Goal: Information Seeking & Learning: Learn about a topic

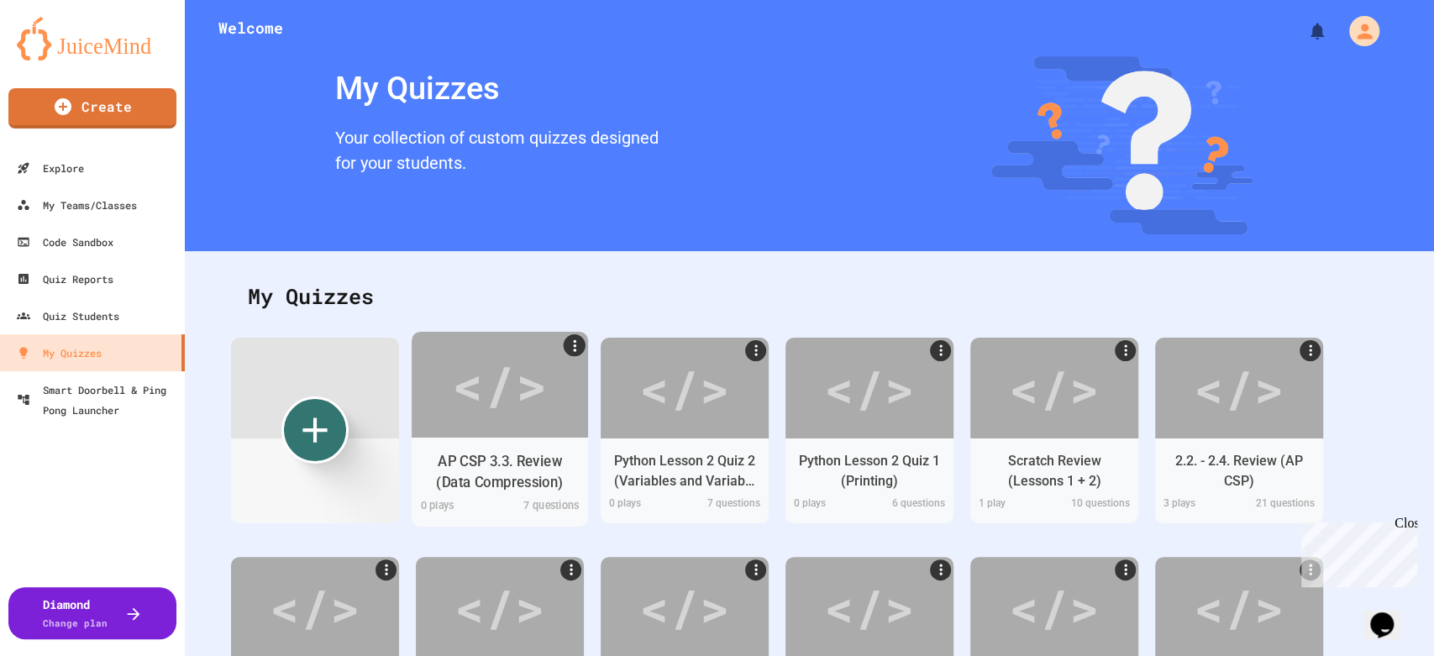
click at [494, 438] on div "AP CSP 3.3. Review (Data Compression) 0 play s 7 questions" at bounding box center [500, 481] width 176 height 89
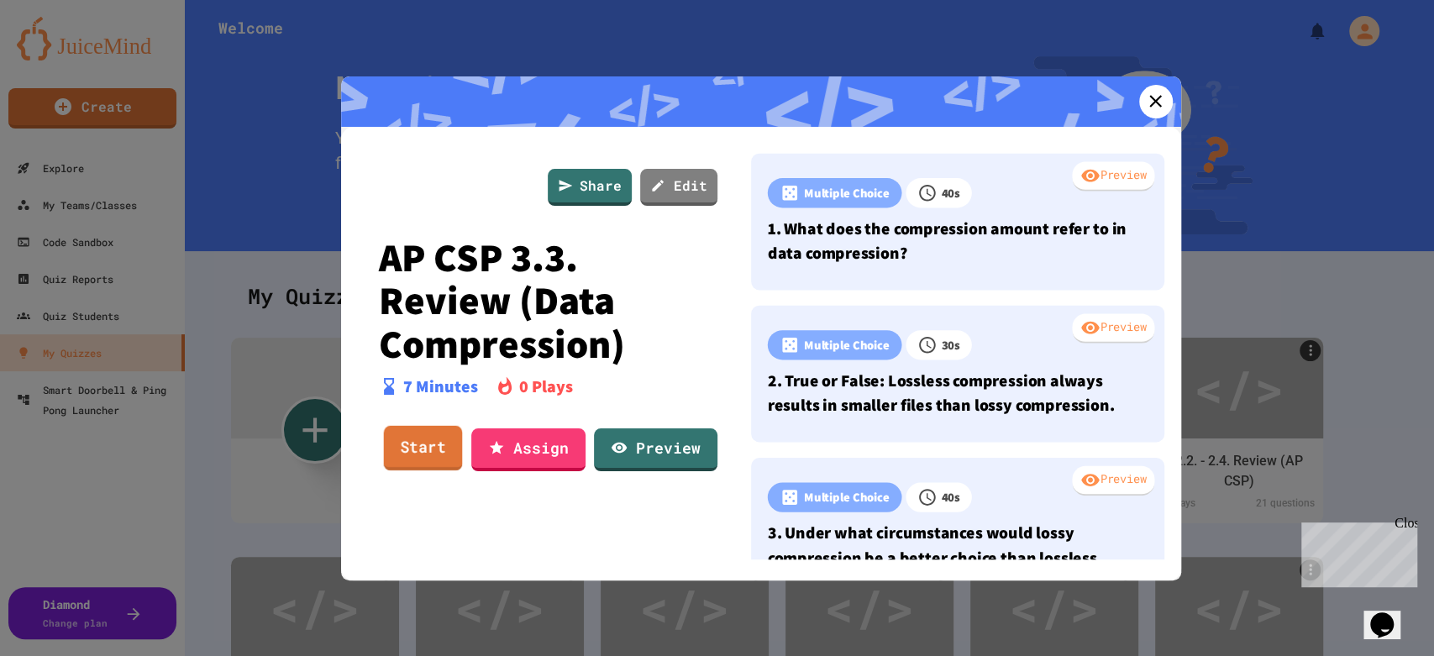
click at [418, 443] on link "Start" at bounding box center [422, 447] width 79 height 45
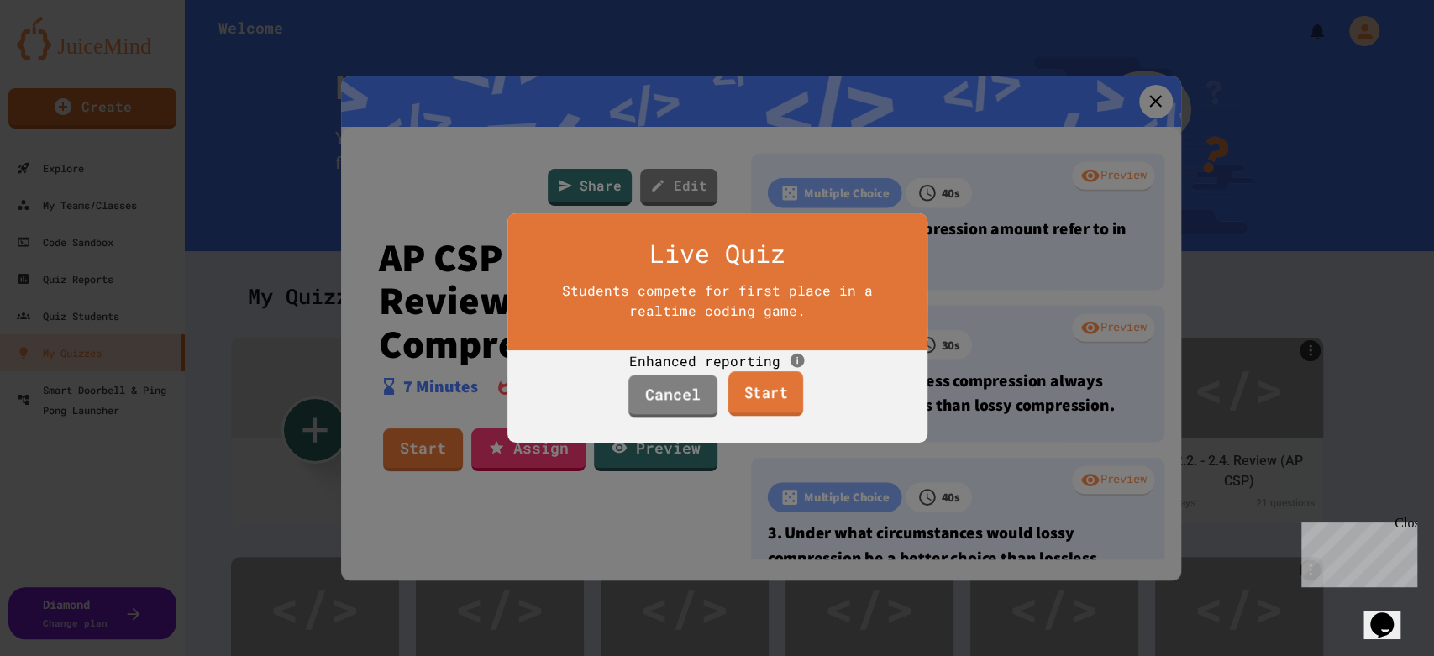
click at [788, 417] on link "Start" at bounding box center [765, 393] width 75 height 45
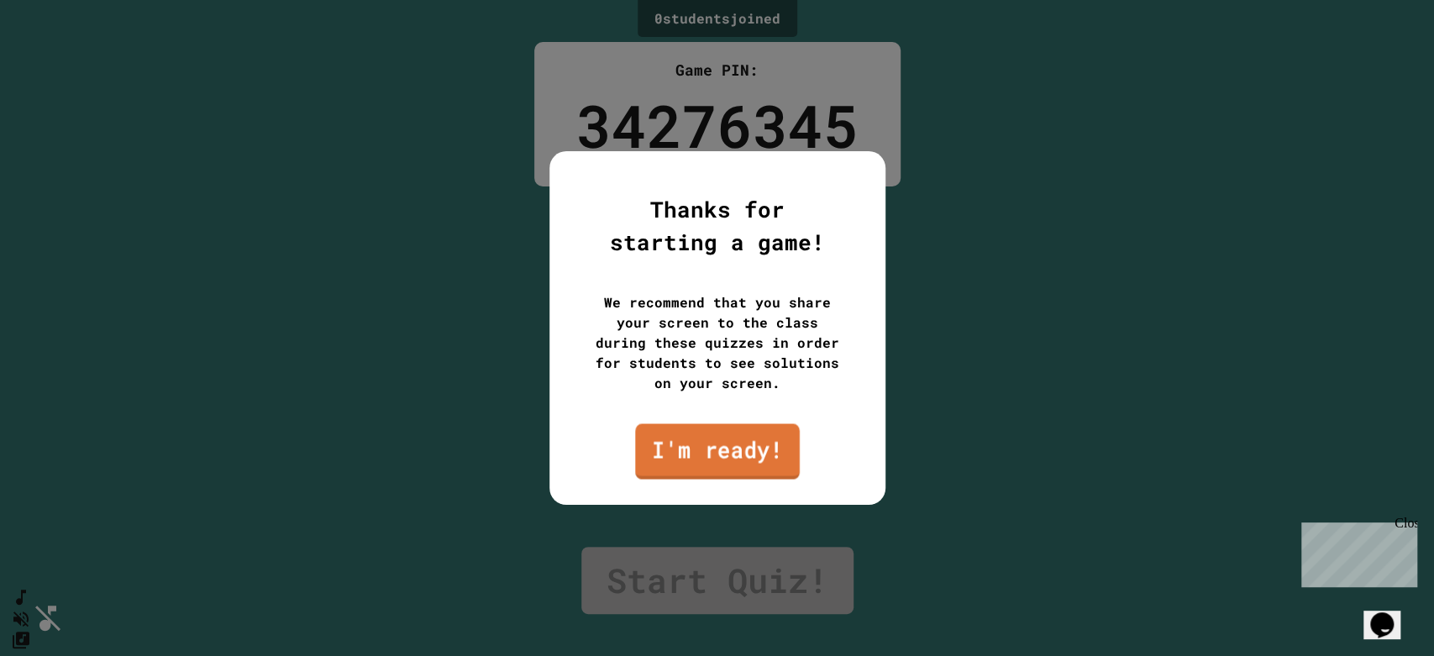
click at [692, 450] on link "I'm ready!" at bounding box center [717, 450] width 165 height 55
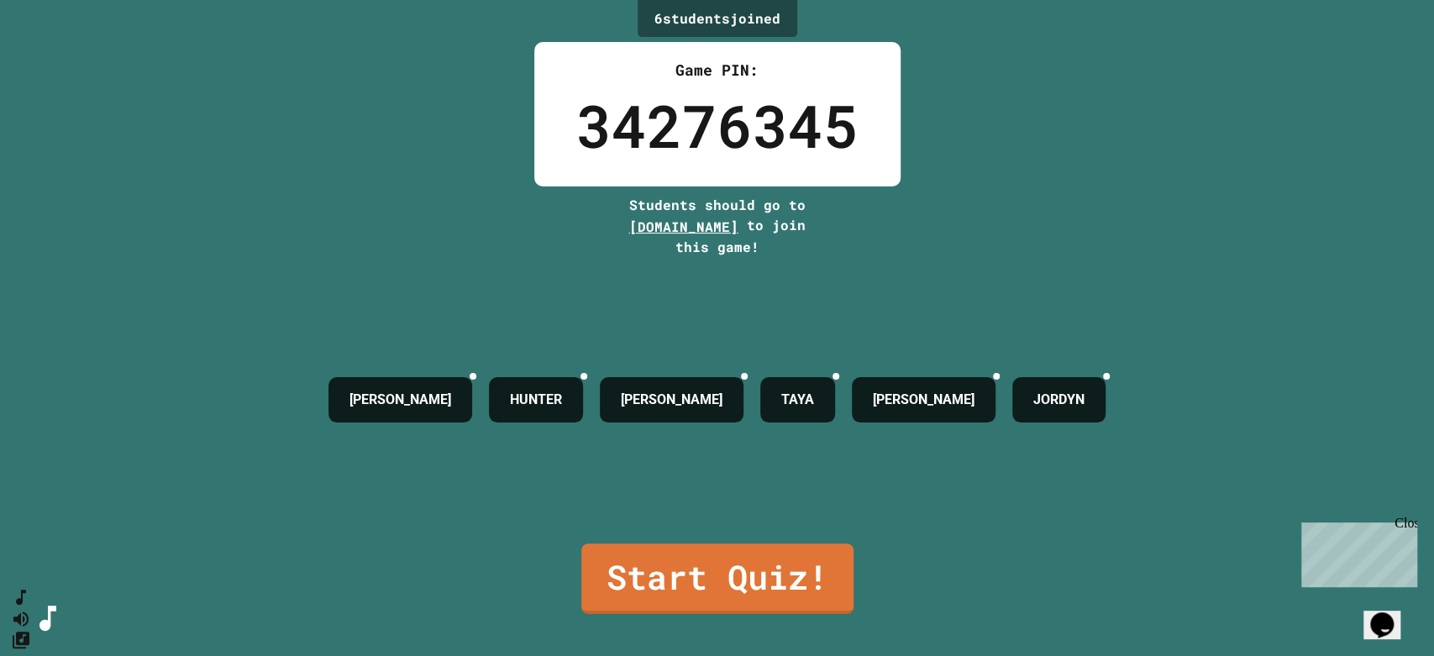
click at [1403, 517] on div "Close" at bounding box center [1404, 526] width 21 height 21
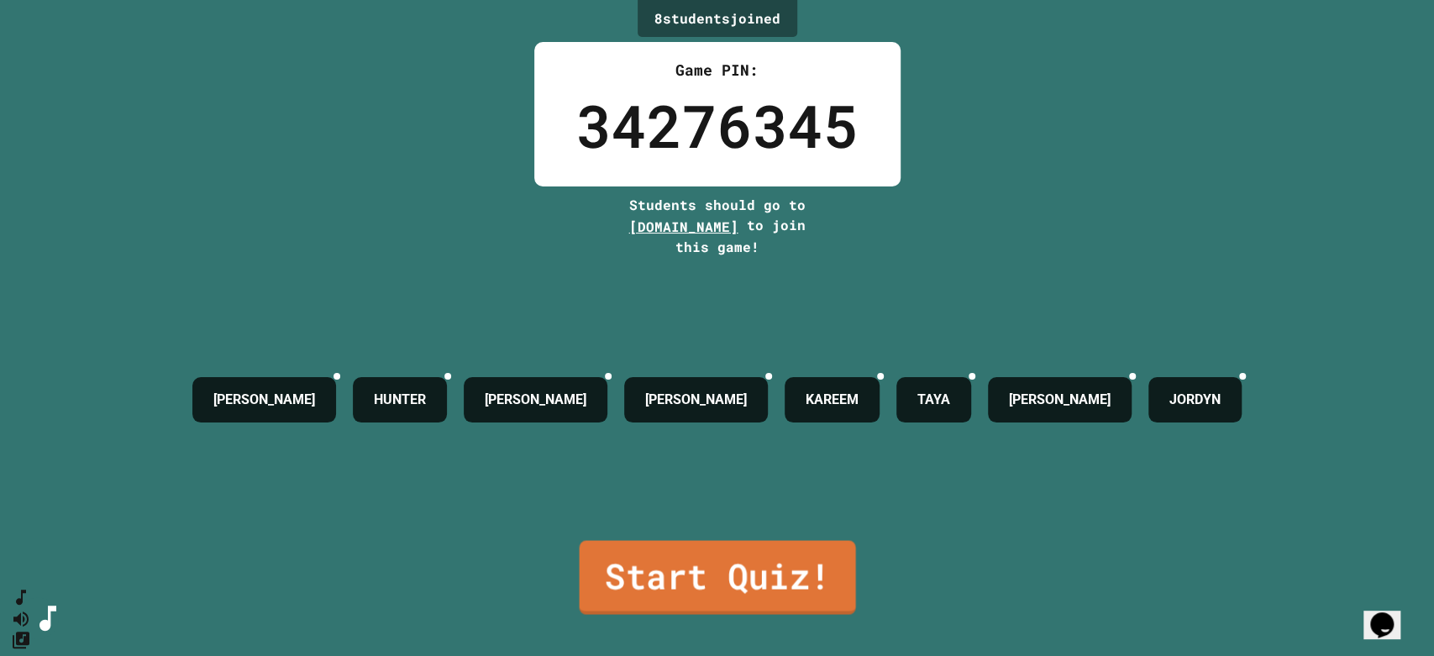
click at [757, 556] on link "Start Quiz!" at bounding box center [717, 577] width 276 height 74
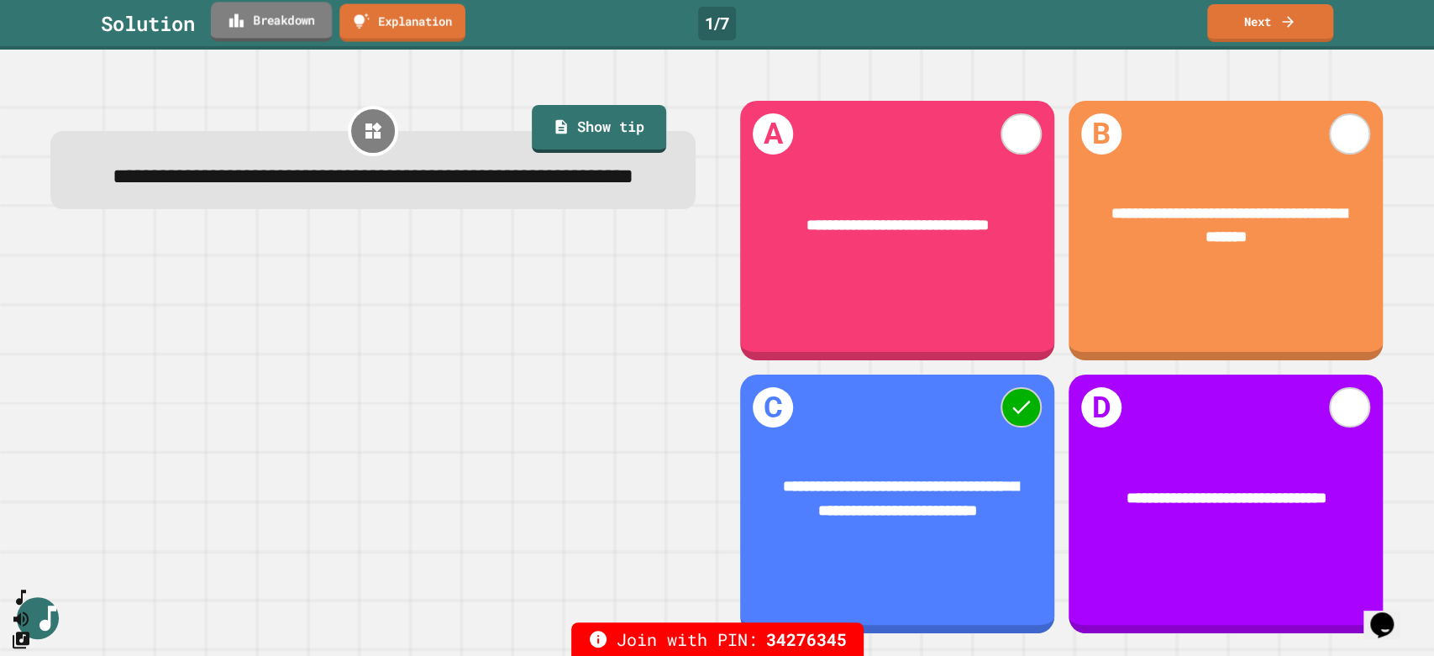
click at [296, 12] on link "Breakdown" at bounding box center [271, 21] width 121 height 39
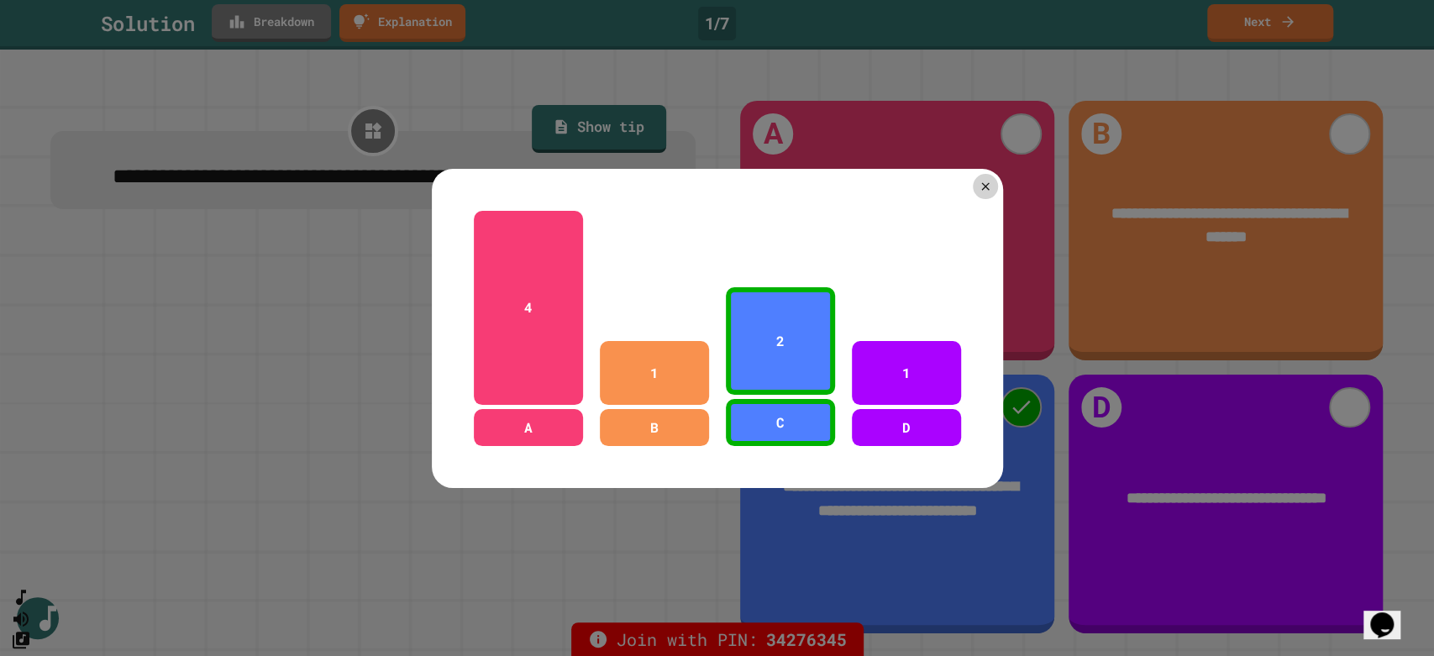
click at [296, 12] on div at bounding box center [717, 328] width 1434 height 656
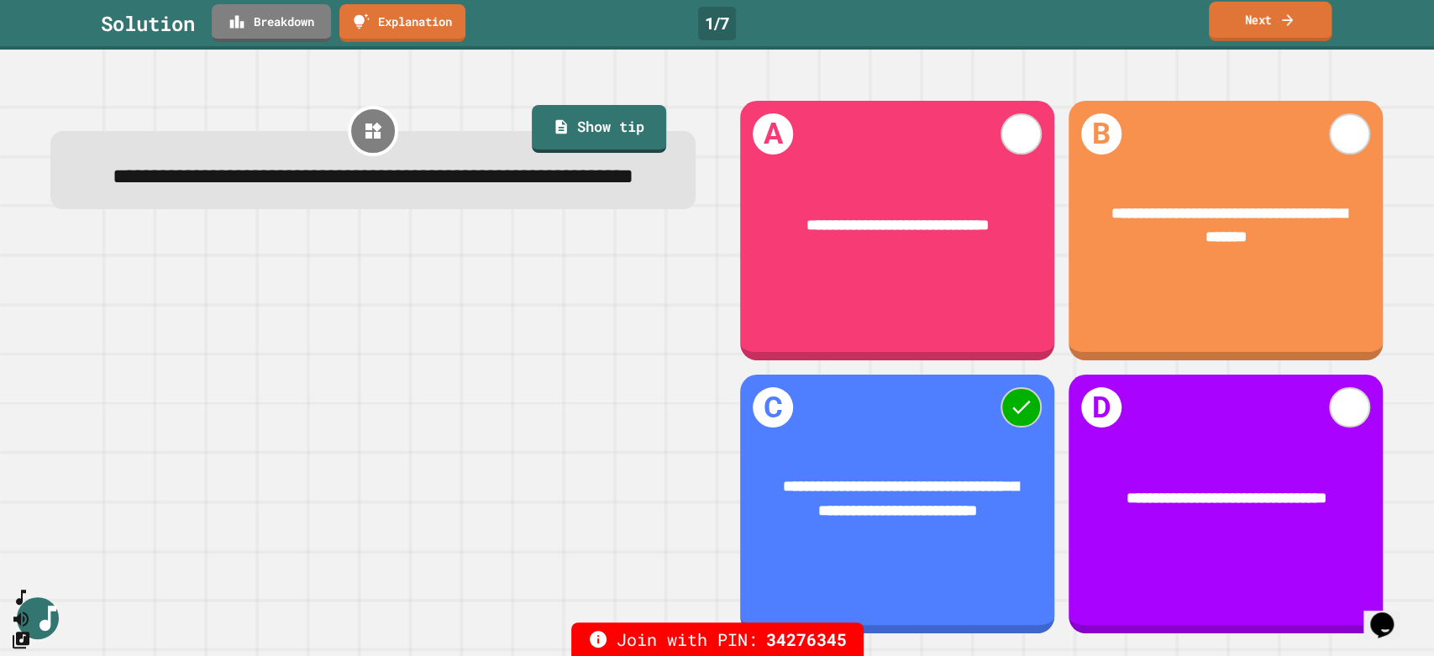
click at [1272, 24] on link "Next" at bounding box center [1270, 21] width 123 height 39
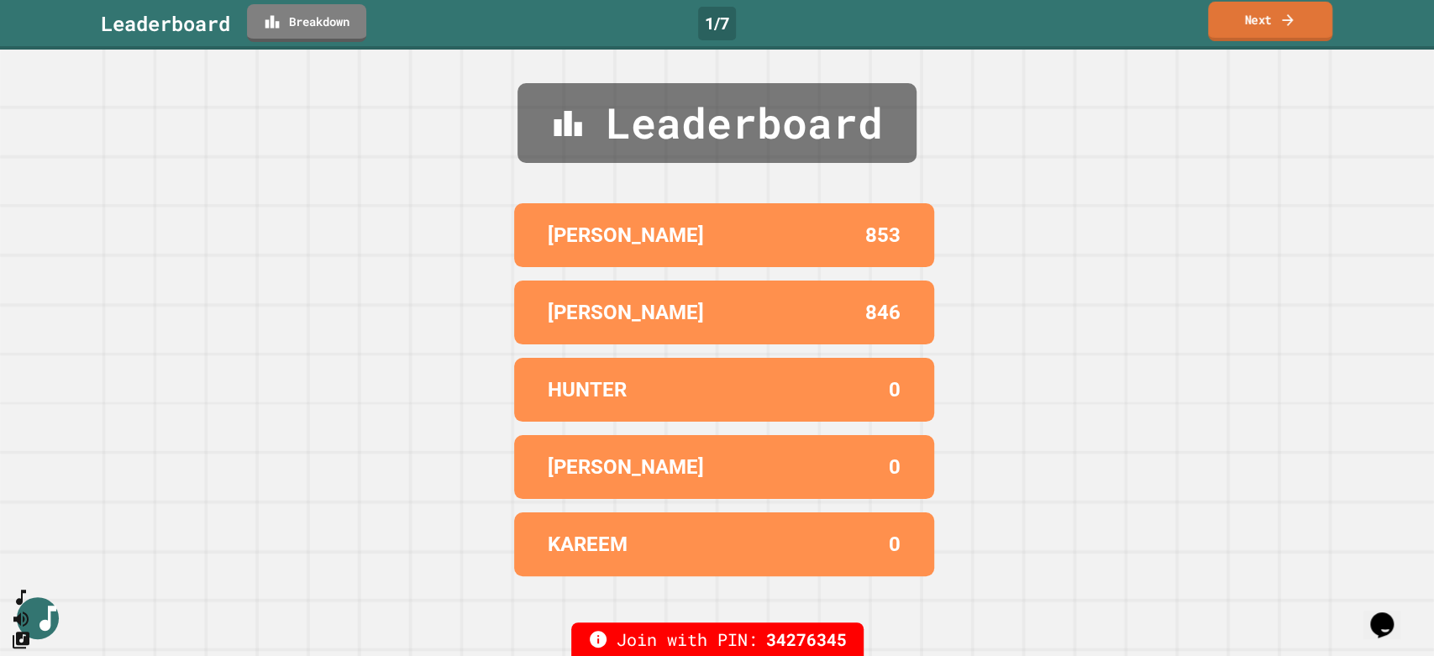
click at [1272, 24] on link "Next" at bounding box center [1270, 21] width 124 height 39
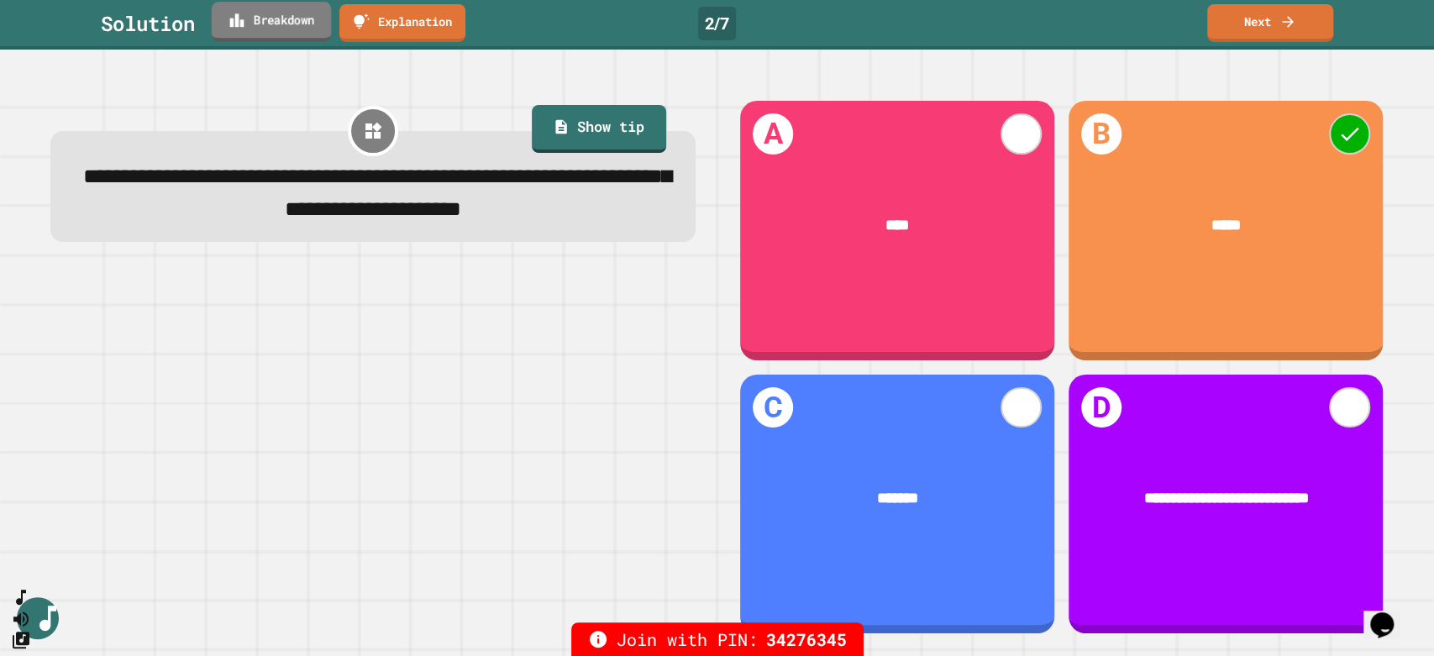
click at [281, 25] on link "Breakdown" at bounding box center [271, 21] width 119 height 39
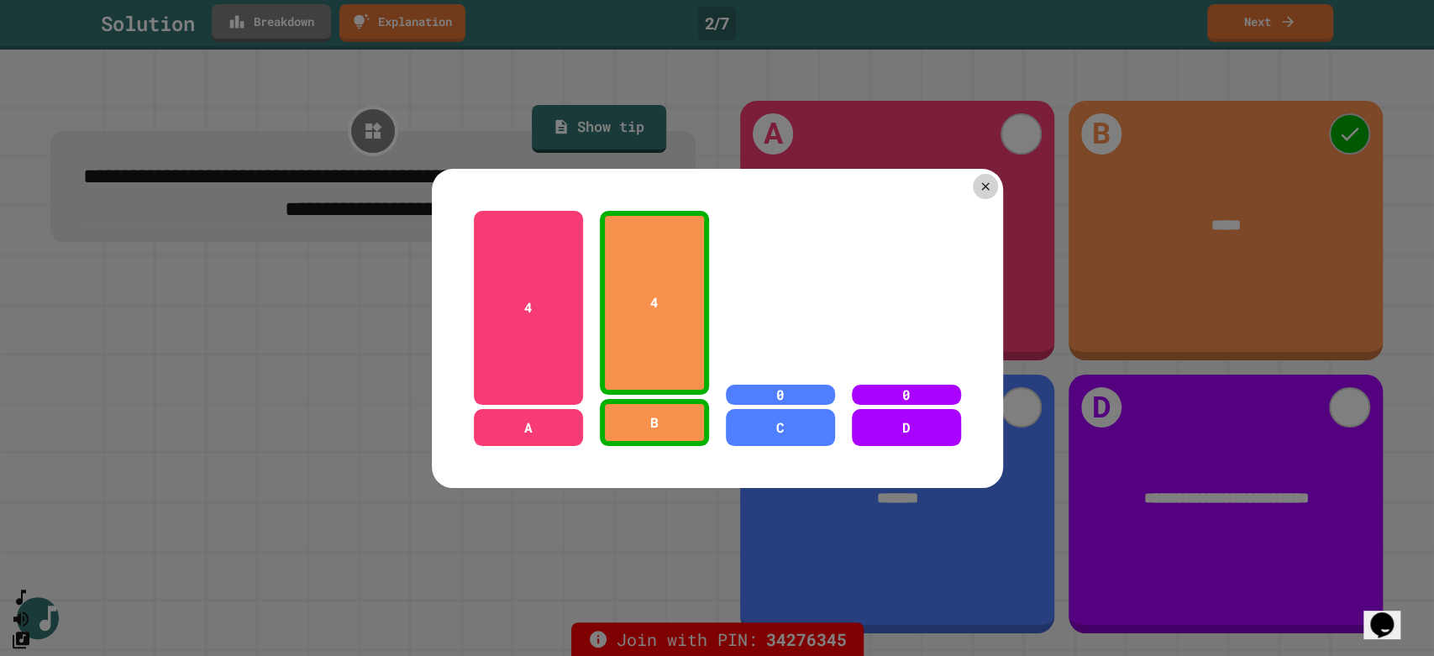
click at [261, 29] on div at bounding box center [717, 328] width 1434 height 656
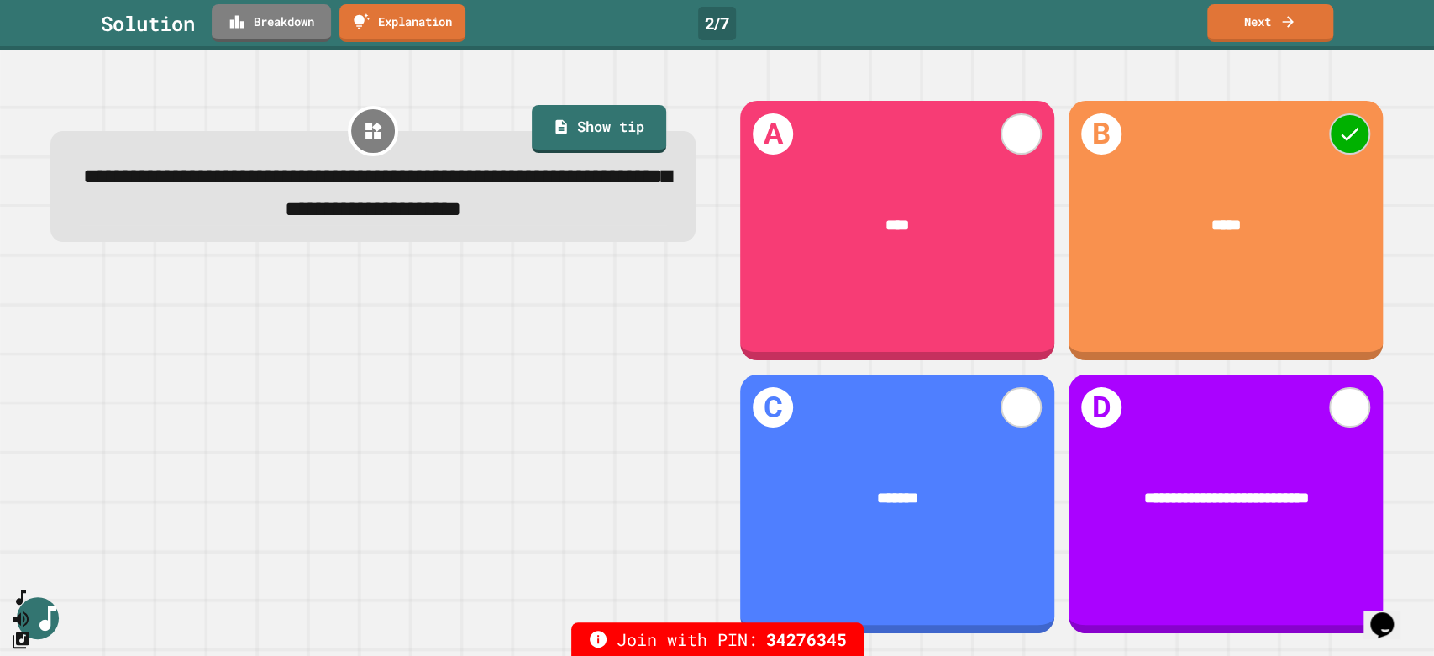
click at [316, 181] on span "**********" at bounding box center [377, 192] width 588 height 54
click at [407, 307] on div "**********" at bounding box center [373, 367] width 688 height 578
click at [1236, 25] on link "Next" at bounding box center [1270, 21] width 124 height 39
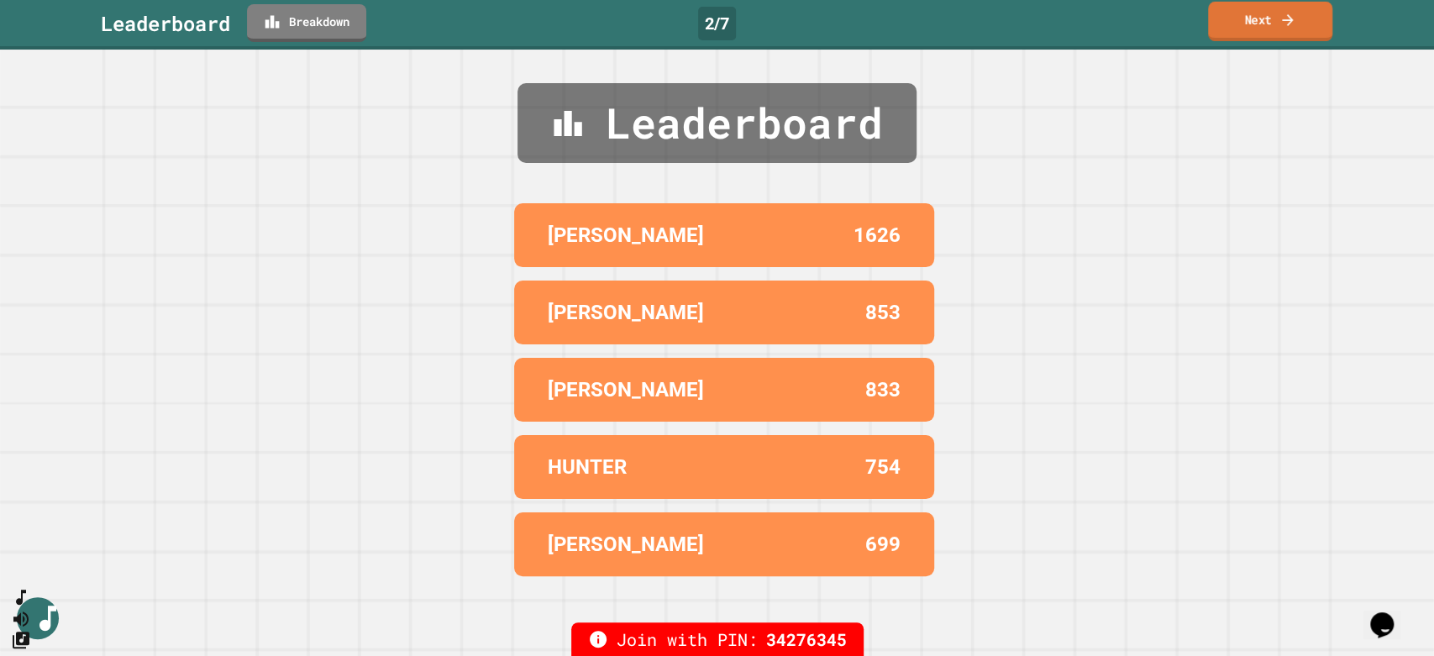
click at [1236, 25] on link "Next" at bounding box center [1270, 21] width 124 height 39
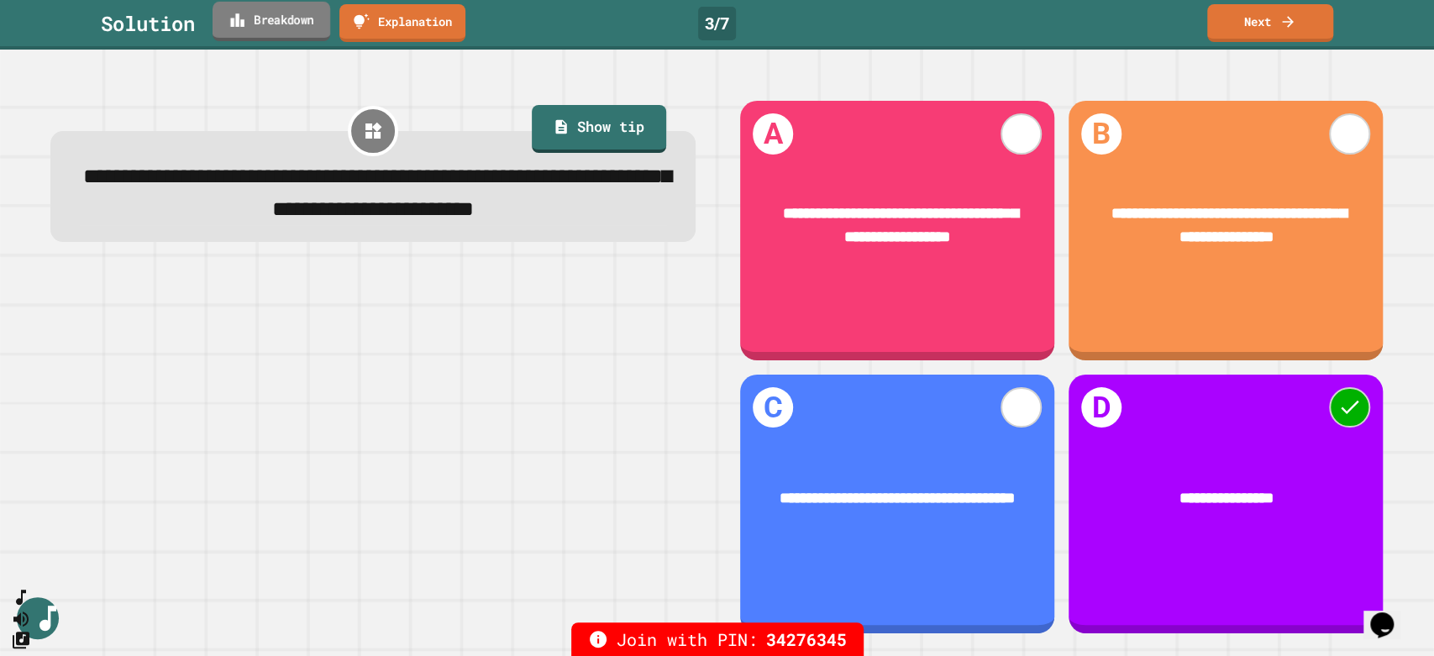
click at [277, 25] on link "Breakdown" at bounding box center [271, 21] width 118 height 39
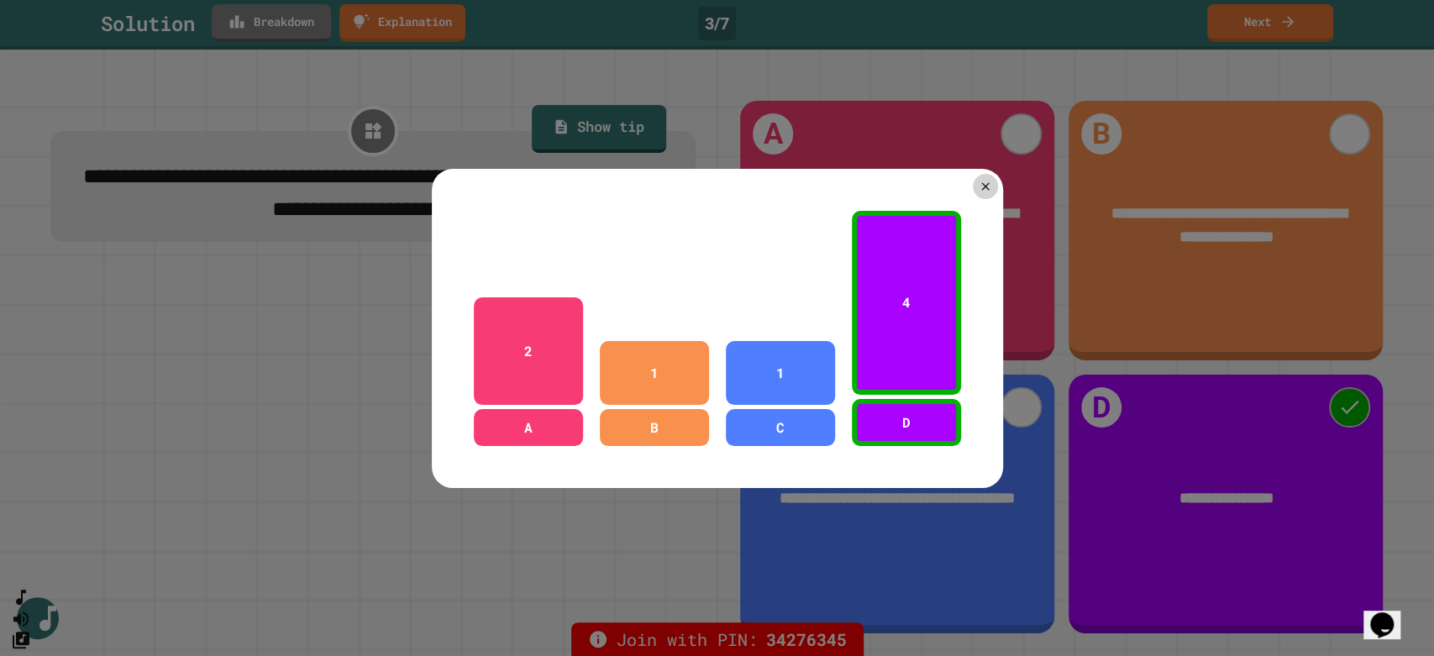
click at [277, 25] on div at bounding box center [717, 328] width 1434 height 656
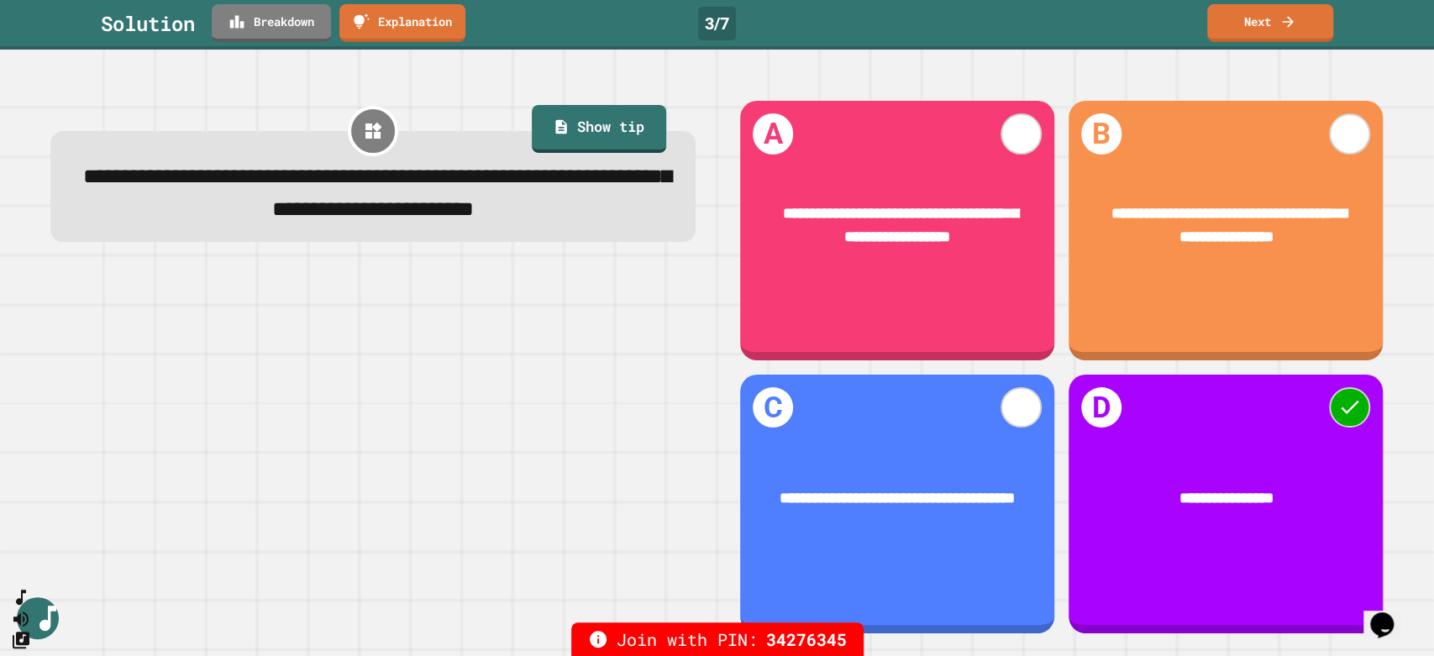
click at [889, 231] on span "**********" at bounding box center [900, 225] width 235 height 39
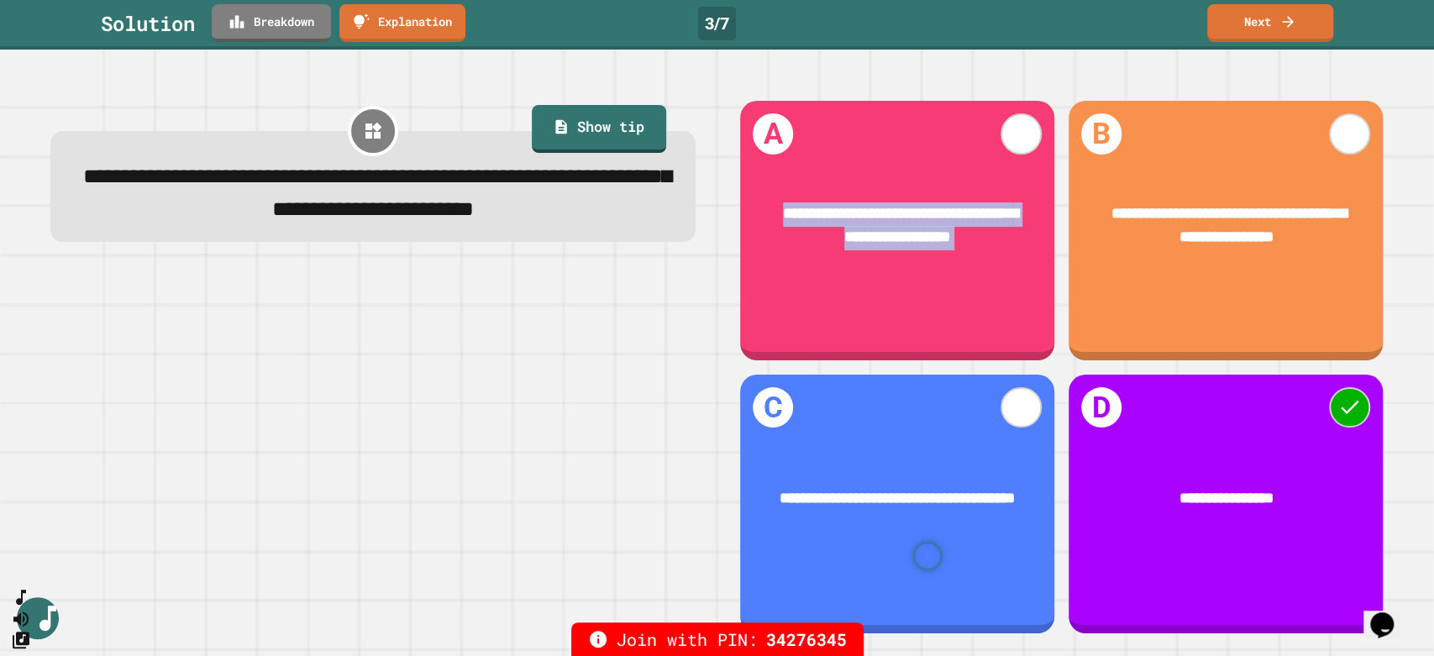
click at [861, 251] on div "**********" at bounding box center [897, 225] width 314 height 109
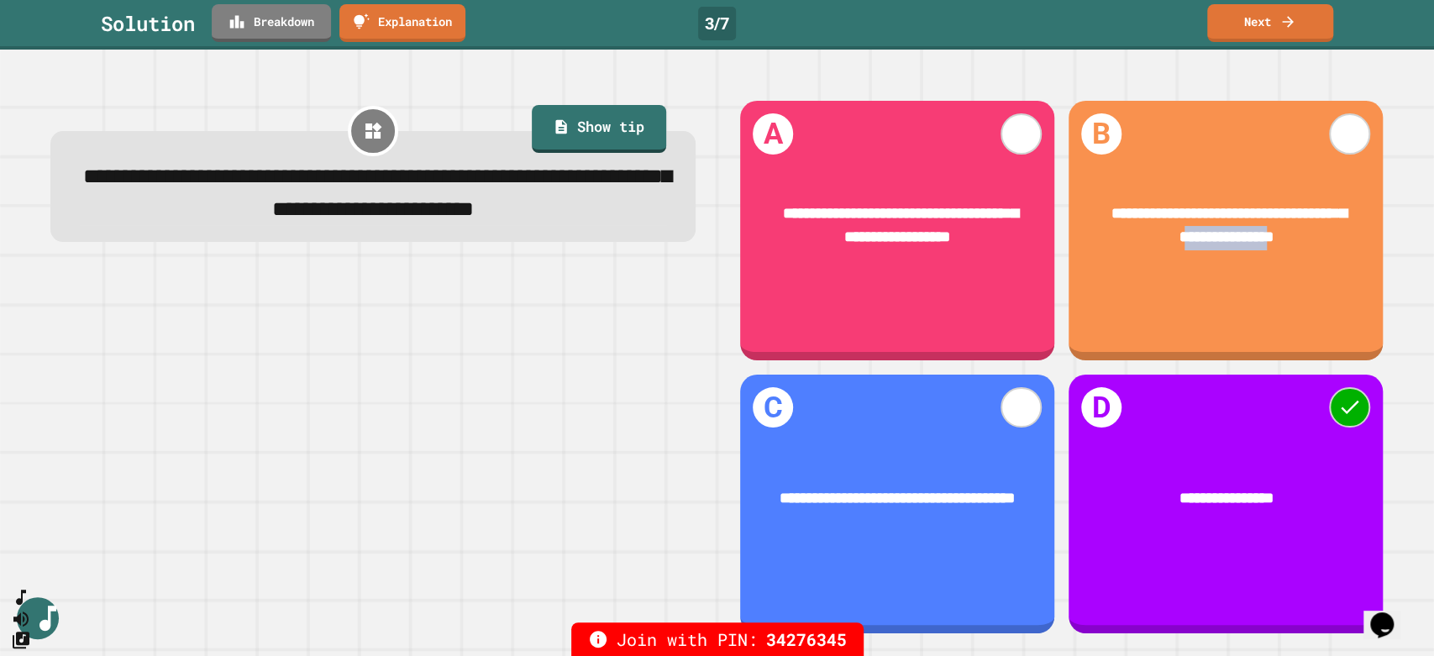
drag, startPoint x: 1169, startPoint y: 234, endPoint x: 1272, endPoint y: 244, distance: 103.8
click at [1271, 244] on div "**********" at bounding box center [1225, 225] width 314 height 109
click at [1273, 244] on div "**********" at bounding box center [1225, 225] width 314 height 109
click at [1301, 16] on link "Next" at bounding box center [1270, 20] width 114 height 39
click at [1301, 16] on link "Next" at bounding box center [1270, 23] width 126 height 35
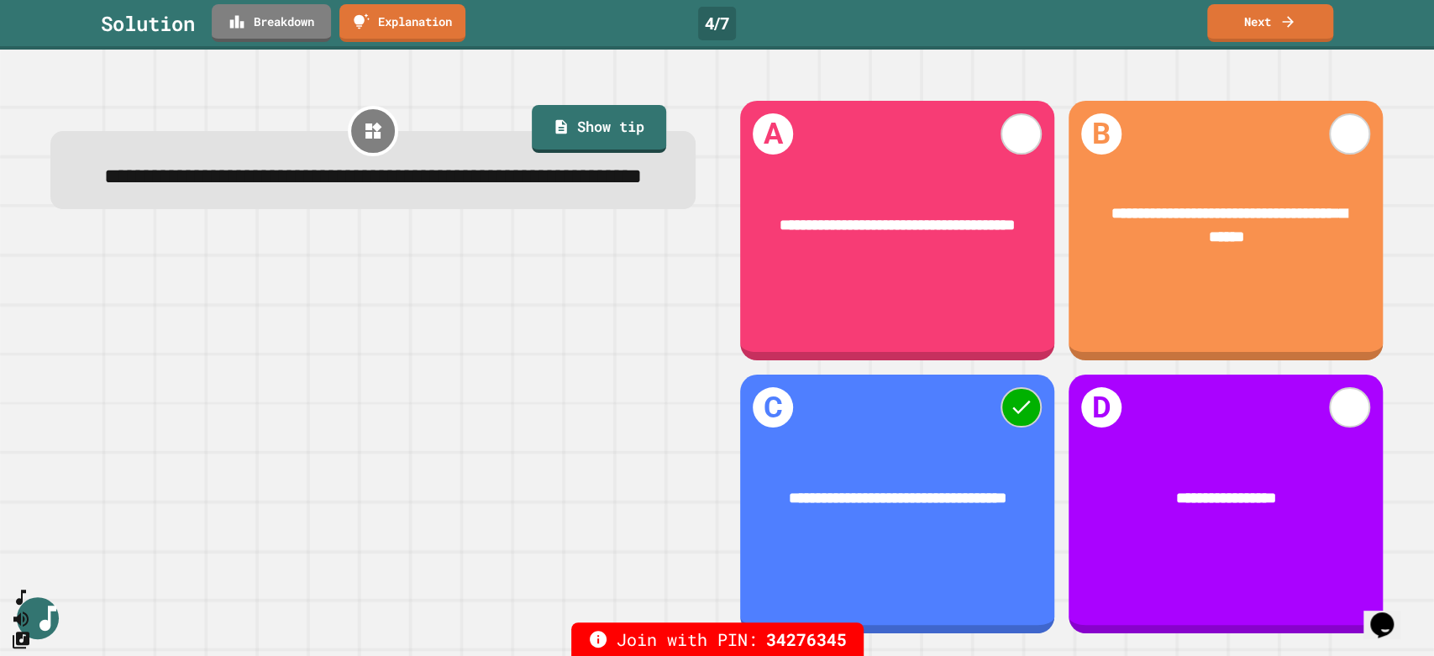
click at [270, 81] on div "**********" at bounding box center [373, 367] width 688 height 578
click at [265, 18] on link "Breakdown" at bounding box center [271, 20] width 114 height 39
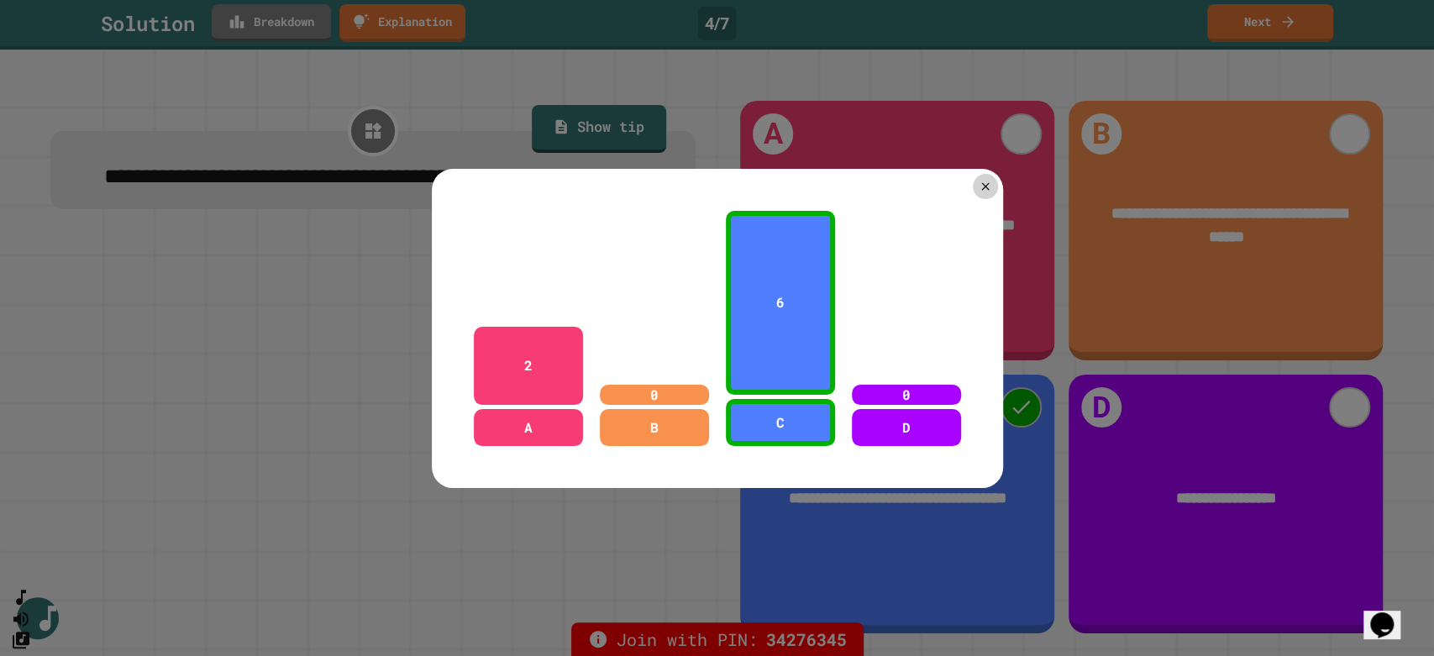
click at [265, 18] on div at bounding box center [717, 328] width 1434 height 656
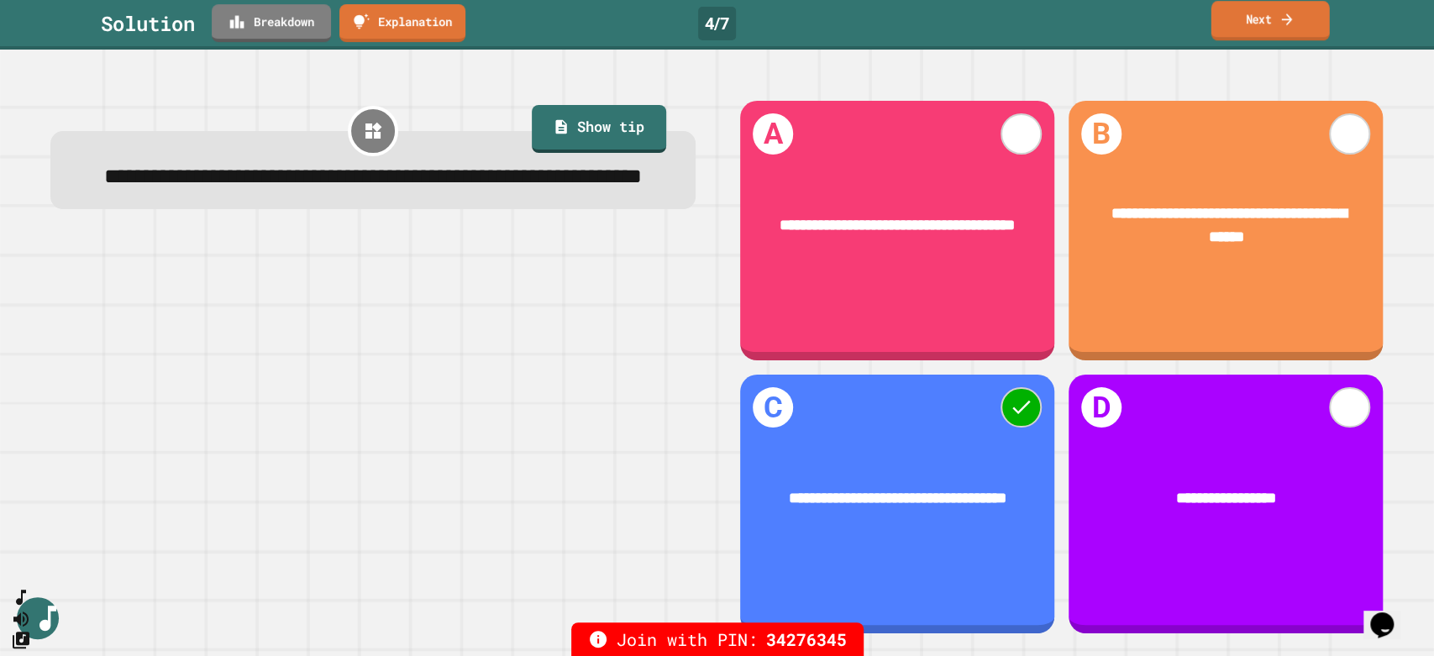
click at [1267, 31] on link "Next" at bounding box center [1270, 20] width 118 height 39
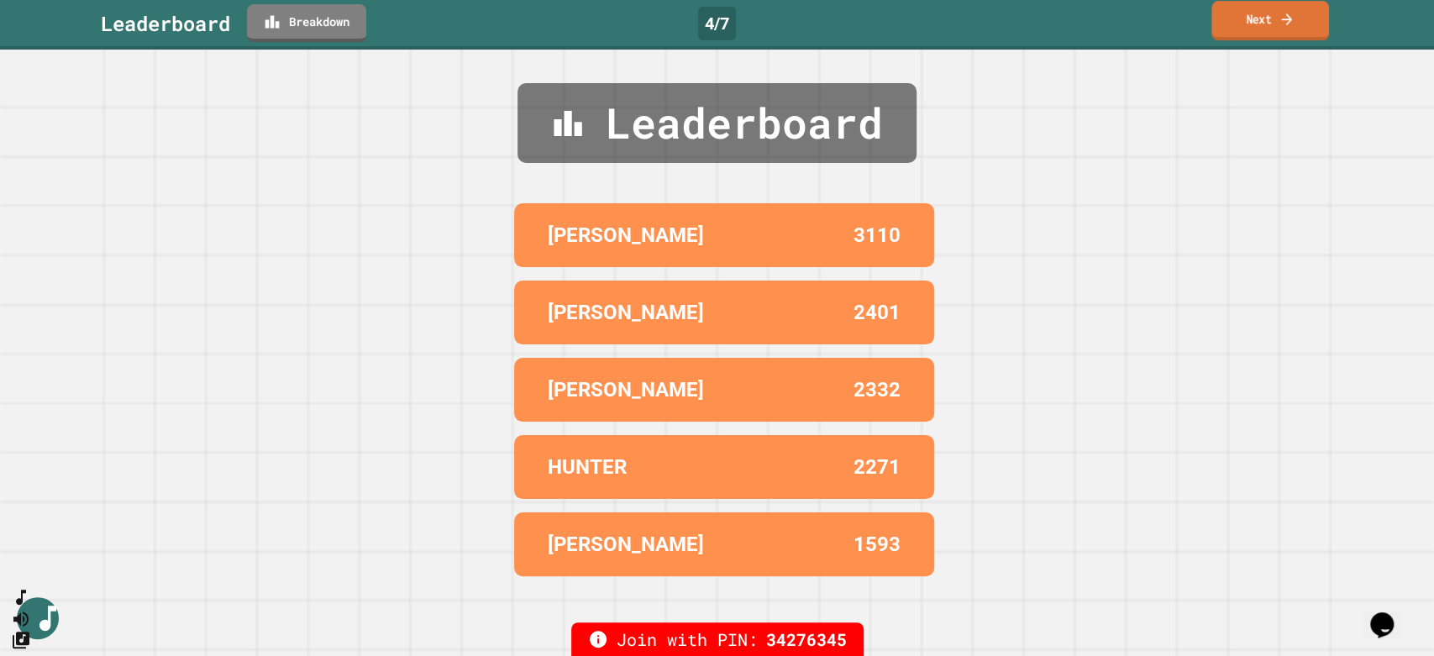
click at [1263, 28] on link "Next" at bounding box center [1270, 20] width 118 height 39
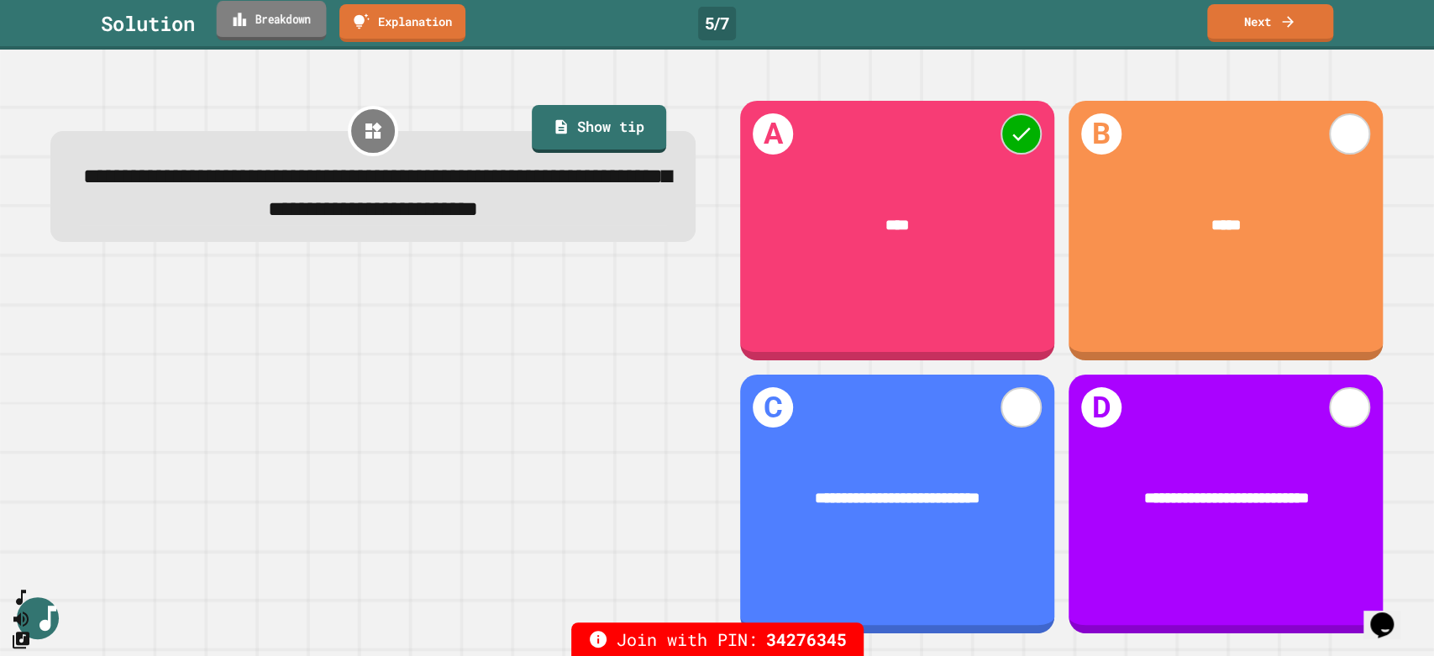
click at [297, 22] on link "Breakdown" at bounding box center [272, 20] width 110 height 39
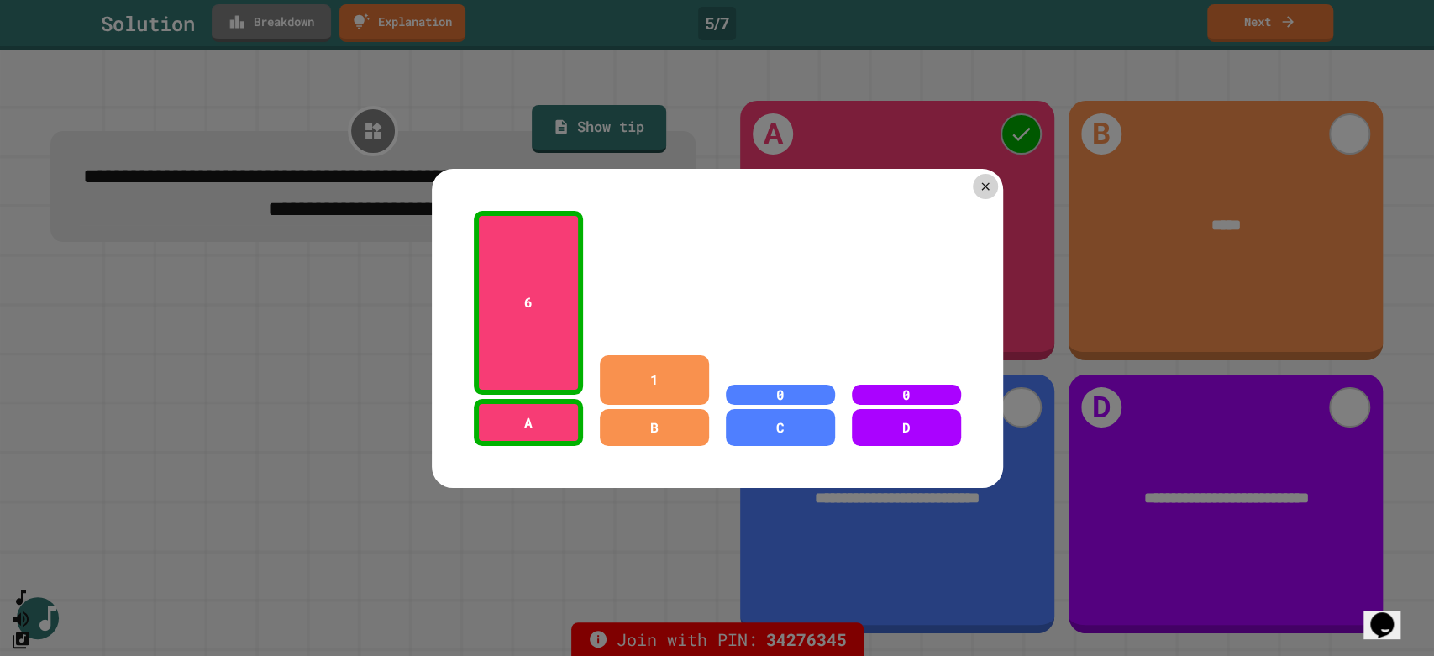
click at [297, 22] on div at bounding box center [717, 328] width 1434 height 656
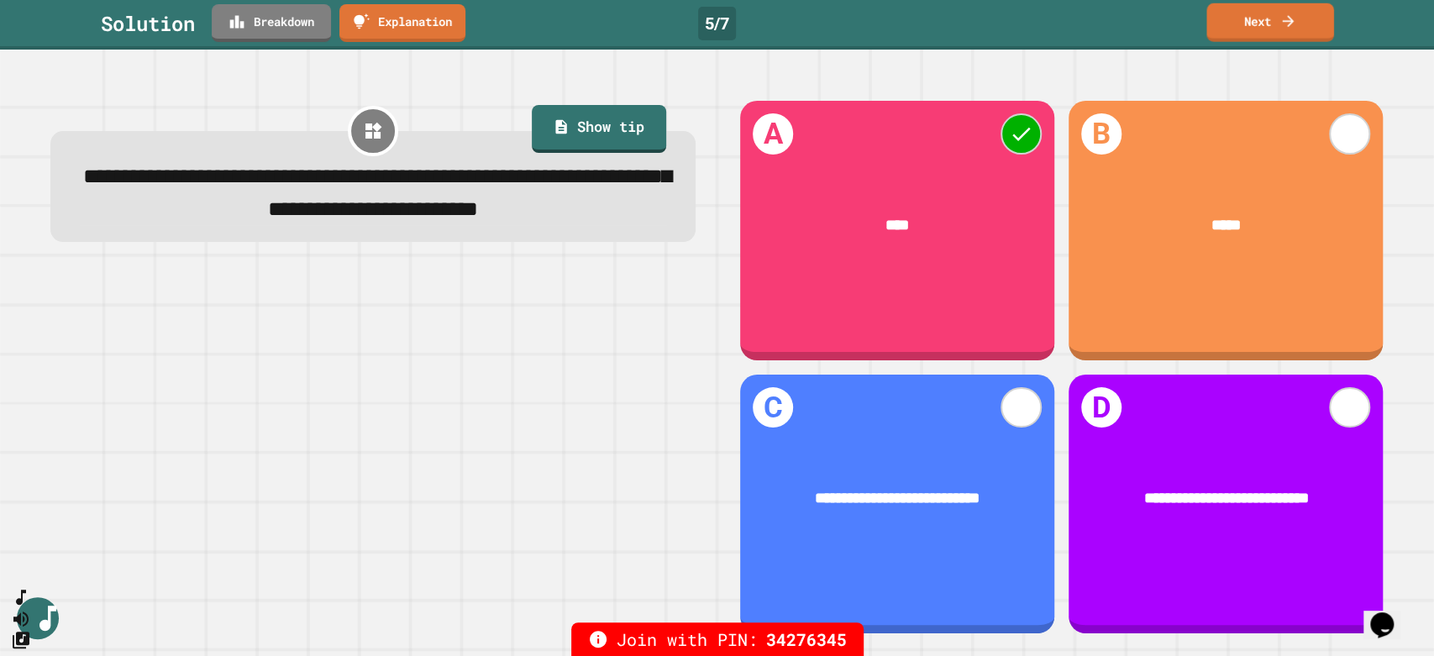
click at [1262, 4] on link "Next" at bounding box center [1270, 22] width 128 height 39
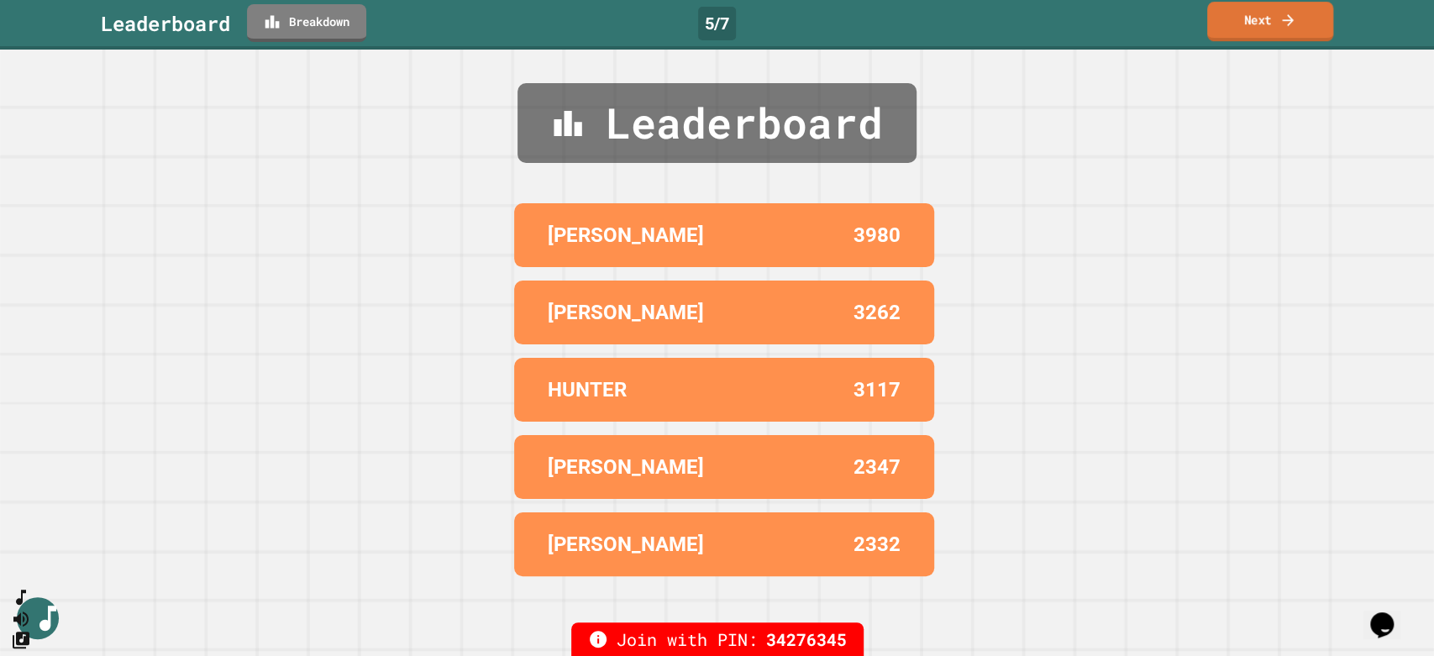
click at [1251, 21] on link "Next" at bounding box center [1270, 21] width 126 height 39
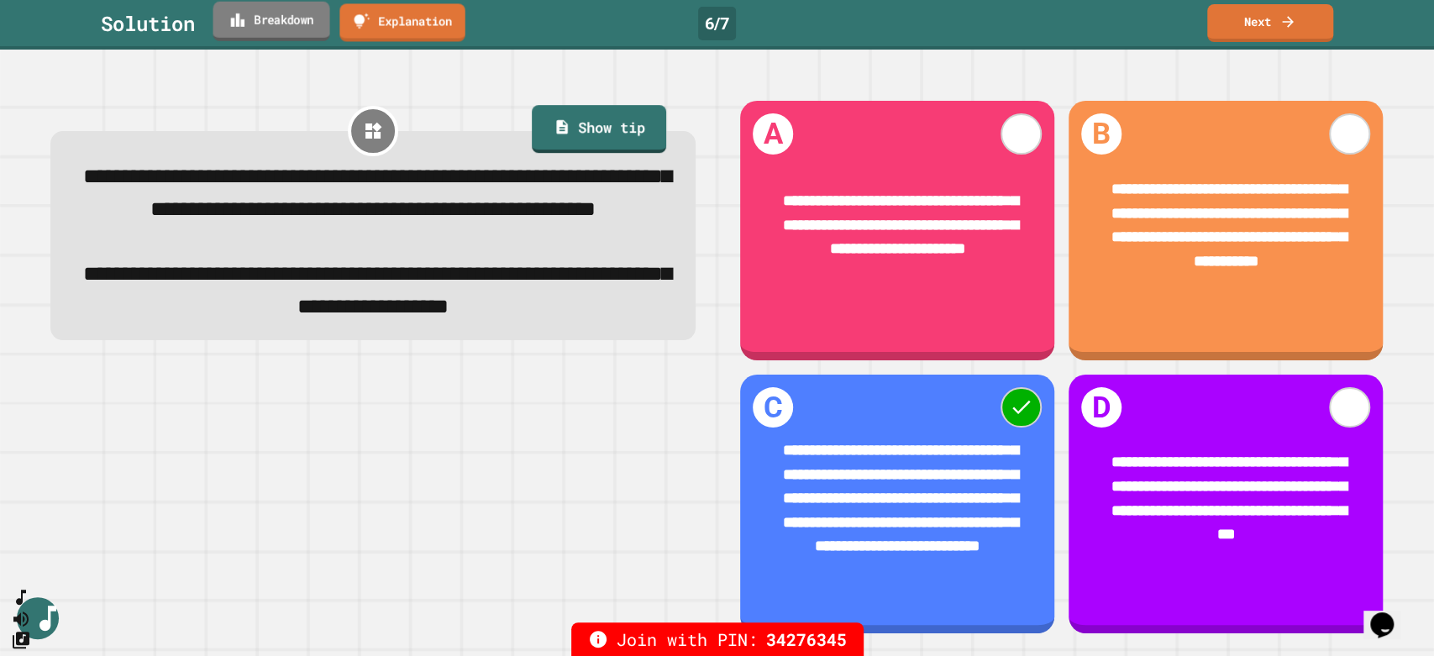
click at [287, 24] on link "Breakdown" at bounding box center [270, 21] width 117 height 39
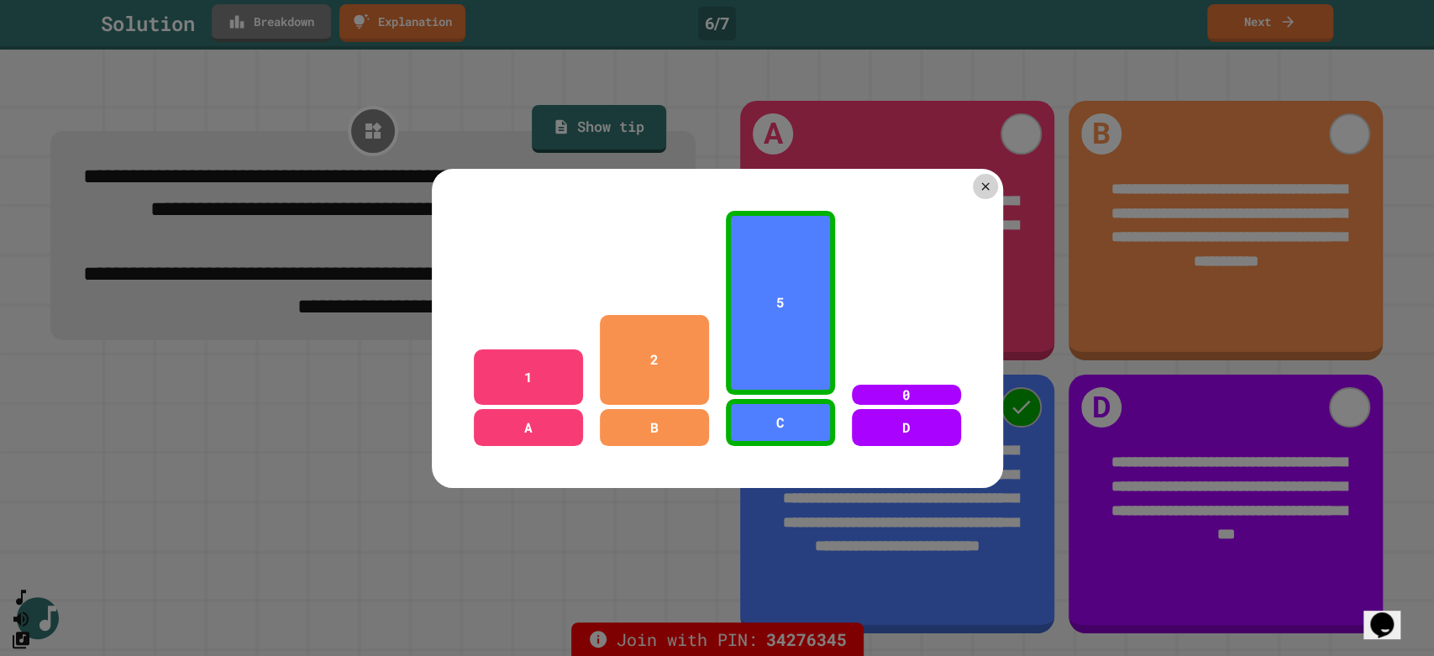
click at [287, 24] on div at bounding box center [717, 328] width 1434 height 656
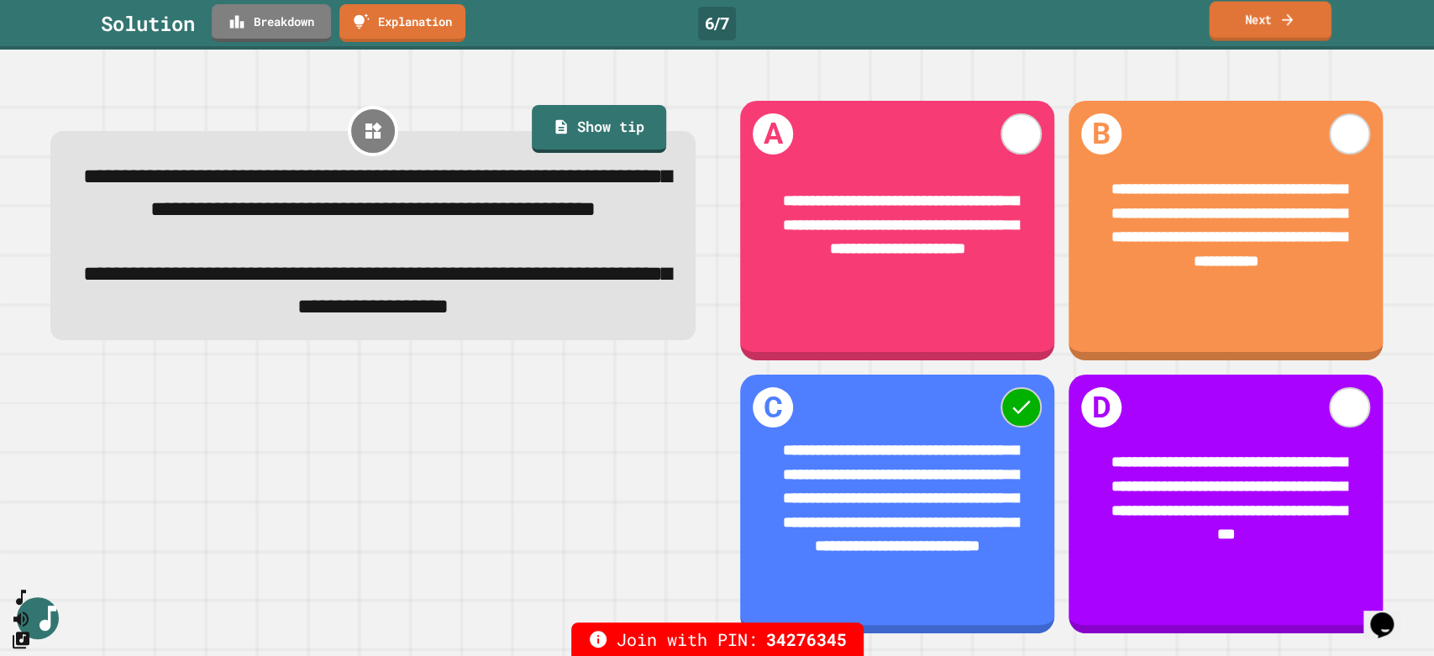
click at [1261, 16] on link "Next" at bounding box center [1270, 21] width 122 height 39
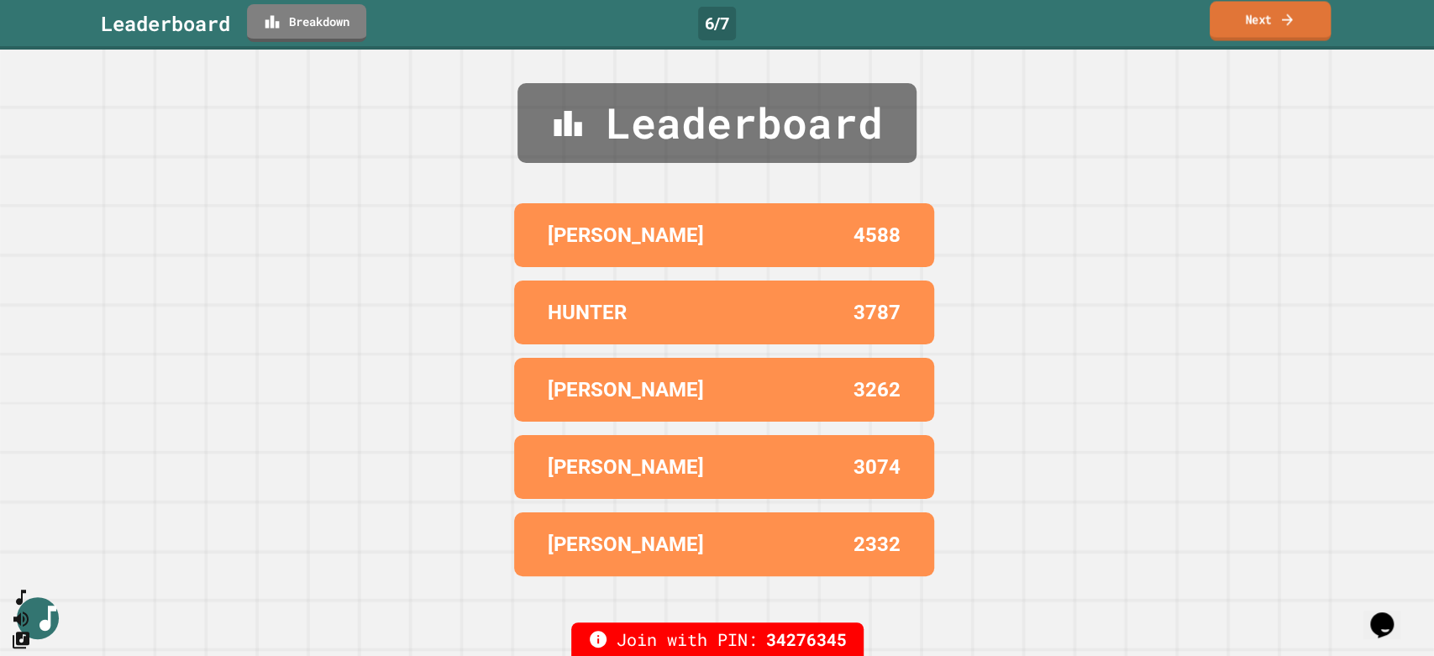
click at [1261, 16] on link "Next" at bounding box center [1269, 21] width 121 height 39
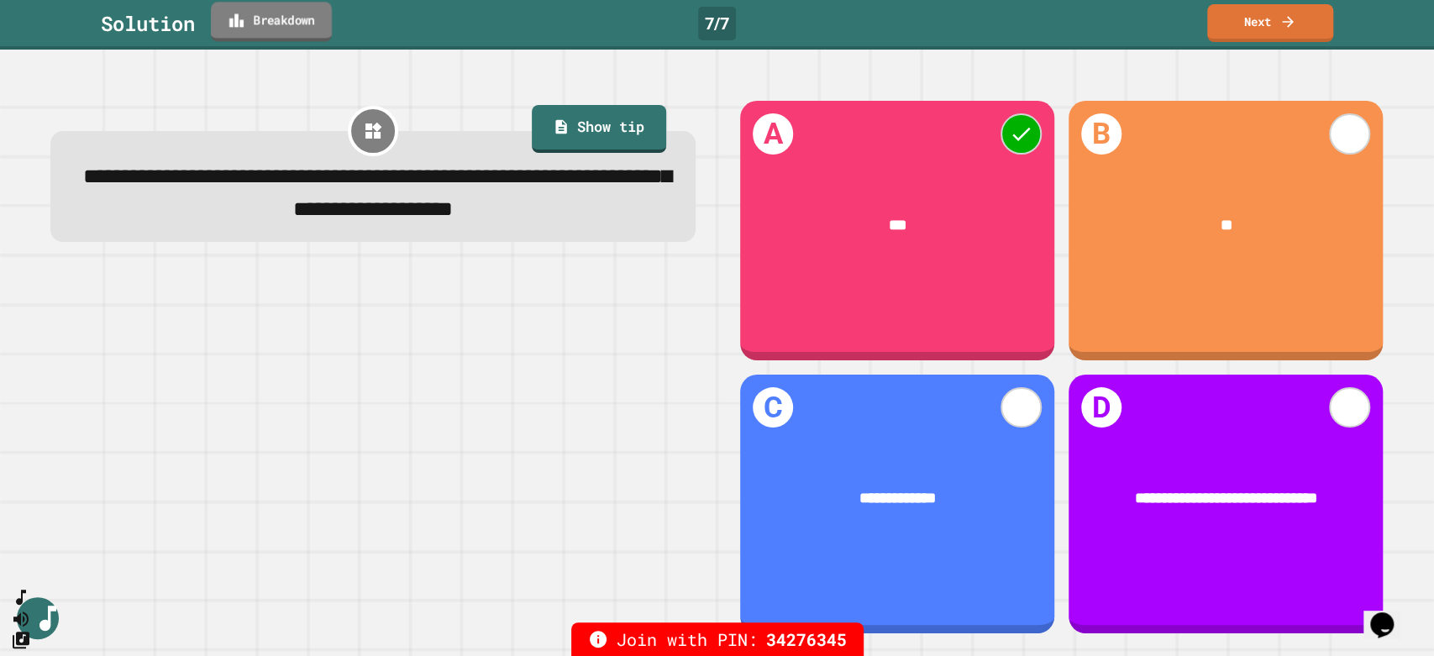
click at [281, 31] on link "Breakdown" at bounding box center [271, 21] width 121 height 39
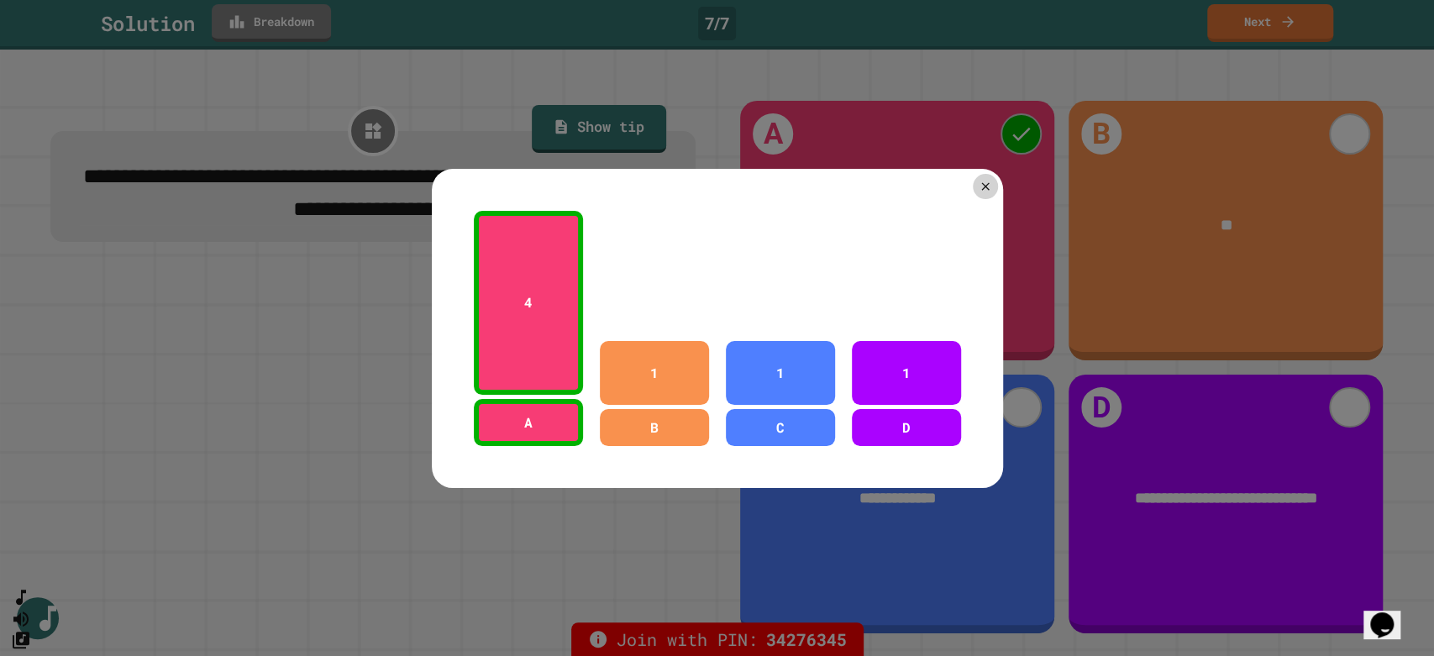
click at [1161, 117] on div at bounding box center [717, 328] width 1434 height 656
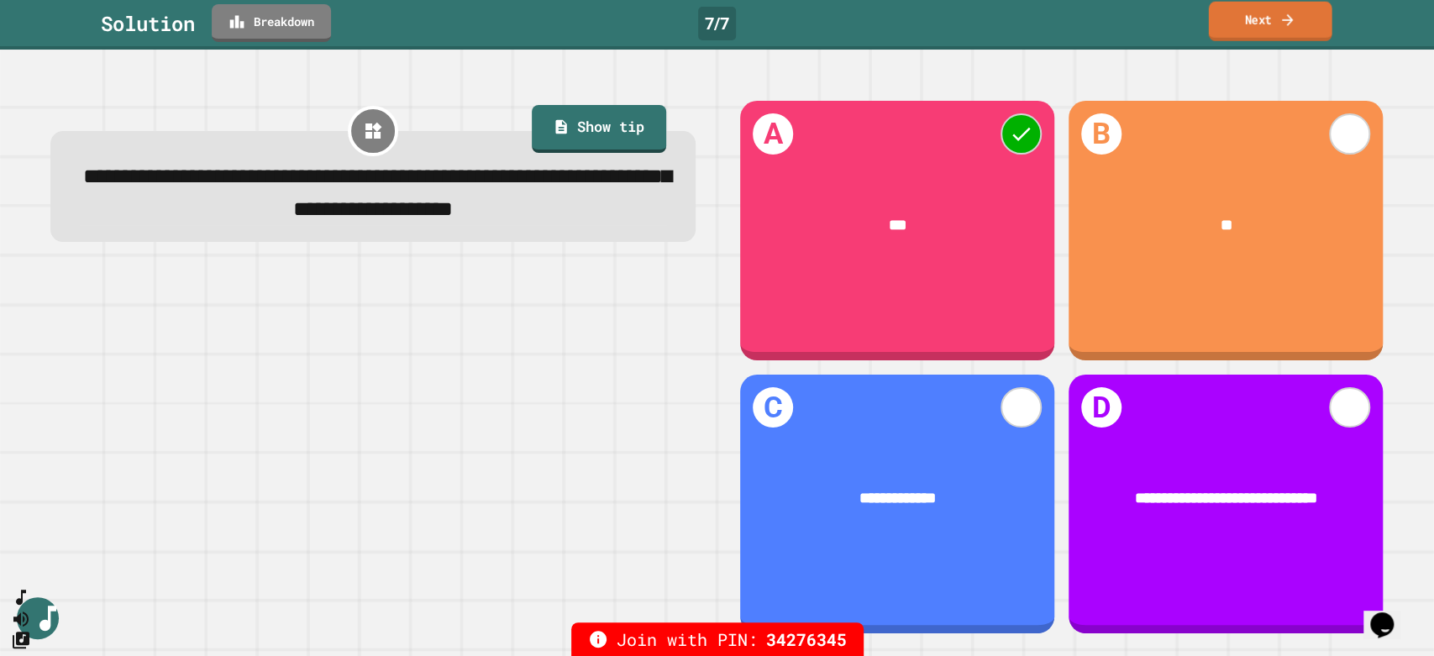
click at [1268, 29] on link "Next" at bounding box center [1270, 21] width 123 height 39
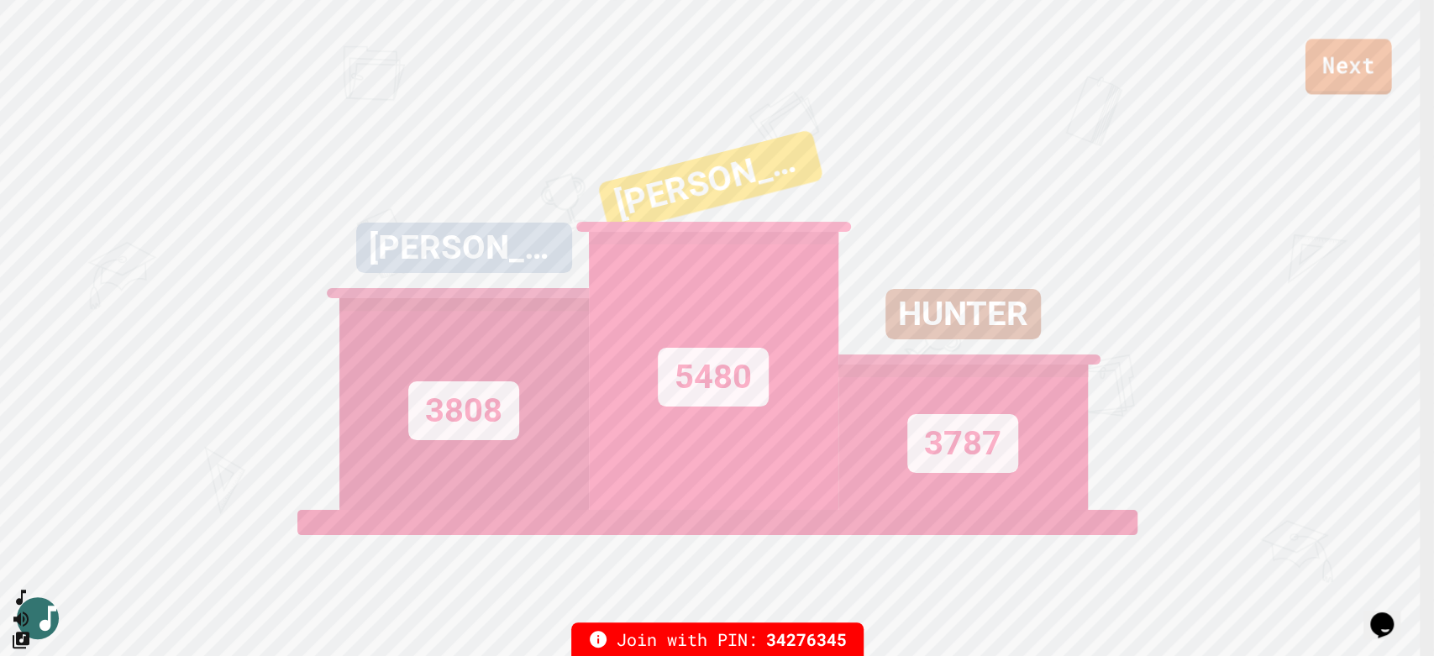
click at [1361, 68] on link "Next" at bounding box center [1348, 66] width 87 height 55
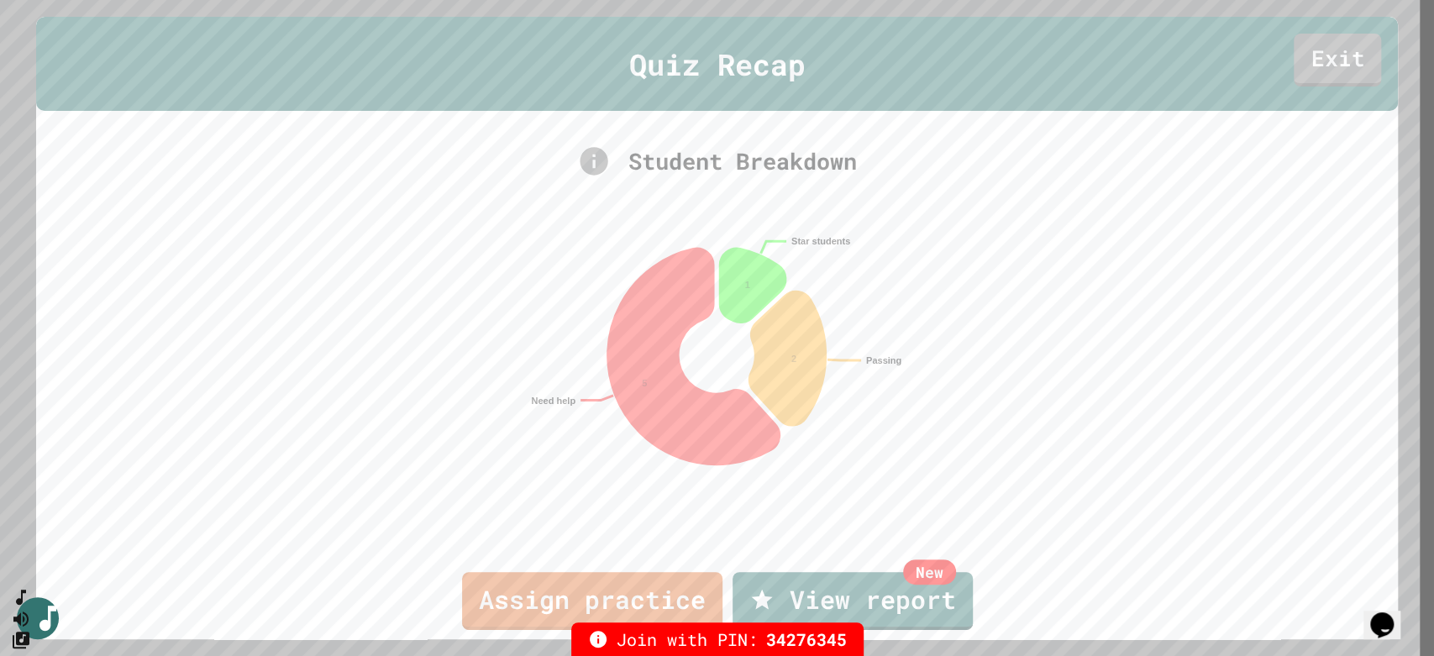
drag, startPoint x: 301, startPoint y: 261, endPoint x: 269, endPoint y: 267, distance: 32.5
click at [276, 275] on div "Star students Passing Need help 1 2 5" at bounding box center [717, 380] width 1362 height 336
click at [1322, 67] on link "Exit" at bounding box center [1337, 57] width 87 height 55
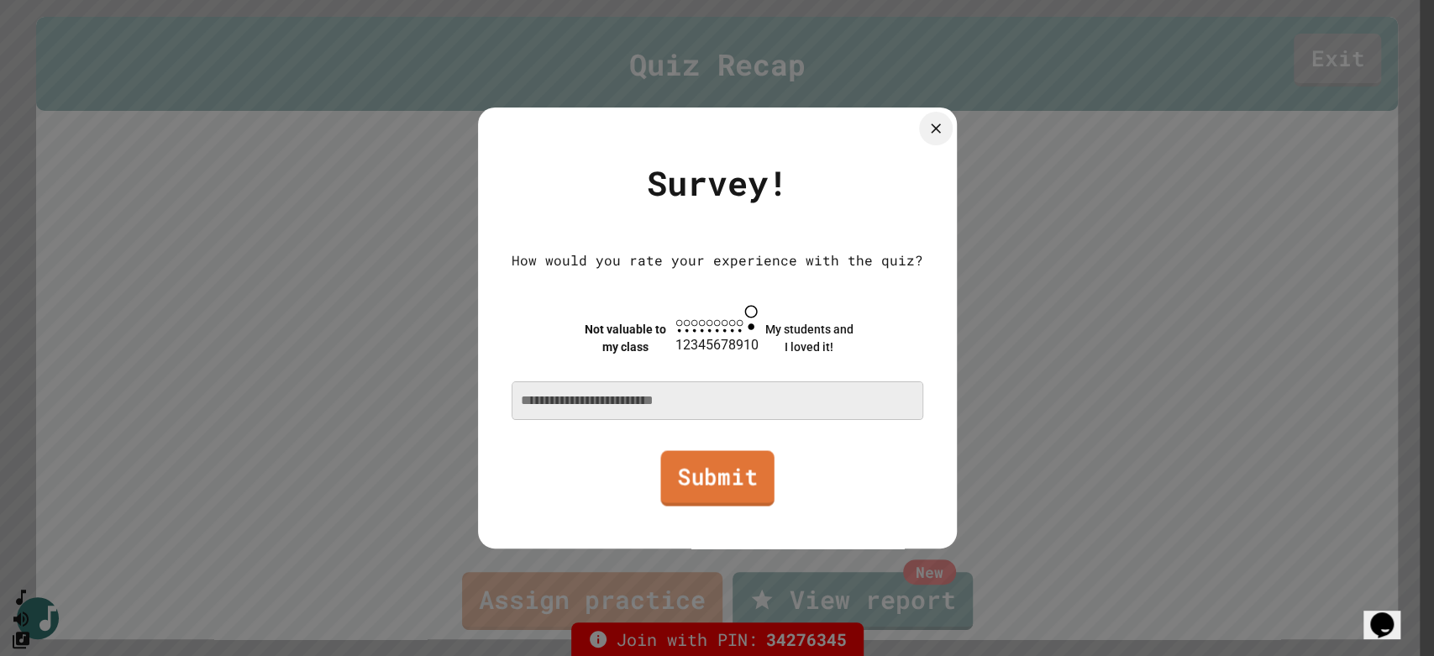
click at [726, 495] on link "Submit" at bounding box center [716, 477] width 113 height 55
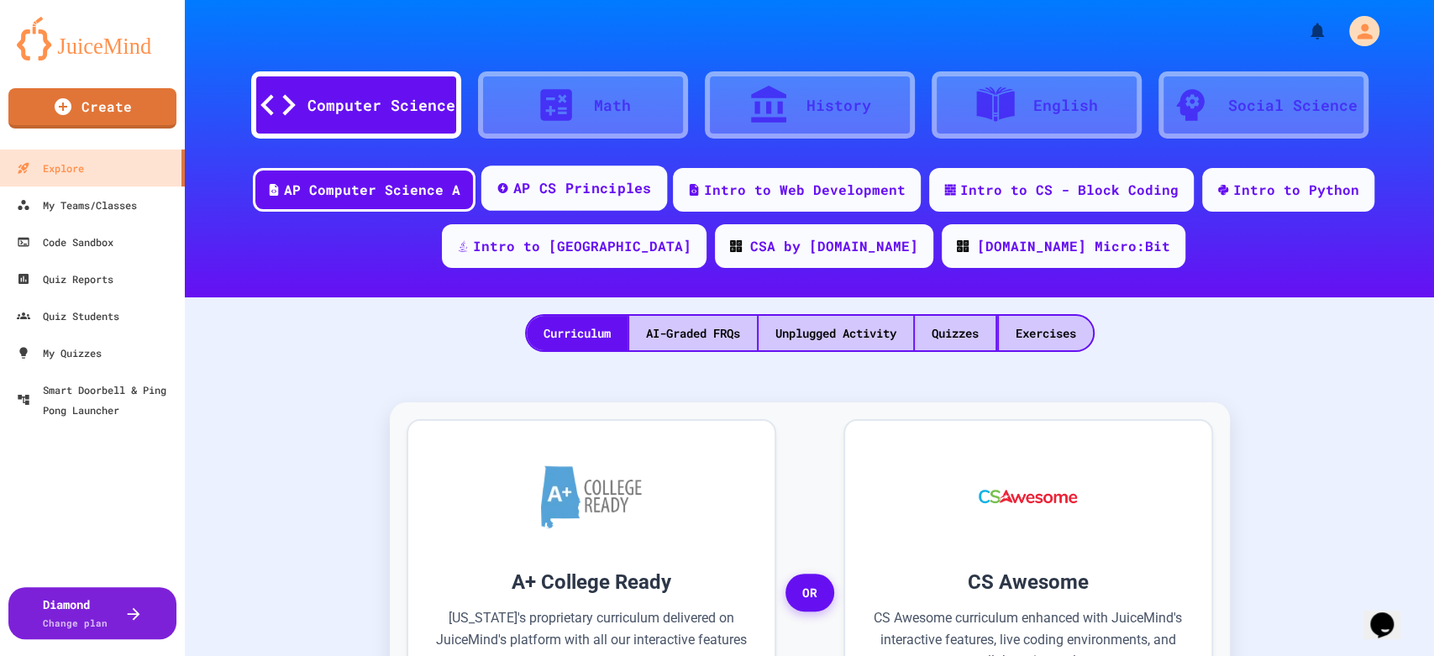
click at [613, 182] on div "AP CS Principles" at bounding box center [582, 188] width 139 height 21
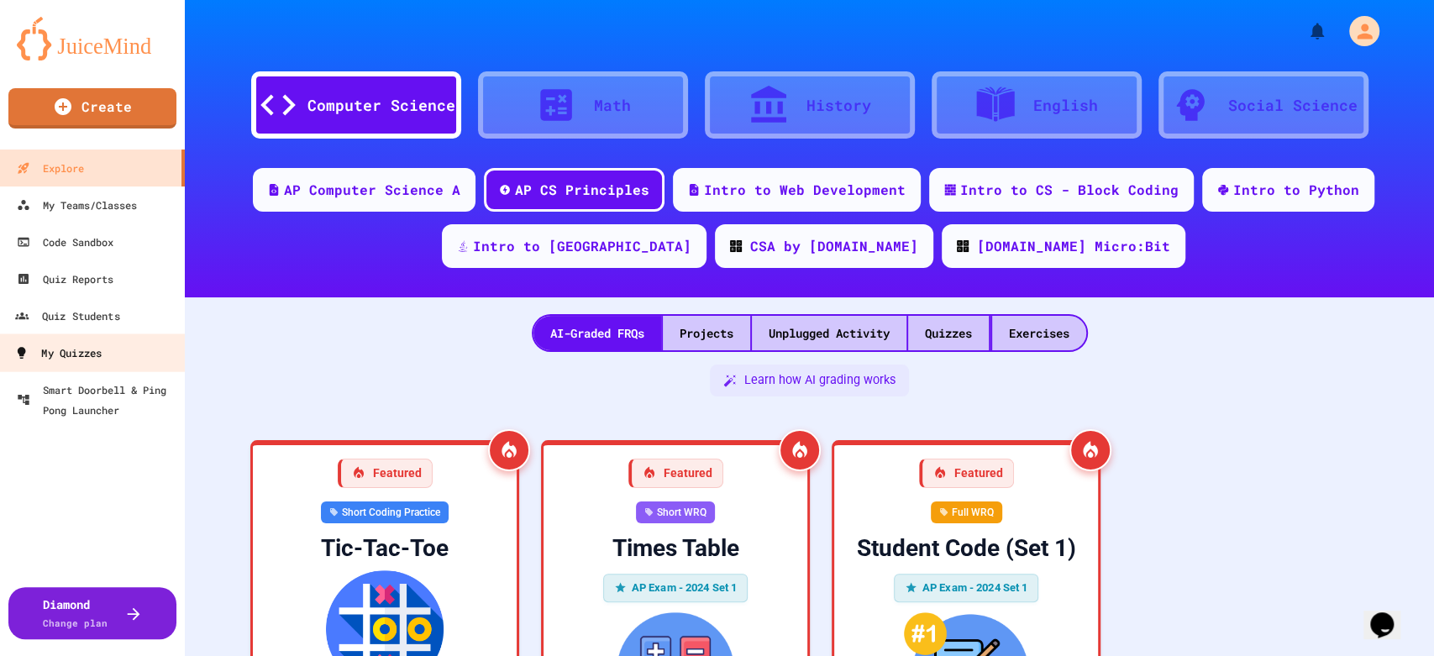
click at [75, 343] on div "My Quizzes" at bounding box center [57, 353] width 87 height 21
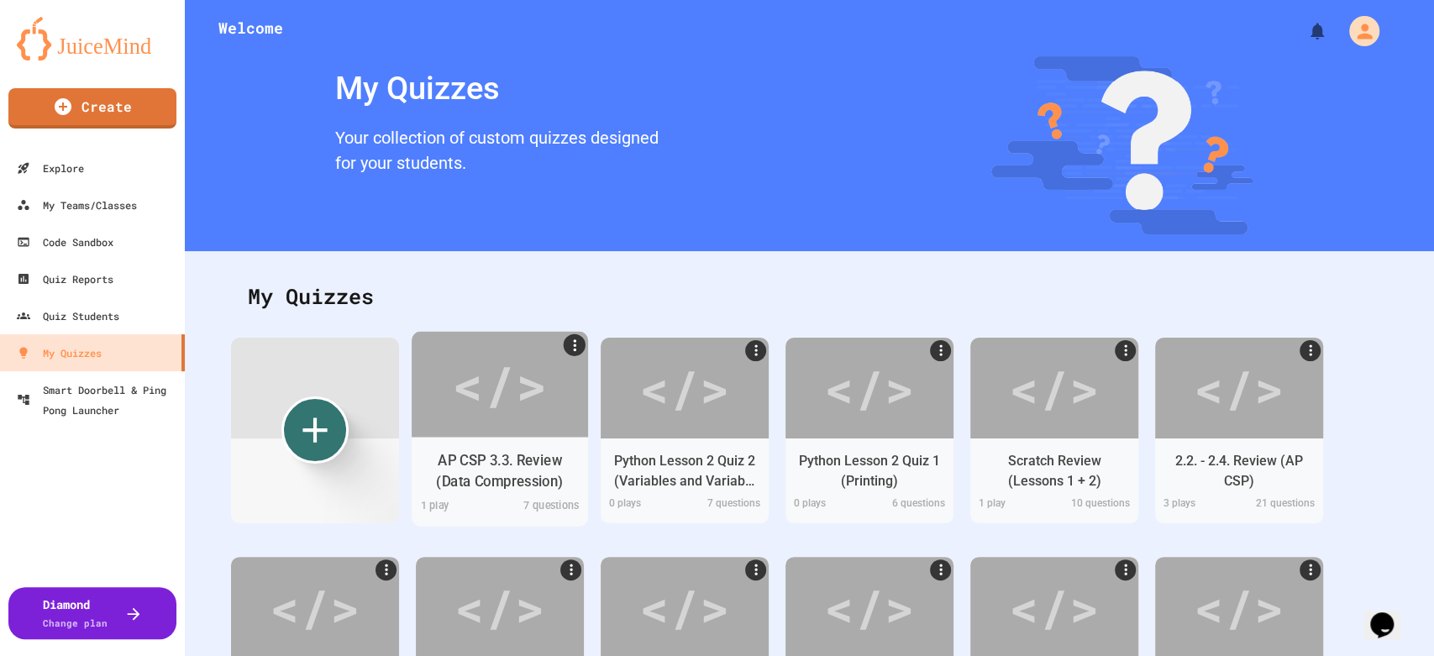
click at [511, 398] on div "</>" at bounding box center [499, 384] width 95 height 80
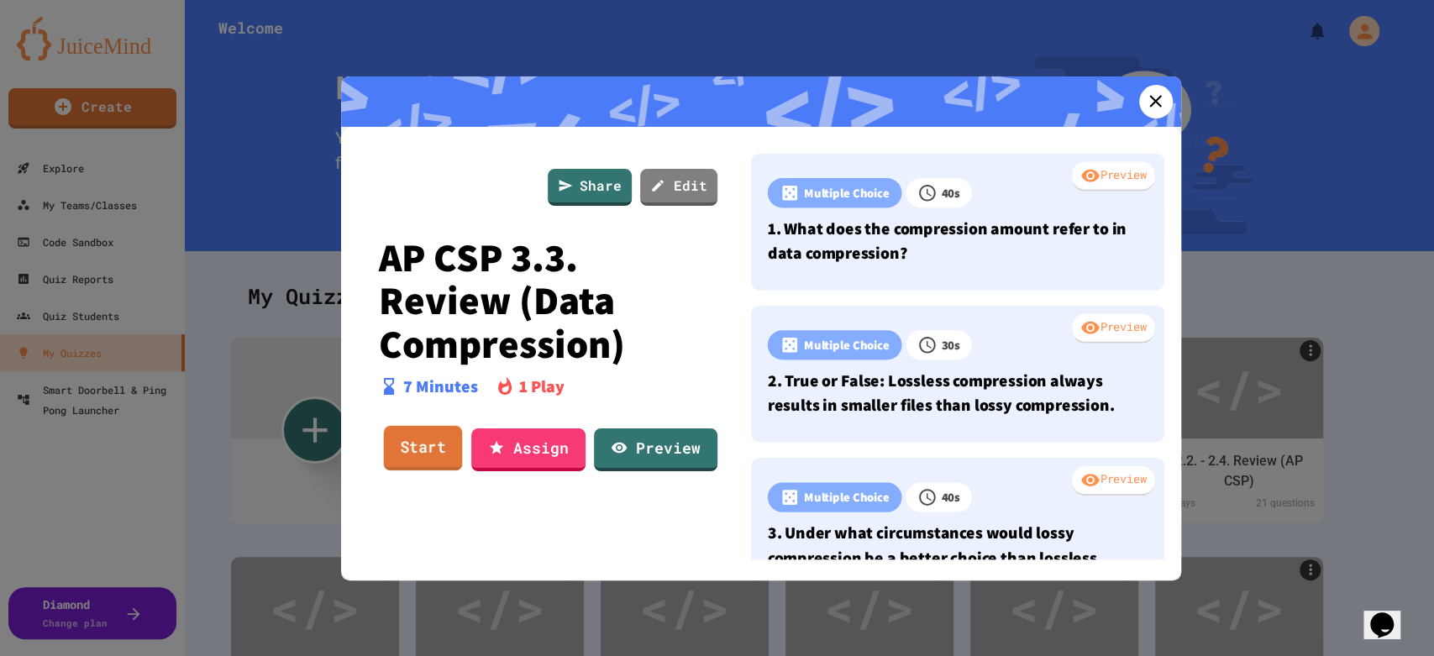
click at [422, 438] on link "Start" at bounding box center [422, 447] width 79 height 45
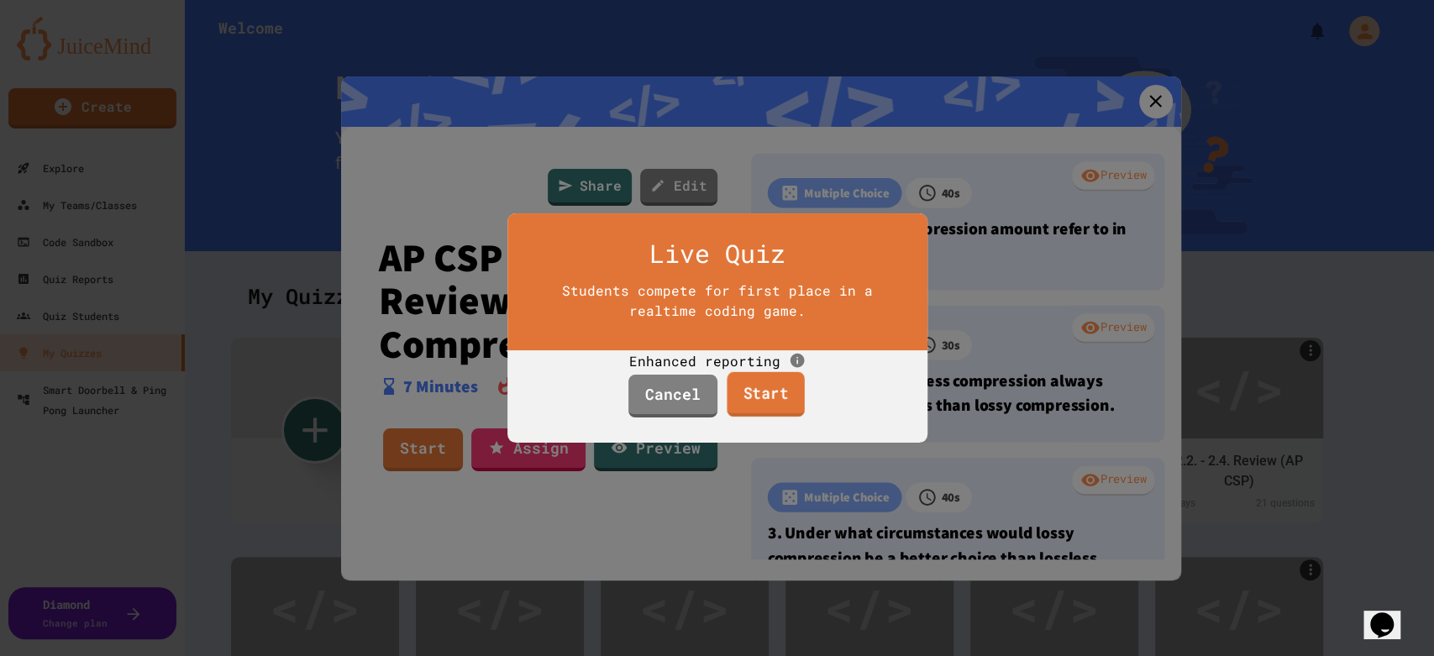
click at [763, 417] on link "Start" at bounding box center [764, 394] width 77 height 45
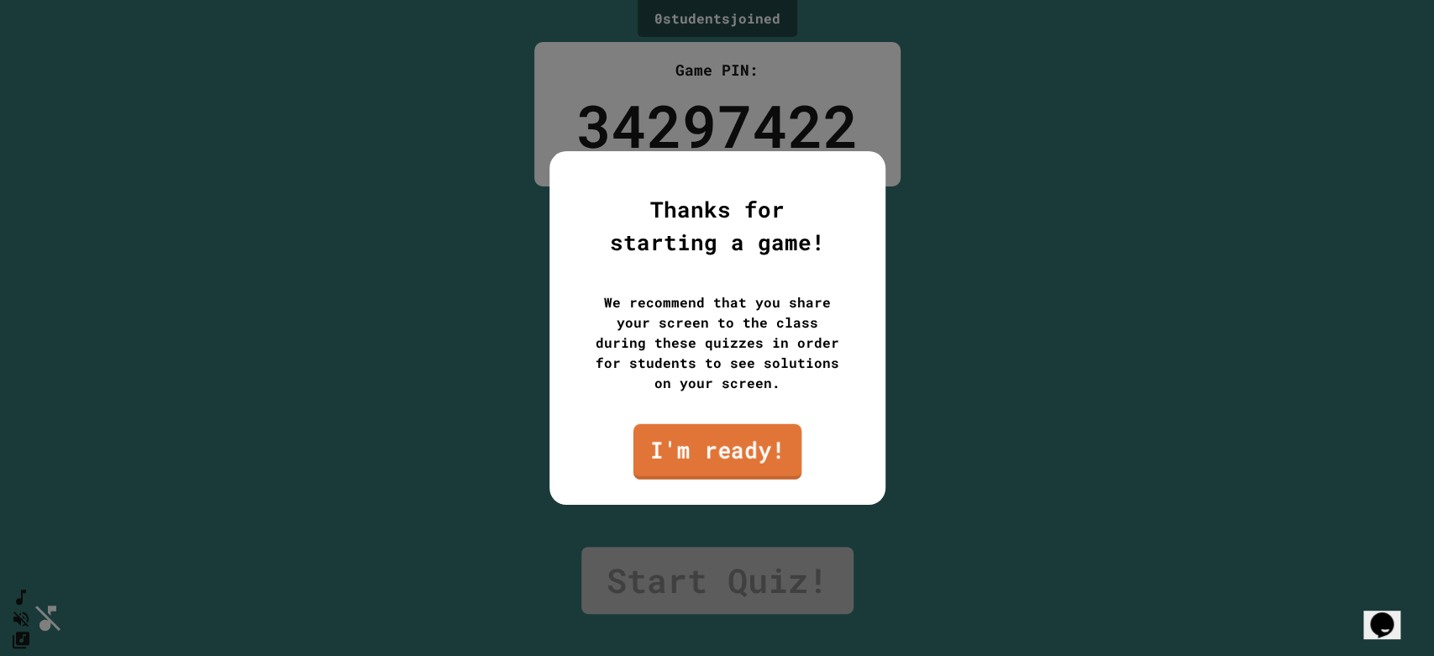
click at [742, 433] on link "I'm ready!" at bounding box center [716, 451] width 168 height 55
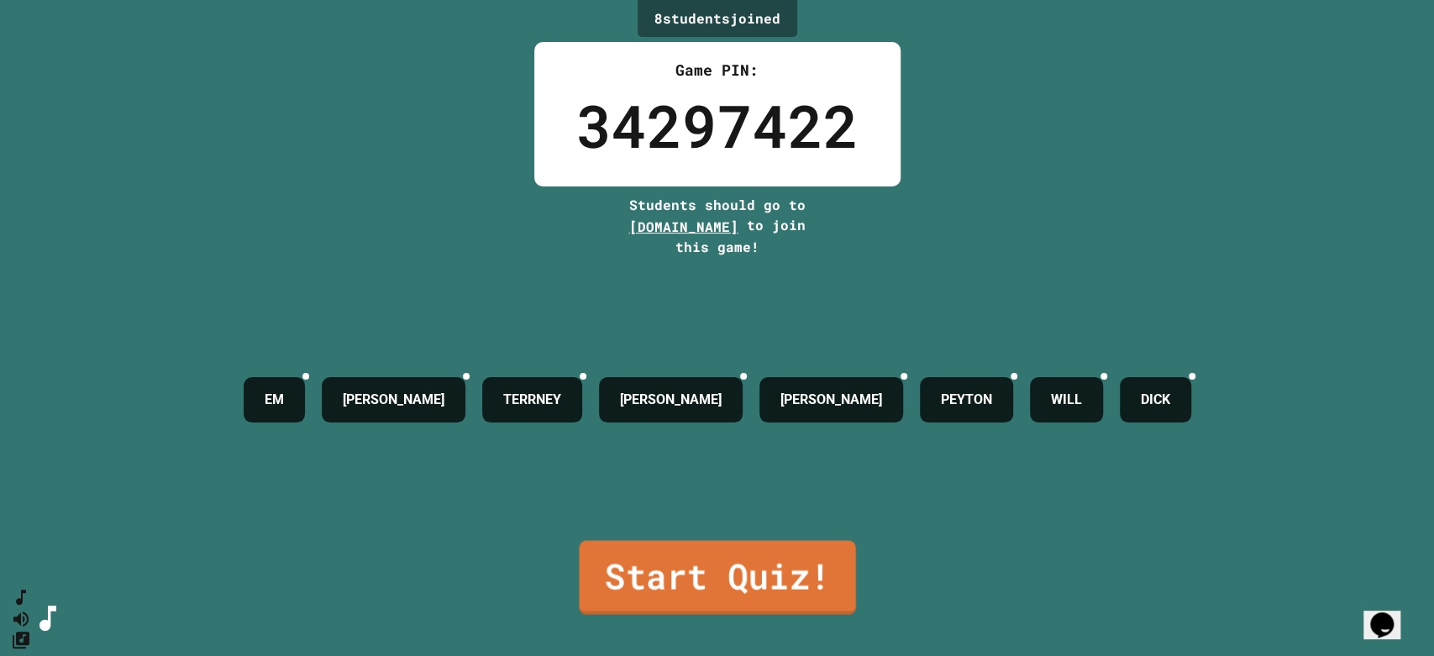
click at [798, 583] on link "Start Quiz!" at bounding box center [717, 577] width 276 height 74
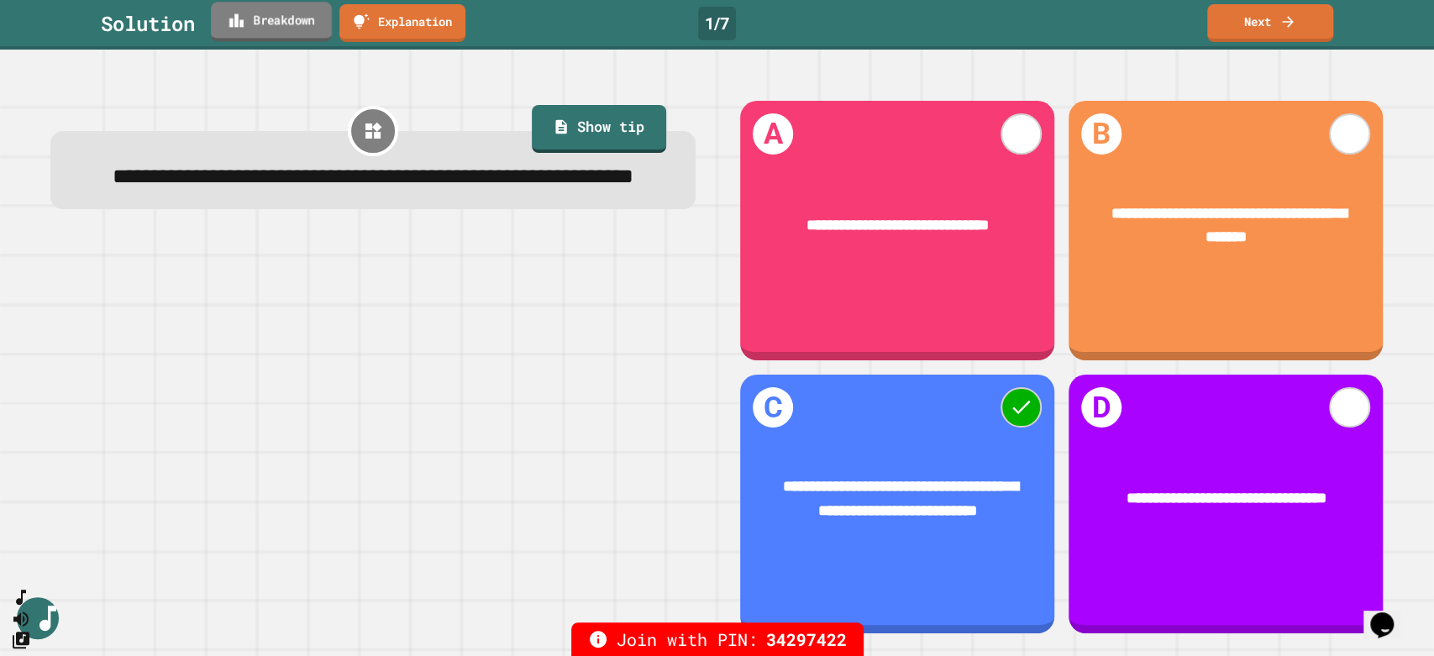
click at [271, 29] on link "Breakdown" at bounding box center [271, 21] width 121 height 39
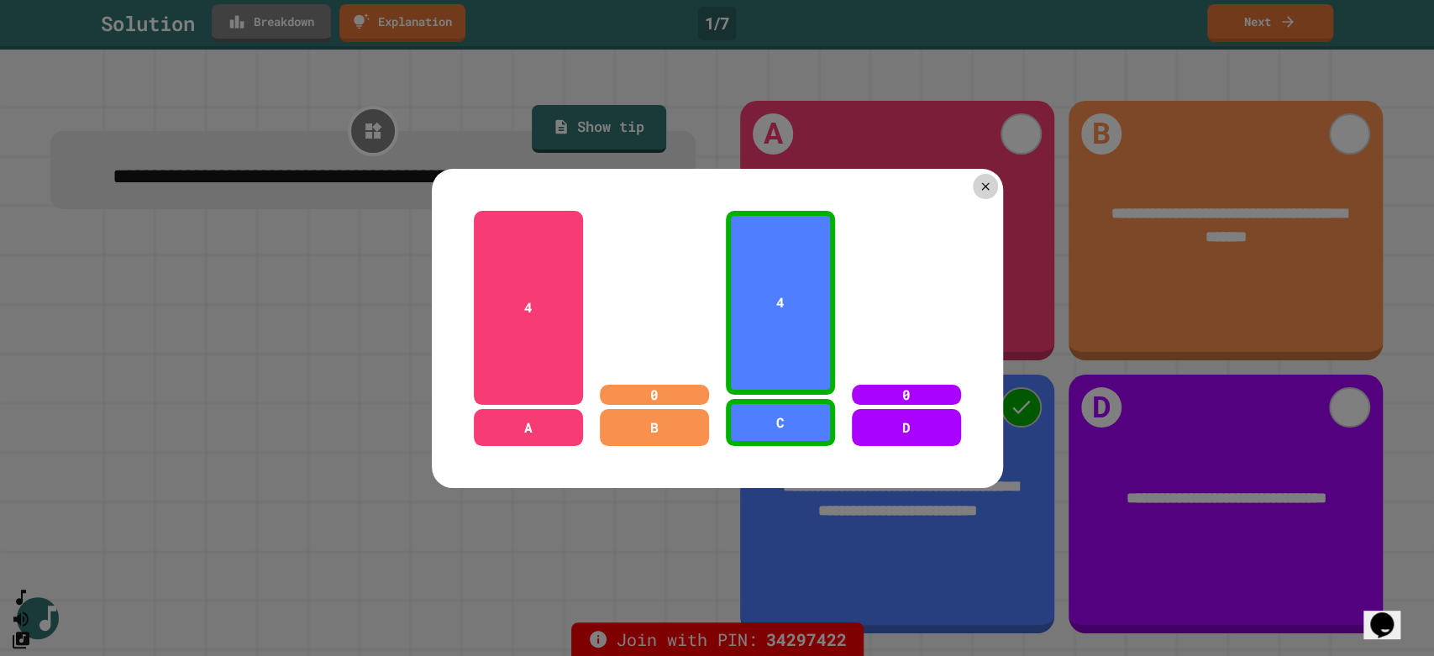
click at [271, 29] on div at bounding box center [717, 328] width 1434 height 656
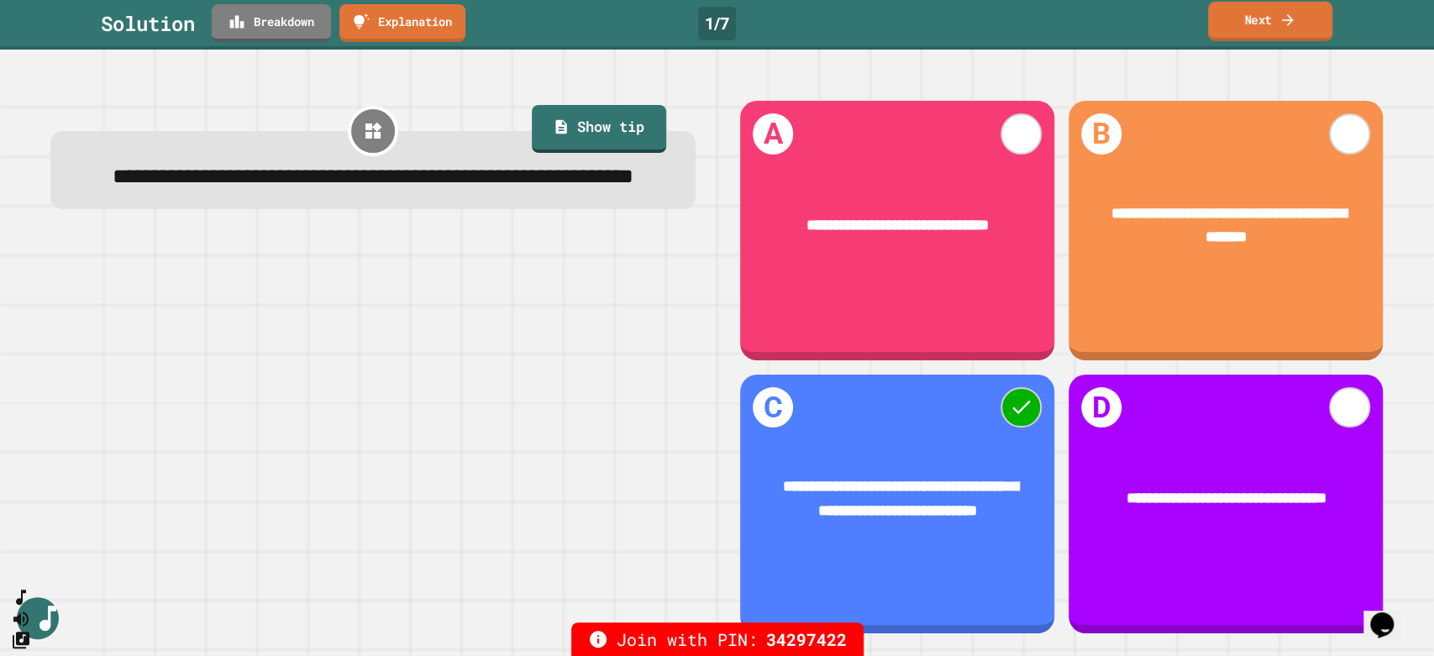
click at [1258, 23] on link "Next" at bounding box center [1270, 21] width 124 height 39
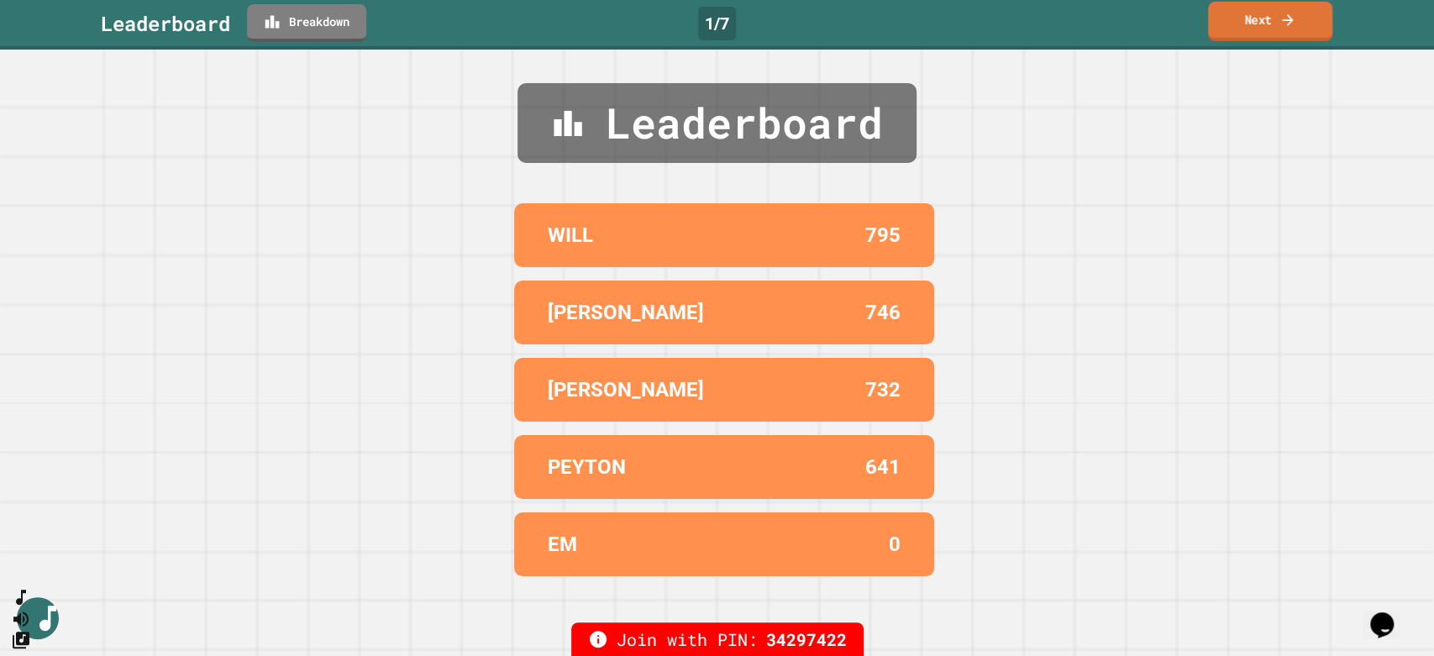
click at [1256, 20] on link "Next" at bounding box center [1270, 21] width 124 height 39
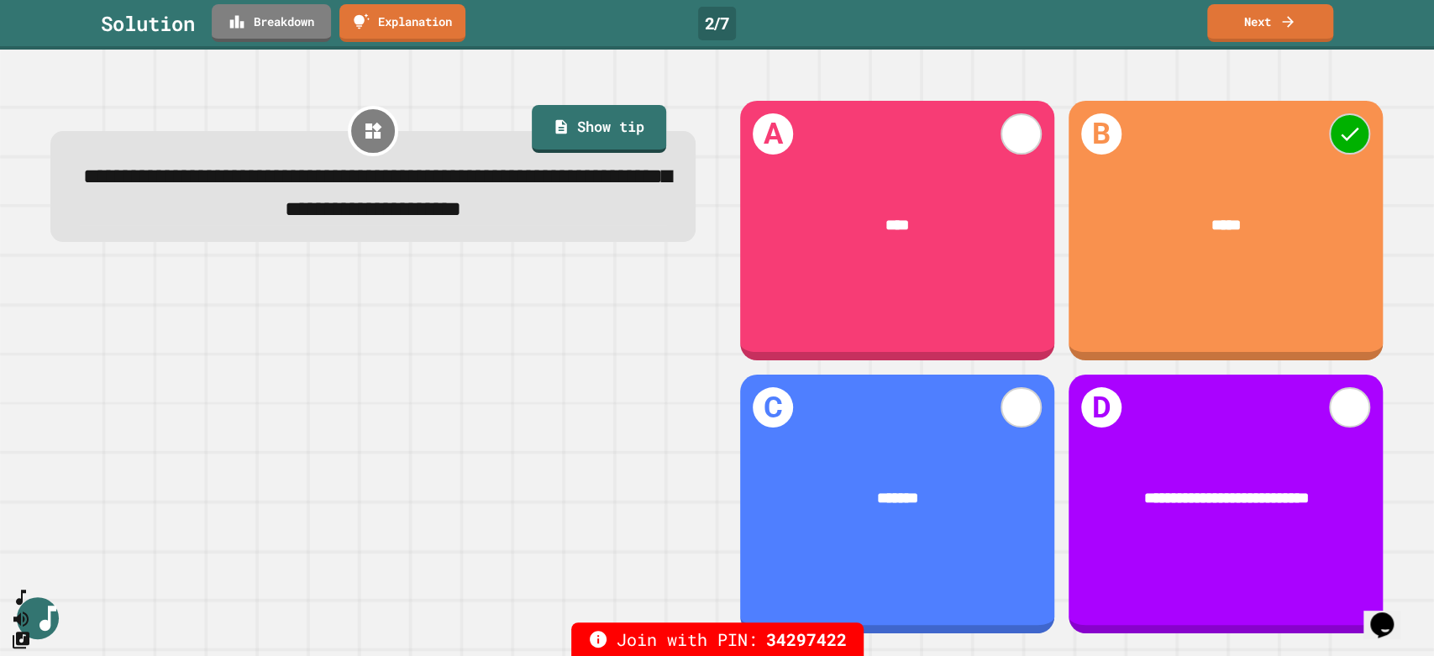
click at [348, 181] on span "**********" at bounding box center [377, 192] width 588 height 54
click at [327, 204] on span "**********" at bounding box center [377, 192] width 588 height 54
click at [552, 214] on span "**********" at bounding box center [377, 192] width 588 height 54
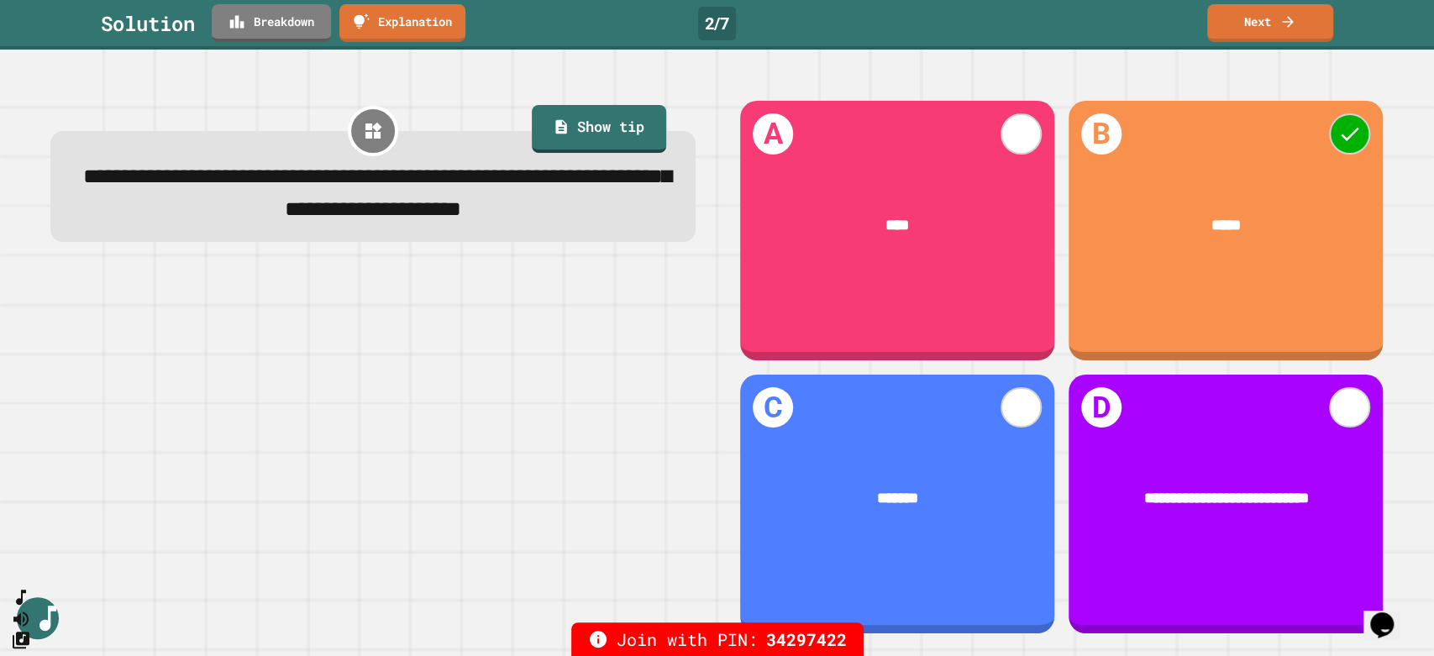
click at [354, 176] on span "**********" at bounding box center [377, 192] width 588 height 54
click at [551, 218] on span "**********" at bounding box center [377, 192] width 588 height 54
click at [325, 186] on span "**********" at bounding box center [377, 192] width 588 height 54
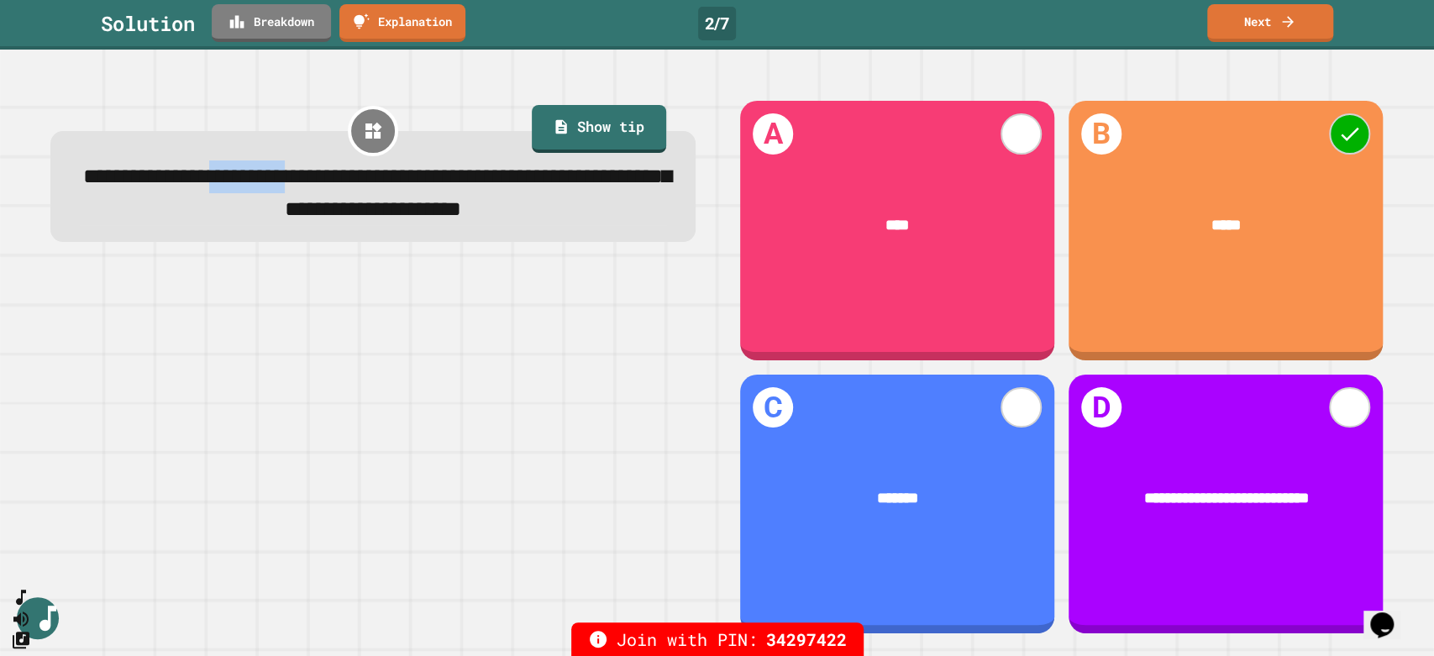
click at [325, 186] on span "**********" at bounding box center [377, 192] width 588 height 54
click at [564, 218] on span "**********" at bounding box center [377, 192] width 588 height 54
click at [287, 29] on link "Breakdown" at bounding box center [271, 21] width 119 height 39
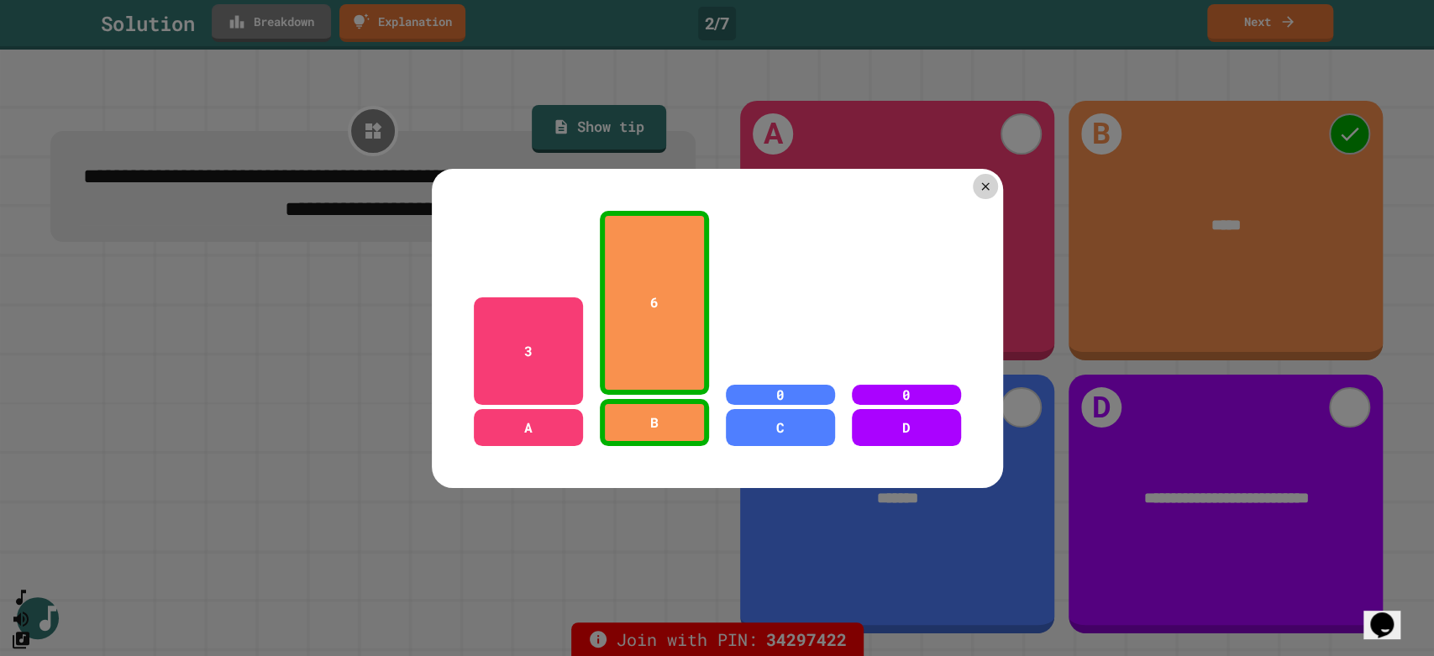
click at [287, 29] on div at bounding box center [717, 328] width 1434 height 656
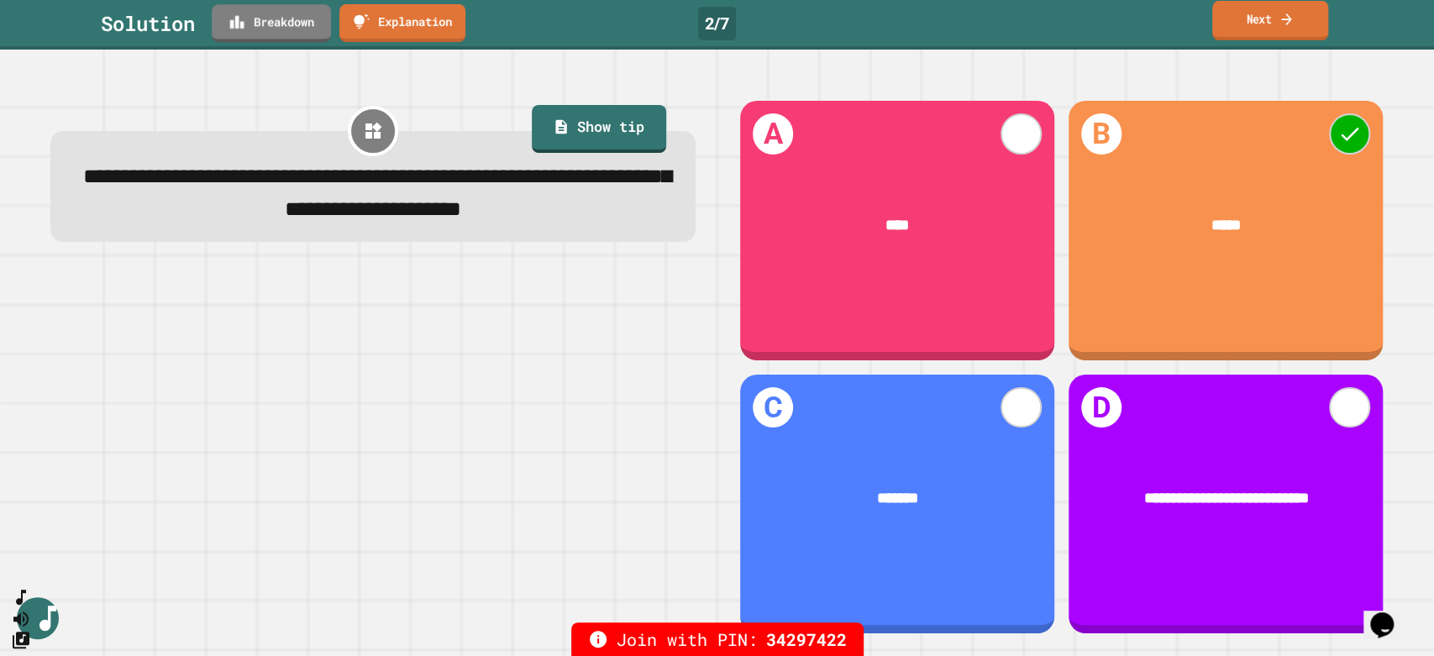
click at [1244, 12] on link "Next" at bounding box center [1270, 20] width 116 height 39
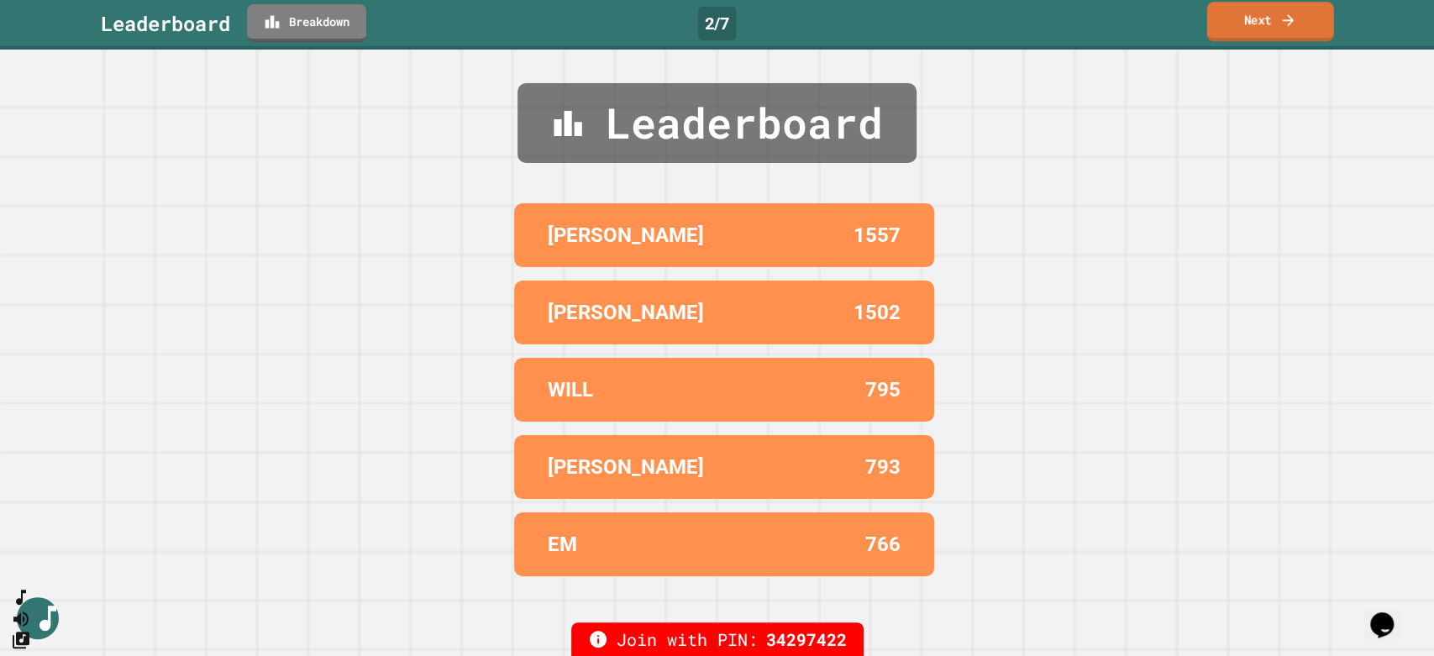
click at [1243, 18] on link "Next" at bounding box center [1270, 21] width 127 height 39
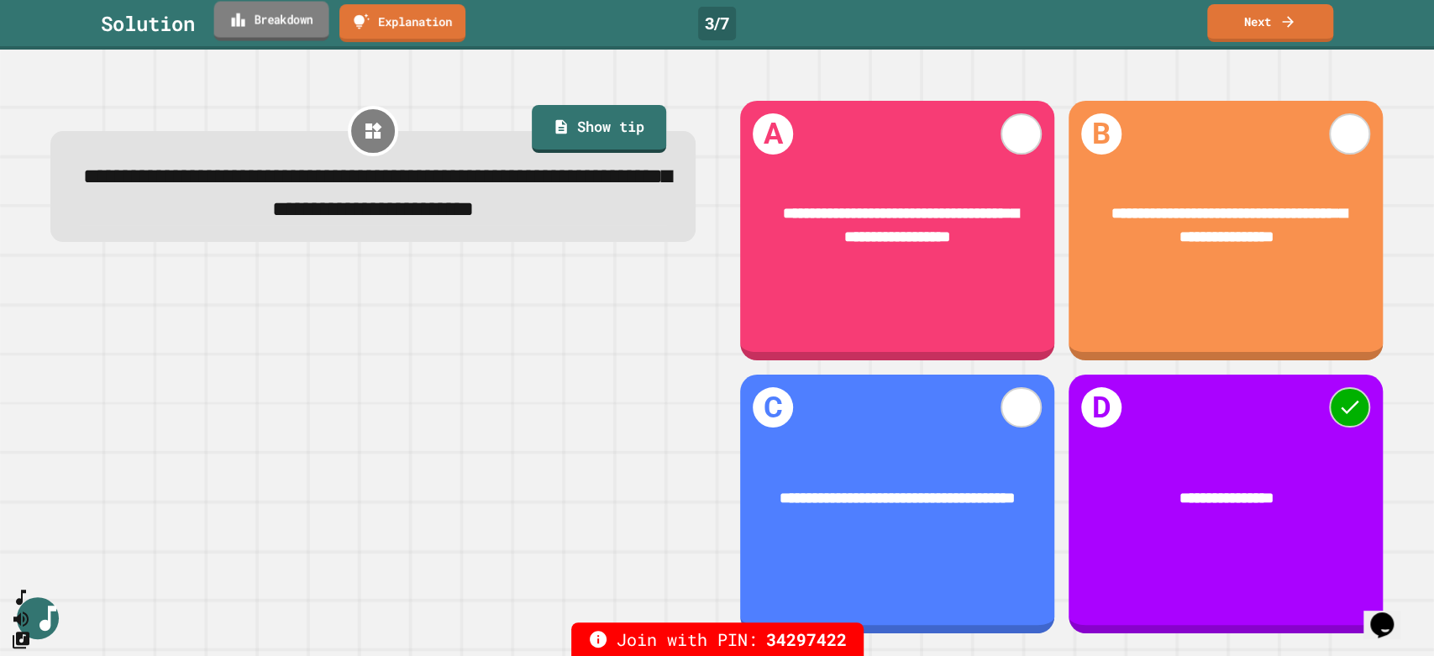
click at [276, 15] on link "Breakdown" at bounding box center [271, 21] width 115 height 39
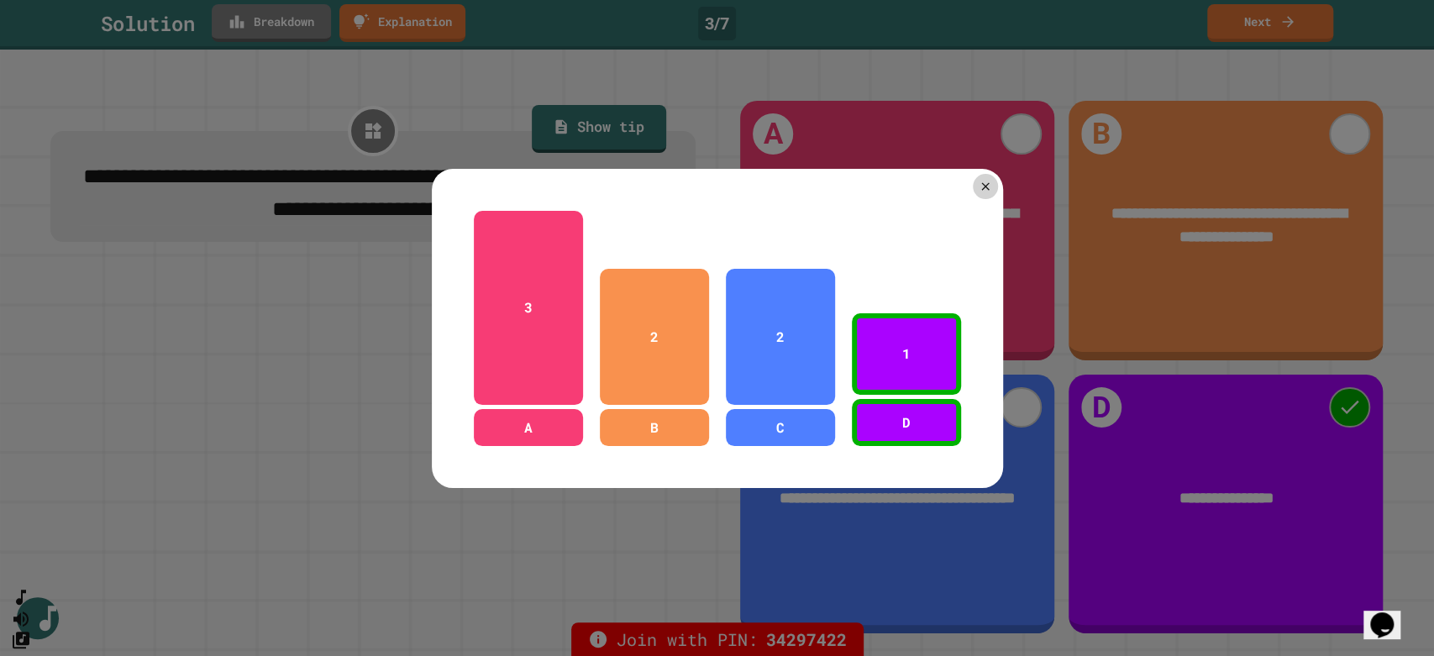
click at [276, 15] on div at bounding box center [717, 328] width 1434 height 656
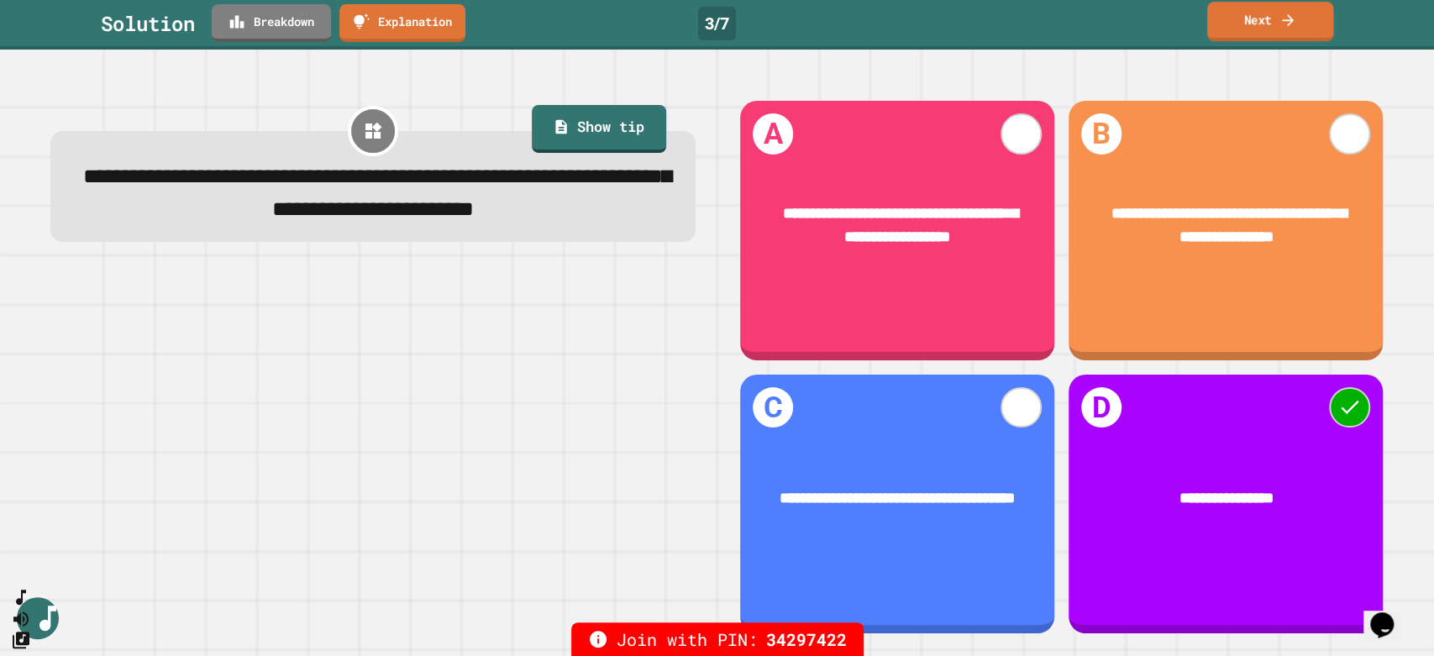
click at [1286, 35] on link "Next" at bounding box center [1270, 21] width 126 height 39
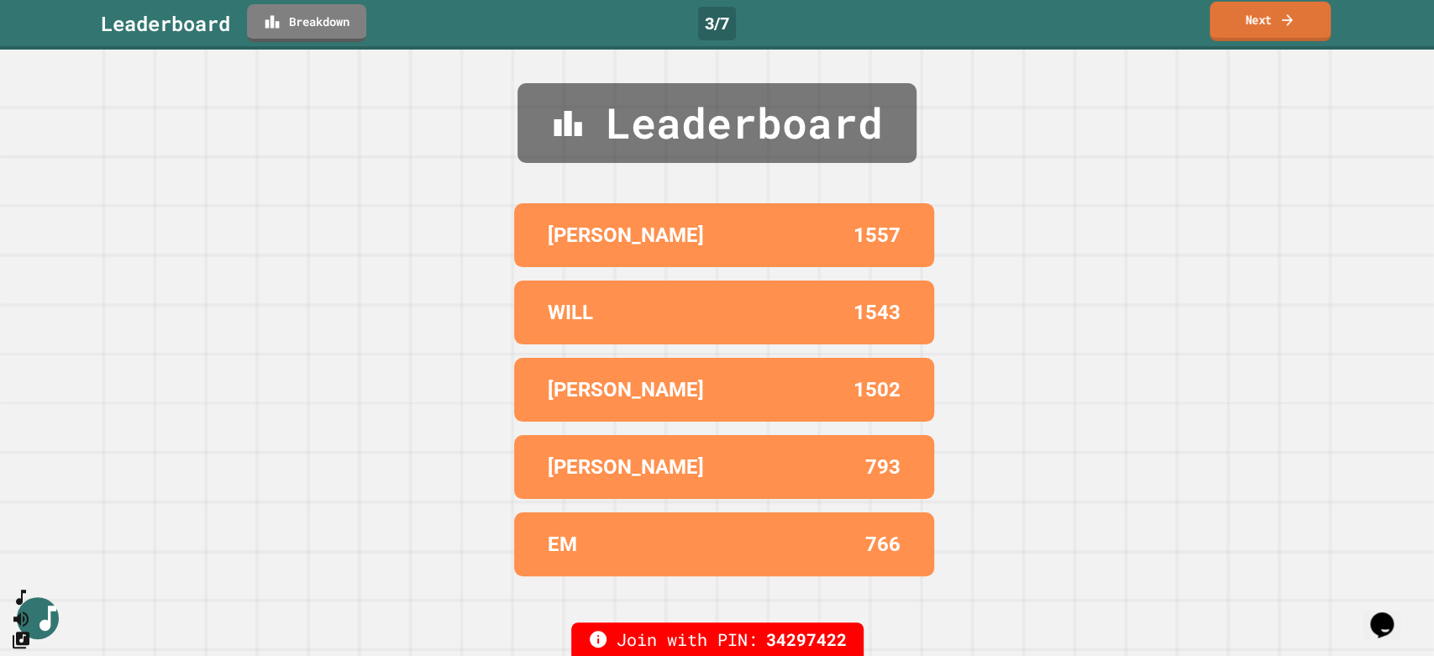
click at [1284, 35] on link "Next" at bounding box center [1269, 21] width 121 height 39
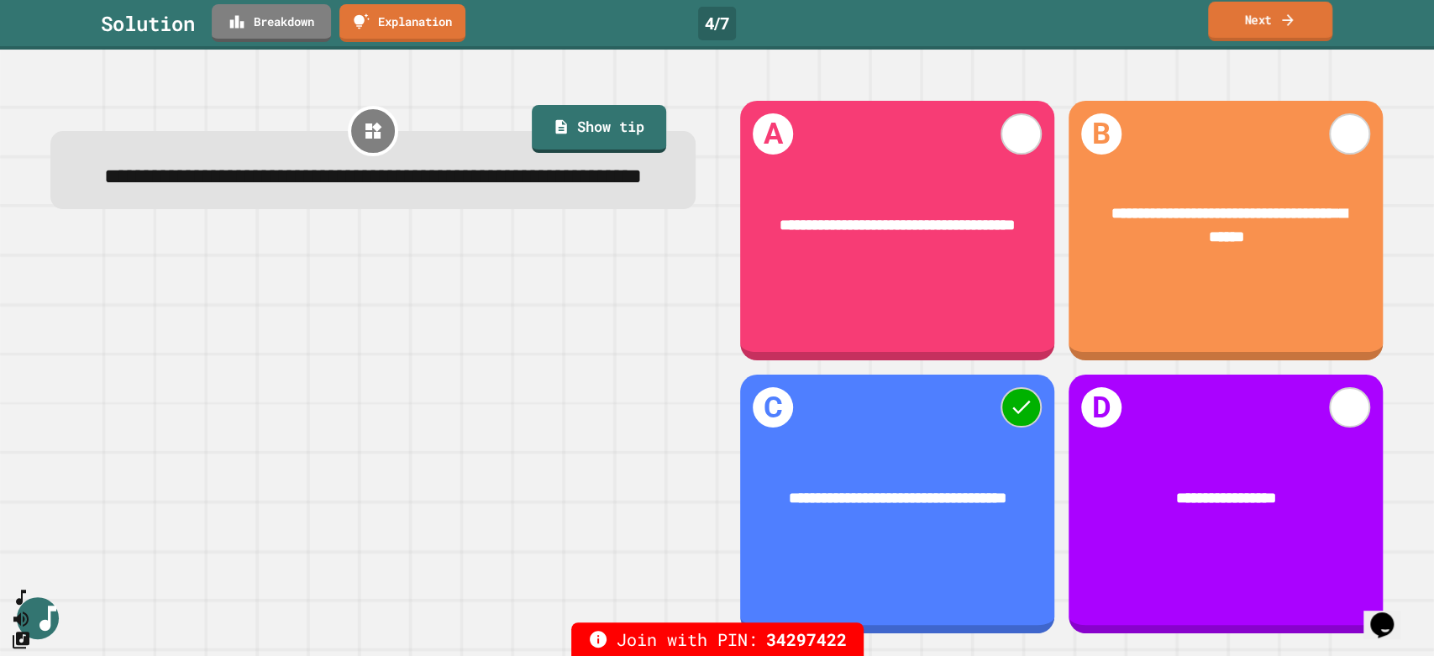
click at [1295, 25] on icon at bounding box center [1287, 20] width 17 height 18
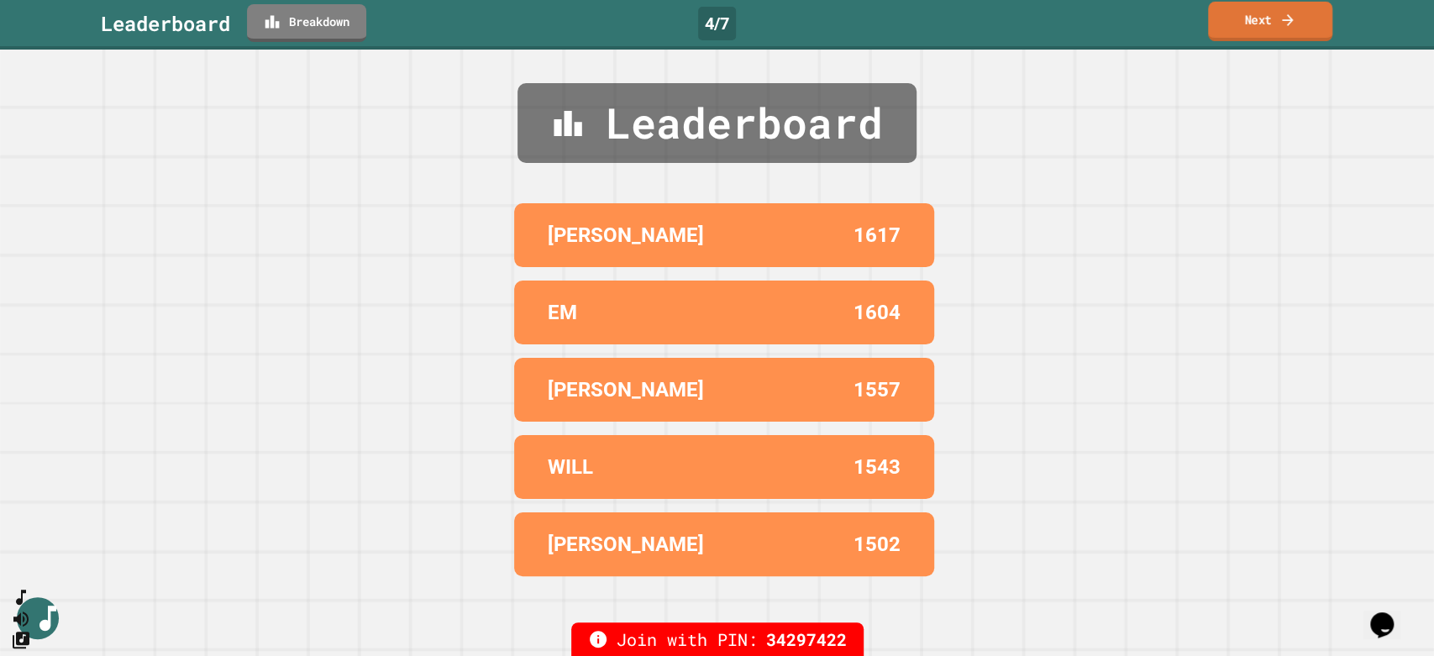
click at [1288, 27] on icon at bounding box center [1287, 20] width 17 height 18
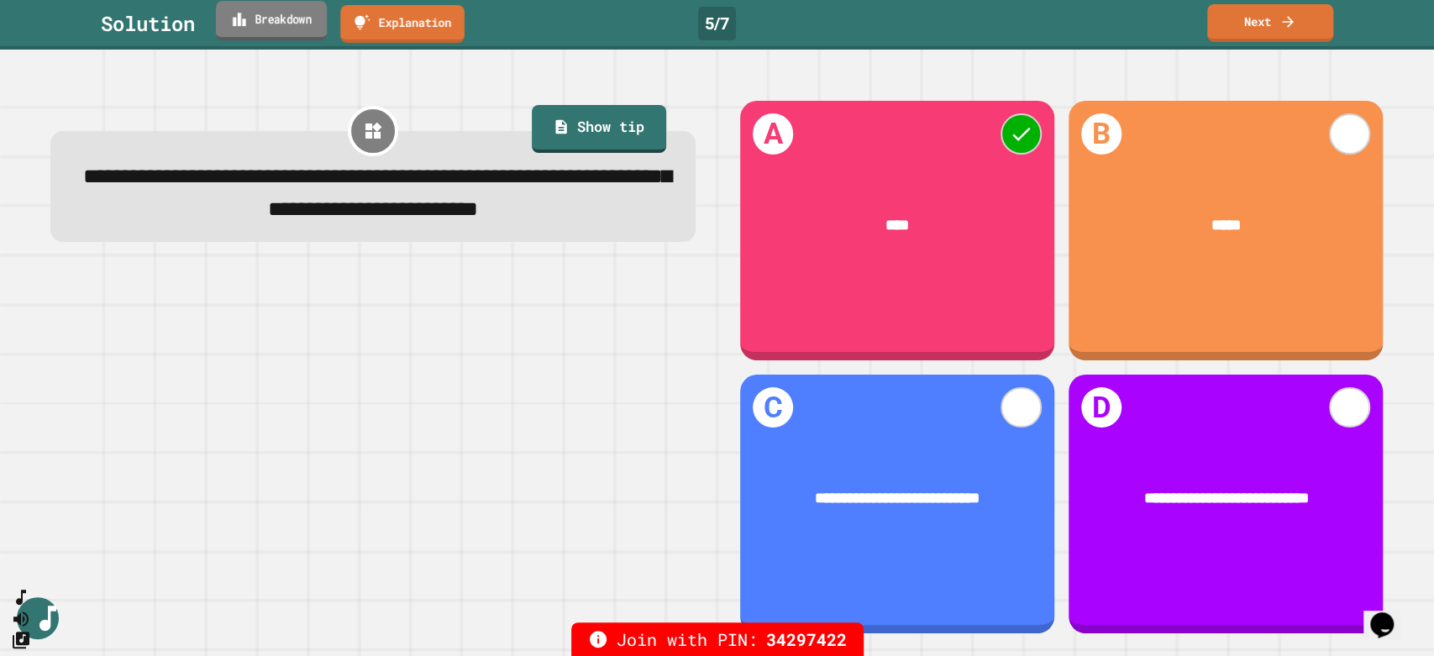
click at [223, 9] on link "Breakdown" at bounding box center [271, 20] width 111 height 39
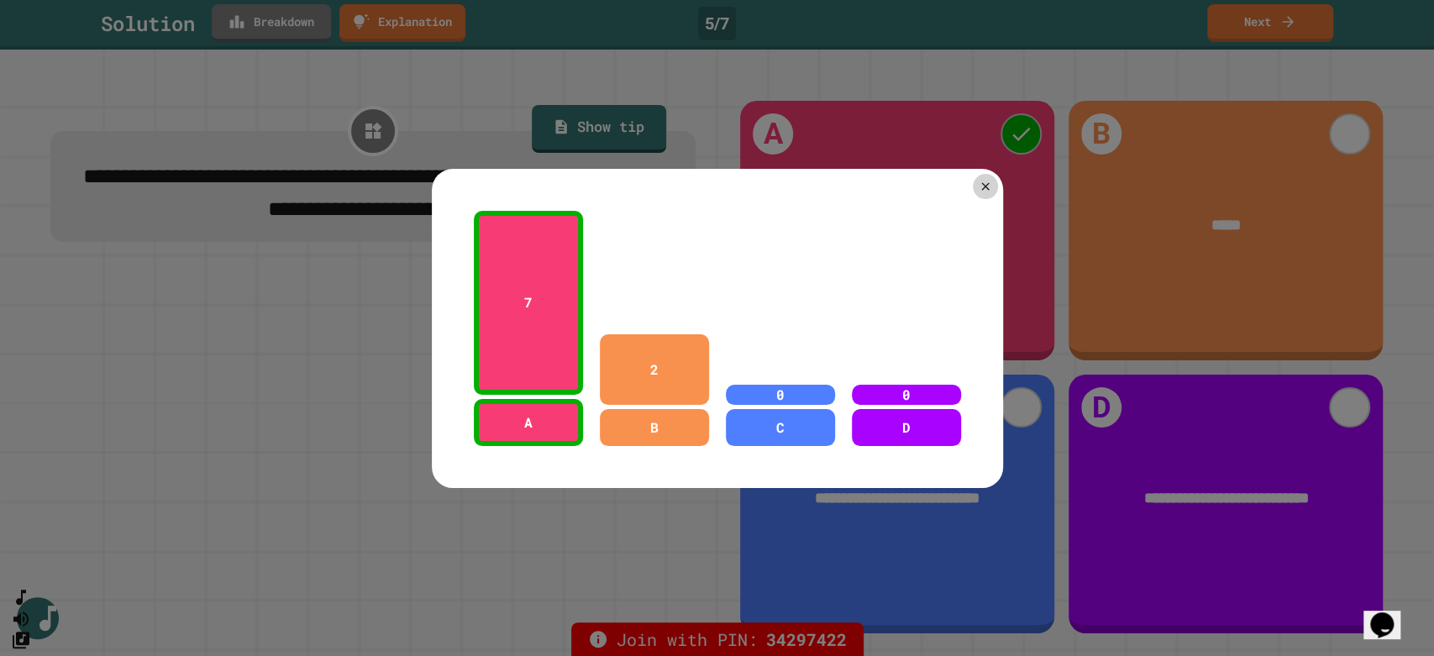
click at [228, 18] on div at bounding box center [717, 328] width 1434 height 656
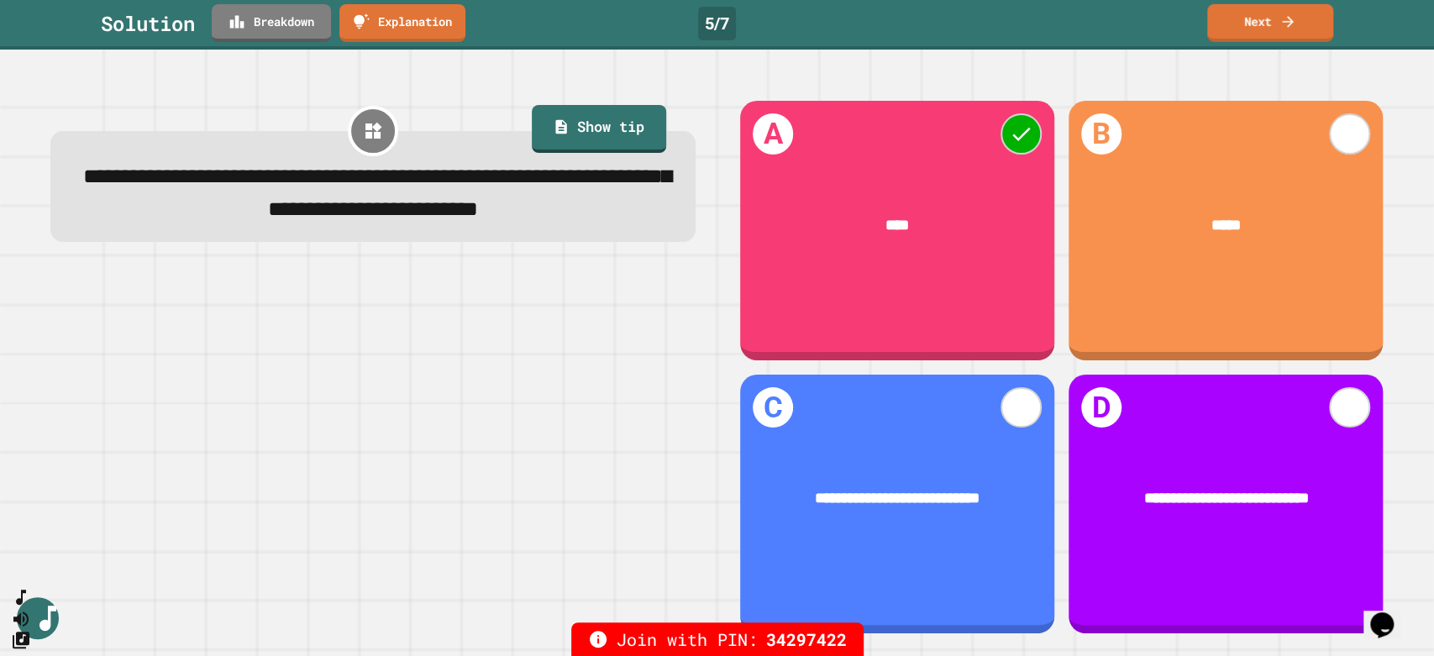
click at [1260, 46] on div "Solution Breakdown Explanation 5 / 7 Next" at bounding box center [717, 25] width 1434 height 50
click at [1261, 31] on link "Next" at bounding box center [1270, 23] width 126 height 38
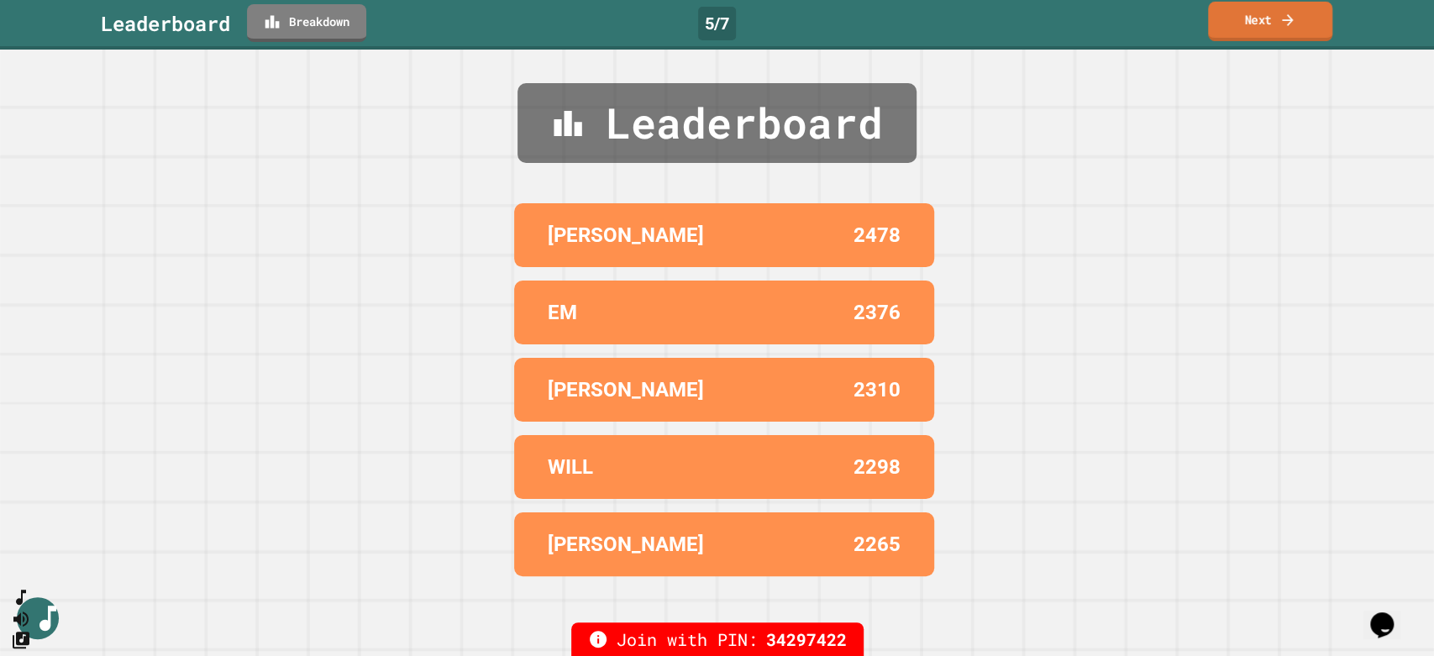
click at [1261, 26] on link "Next" at bounding box center [1270, 21] width 124 height 39
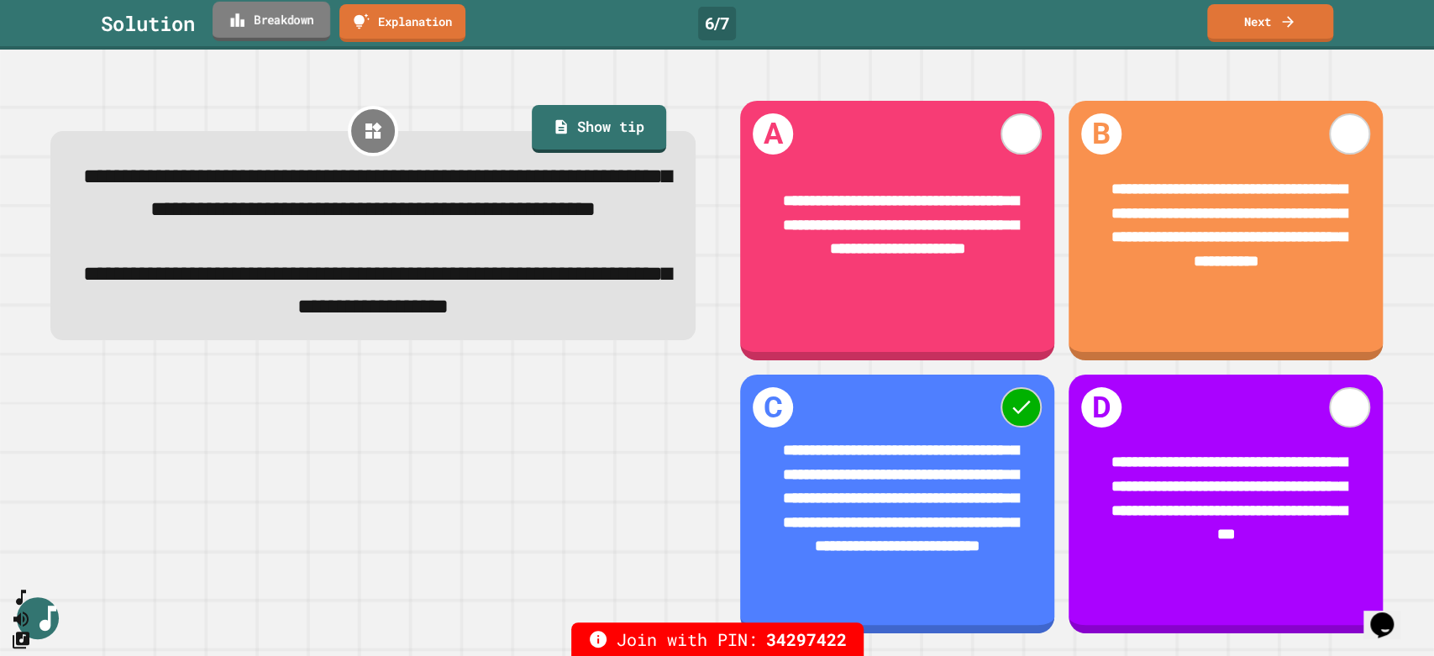
click at [282, 27] on link "Breakdown" at bounding box center [271, 21] width 118 height 39
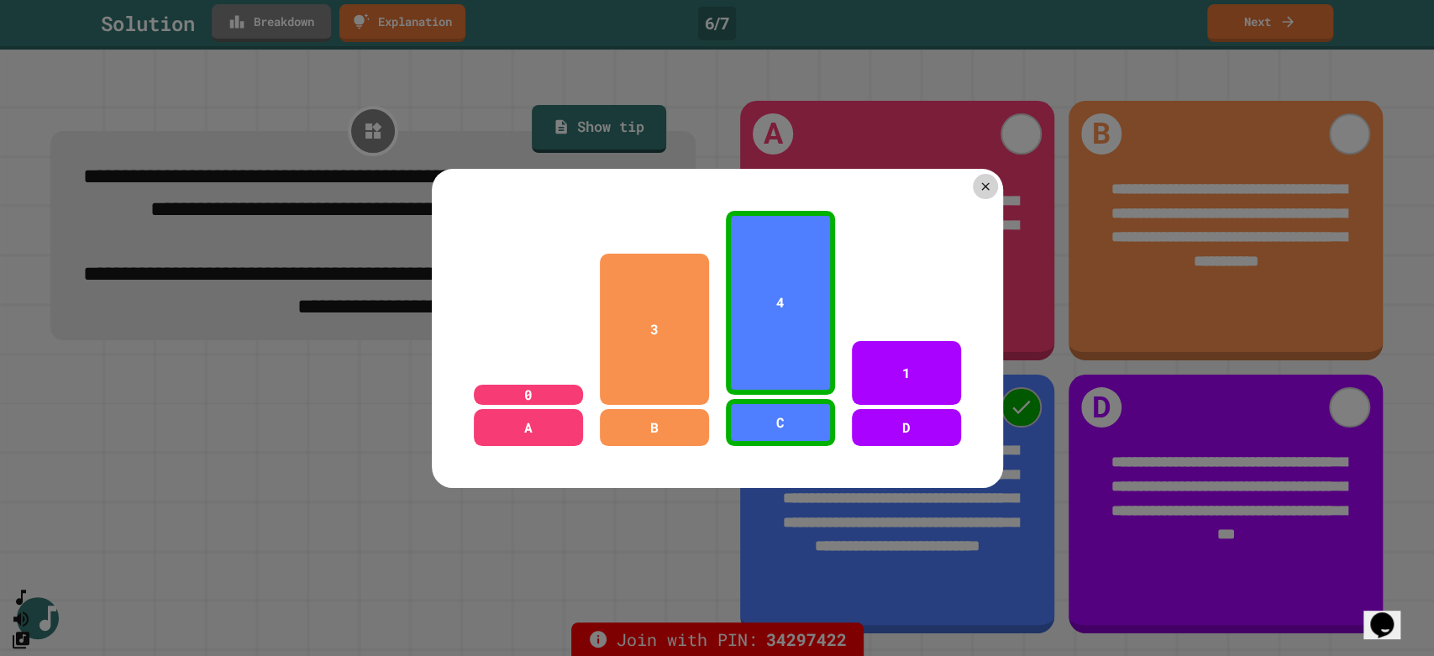
click at [282, 27] on div at bounding box center [717, 328] width 1434 height 656
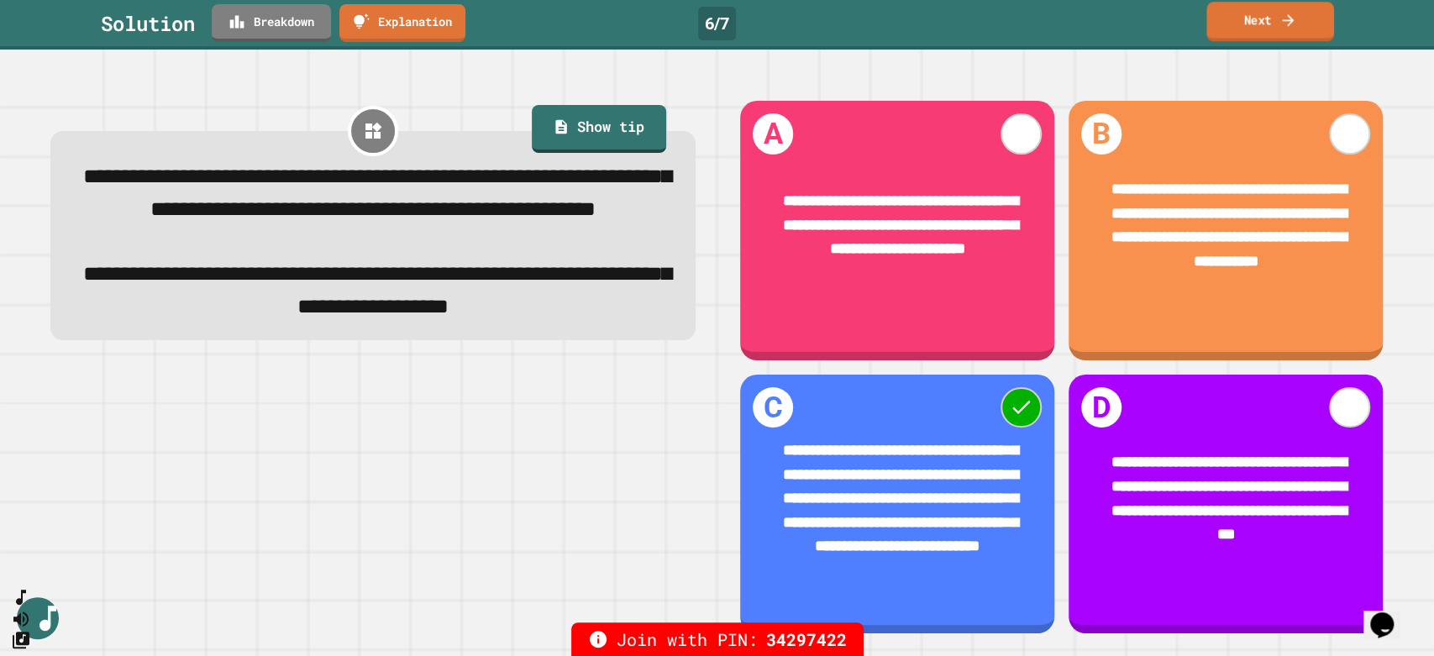
click at [1266, 13] on link "Next" at bounding box center [1270, 21] width 128 height 39
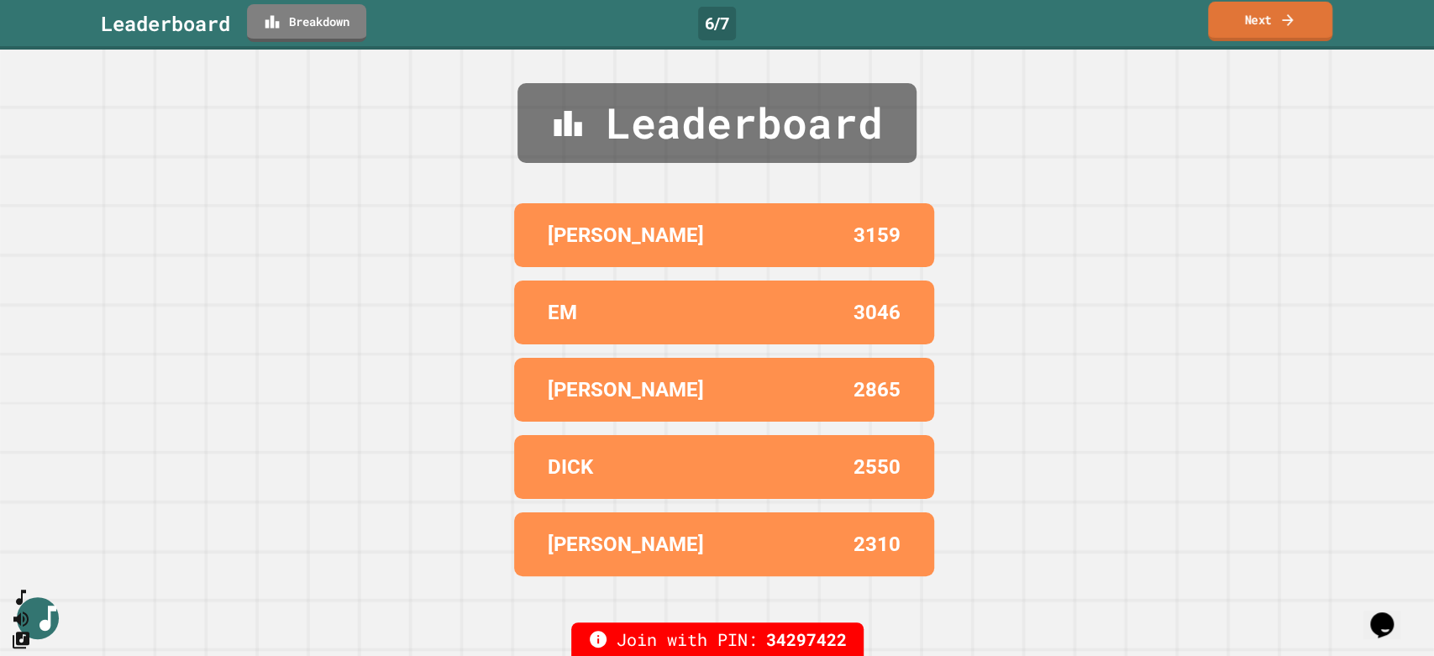
click at [1300, 31] on link "Next" at bounding box center [1270, 21] width 124 height 39
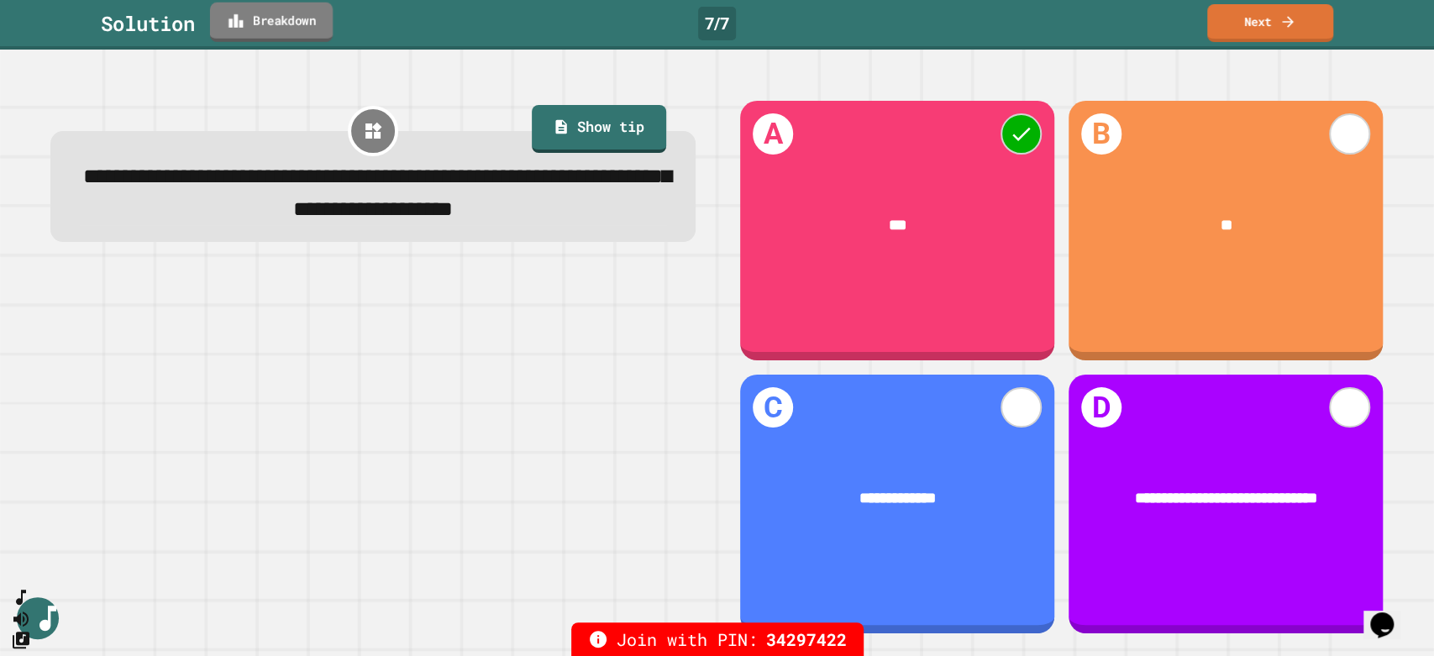
click at [291, 39] on link "Breakdown" at bounding box center [271, 22] width 123 height 39
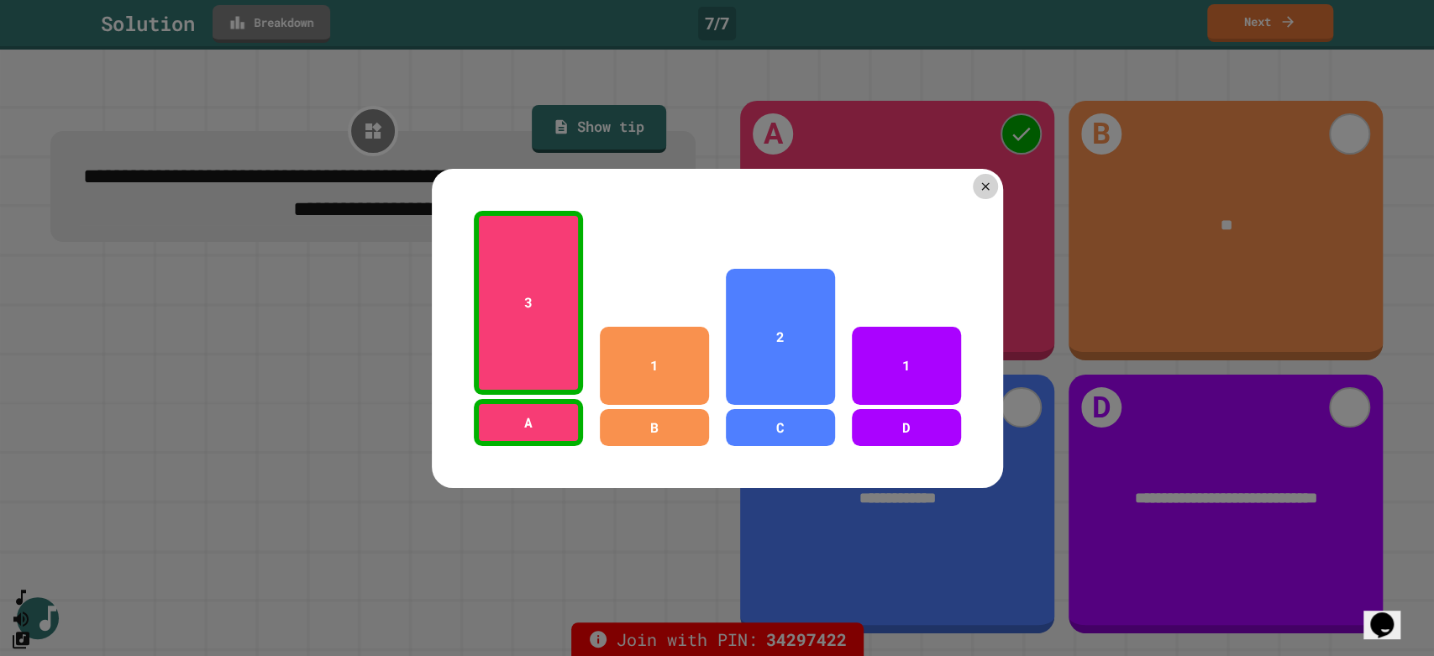
click at [295, 28] on div at bounding box center [717, 328] width 1434 height 656
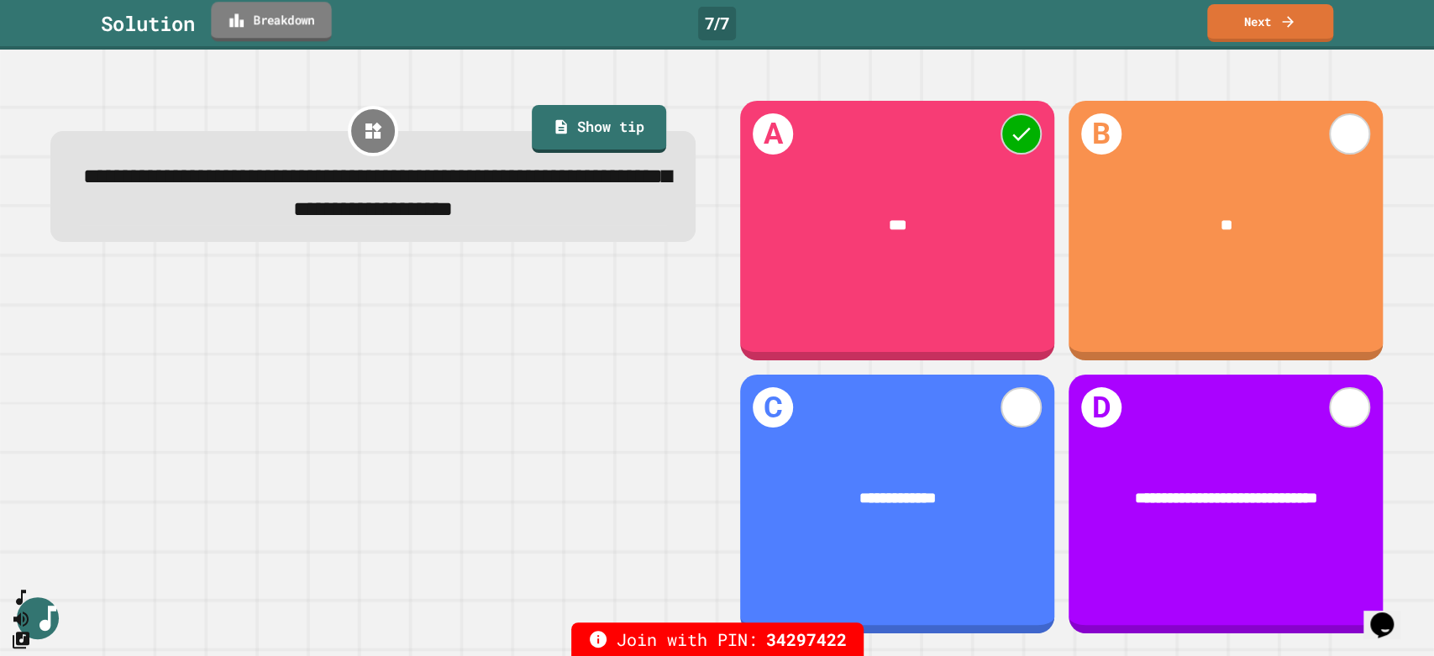
click at [295, 28] on link "Breakdown" at bounding box center [271, 21] width 120 height 39
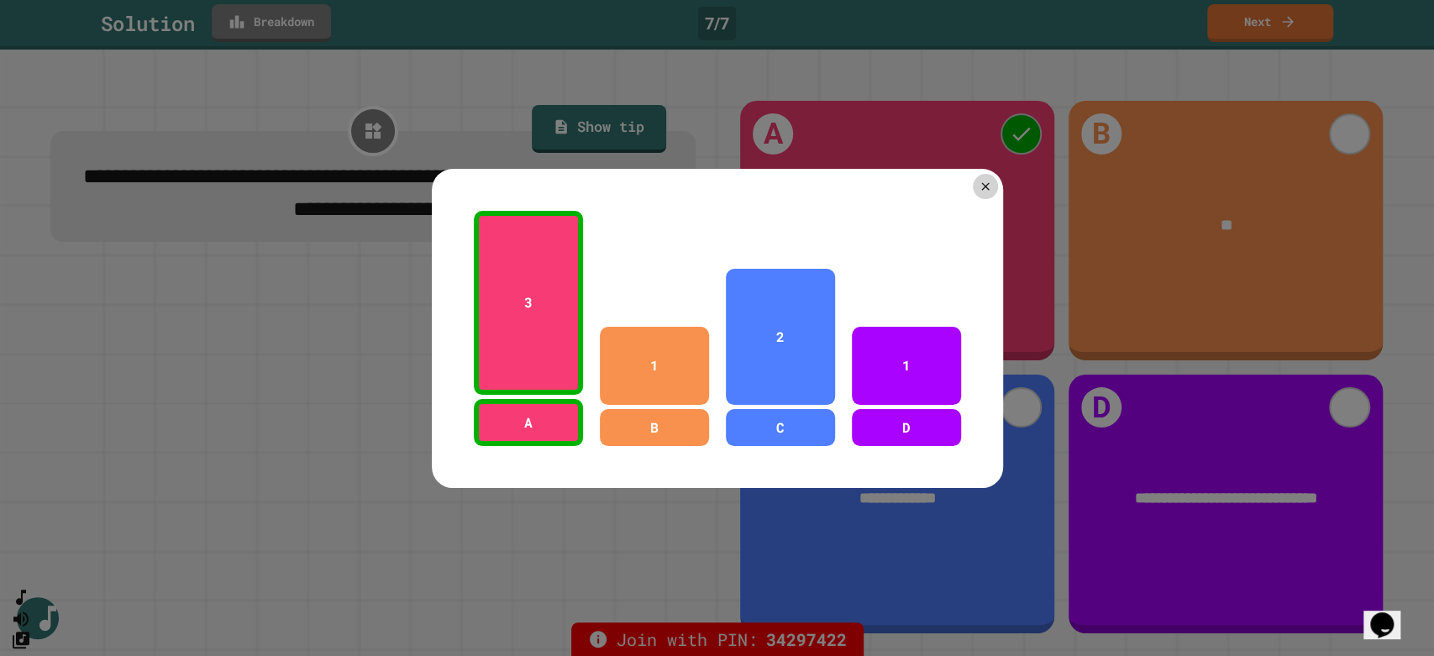
click at [295, 28] on div at bounding box center [717, 328] width 1434 height 656
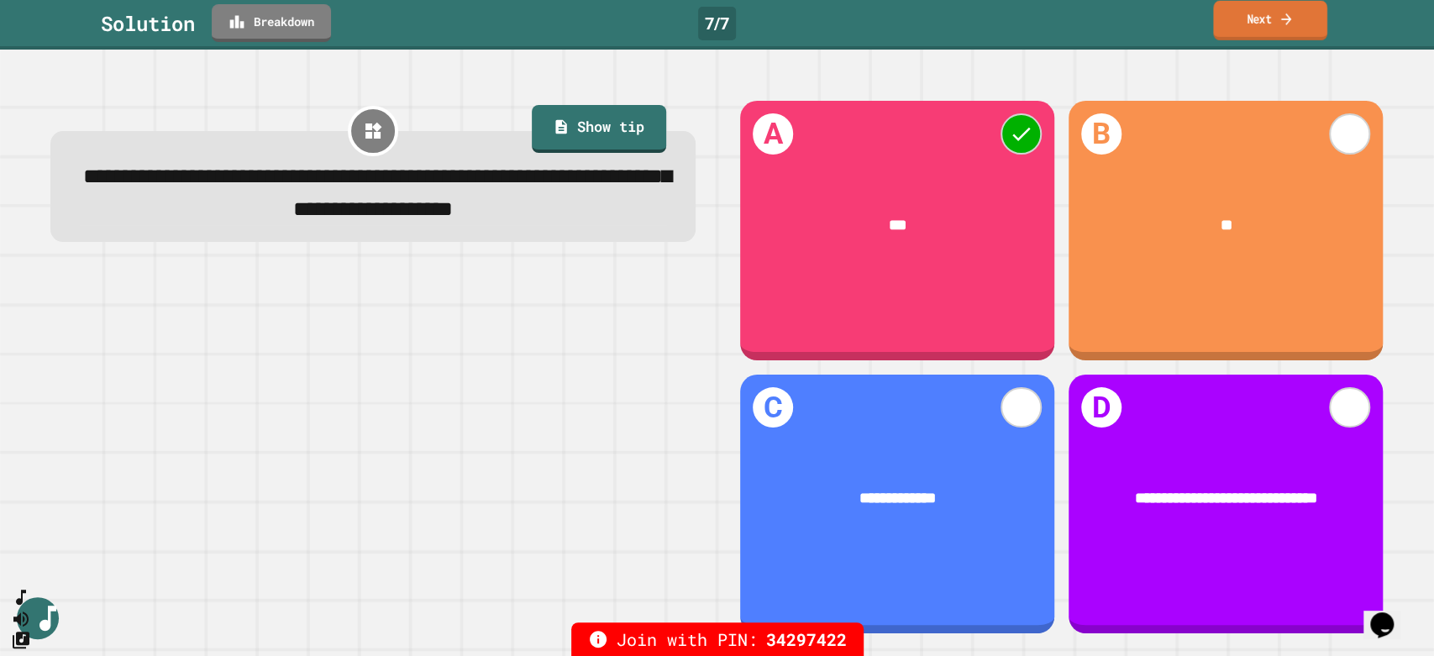
click at [1213, 27] on link "Next" at bounding box center [1270, 20] width 114 height 39
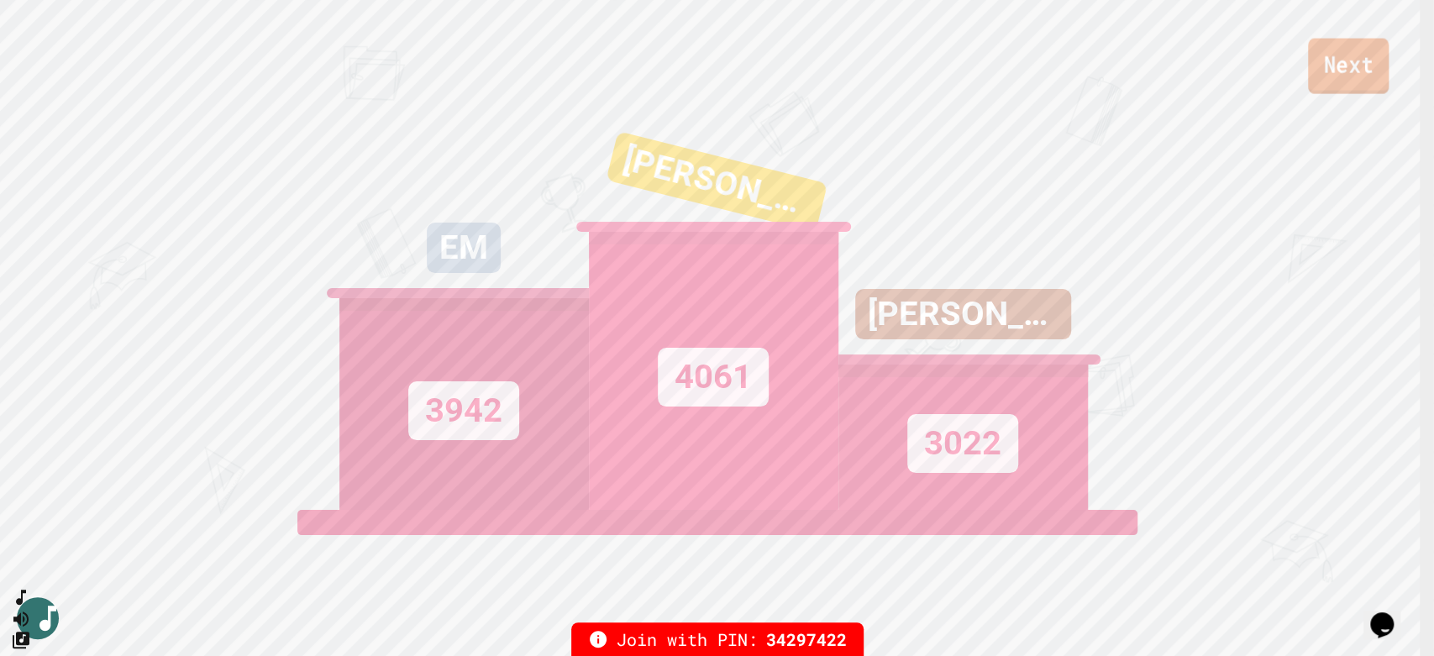
click at [1311, 81] on link "Next" at bounding box center [1348, 66] width 81 height 55
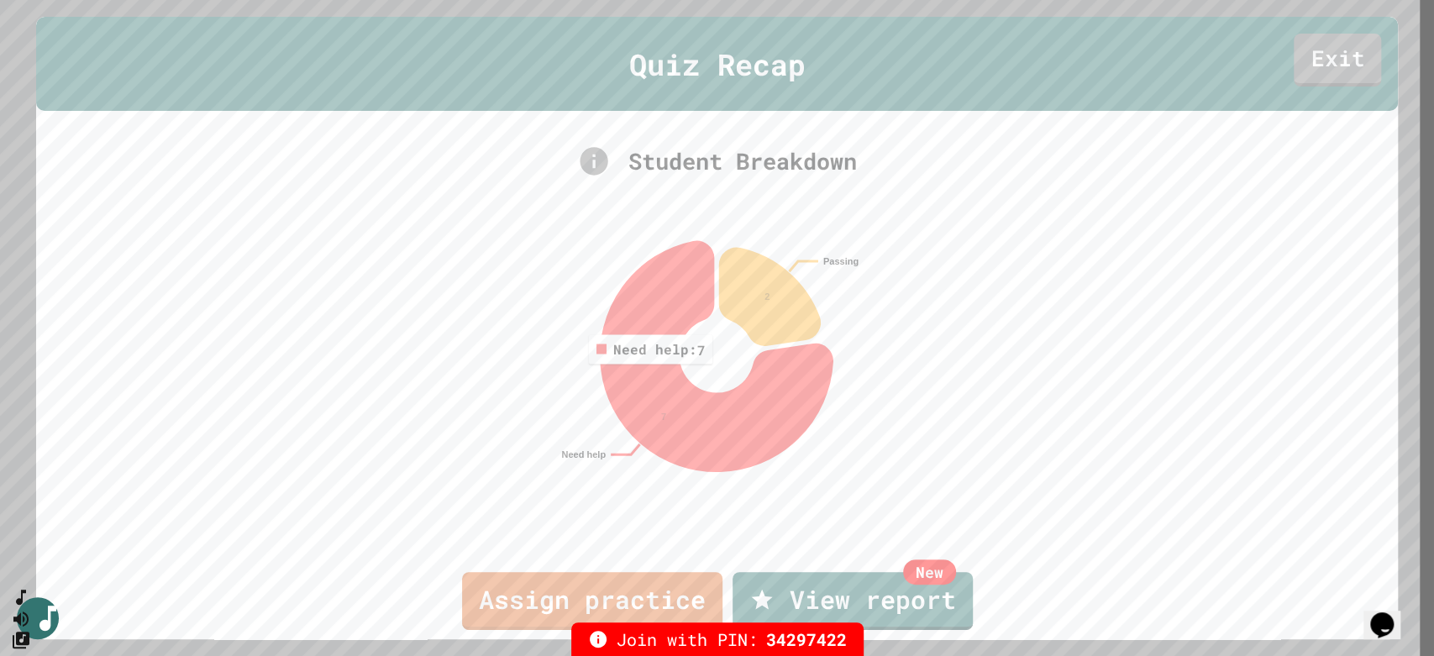
click at [646, 376] on icon at bounding box center [716, 356] width 232 height 230
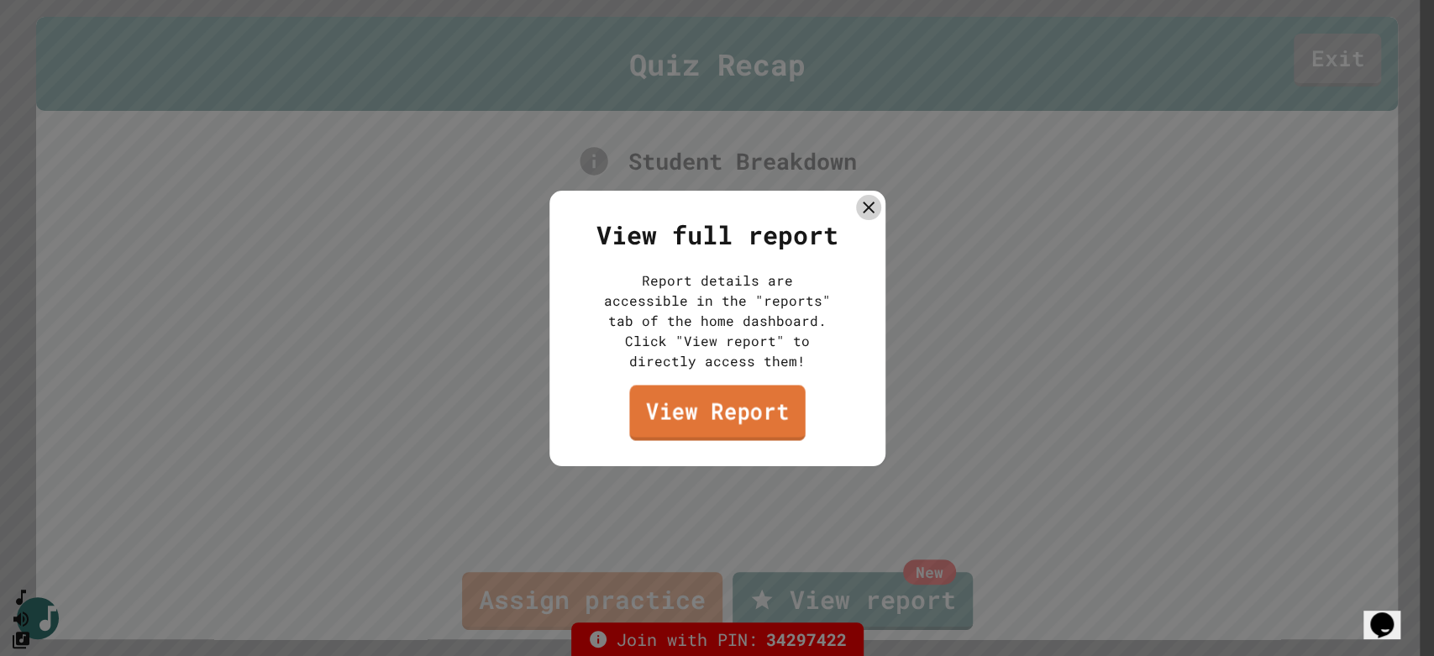
click at [738, 395] on link "View Report" at bounding box center [717, 412] width 176 height 55
click at [867, 214] on icon at bounding box center [867, 207] width 20 height 20
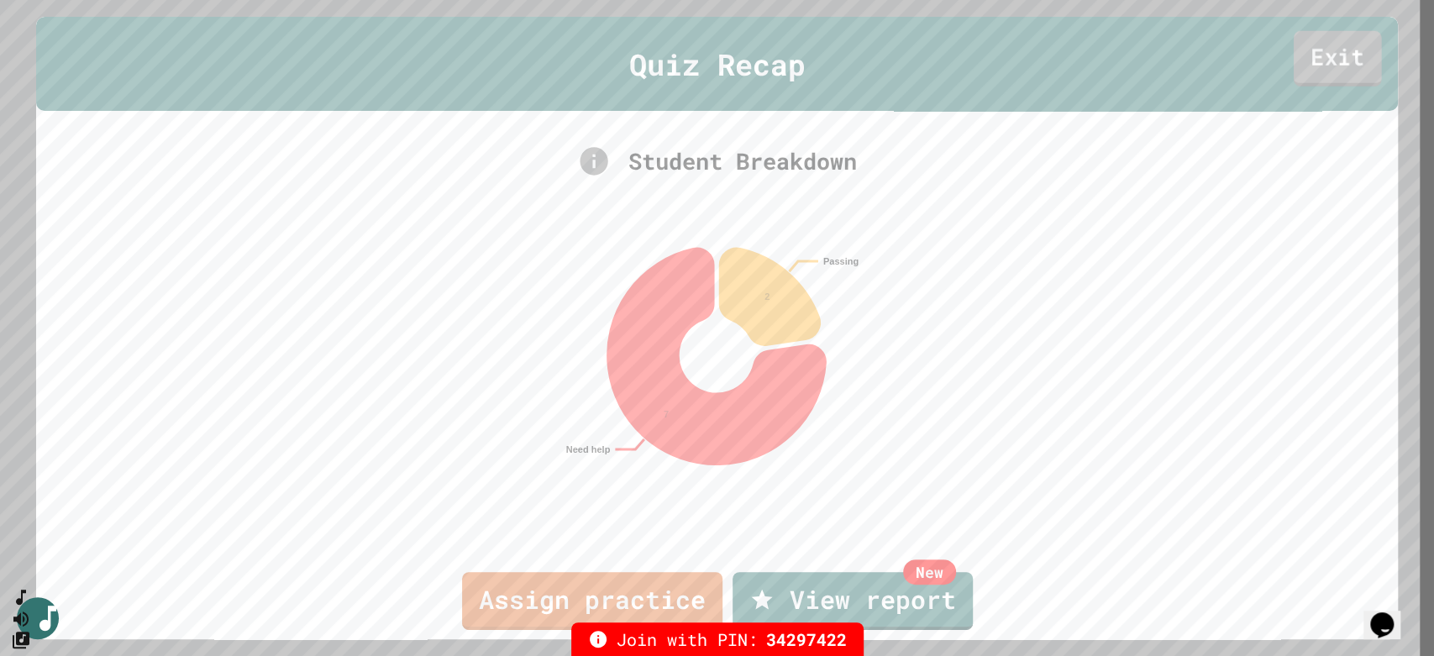
click at [1323, 57] on link "Exit" at bounding box center [1337, 57] width 88 height 55
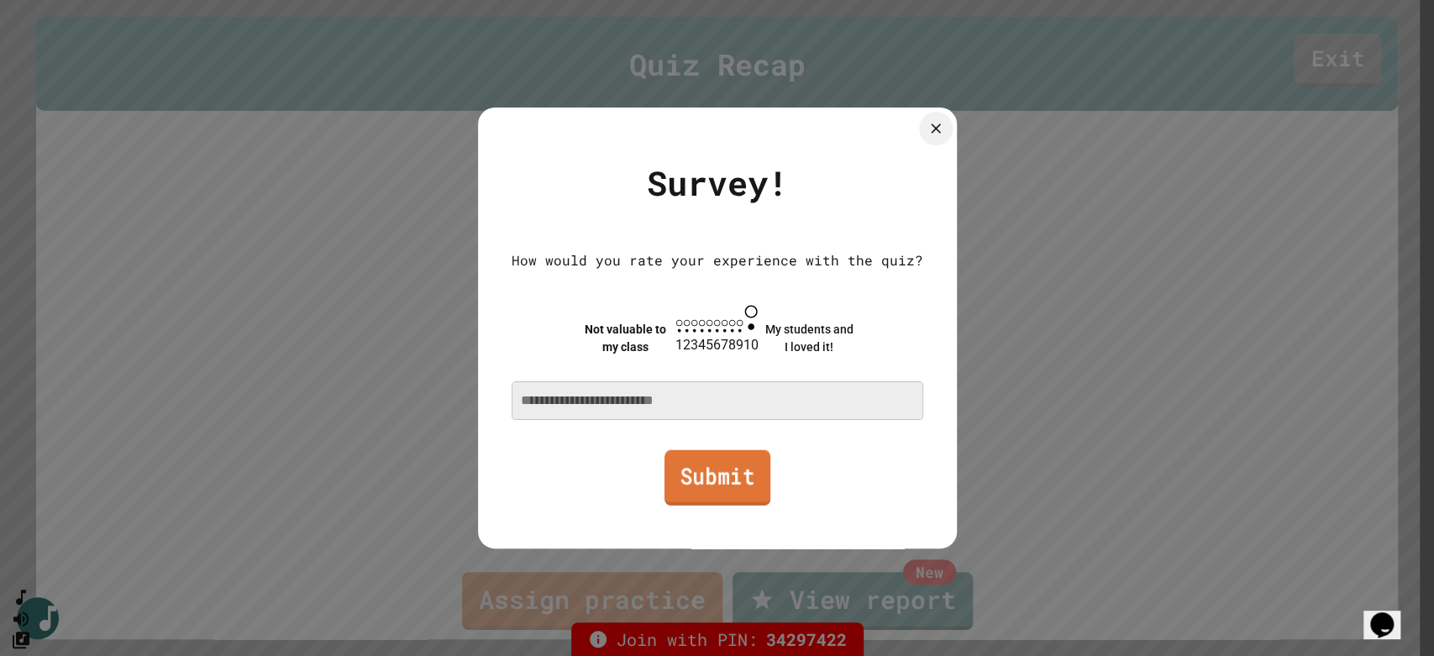
click at [731, 480] on link "Submit" at bounding box center [716, 476] width 106 height 55
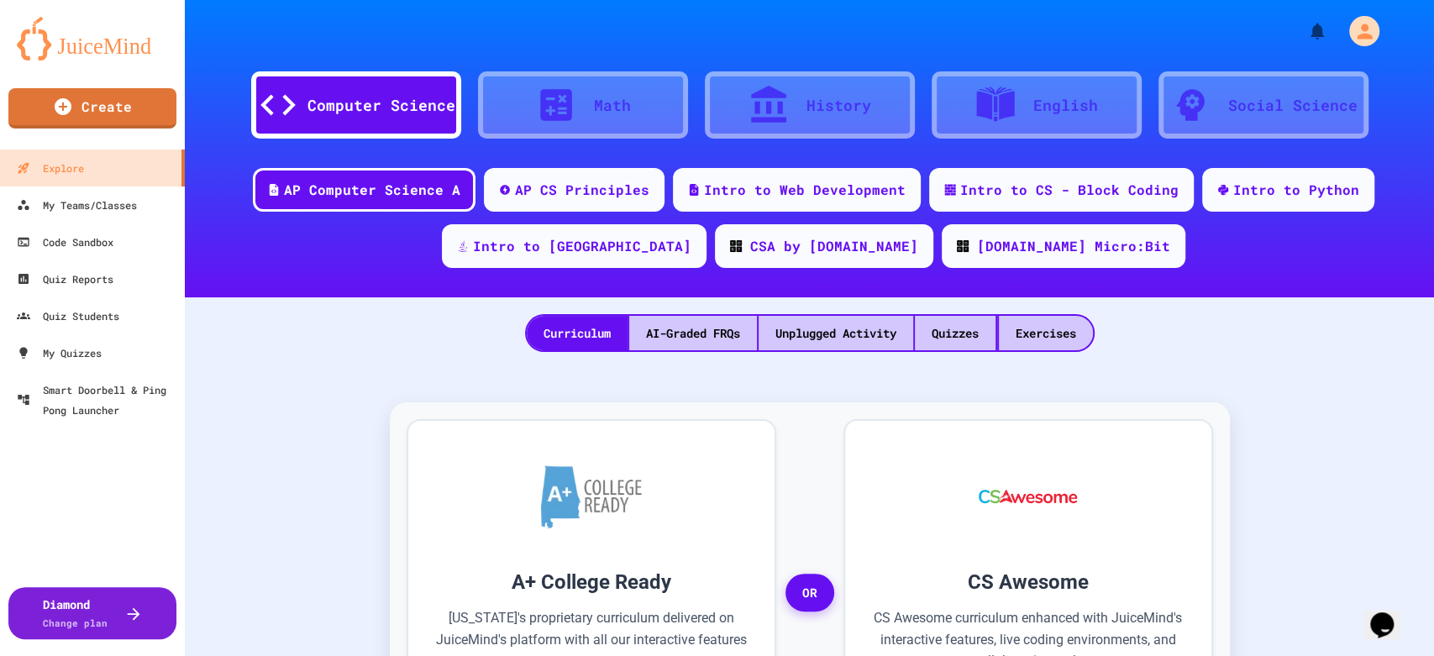
click at [359, 335] on div "Curriculum AI-Graded FRQs Unplugged Activity Quizzes Exercises" at bounding box center [809, 324] width 1249 height 55
click at [103, 326] on link "Quiz Students" at bounding box center [92, 315] width 191 height 38
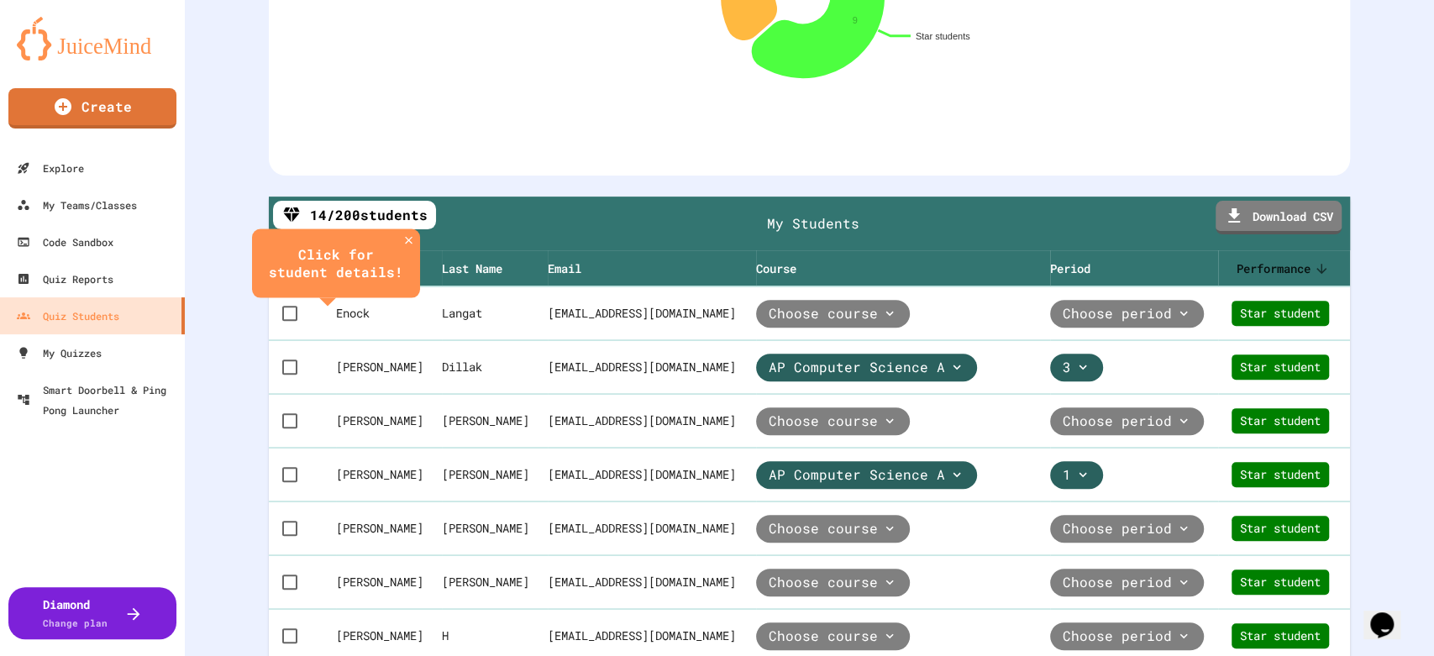
scroll to position [280, 0]
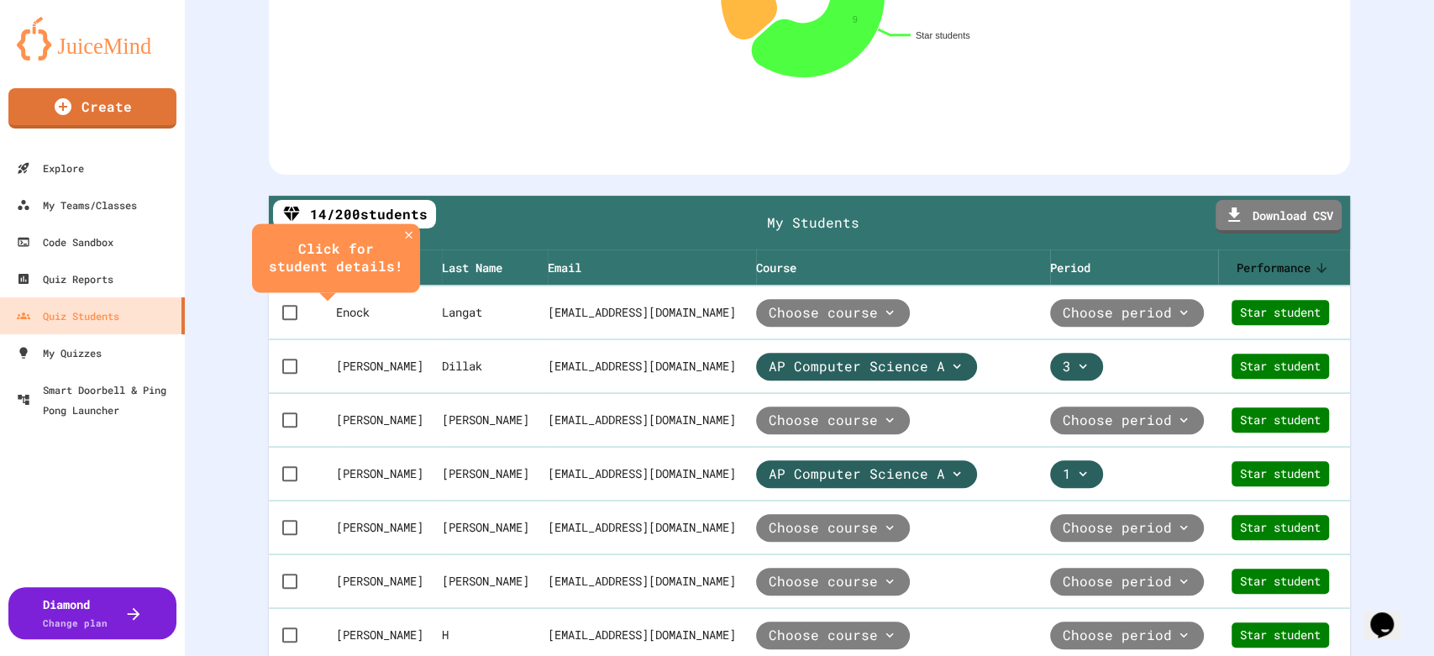
click at [389, 210] on span "14 / 200 students" at bounding box center [369, 214] width 118 height 20
click at [800, 322] on span "Choose course" at bounding box center [824, 311] width 112 height 19
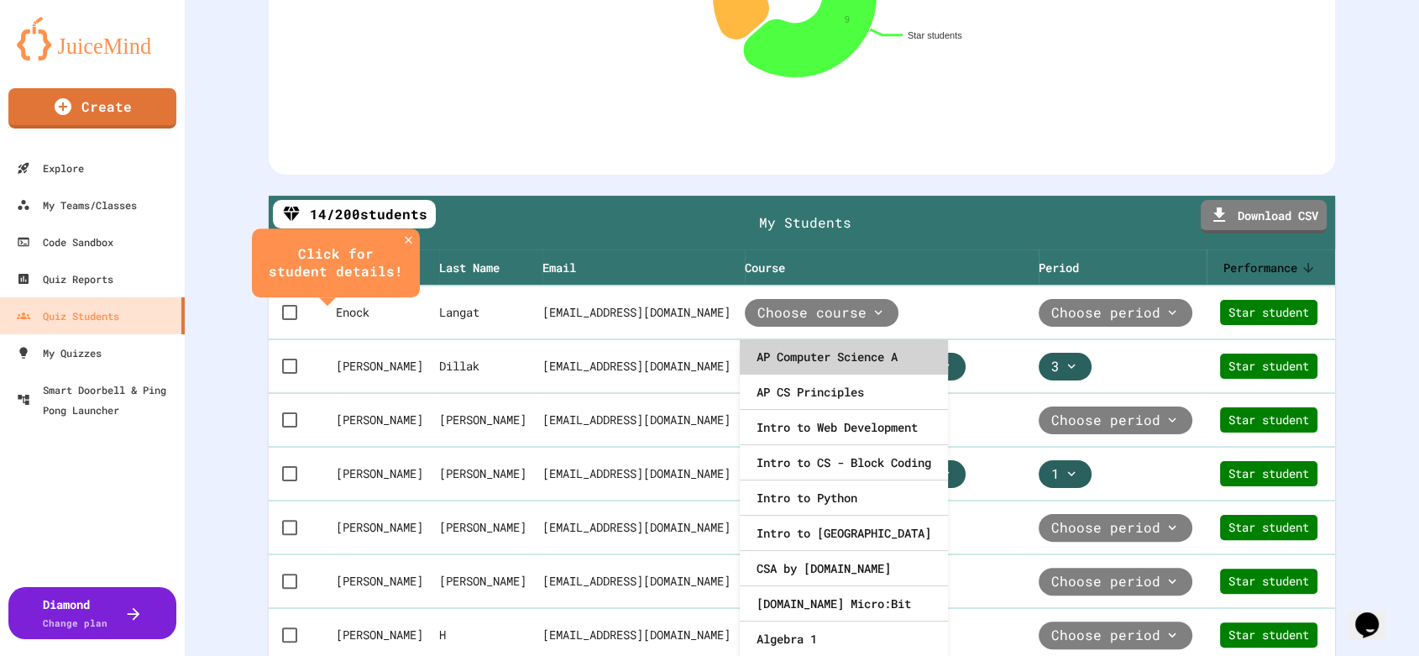
click at [807, 354] on div "AP Computer Science A" at bounding box center [844, 356] width 208 height 35
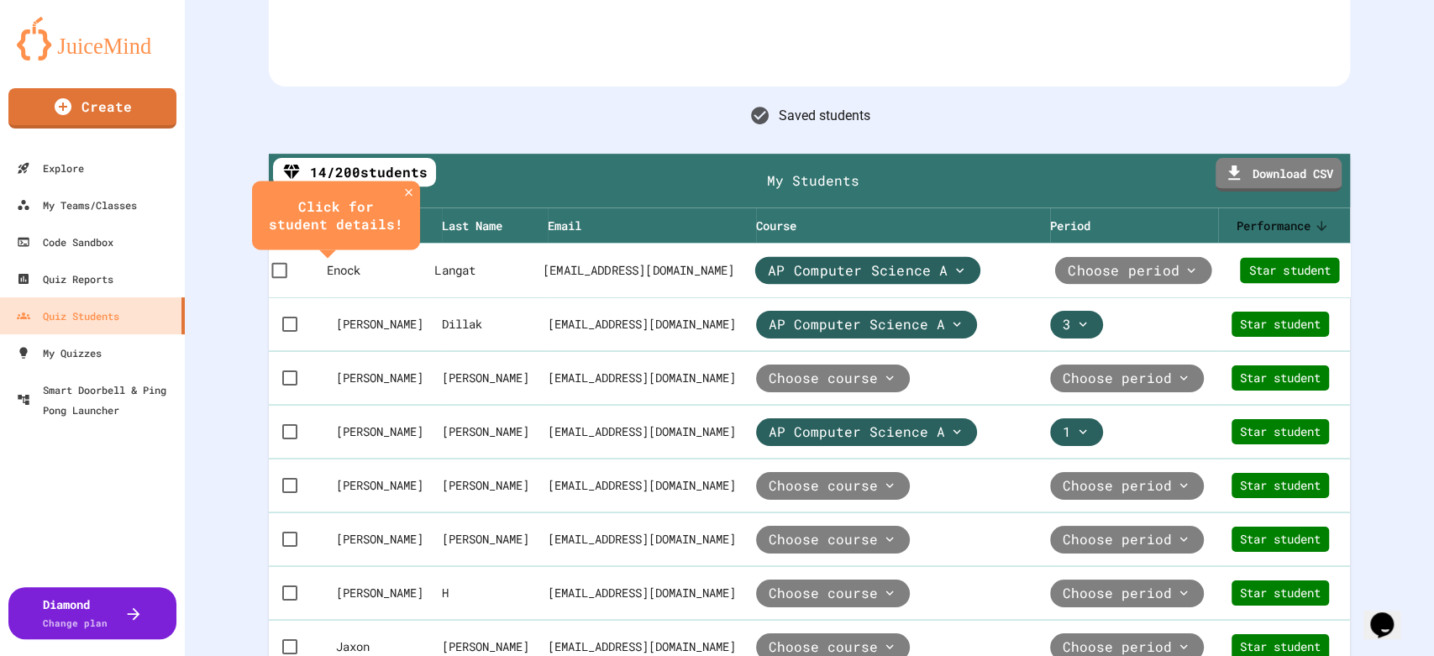
scroll to position [373, 0]
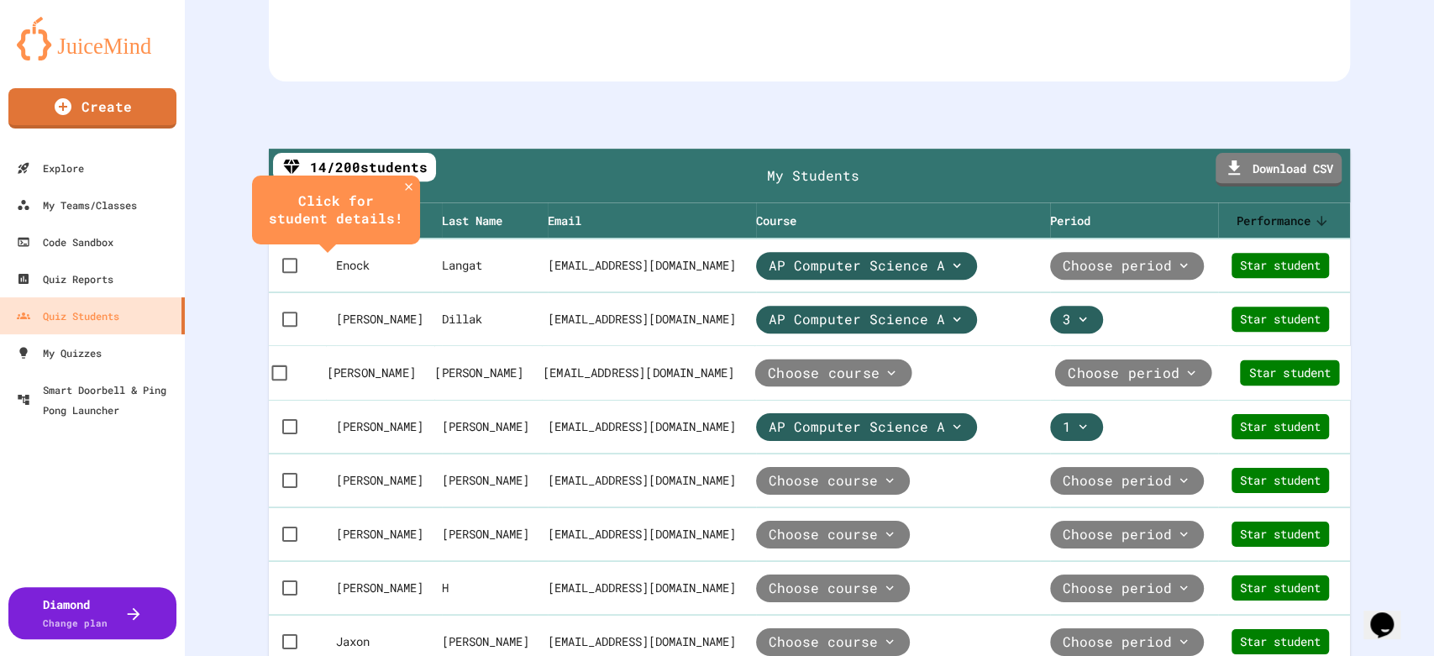
click at [811, 366] on span "Choose course" at bounding box center [824, 373] width 112 height 19
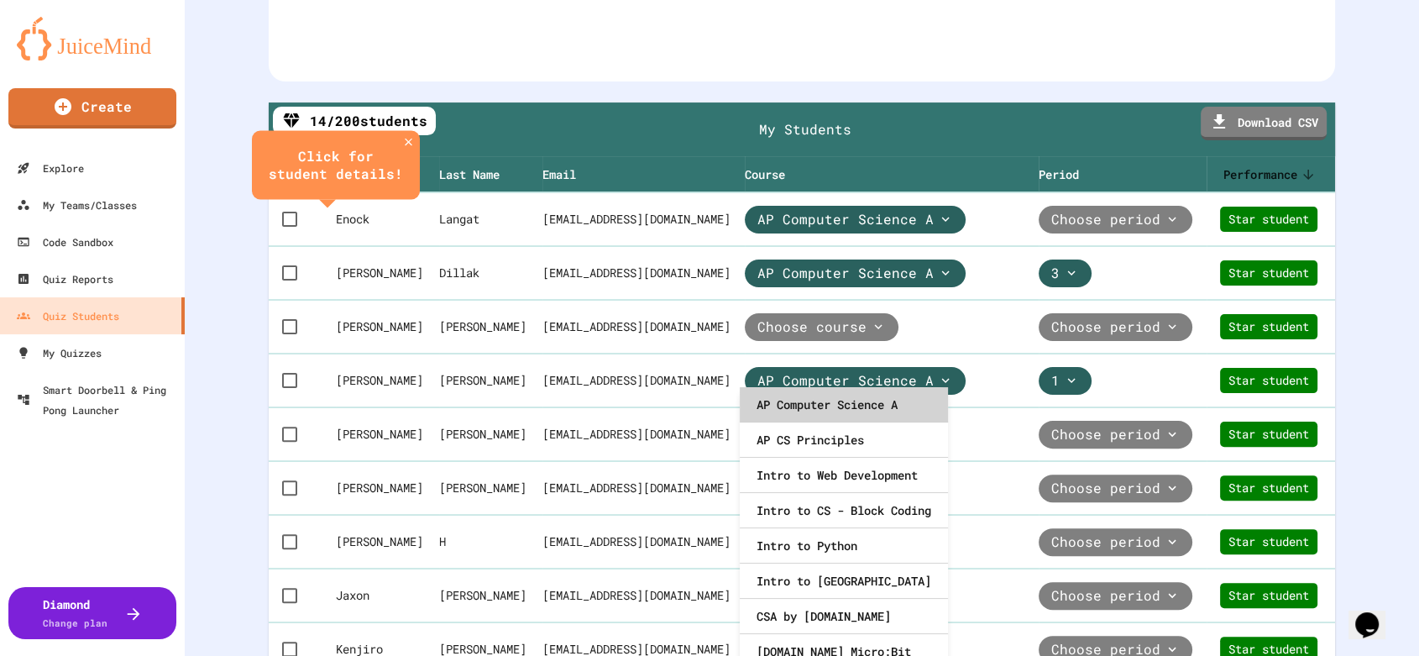
click at [828, 415] on div "AP Computer Science A" at bounding box center [844, 404] width 208 height 35
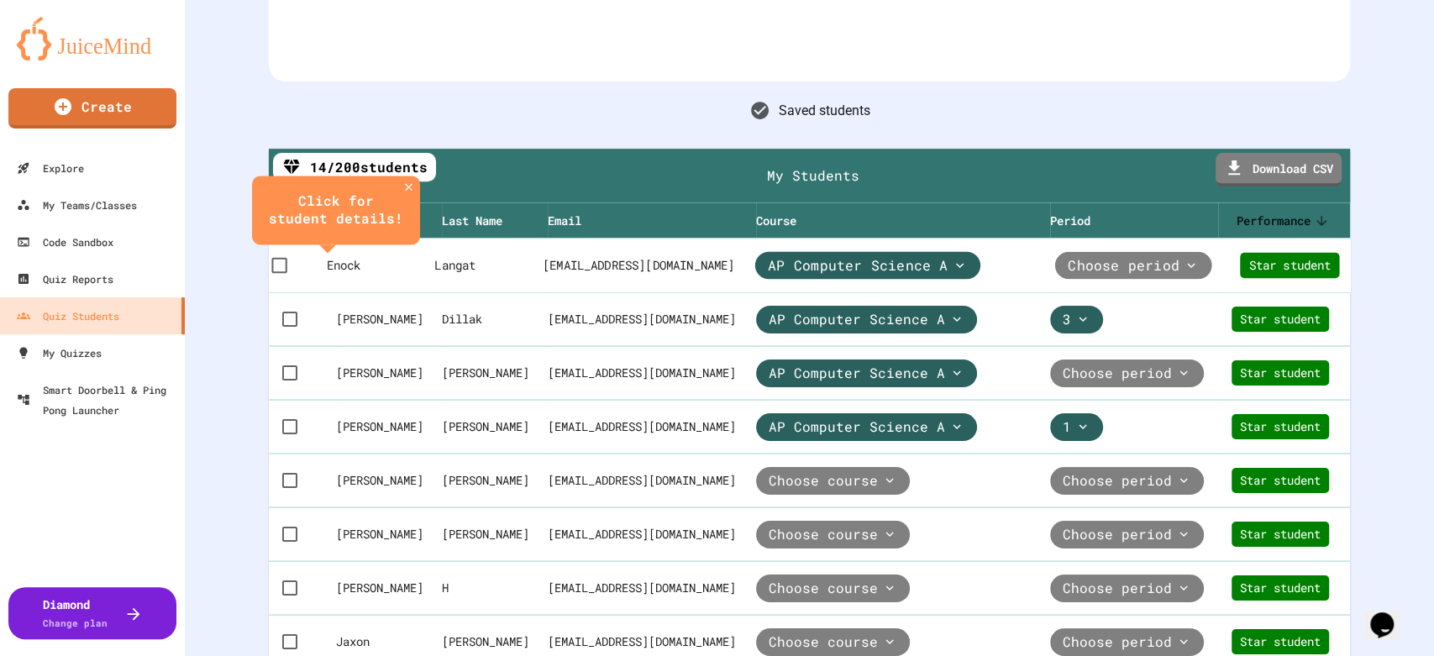
click at [1067, 256] on span "Choose period" at bounding box center [1123, 265] width 112 height 19
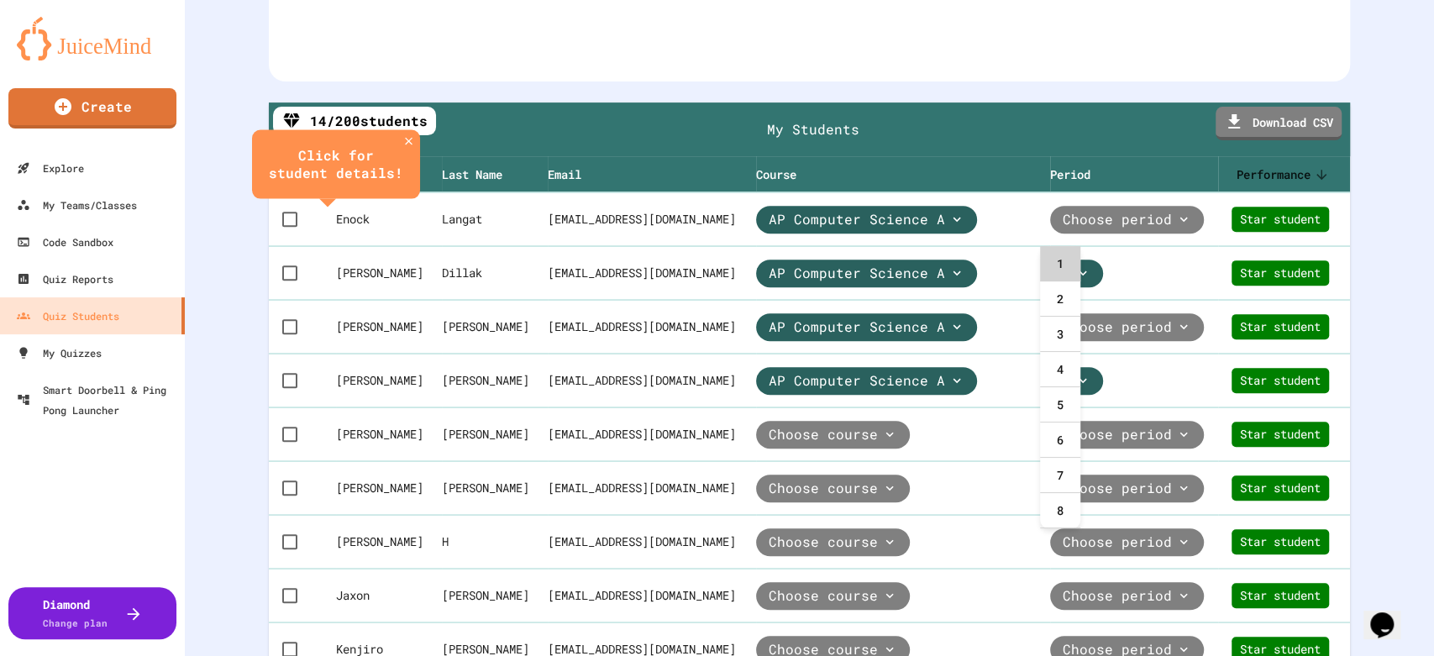
click at [1068, 270] on div "1" at bounding box center [1060, 263] width 40 height 35
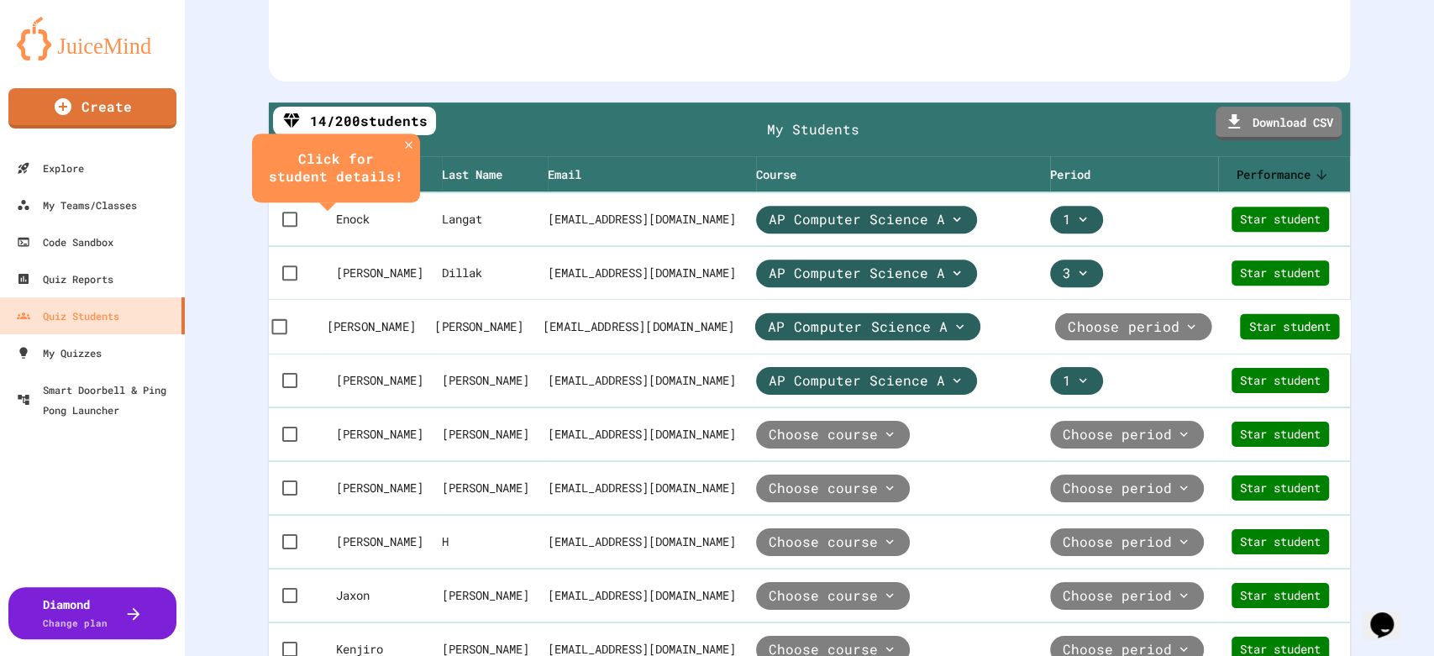
click at [1095, 336] on span "Choose period" at bounding box center [1123, 326] width 112 height 19
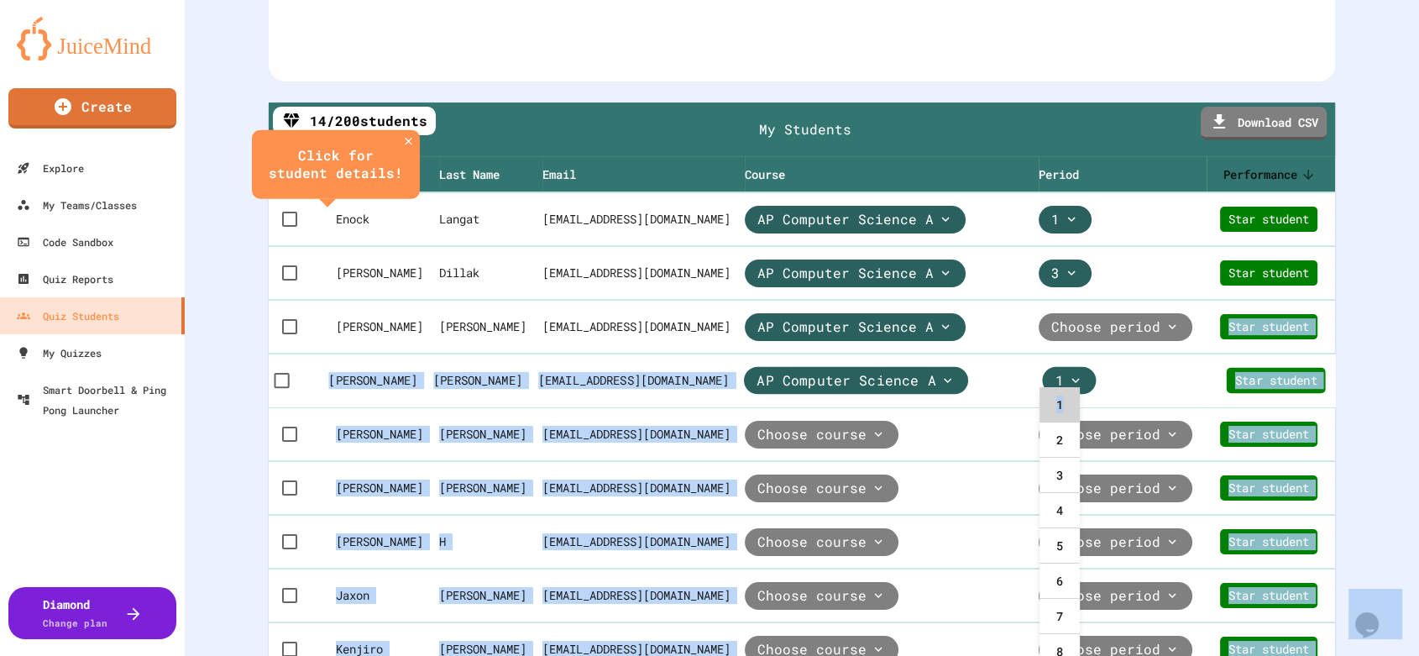
drag, startPoint x: 1099, startPoint y: 401, endPoint x: 1068, endPoint y: 406, distance: 31.4
click at [1068, 406] on body "We are updating our servers at 9:30PM EST [DATE]. [PERSON_NAME] should continue…" at bounding box center [709, 328] width 1419 height 656
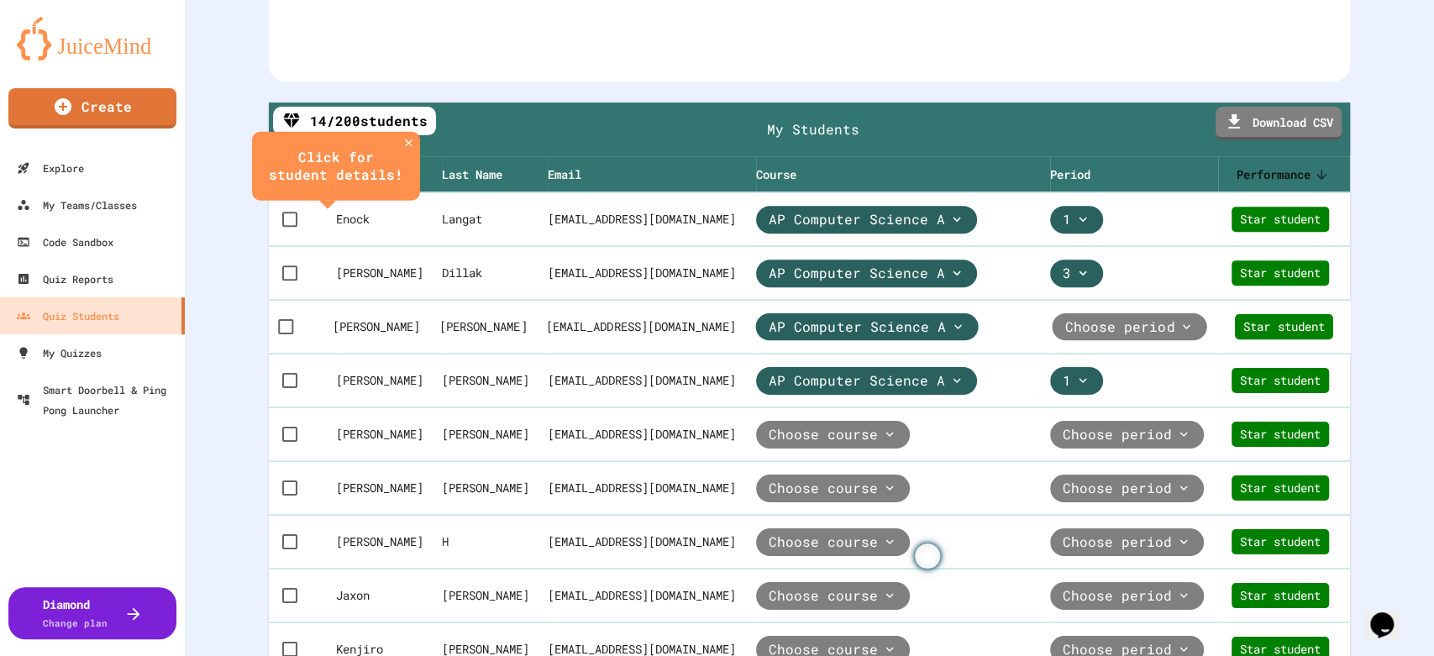
click at [1068, 354] on th "Choose period" at bounding box center [1136, 327] width 170 height 55
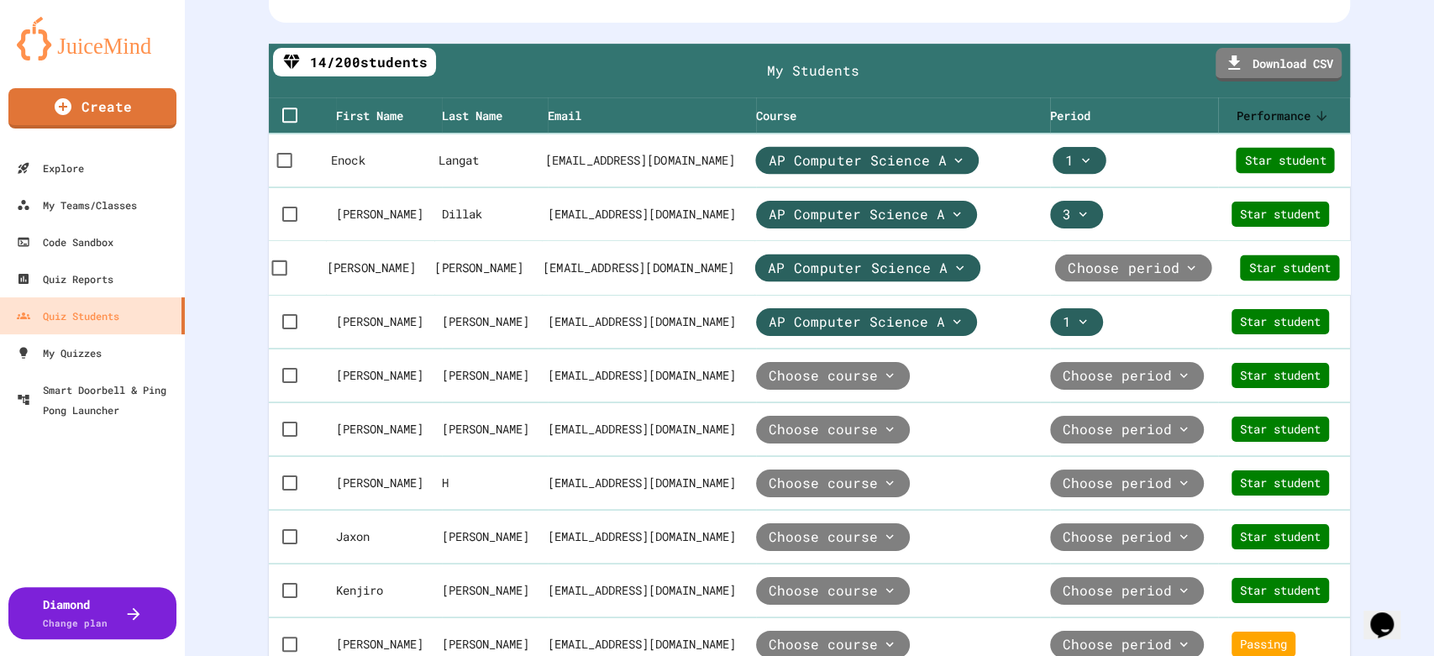
scroll to position [466, 0]
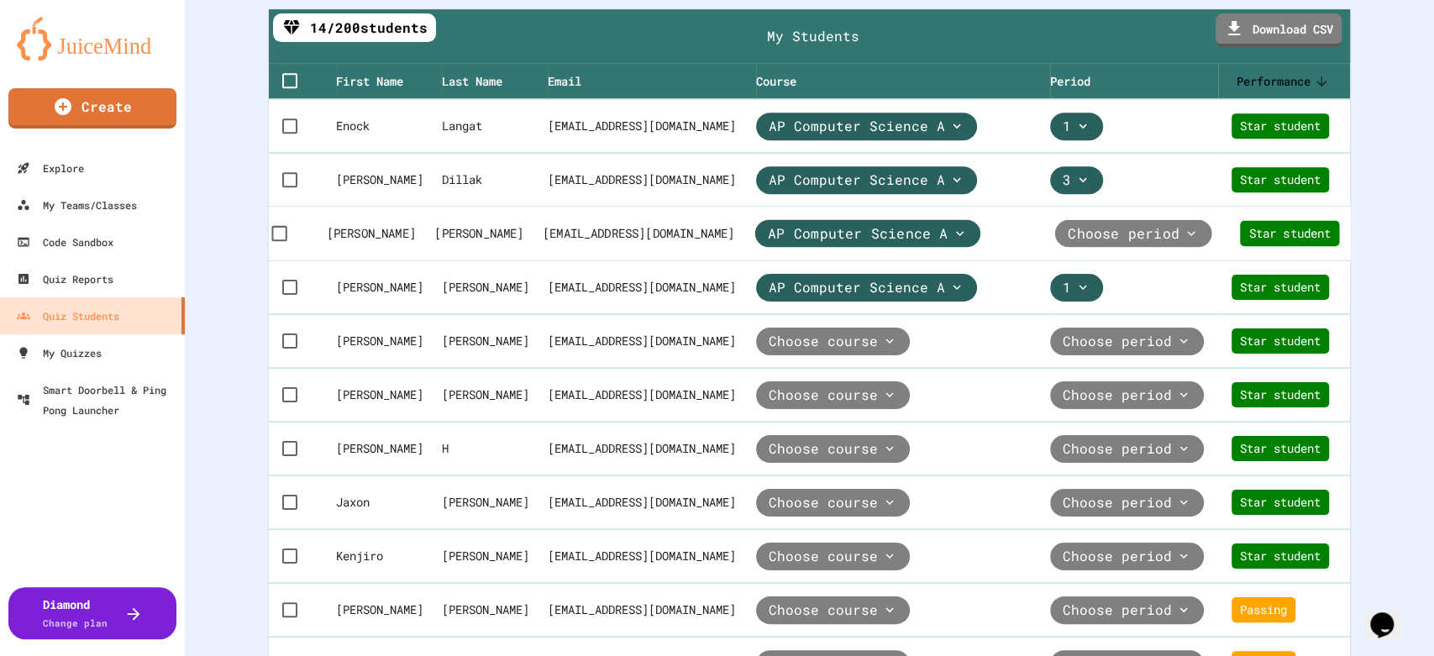
click at [1088, 243] on span "Choose period" at bounding box center [1123, 232] width 112 height 19
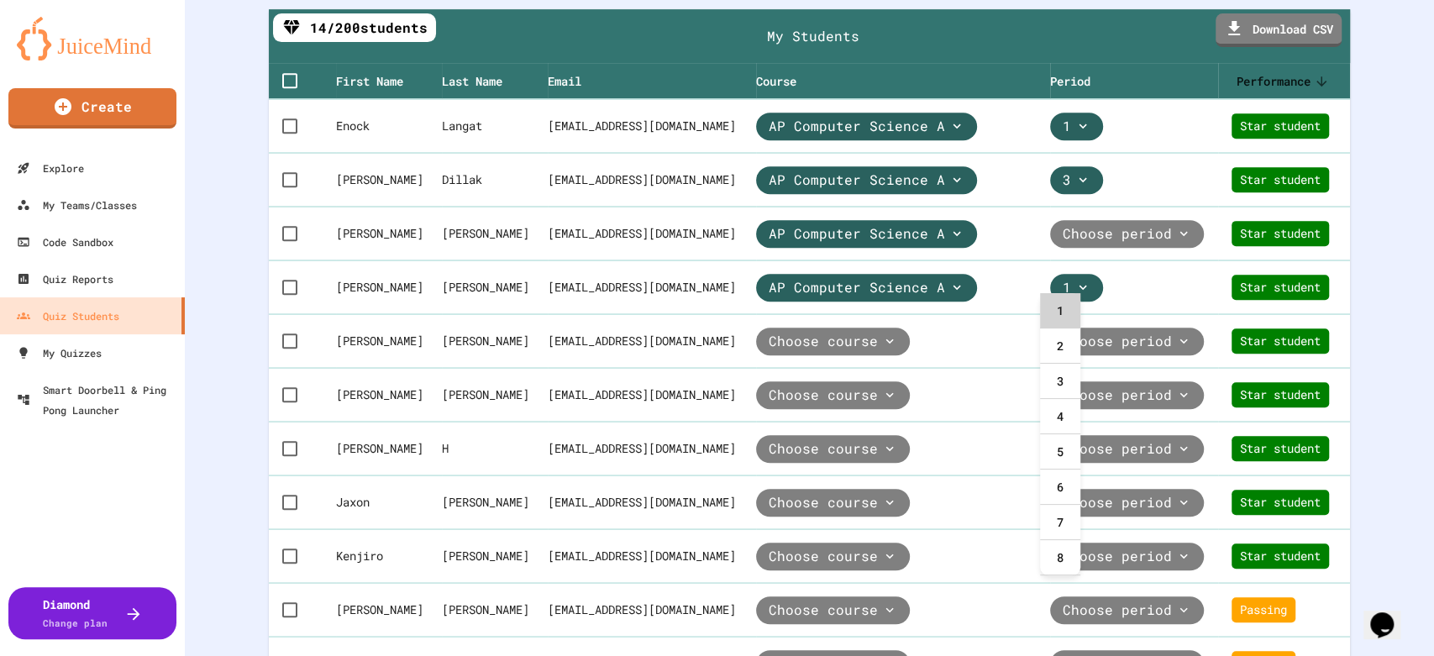
click at [1064, 312] on div "1" at bounding box center [1060, 310] width 40 height 35
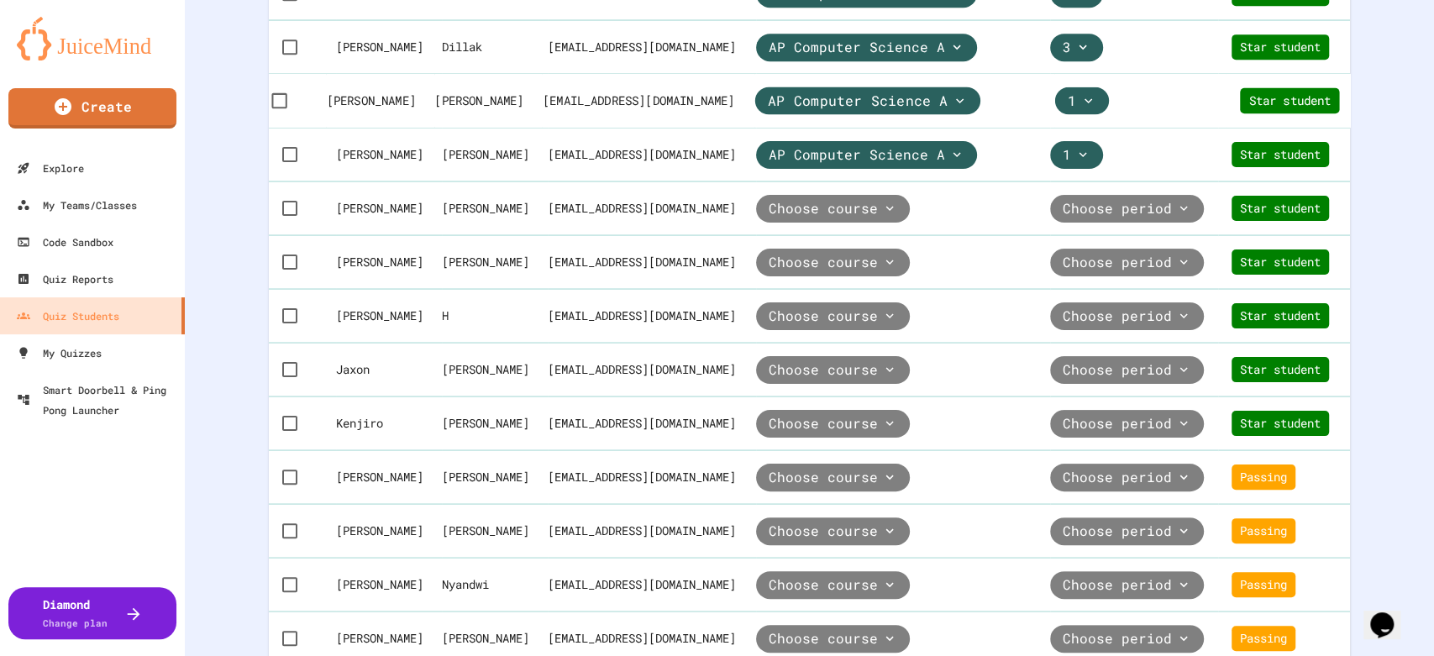
scroll to position [653, 0]
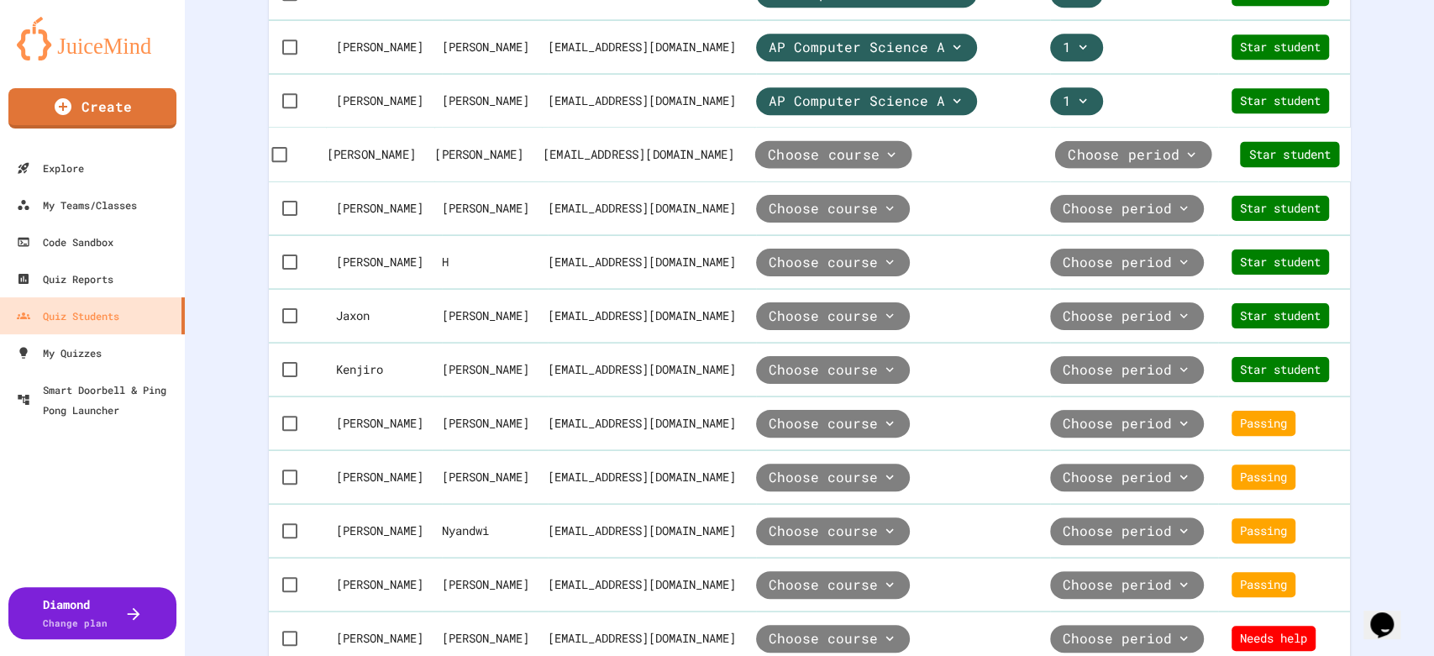
click at [863, 164] on span "Choose course" at bounding box center [824, 153] width 112 height 19
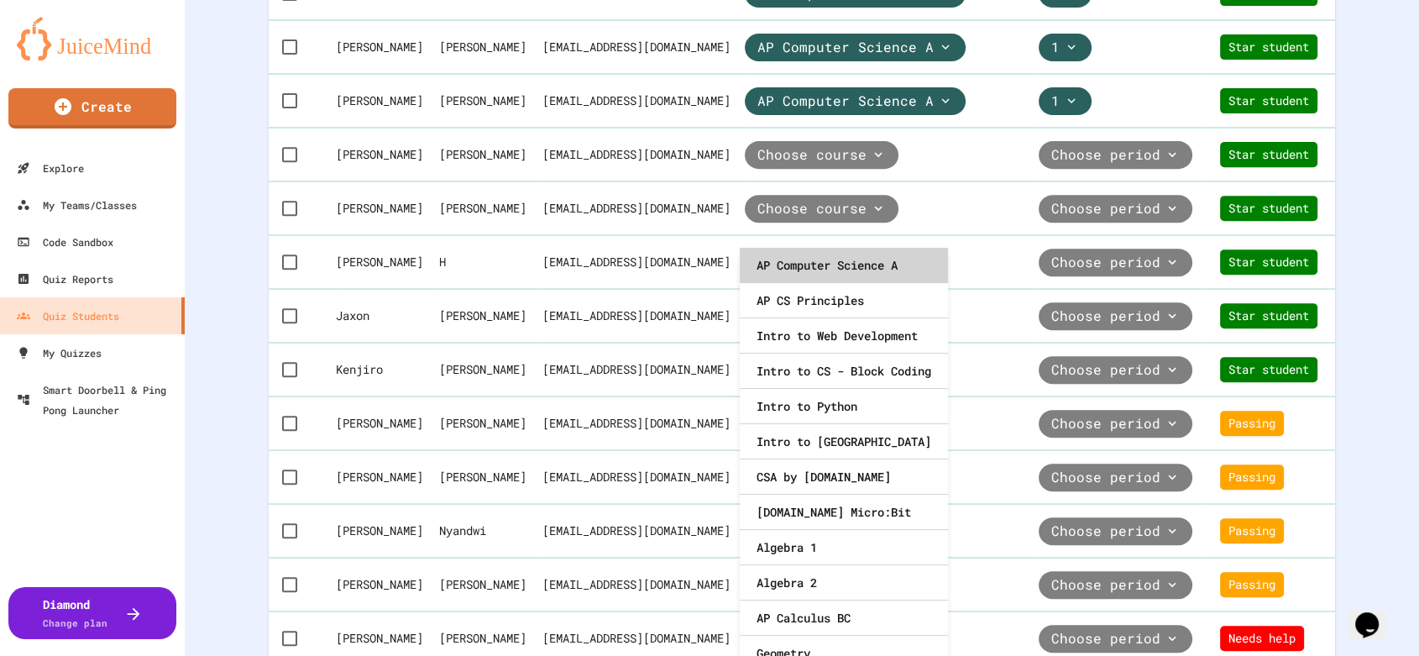
click at [856, 254] on div "AP Computer Science A" at bounding box center [844, 265] width 208 height 35
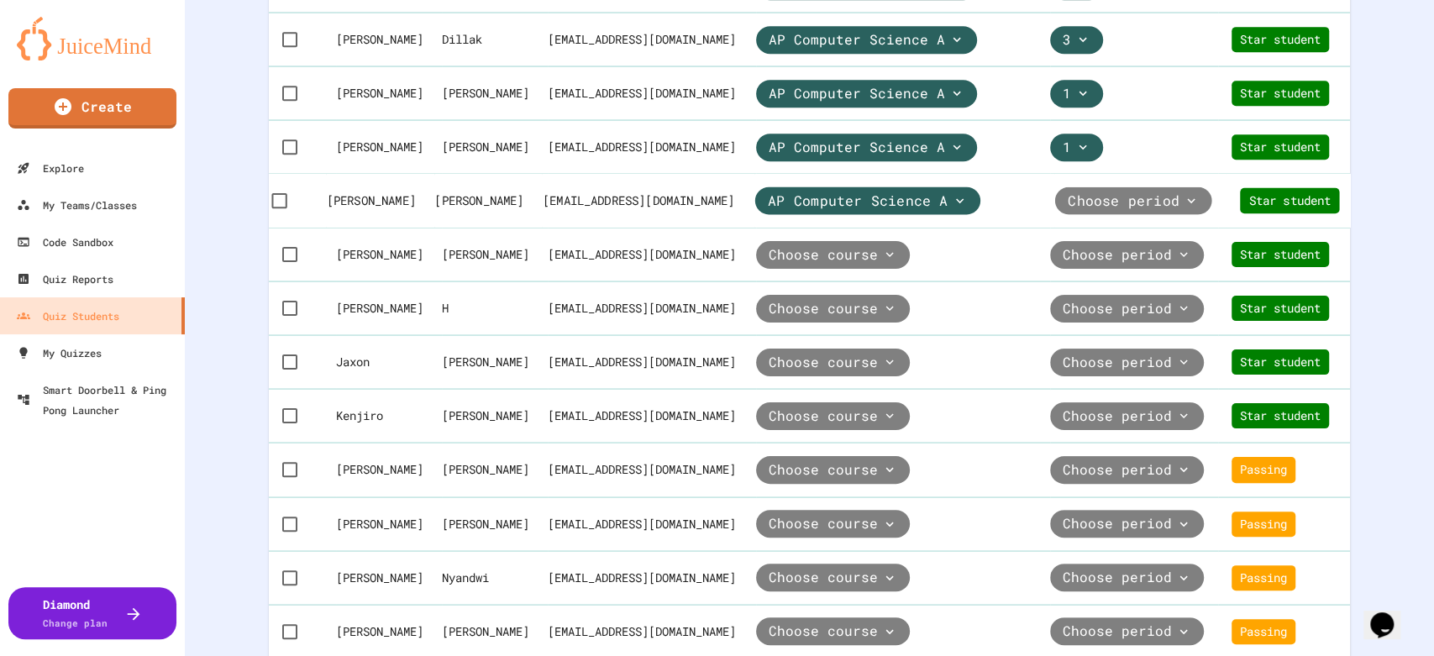
click at [1067, 211] on span "Choose period" at bounding box center [1123, 200] width 112 height 19
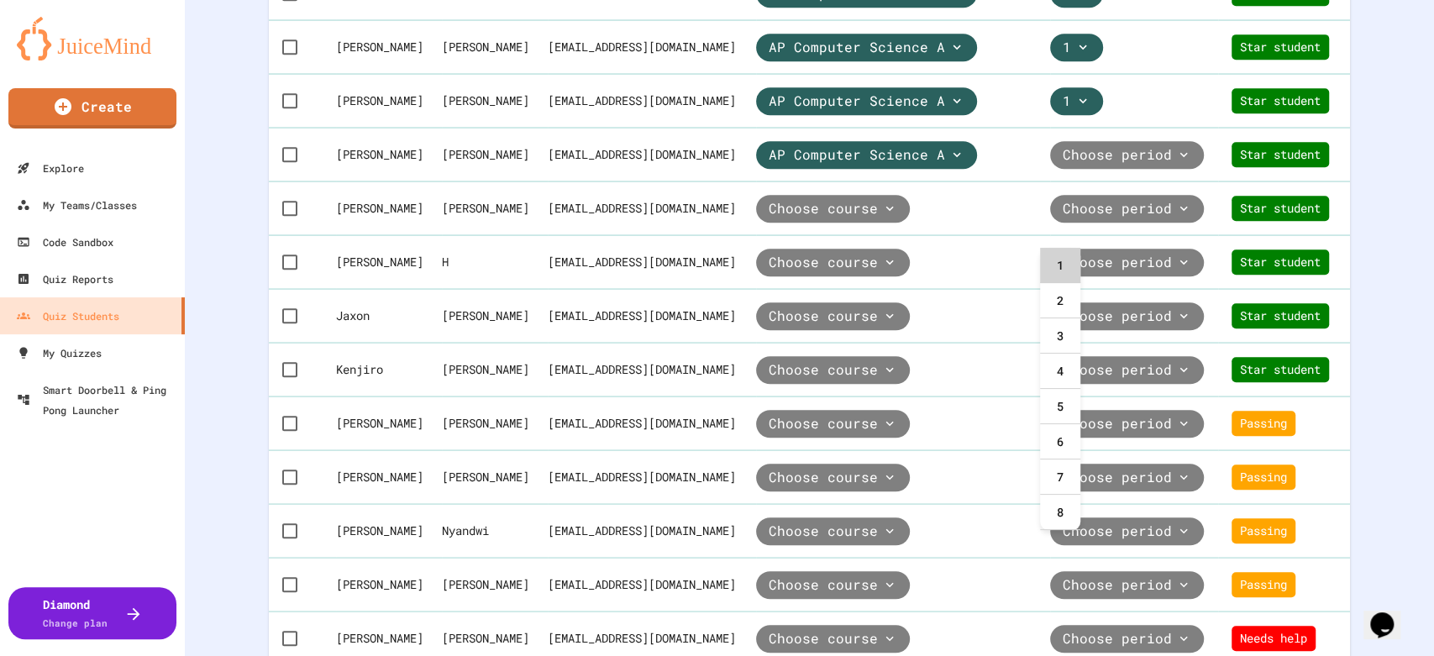
click at [1062, 260] on div "1" at bounding box center [1060, 265] width 40 height 35
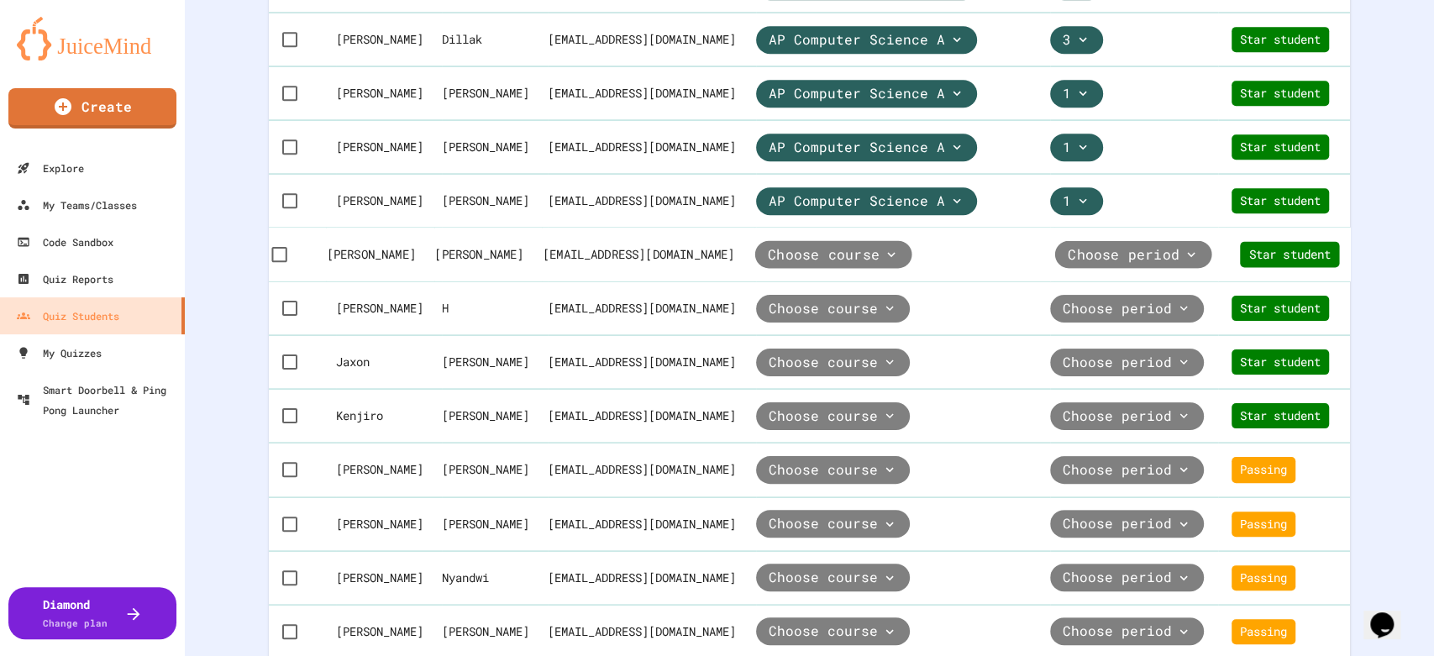
click at [853, 265] on span "Choose course" at bounding box center [824, 254] width 112 height 19
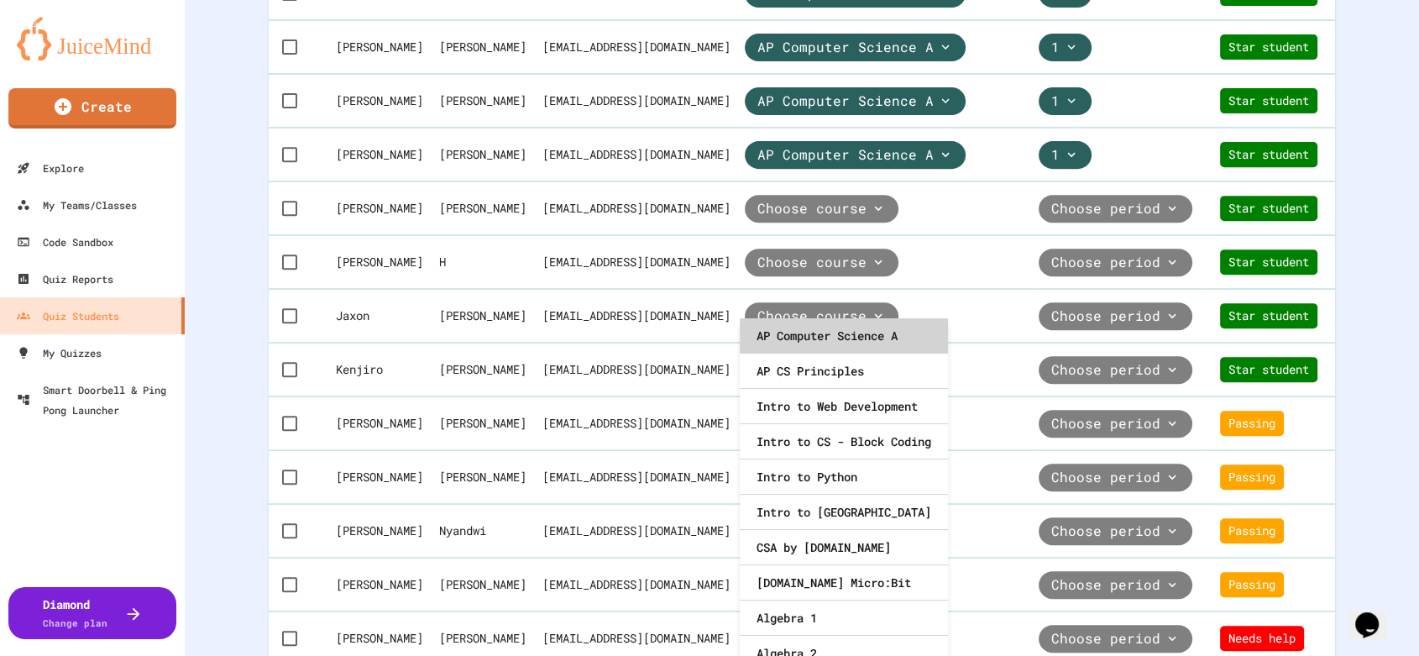
click at [849, 345] on div "AP Computer Science A" at bounding box center [844, 335] width 208 height 35
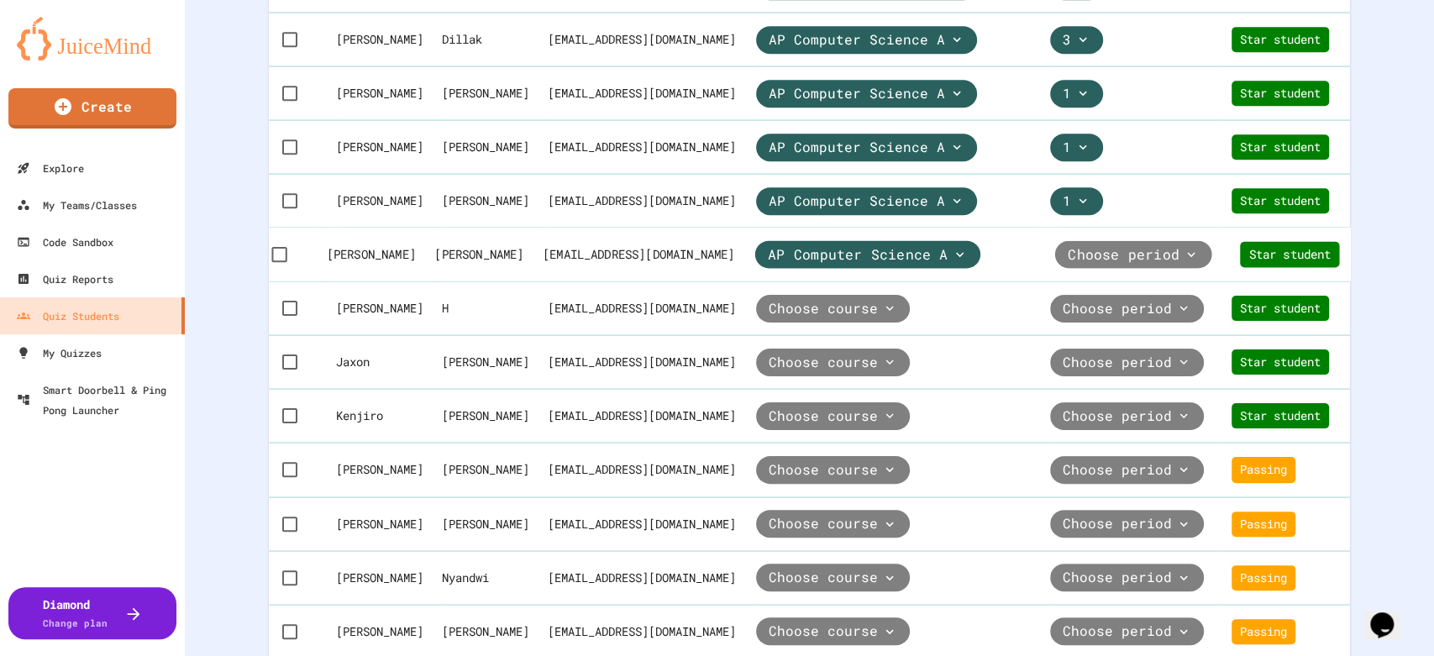
click at [1095, 265] on span "Choose period" at bounding box center [1123, 254] width 112 height 19
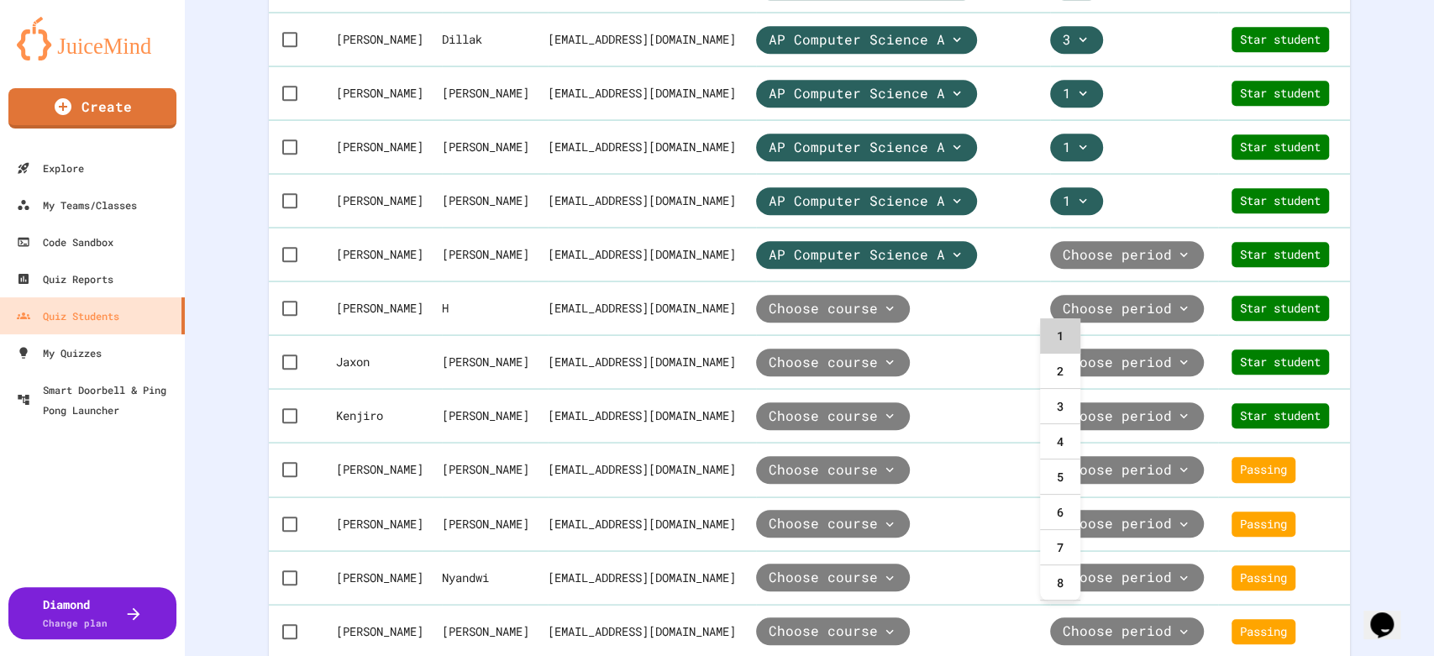
click at [1067, 334] on div "1" at bounding box center [1060, 335] width 40 height 35
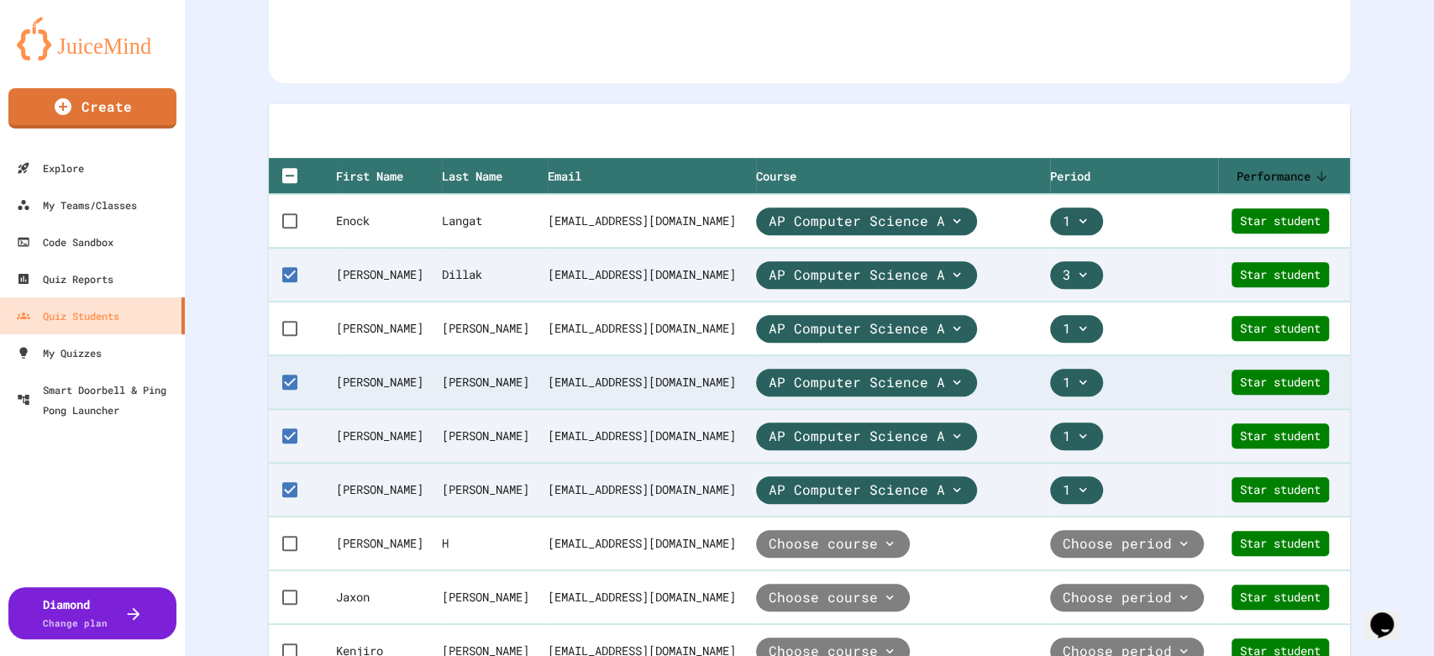
scroll to position [373, 0]
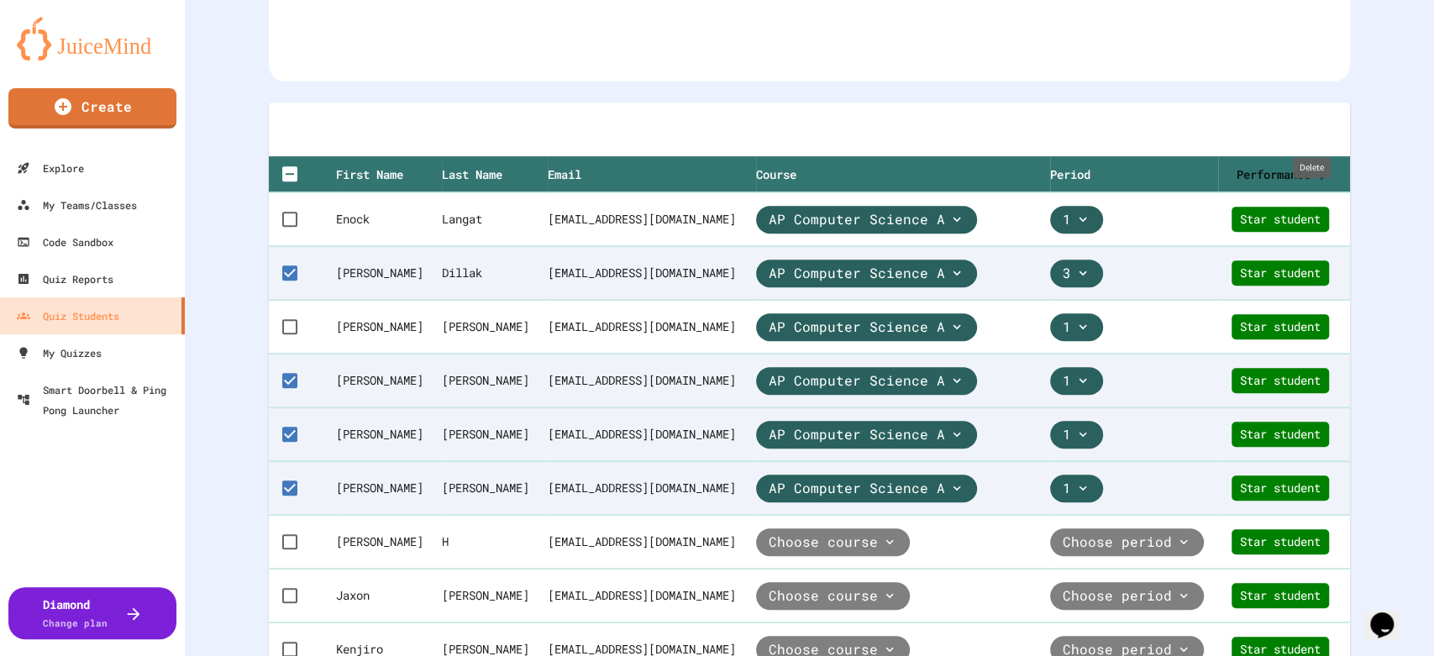
click at [815, 132] on icon "Delete" at bounding box center [810, 139] width 12 height 15
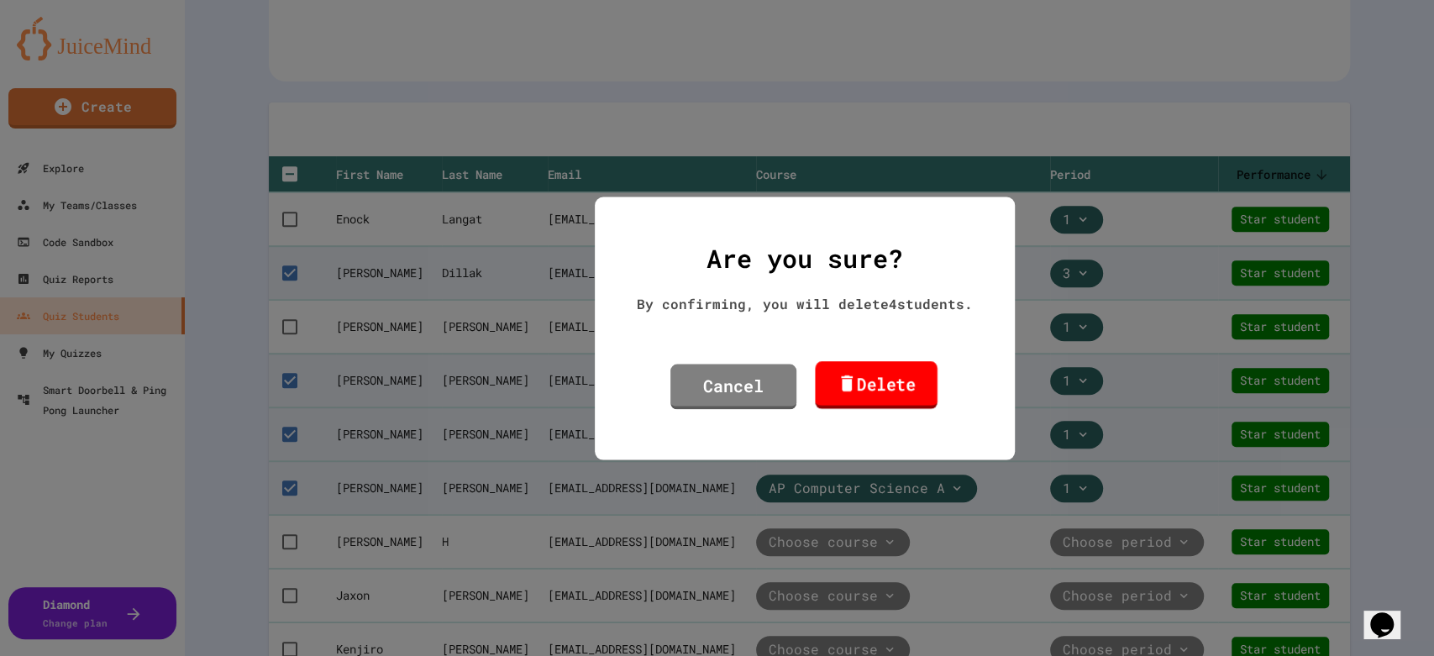
click at [845, 387] on icon at bounding box center [845, 382] width 19 height 21
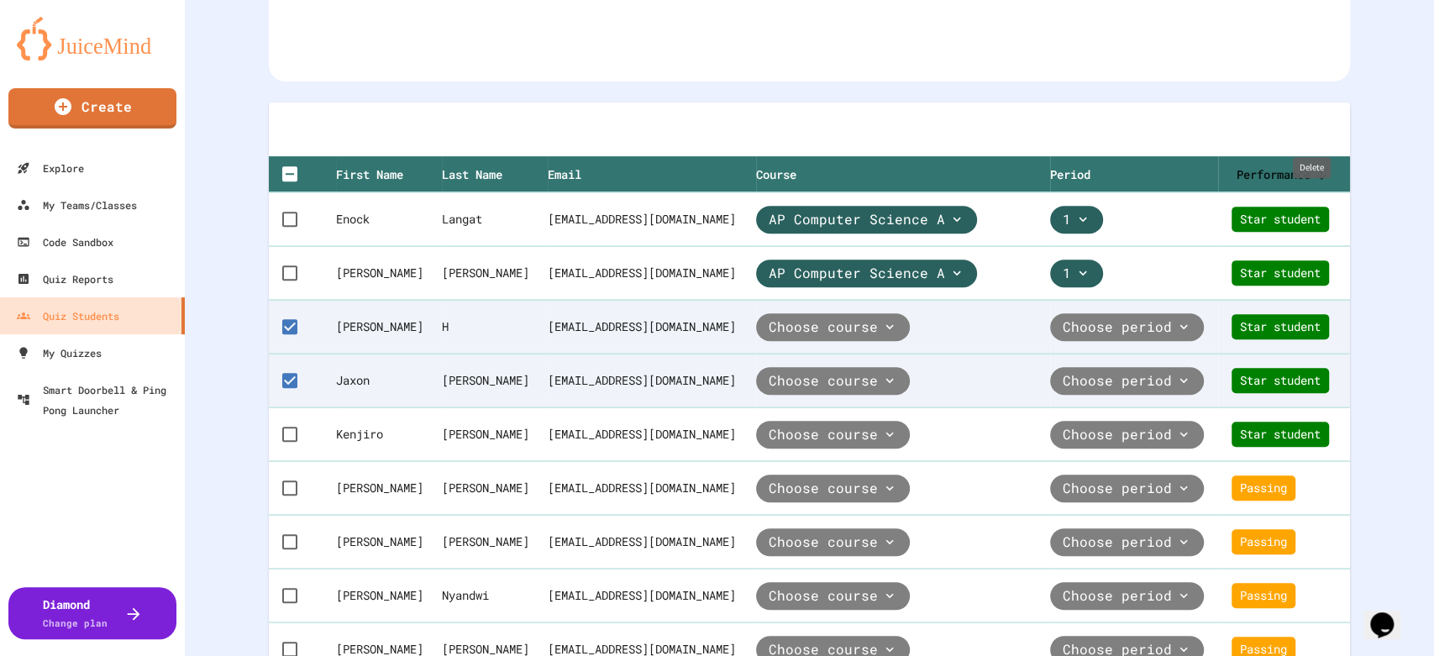
click at [820, 129] on icon "Delete" at bounding box center [810, 139] width 20 height 20
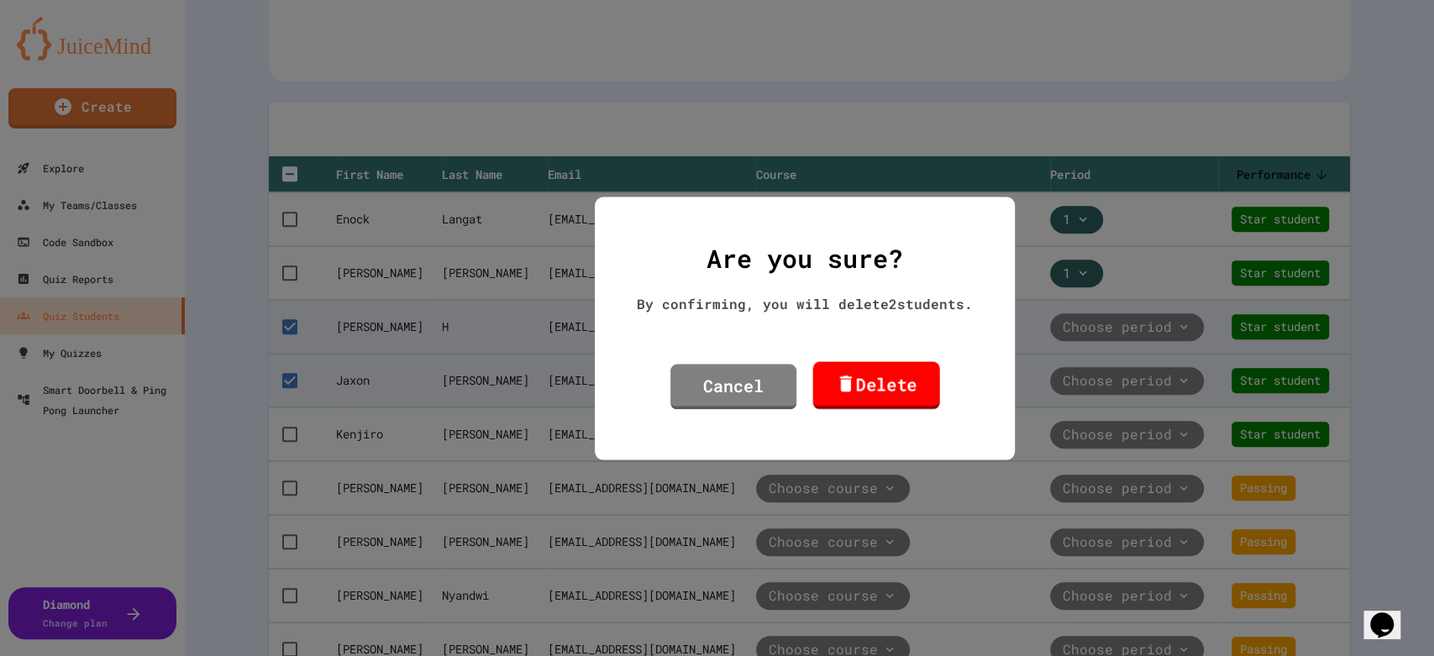
click at [873, 392] on link "Delete" at bounding box center [875, 385] width 127 height 48
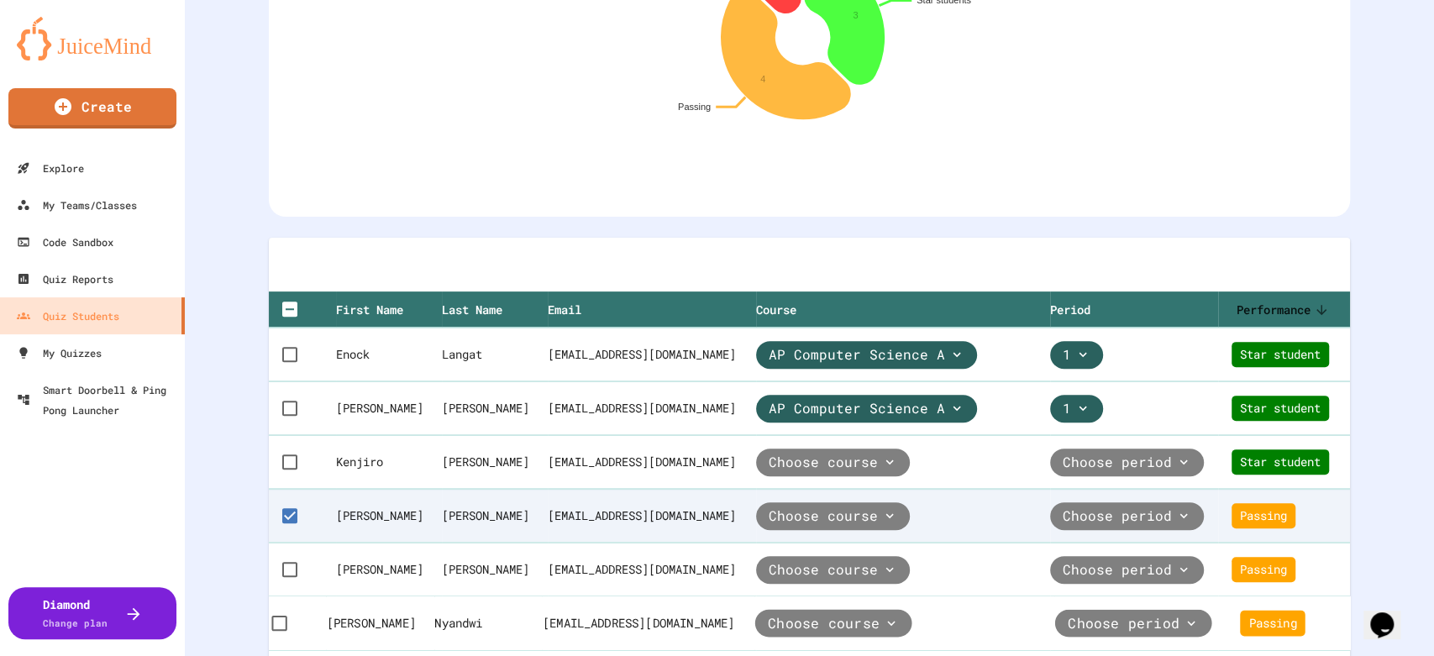
scroll to position [224, 0]
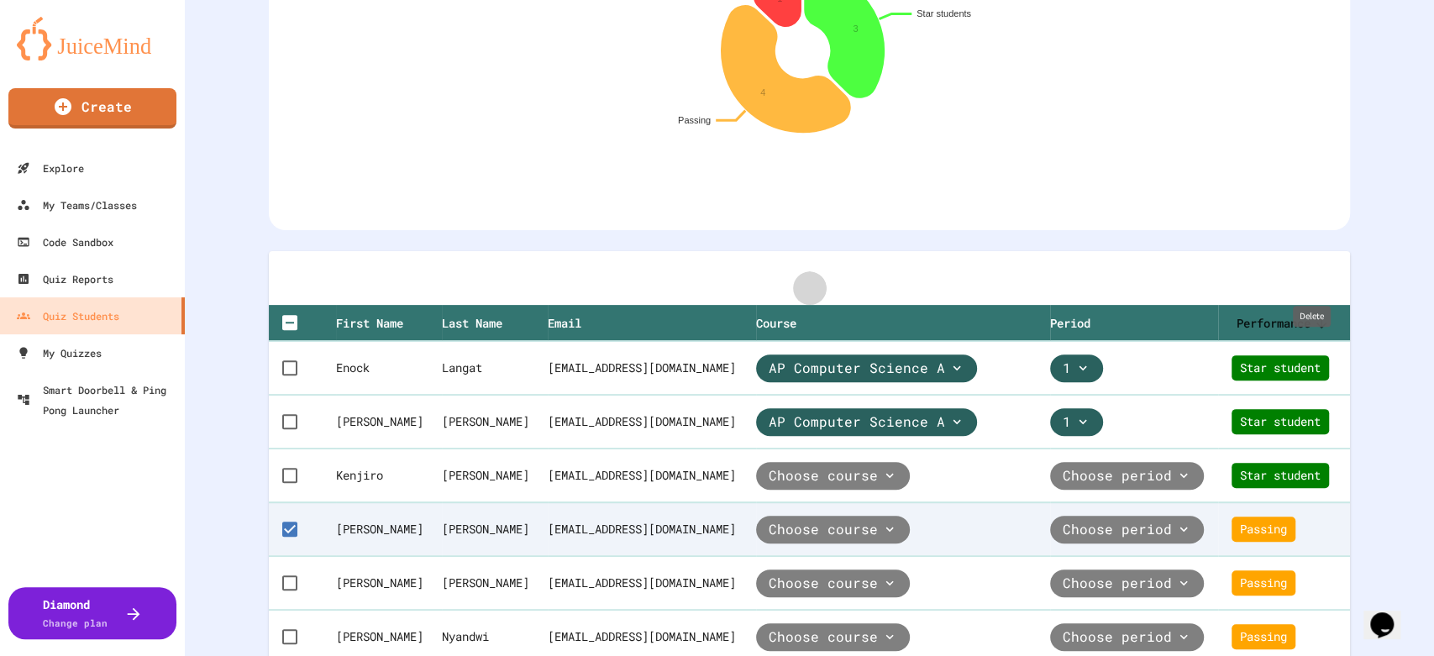
click at [820, 280] on icon "Delete" at bounding box center [810, 288] width 20 height 20
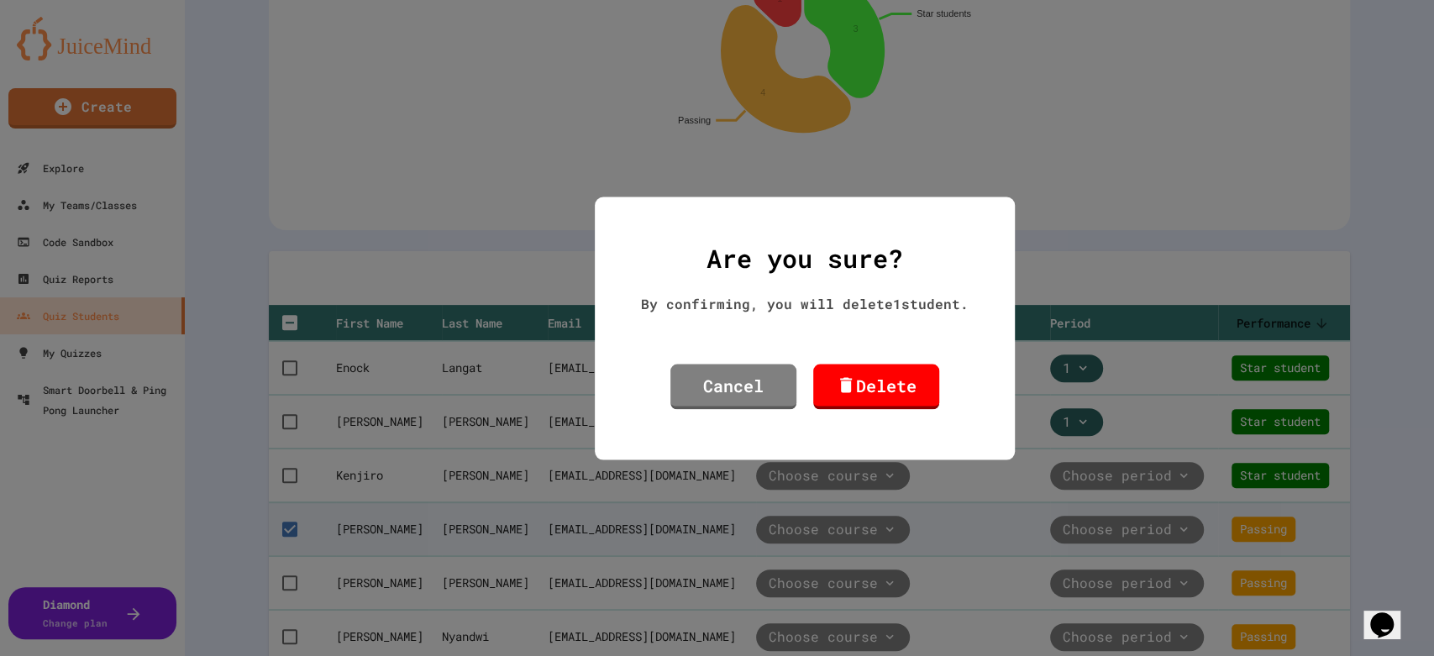
click at [881, 375] on link "Delete" at bounding box center [876, 386] width 126 height 45
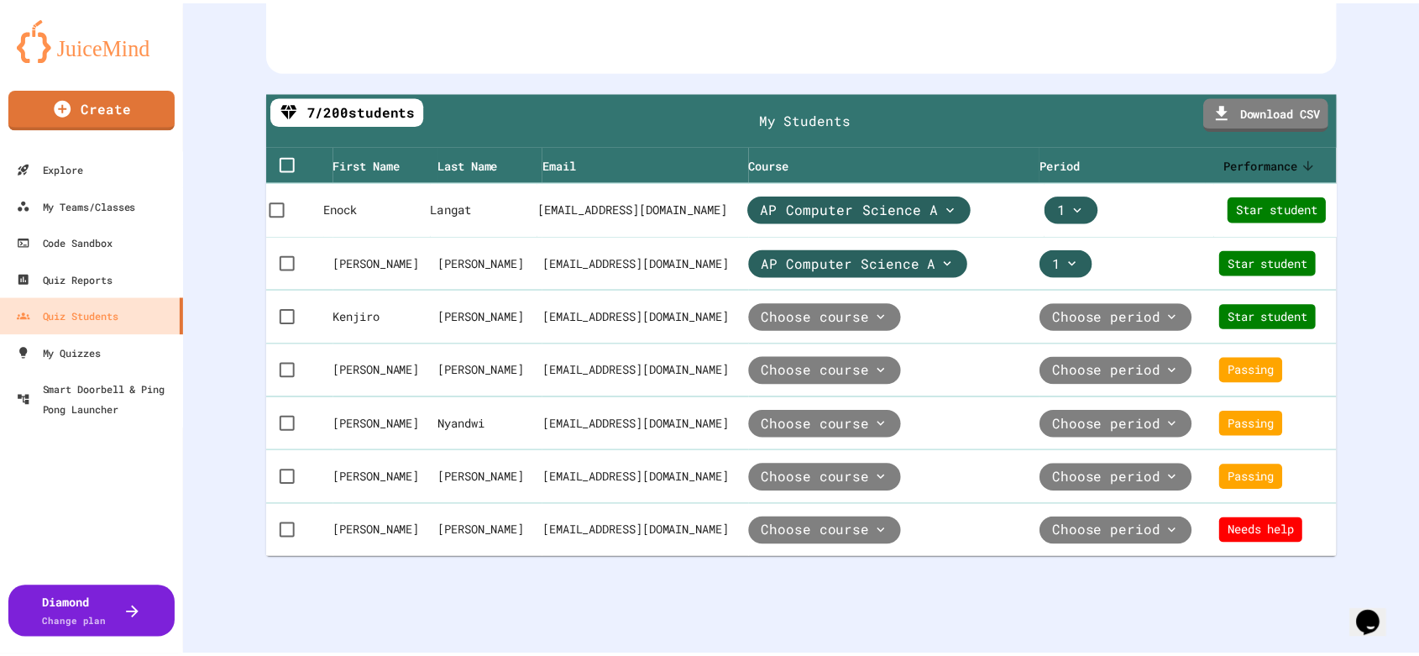
scroll to position [464, 0]
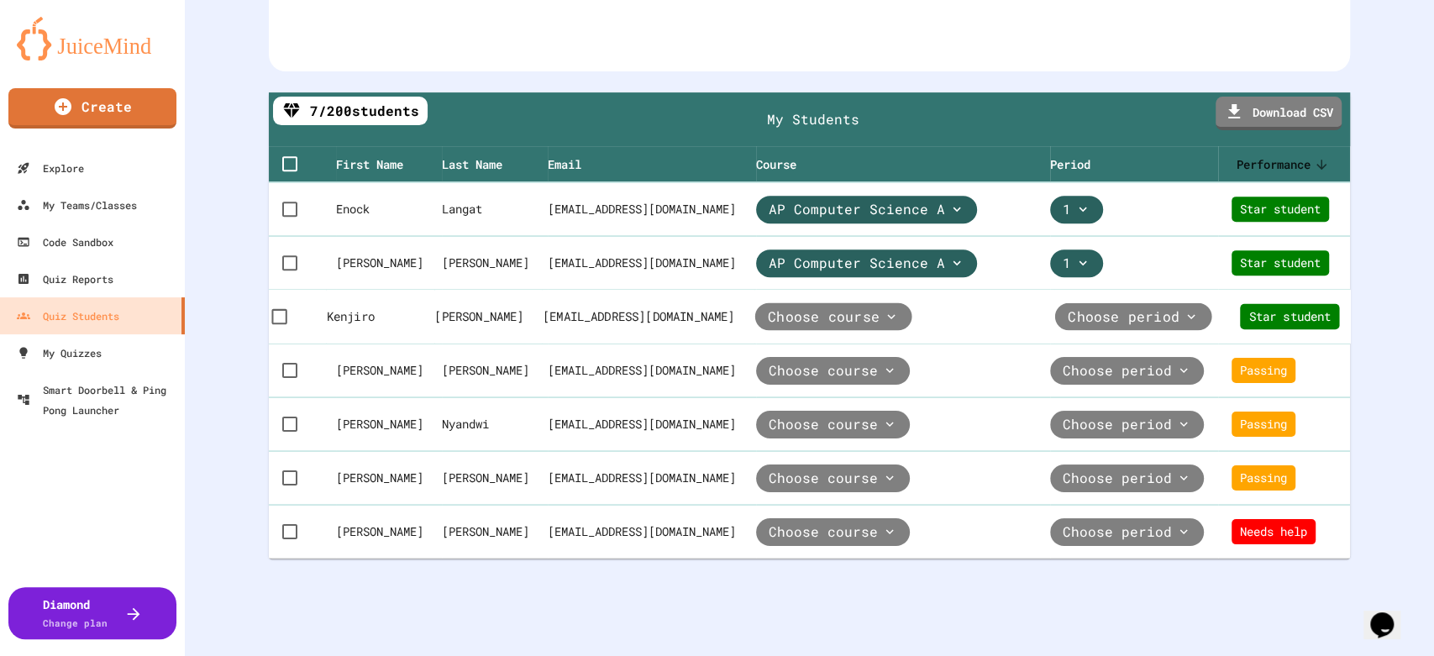
click at [846, 307] on span "Choose course" at bounding box center [824, 316] width 112 height 19
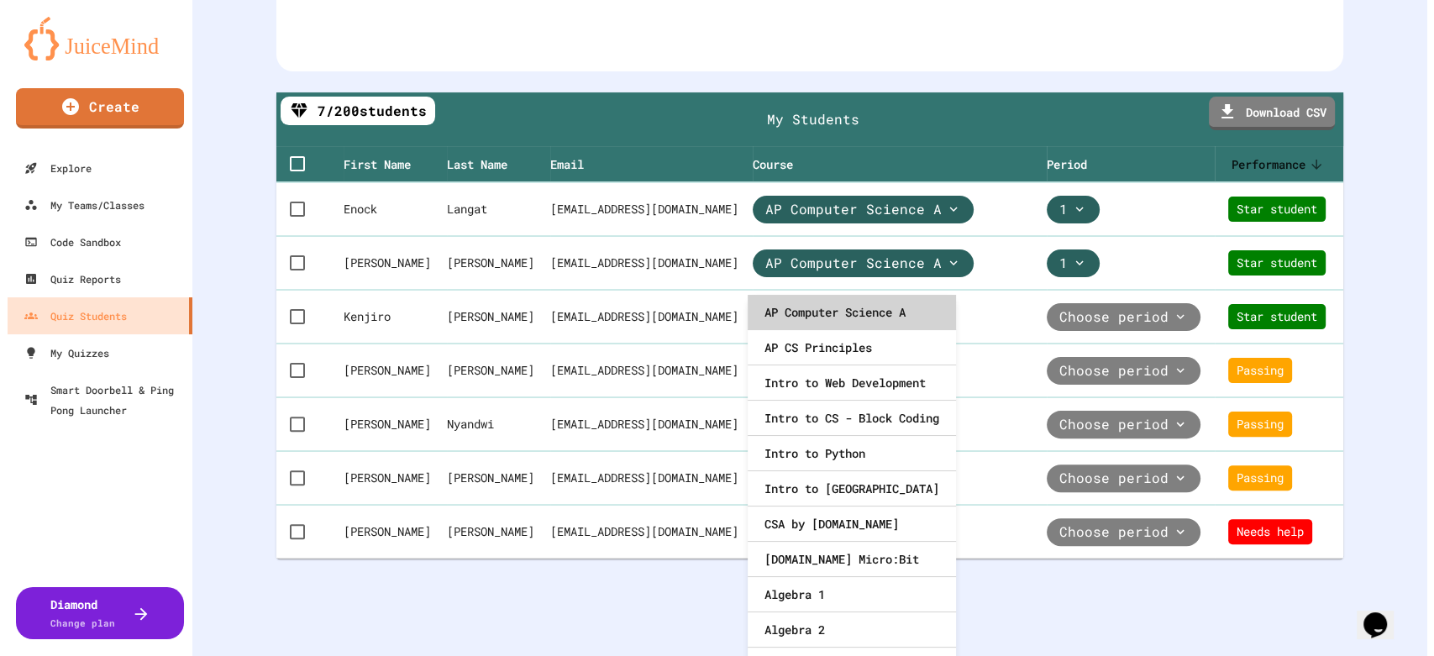
scroll to position [450, 0]
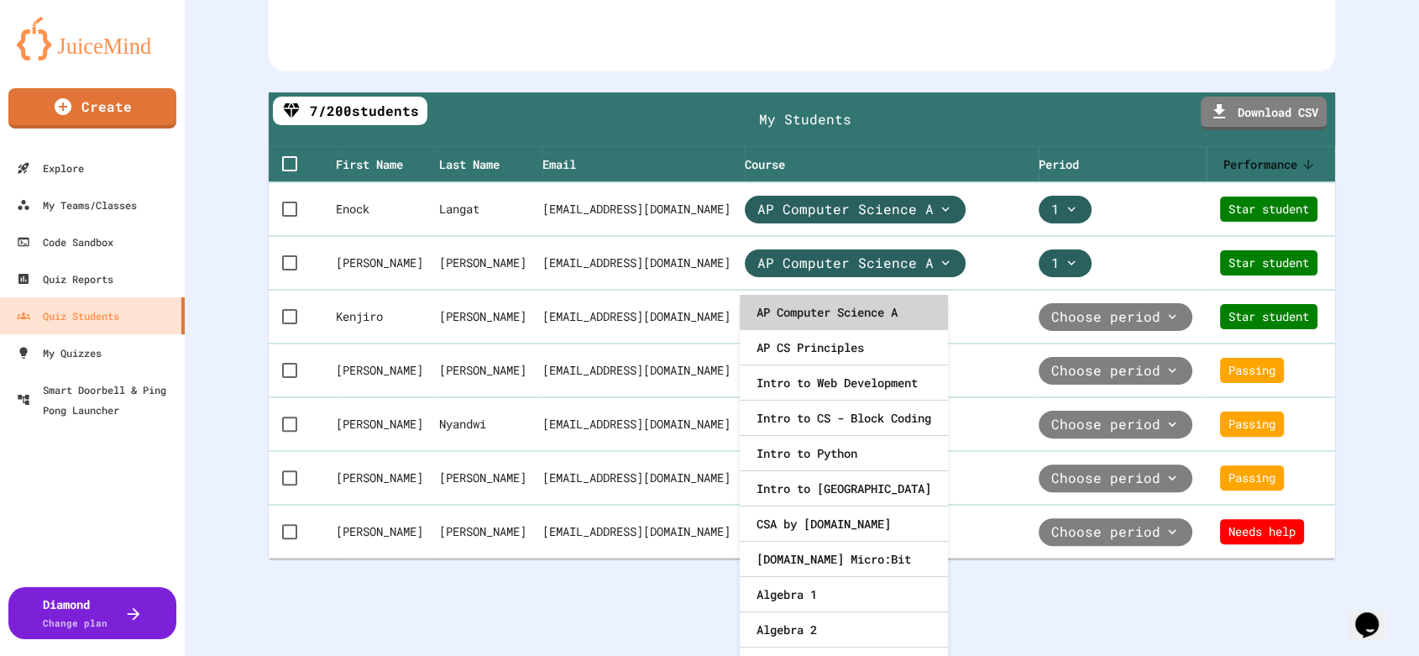
click at [830, 311] on div "AP Computer Science A" at bounding box center [844, 312] width 208 height 35
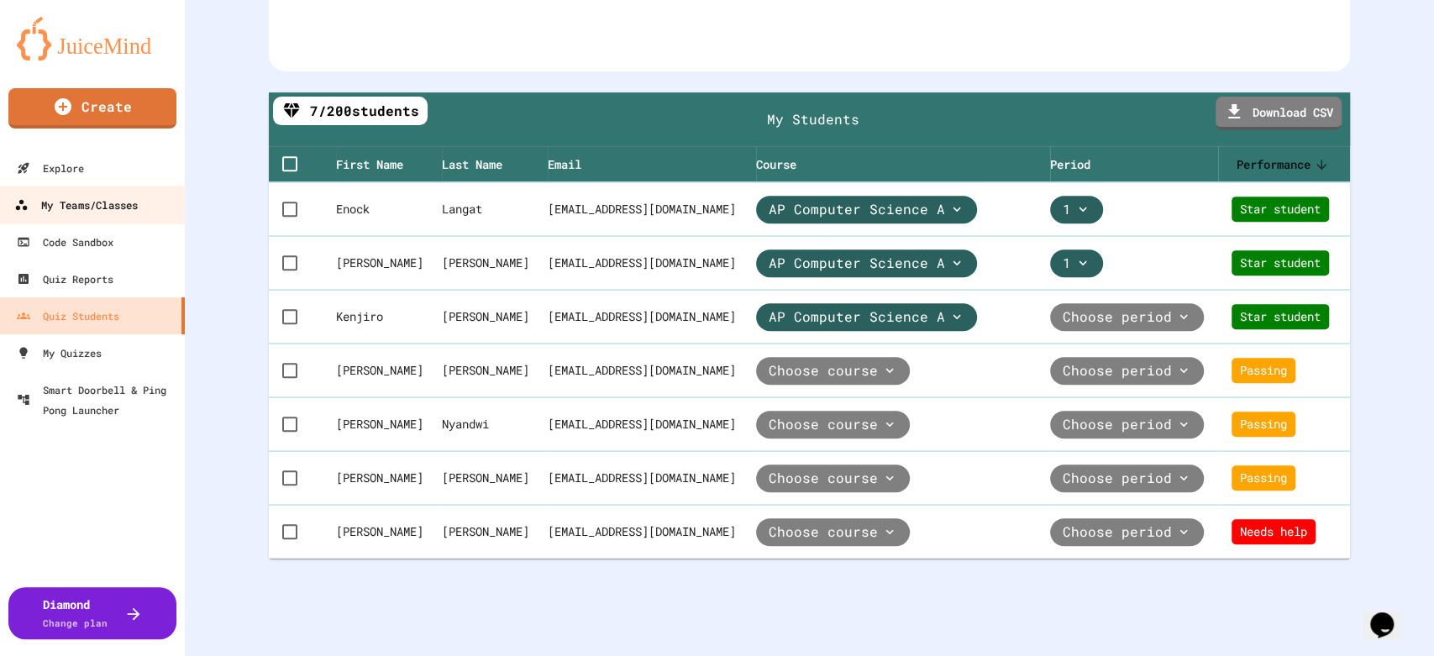
click at [116, 203] on div "My Teams/Classes" at bounding box center [75, 205] width 123 height 21
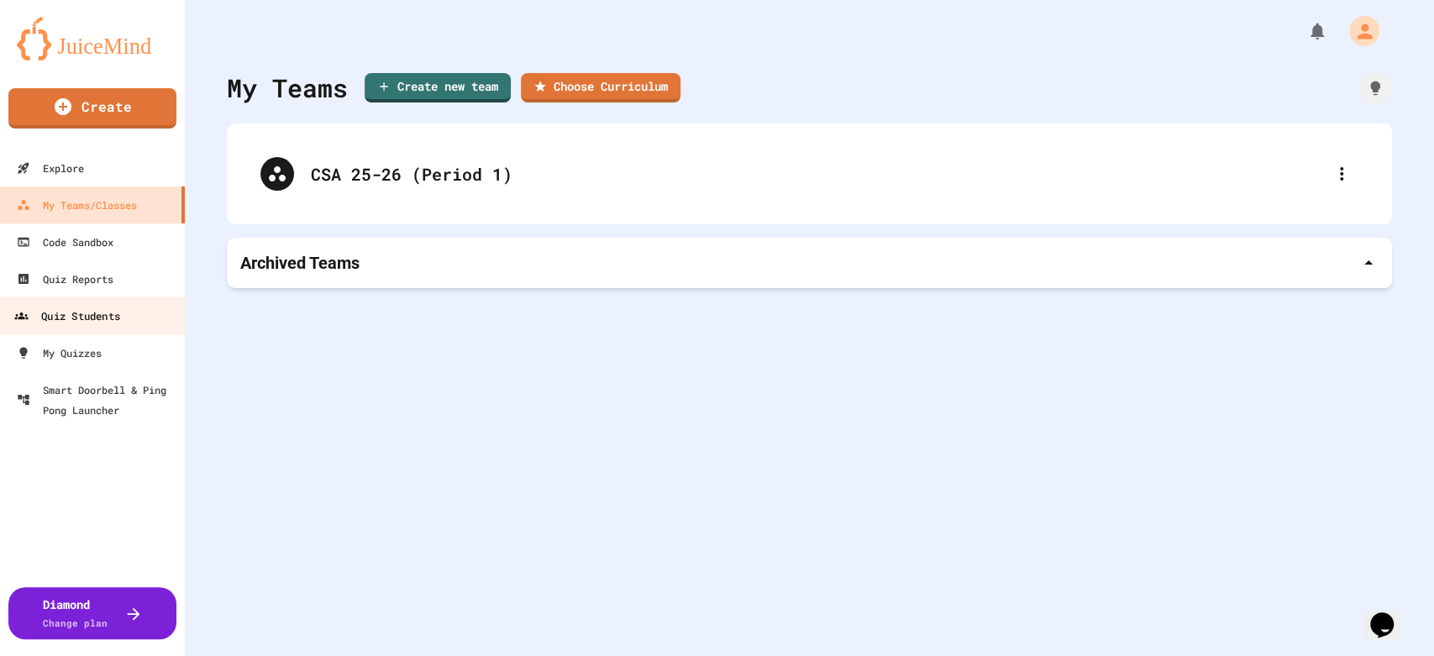
click at [91, 314] on div "Quiz Students" at bounding box center [67, 316] width 106 height 21
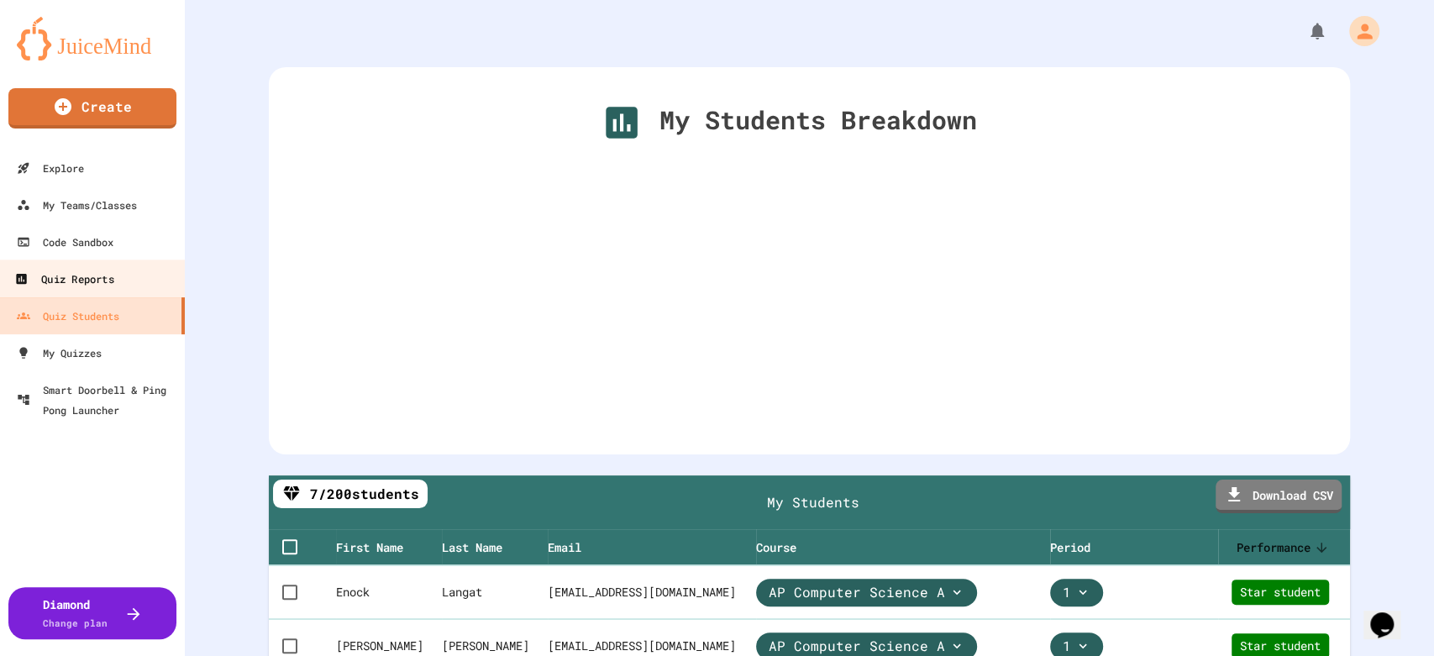
click at [94, 285] on div "Quiz Reports" at bounding box center [63, 279] width 99 height 21
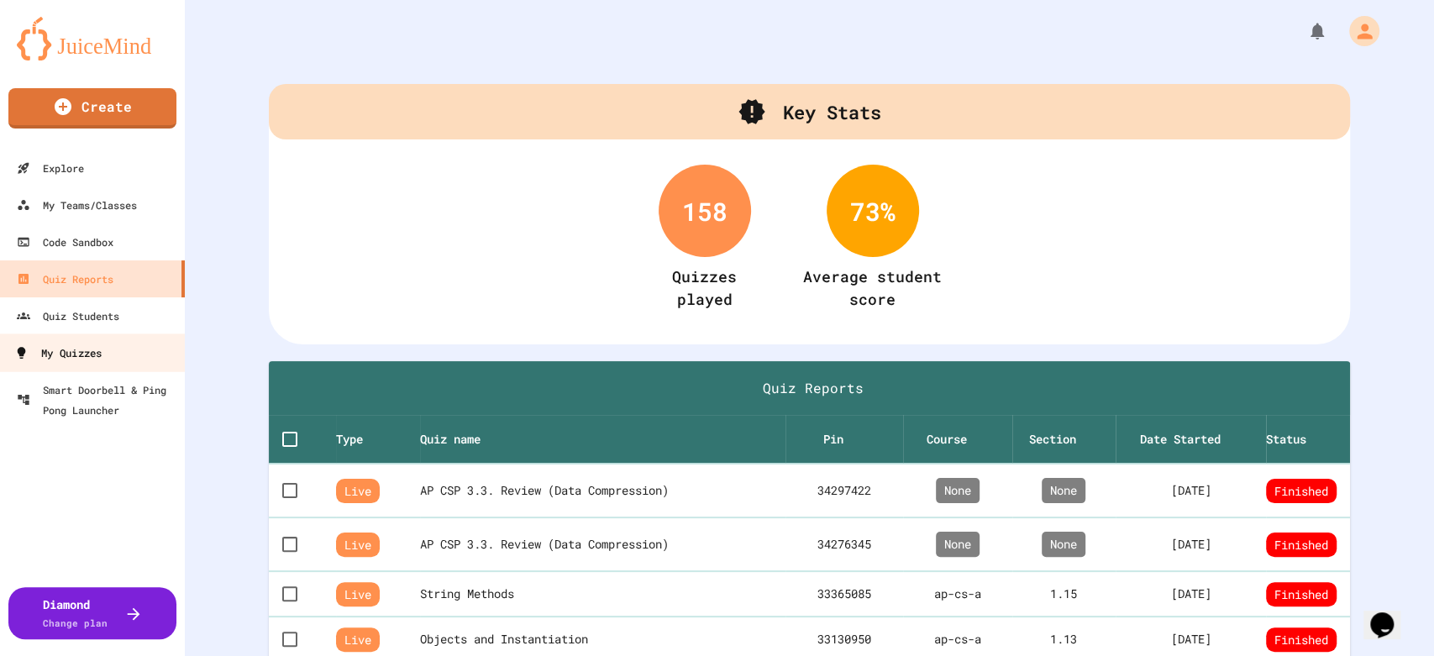
click at [92, 343] on div "My Quizzes" at bounding box center [57, 353] width 87 height 21
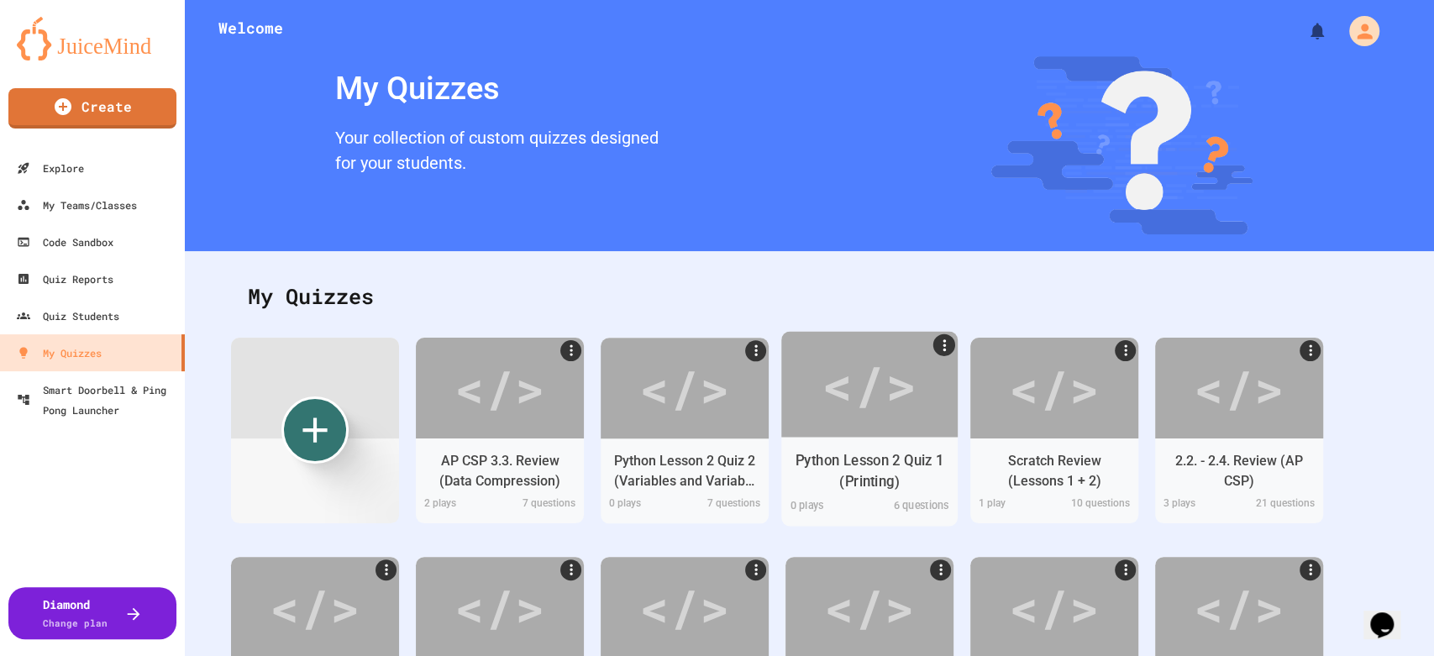
click at [822, 396] on div "</>" at bounding box center [868, 383] width 95 height 79
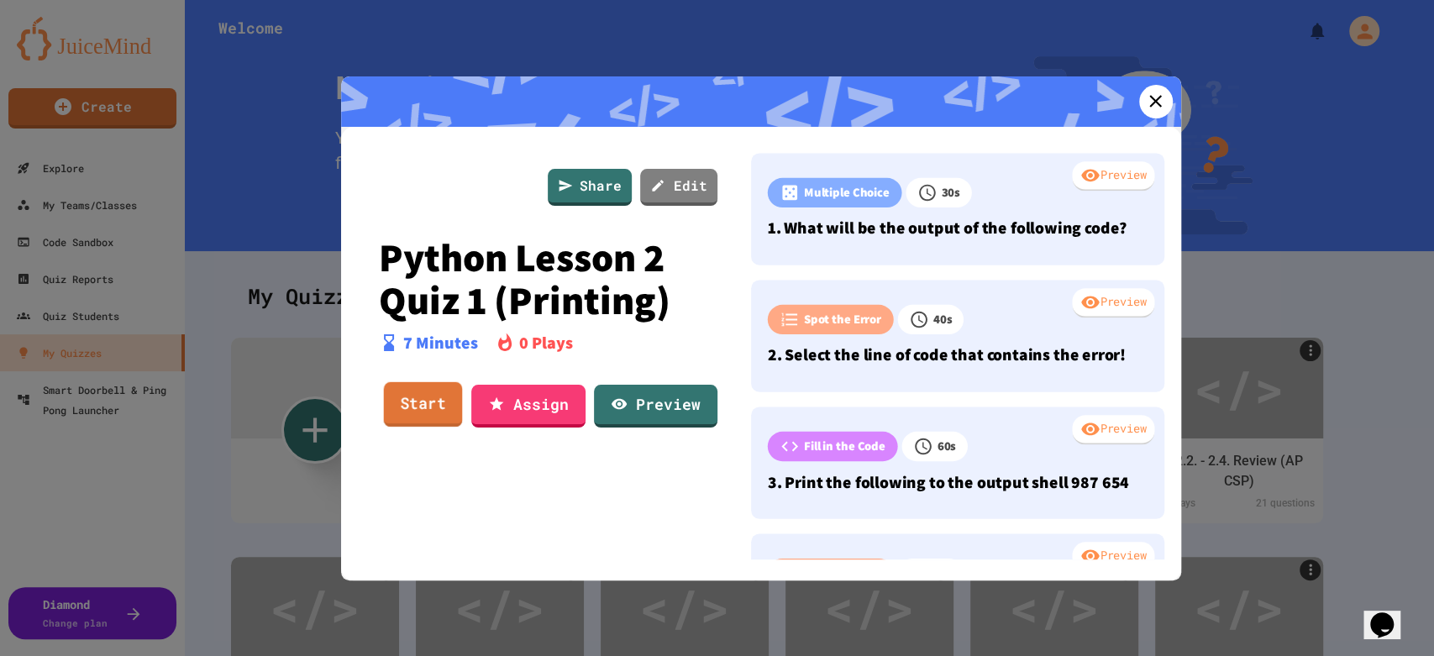
click at [436, 408] on link "Start" at bounding box center [422, 404] width 79 height 45
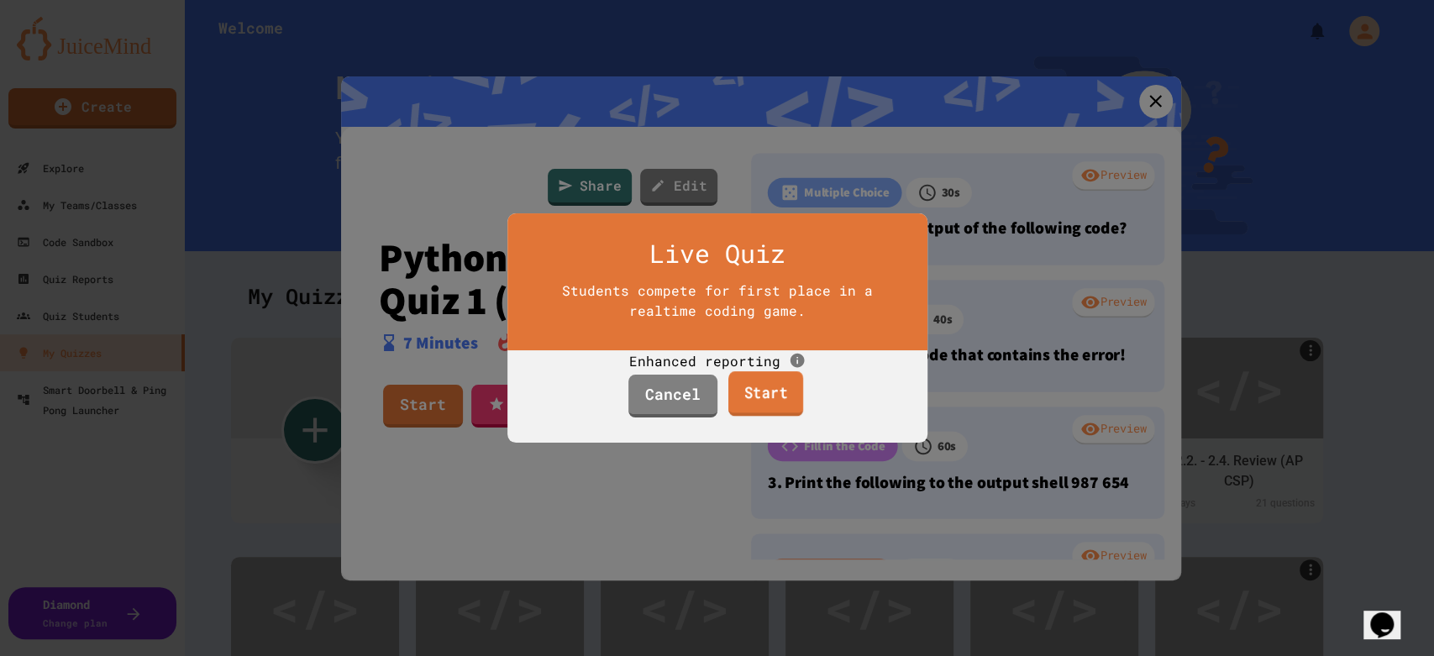
click at [747, 417] on link "Start" at bounding box center [765, 393] width 75 height 45
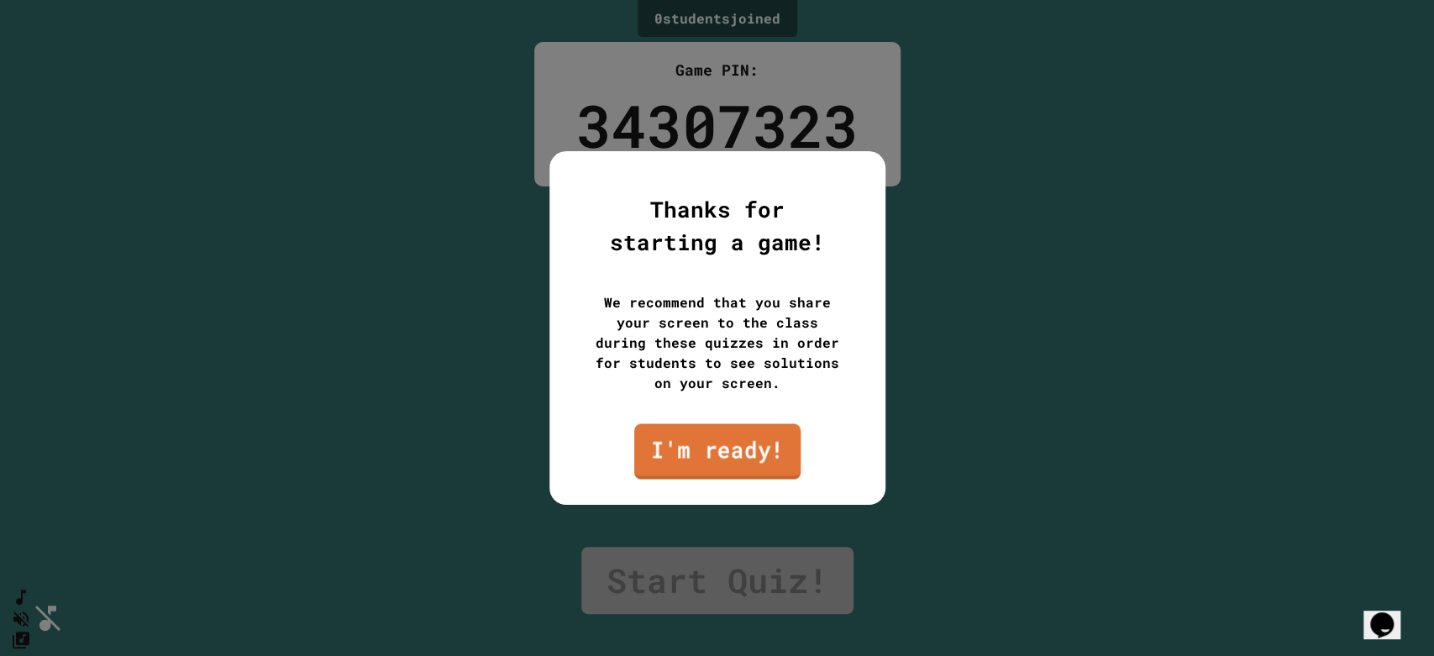
click at [737, 443] on link "I'm ready!" at bounding box center [716, 450] width 166 height 55
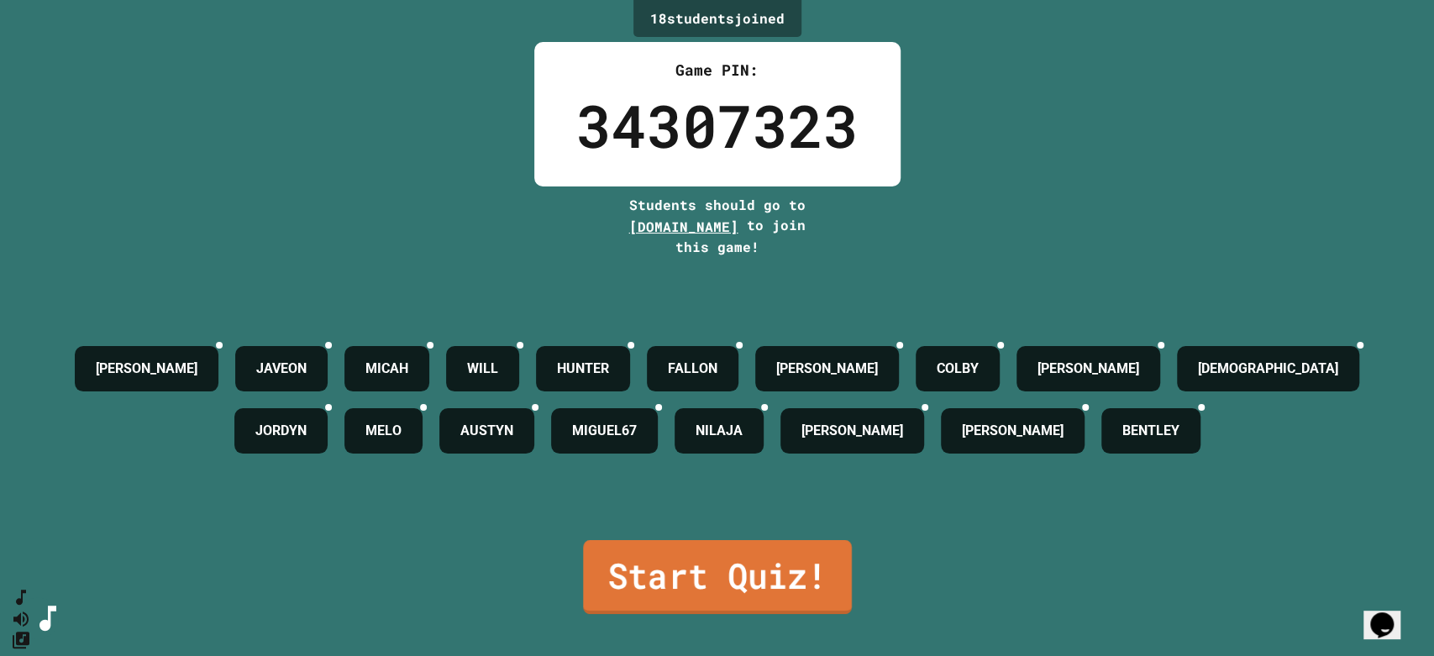
click at [710, 577] on link "Start Quiz!" at bounding box center [717, 577] width 269 height 74
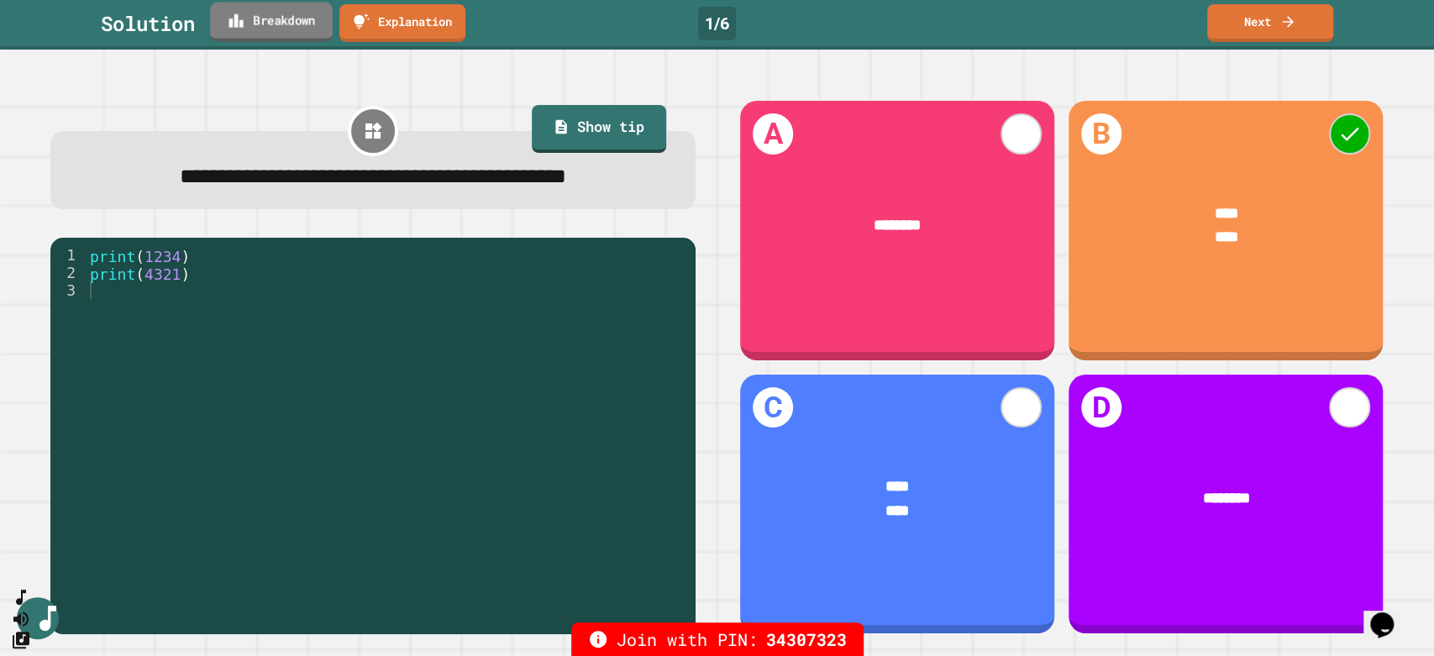
click at [255, 18] on link "Breakdown" at bounding box center [271, 22] width 122 height 39
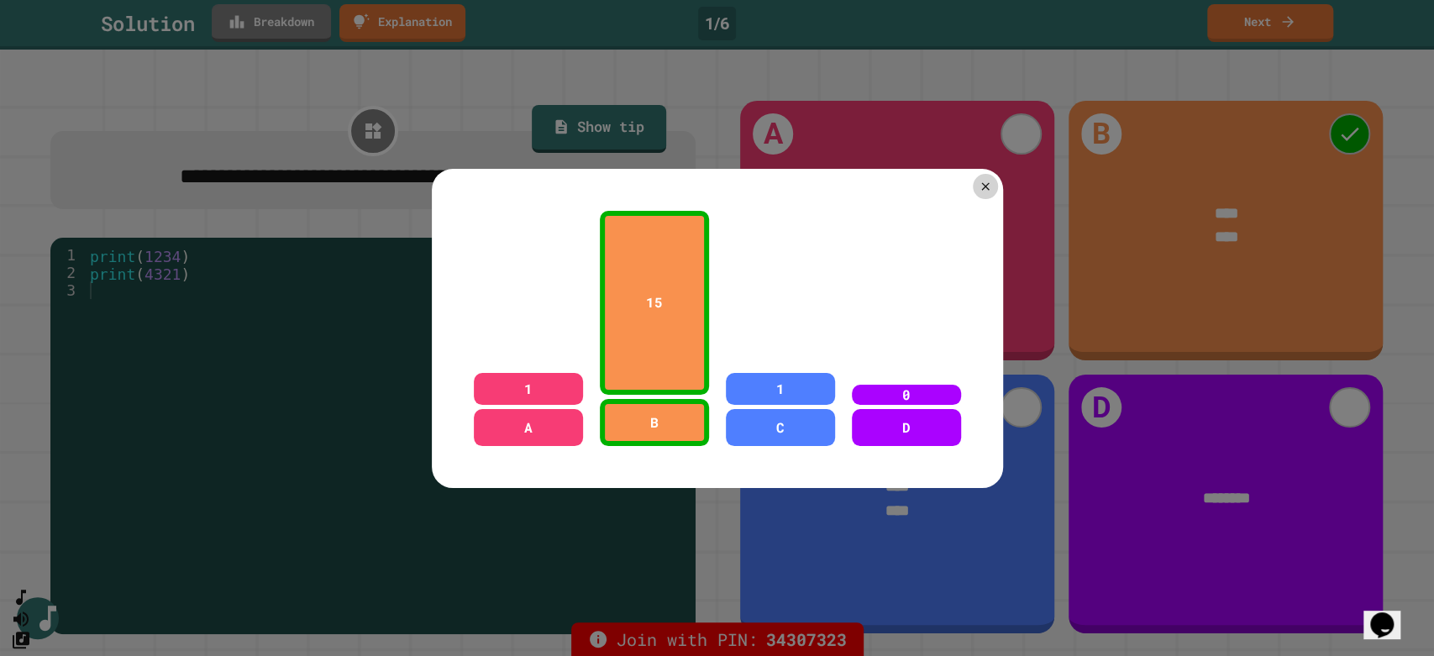
click at [255, 18] on div at bounding box center [717, 328] width 1434 height 656
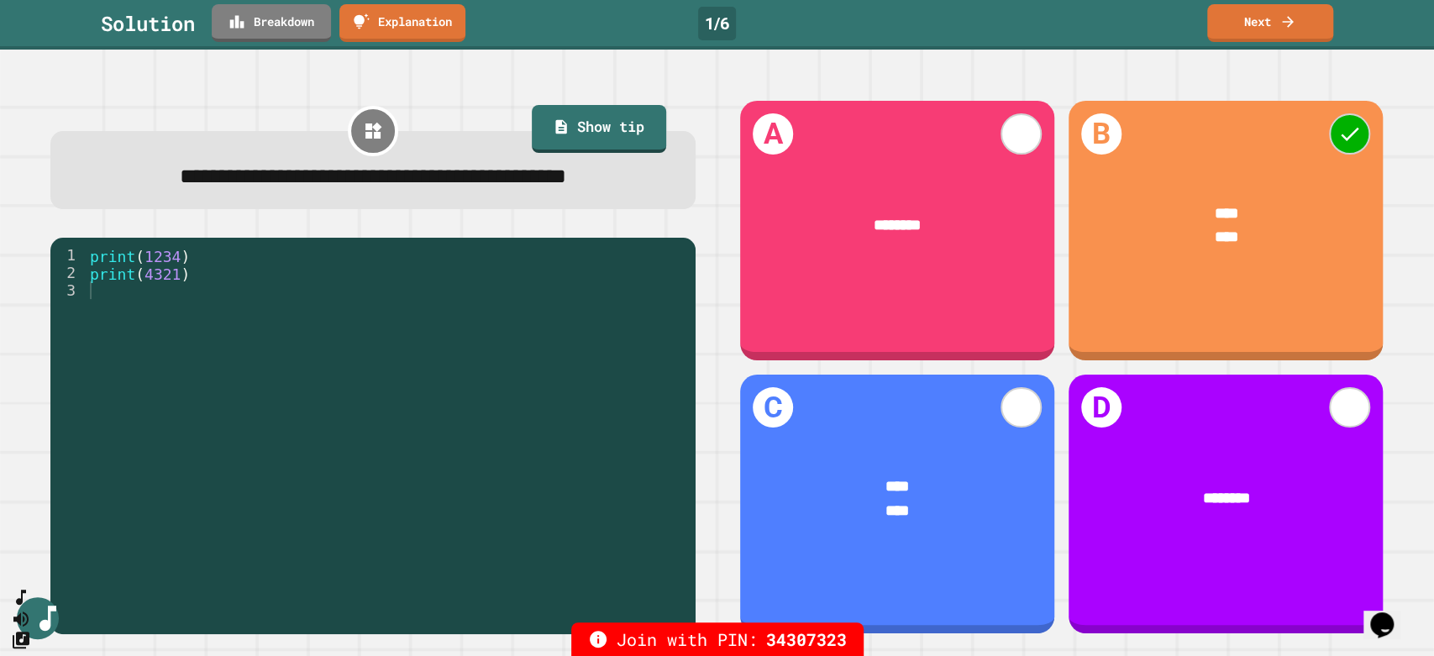
click at [1214, 206] on span "****" at bounding box center [1226, 213] width 24 height 15
click at [1250, 29] on link "Next" at bounding box center [1270, 21] width 128 height 39
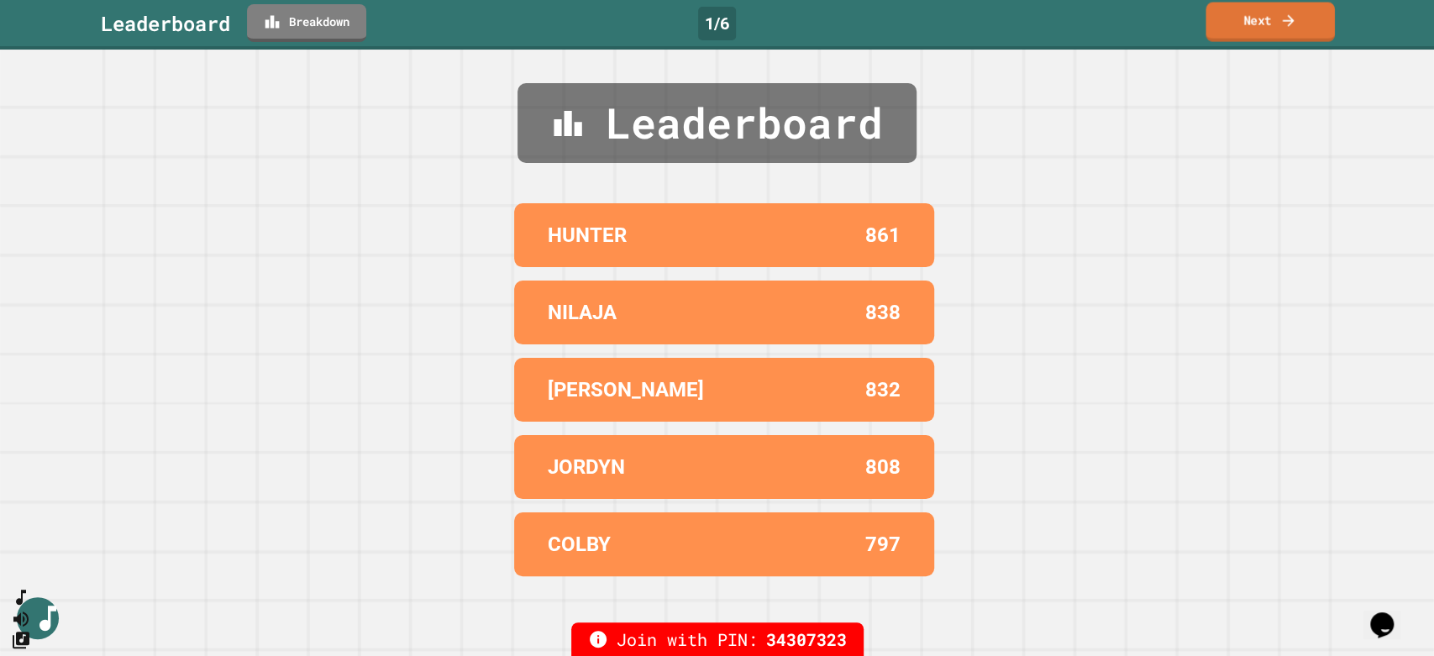
click at [1250, 29] on link "Next" at bounding box center [1269, 22] width 128 height 39
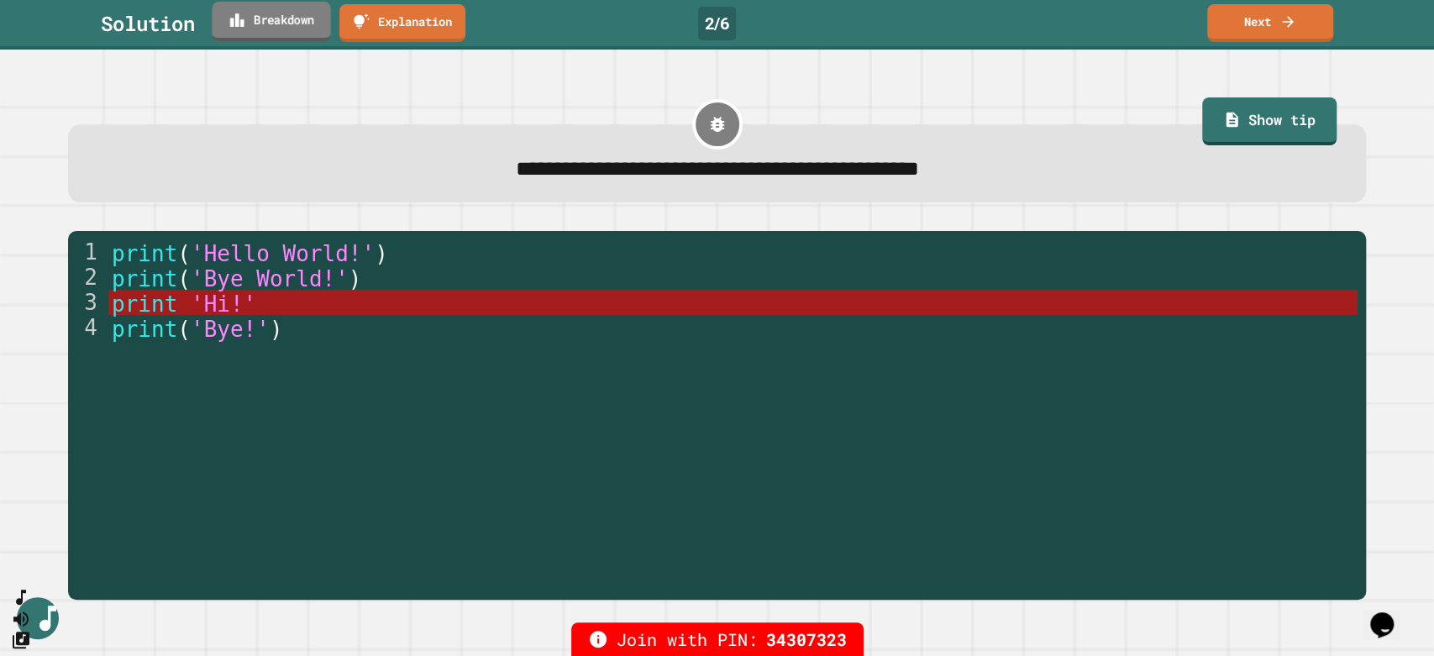
click at [290, 23] on link "Breakdown" at bounding box center [271, 21] width 118 height 39
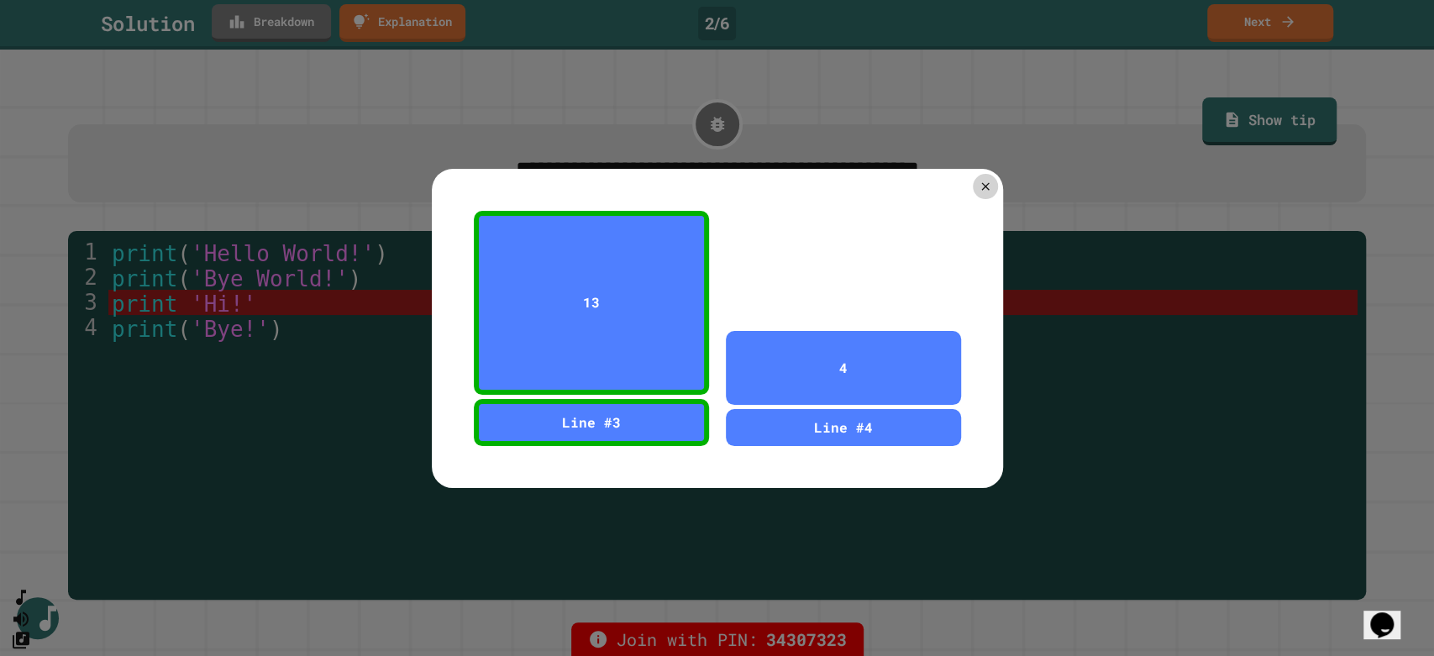
click at [285, 18] on div at bounding box center [717, 328] width 1434 height 656
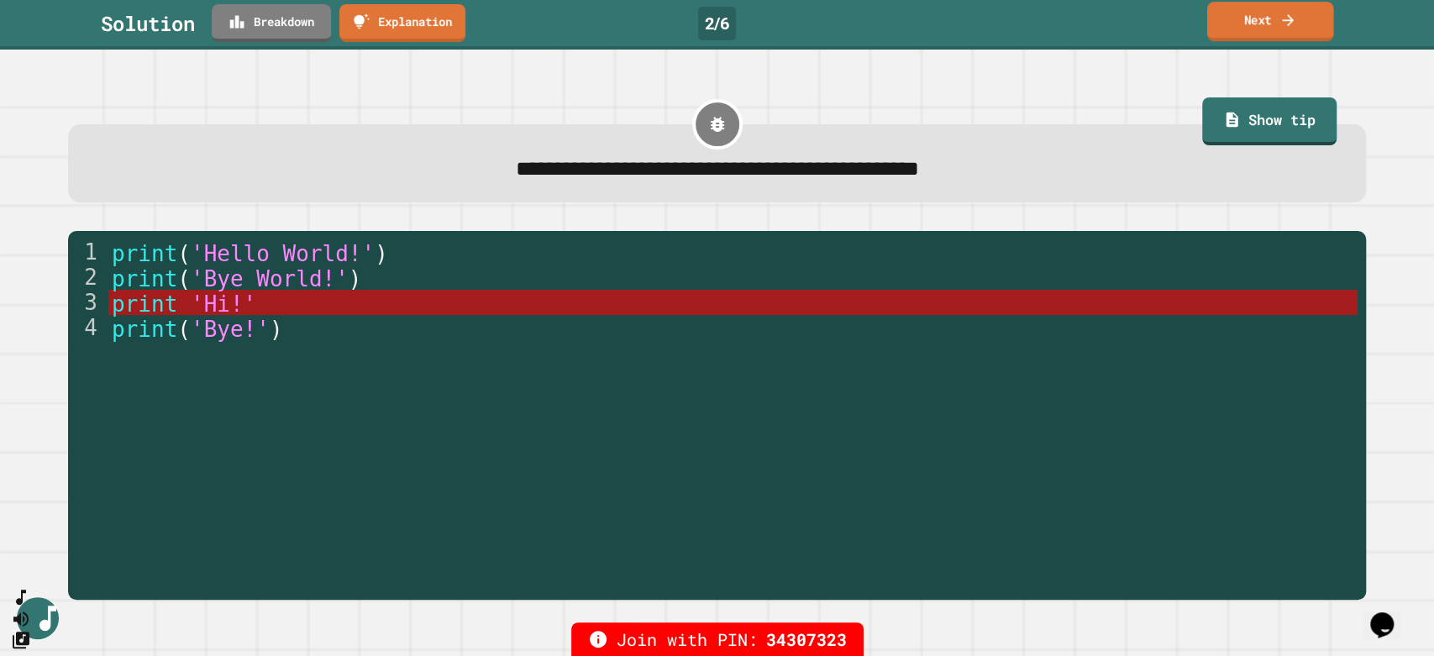
click at [1258, 28] on link "Next" at bounding box center [1270, 21] width 127 height 39
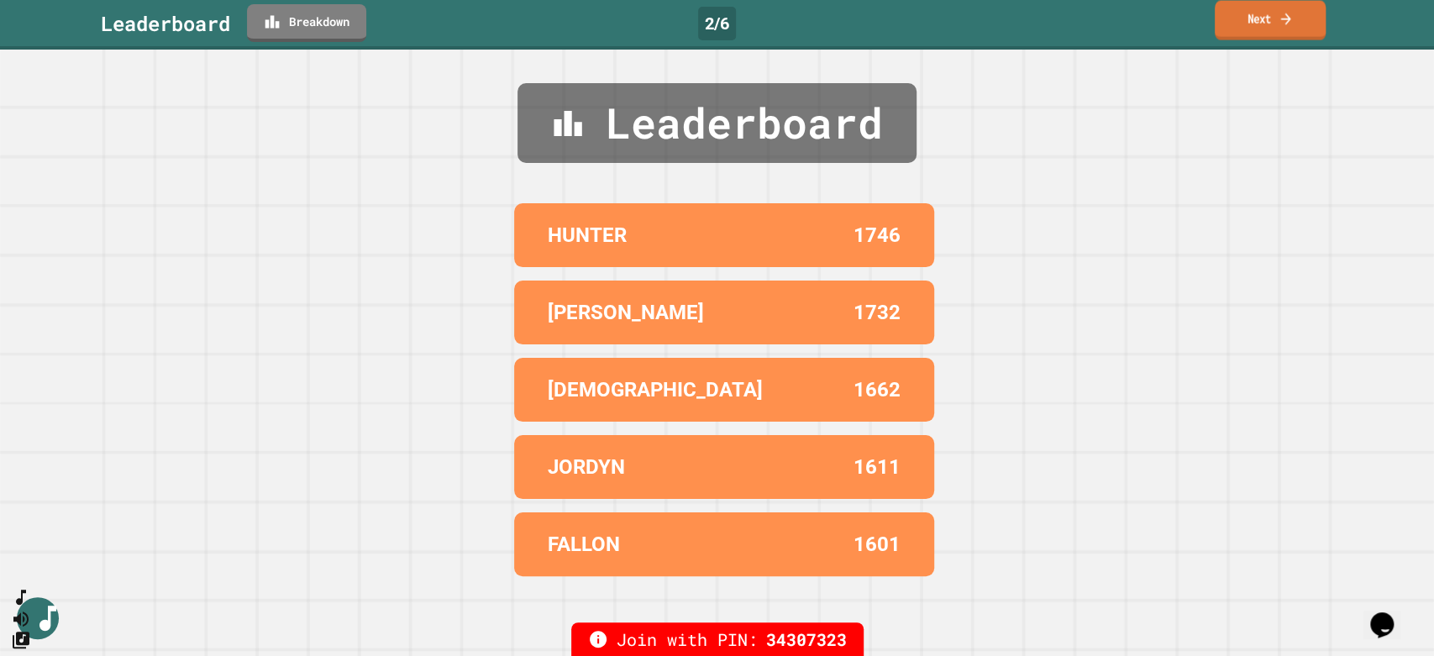
click at [1258, 28] on link "Next" at bounding box center [1269, 20] width 111 height 39
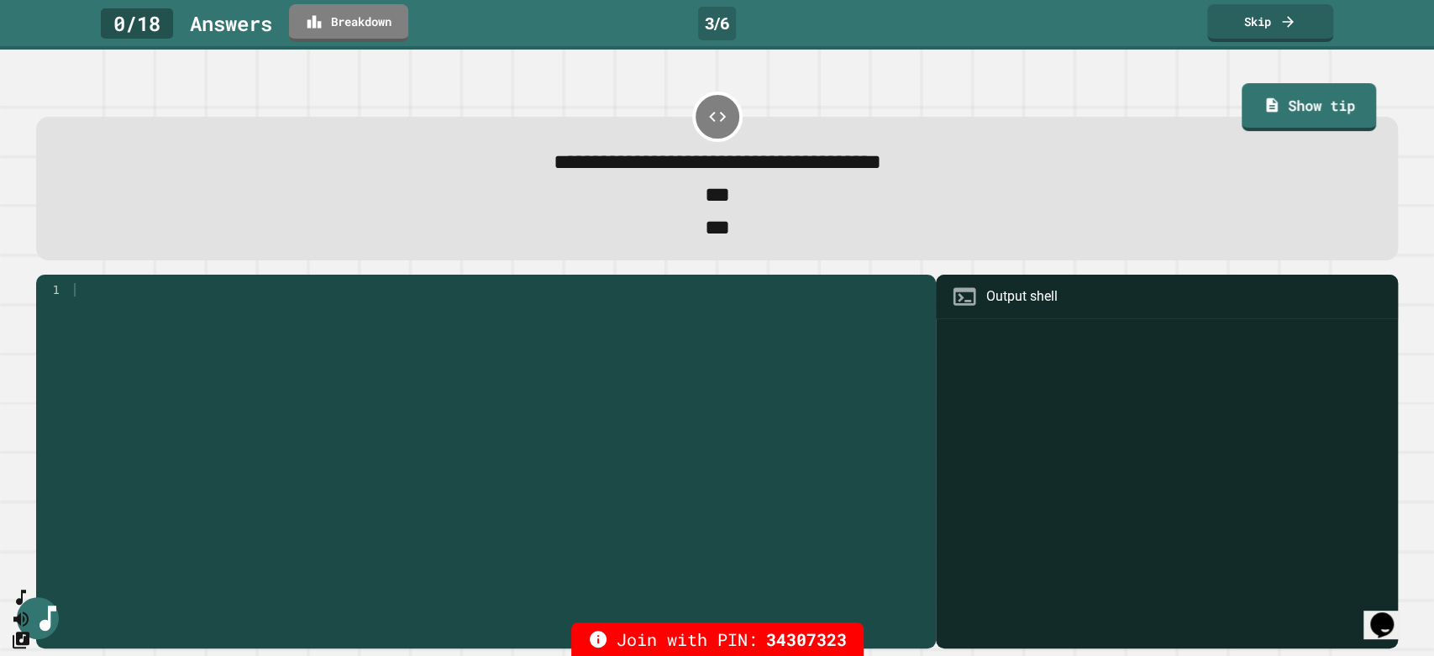
click at [1255, 63] on div "**********" at bounding box center [717, 353] width 1434 height 606
click at [1261, 114] on link "Show tip" at bounding box center [1308, 105] width 127 height 50
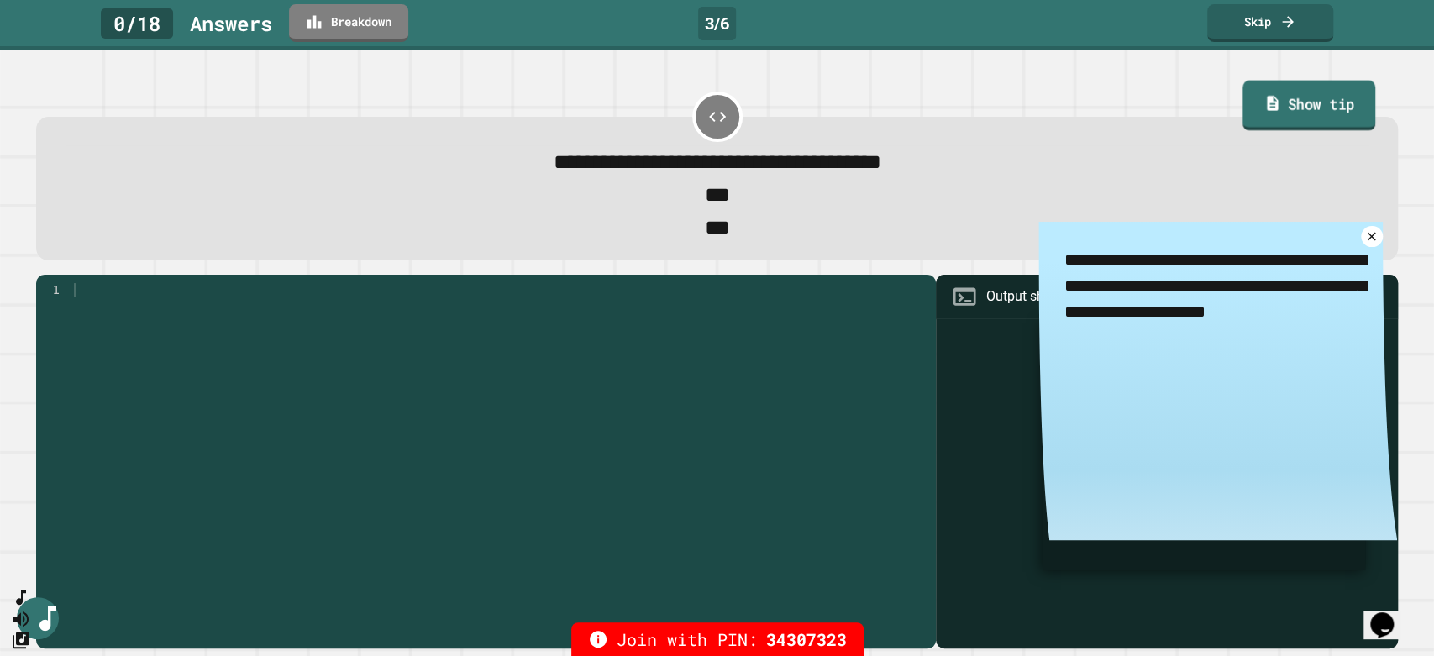
click at [1243, 119] on link "Show tip" at bounding box center [1308, 106] width 133 height 50
click at [1174, 143] on div "**********" at bounding box center [717, 189] width 1362 height 144
click at [1363, 244] on icon at bounding box center [1371, 236] width 17 height 17
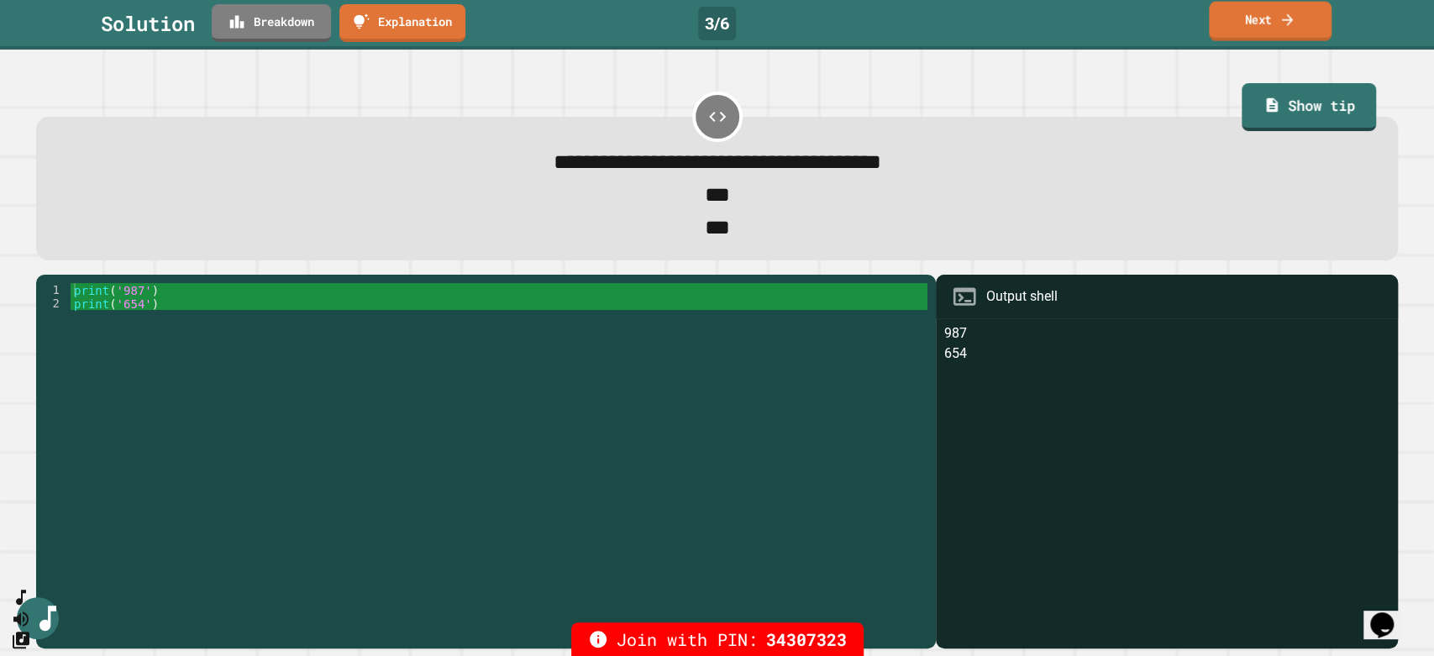
click at [1281, 13] on icon at bounding box center [1287, 20] width 16 height 18
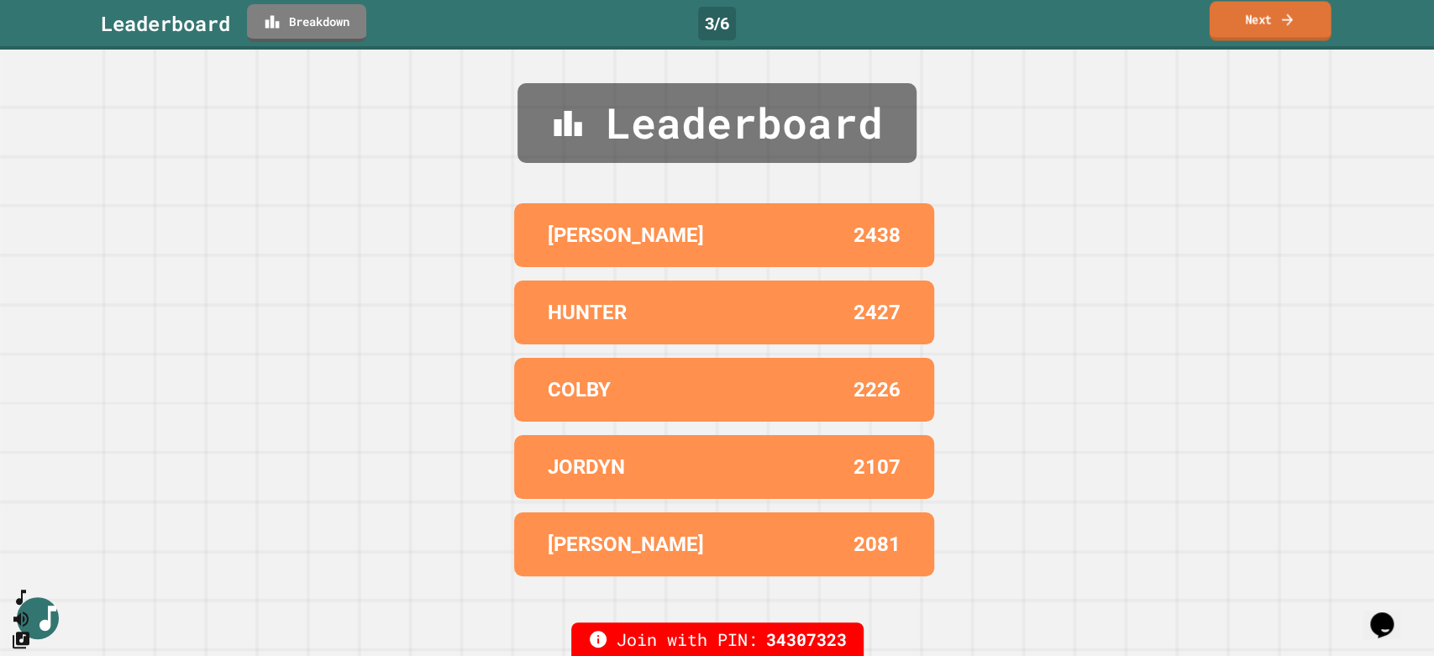
click at [1279, 15] on icon at bounding box center [1287, 20] width 16 height 18
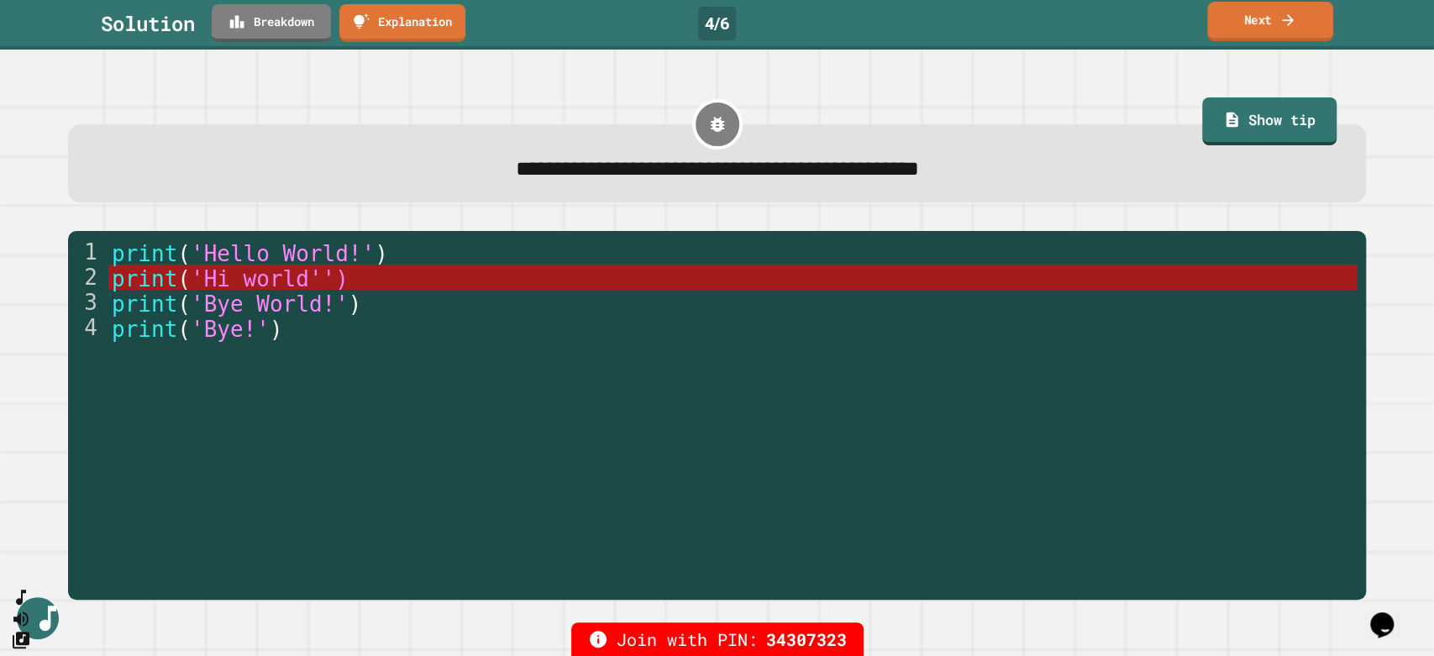
click at [1245, 10] on link "Next" at bounding box center [1270, 21] width 126 height 39
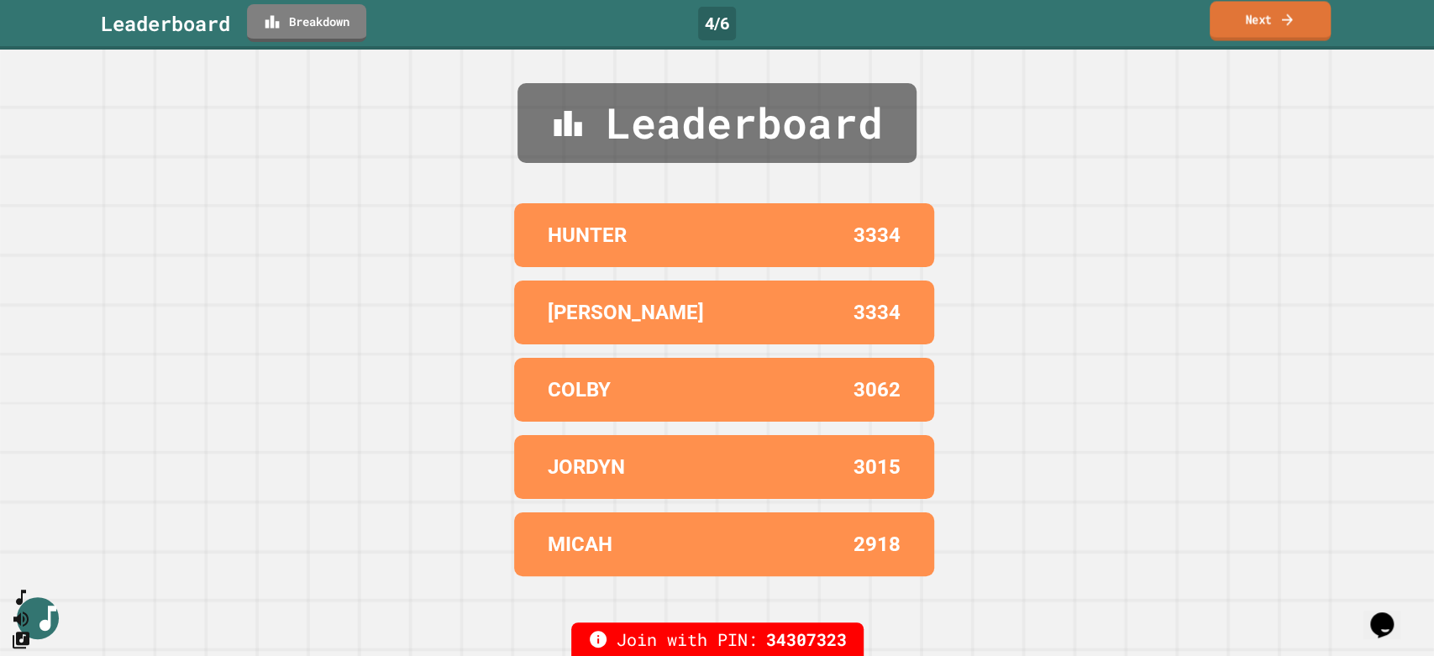
click at [1250, 18] on link "Next" at bounding box center [1269, 21] width 121 height 39
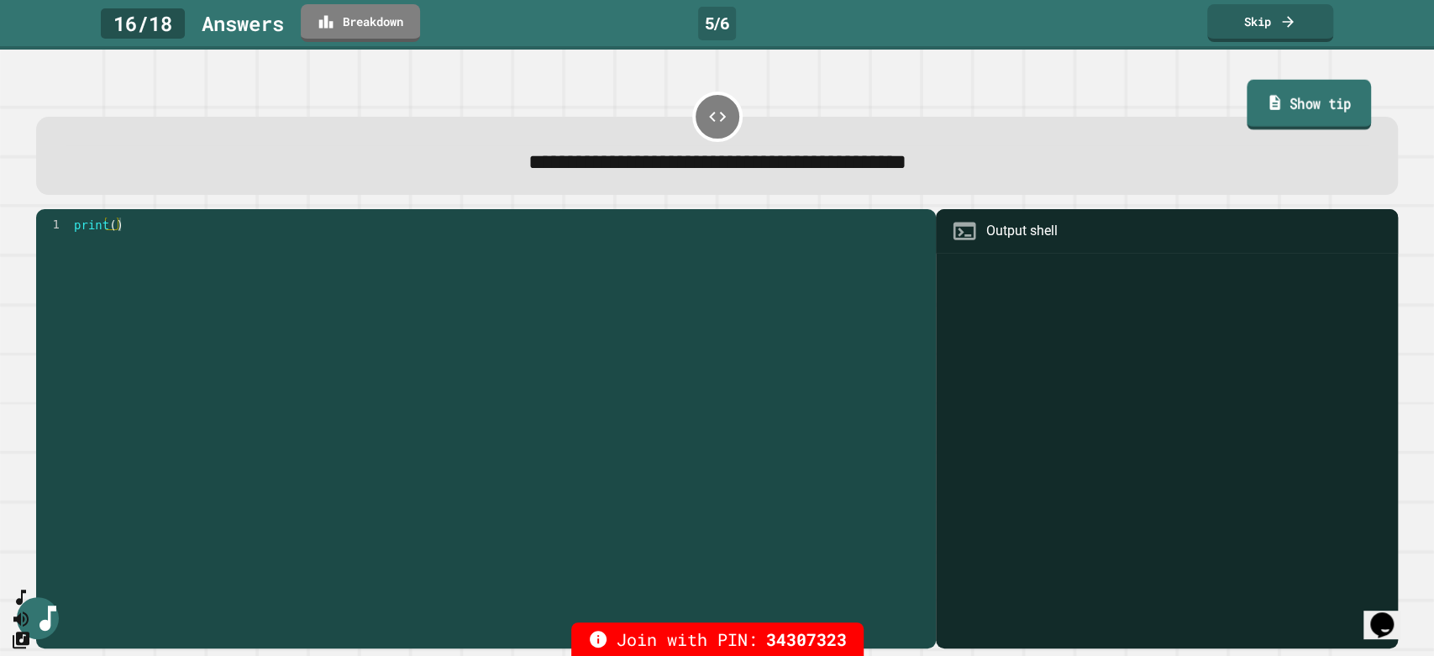
click at [1289, 107] on link "Show tip" at bounding box center [1308, 105] width 124 height 50
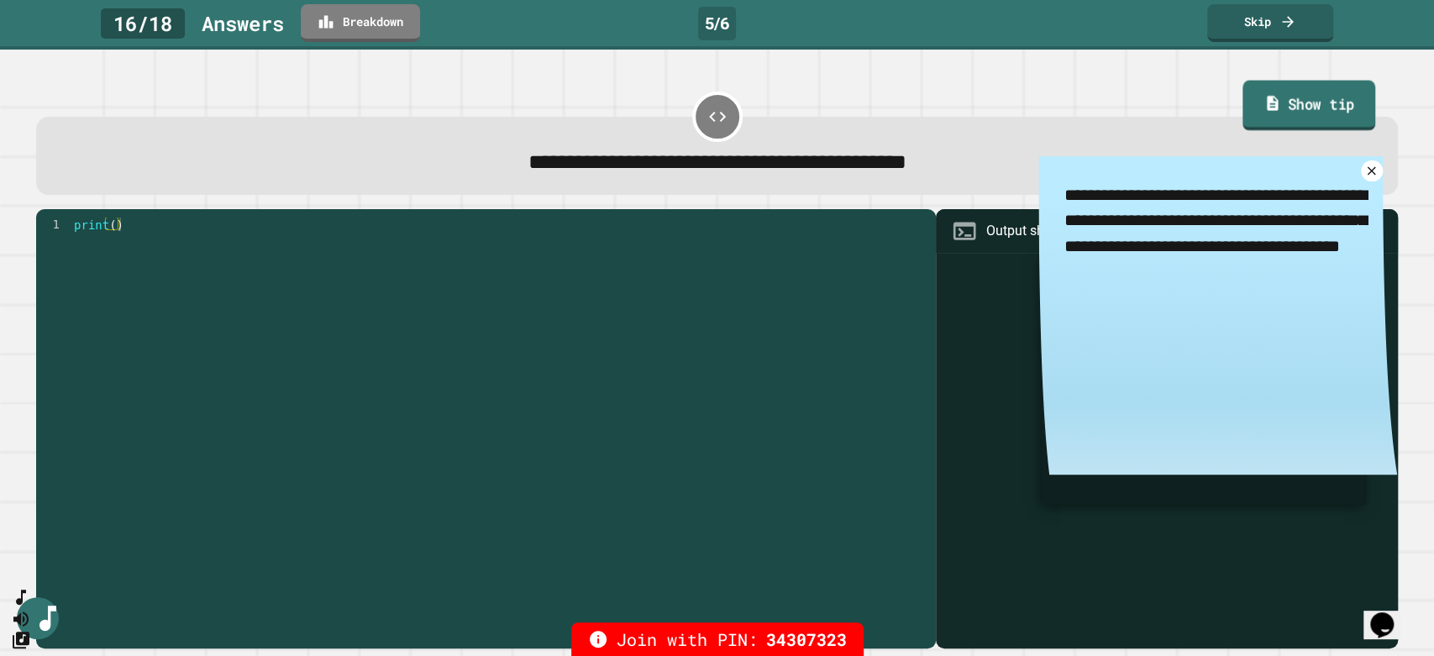
click at [1289, 107] on link "Show tip" at bounding box center [1308, 106] width 133 height 50
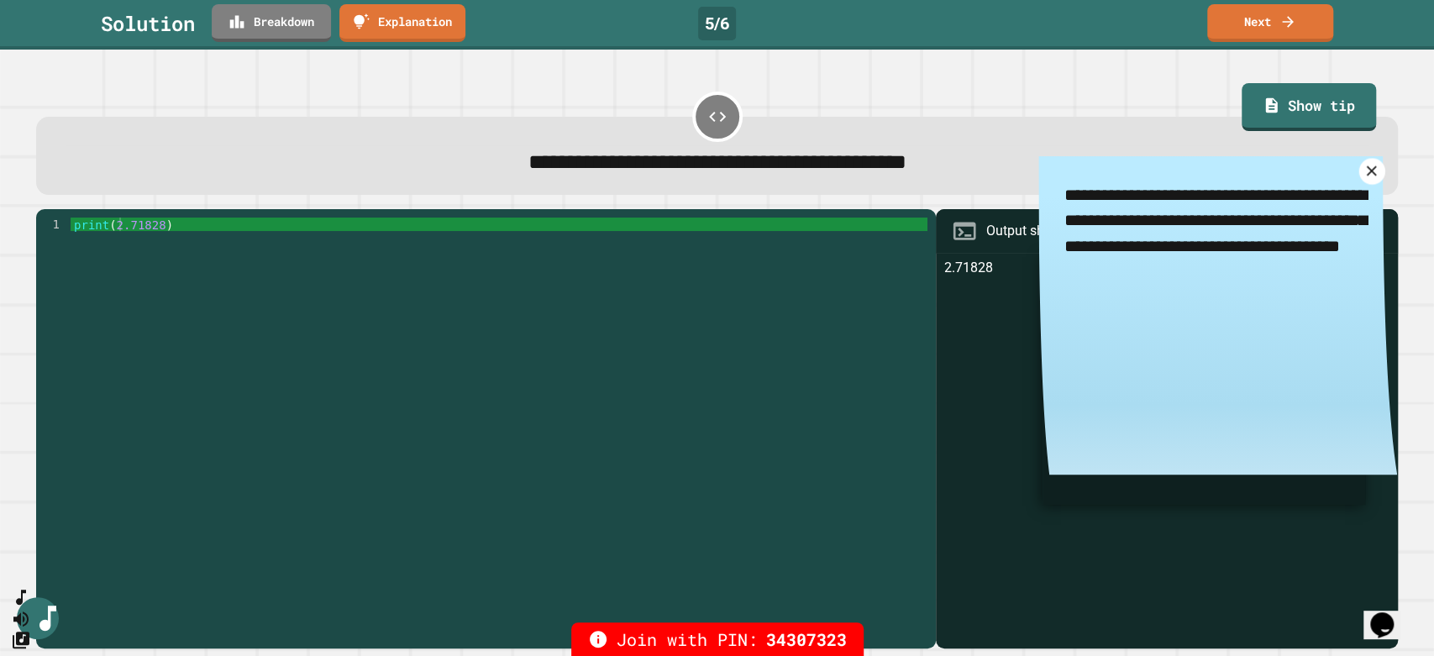
click at [1363, 171] on icon at bounding box center [1371, 170] width 17 height 17
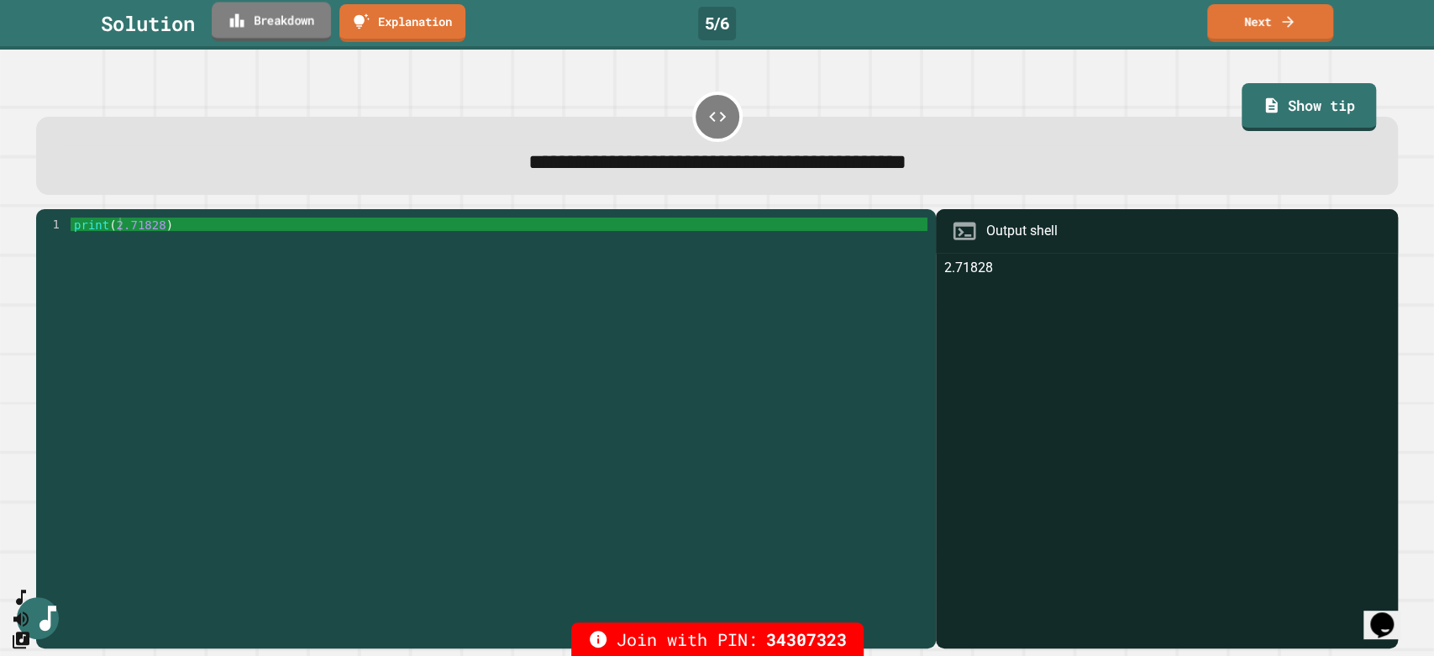
click at [275, 23] on link "Breakdown" at bounding box center [271, 22] width 119 height 39
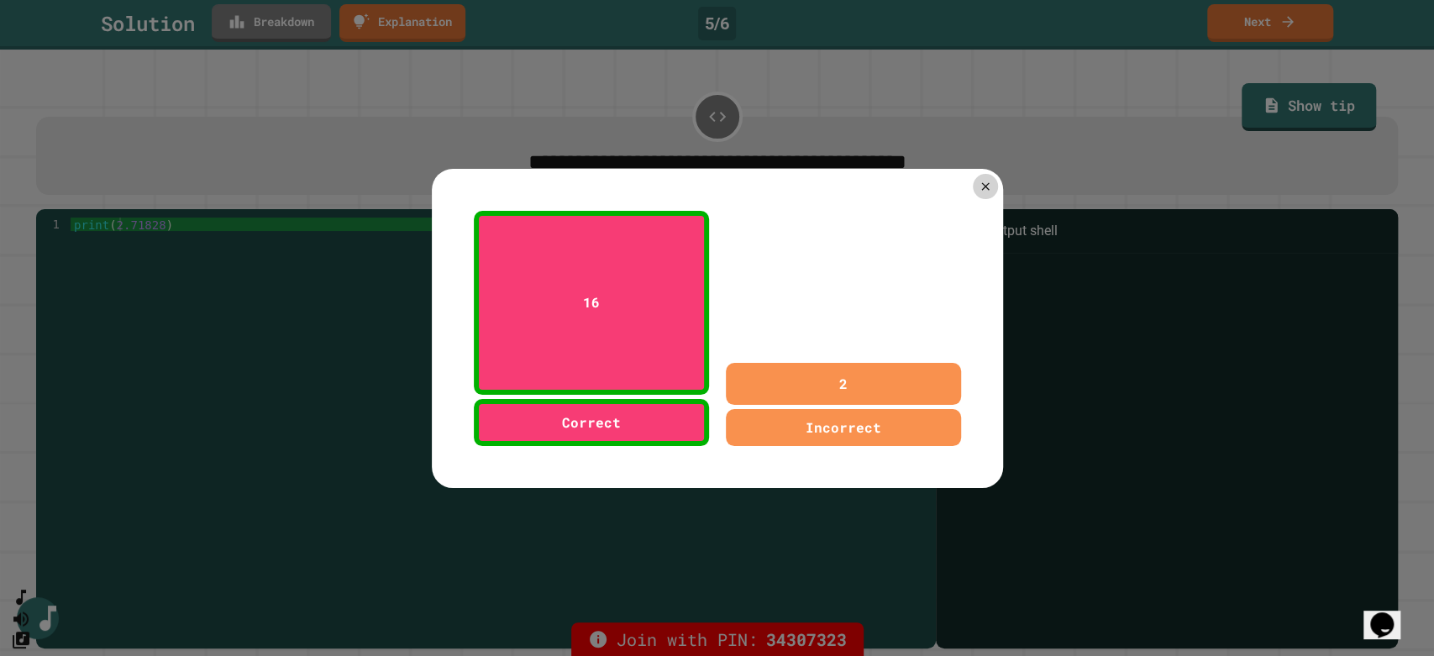
click at [279, 24] on div at bounding box center [717, 328] width 1434 height 656
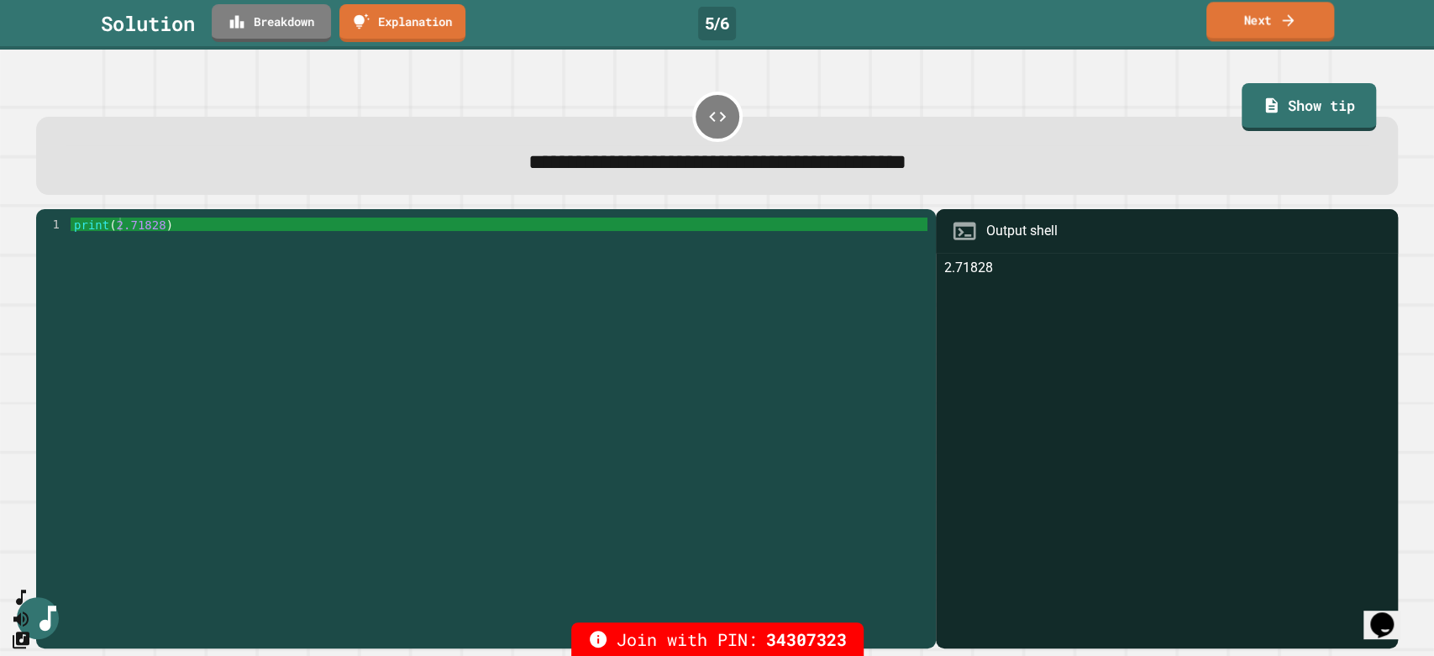
click at [1260, 16] on link "Next" at bounding box center [1270, 21] width 128 height 39
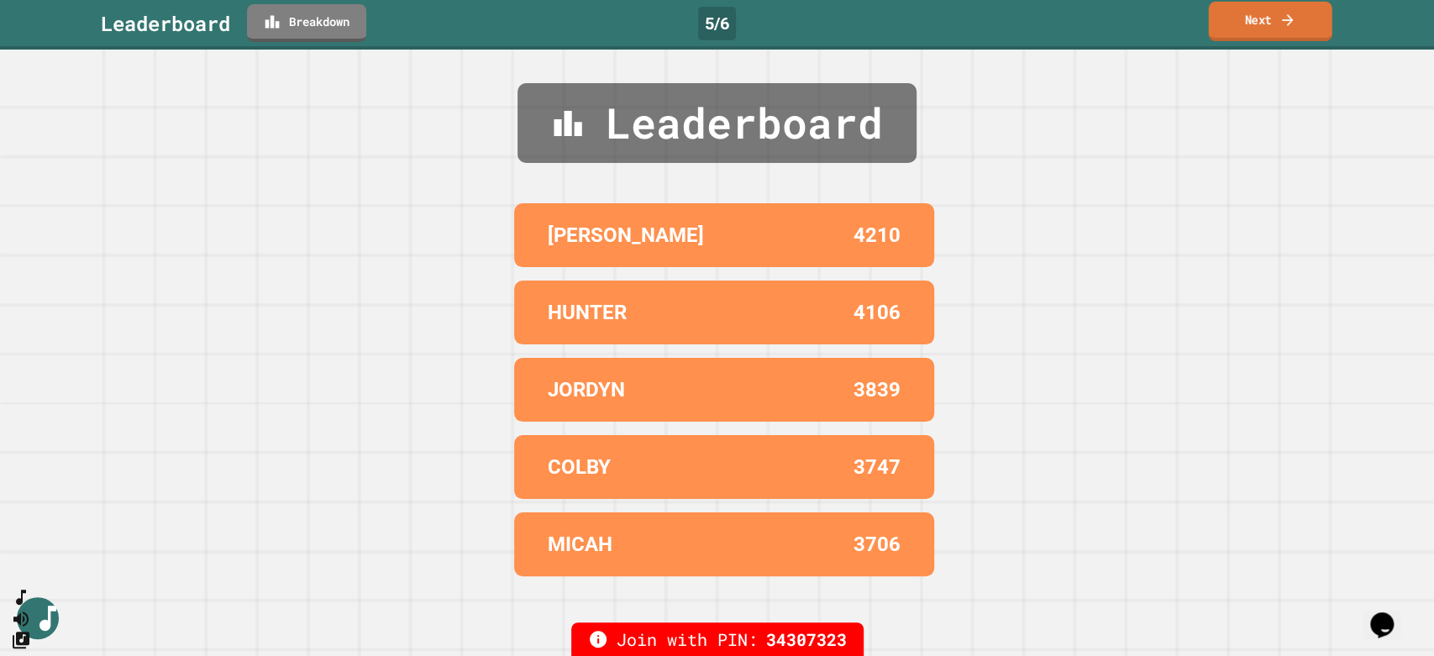
click at [1256, 20] on link "Next" at bounding box center [1269, 21] width 123 height 39
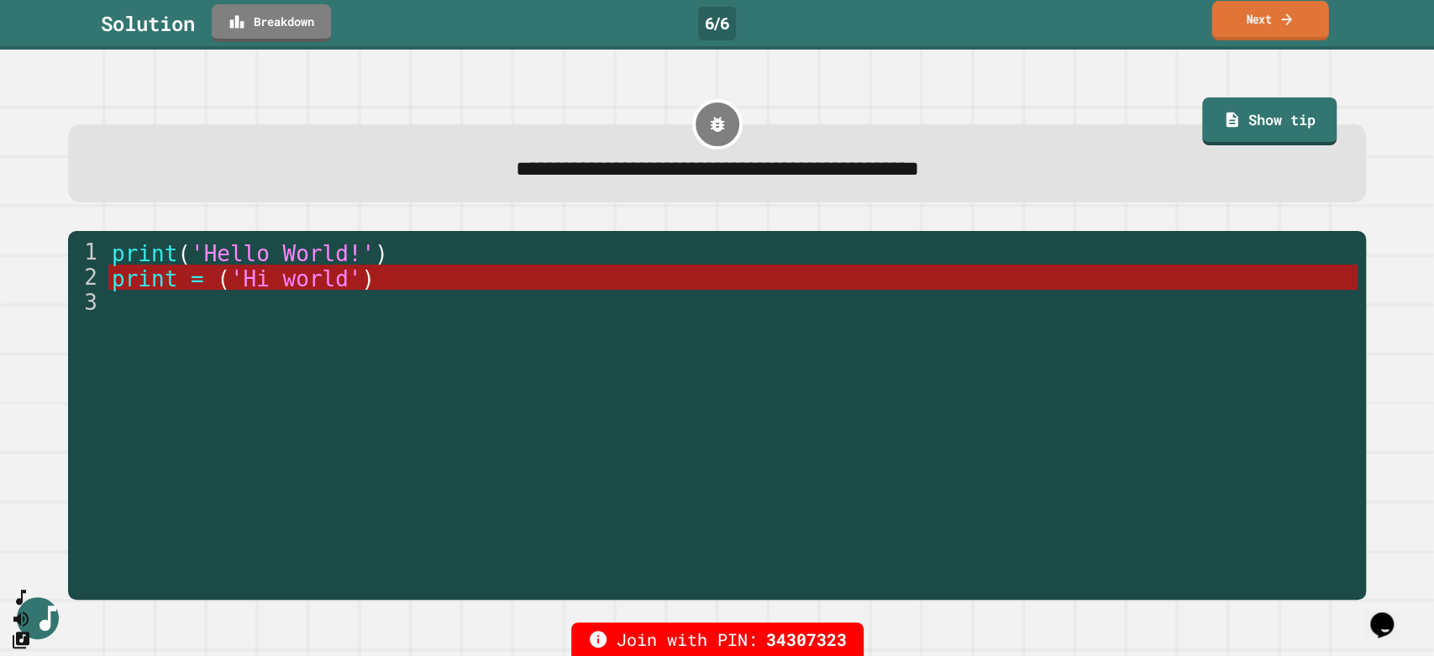
click at [1256, 31] on link "Next" at bounding box center [1269, 20] width 117 height 39
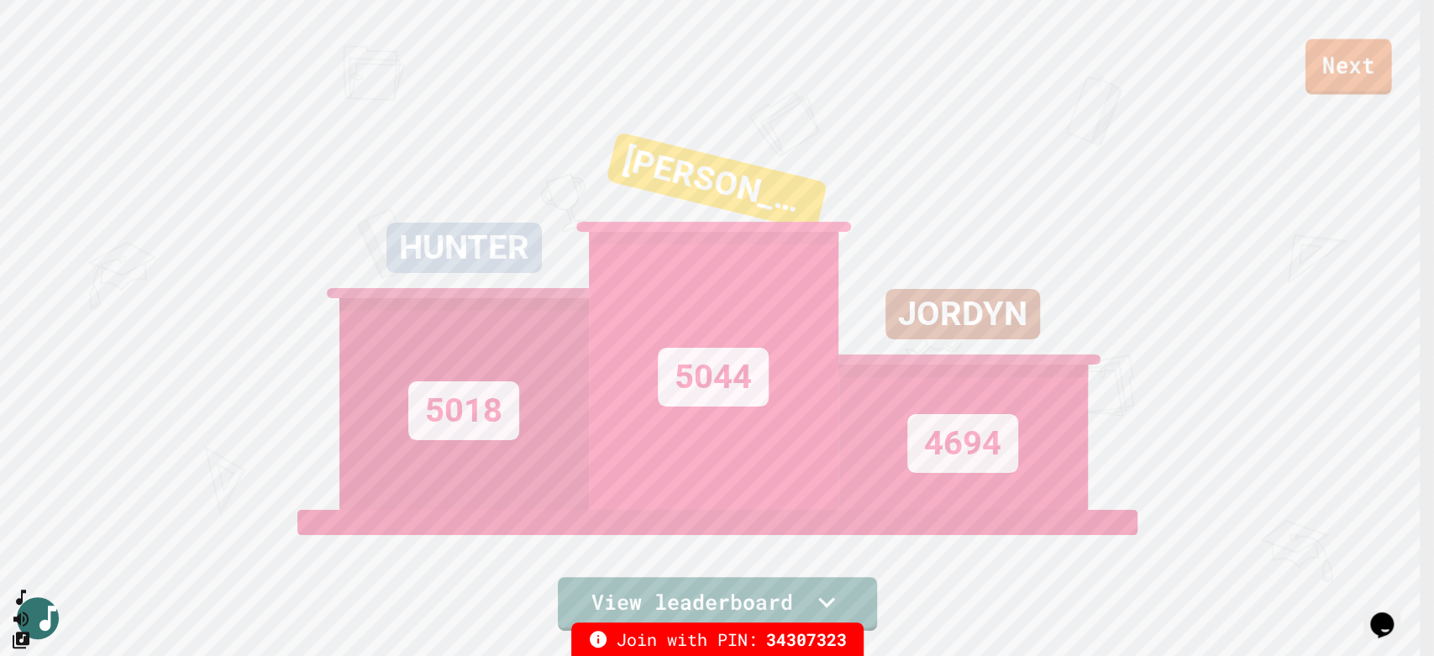
click at [1341, 69] on link "Next" at bounding box center [1348, 66] width 87 height 55
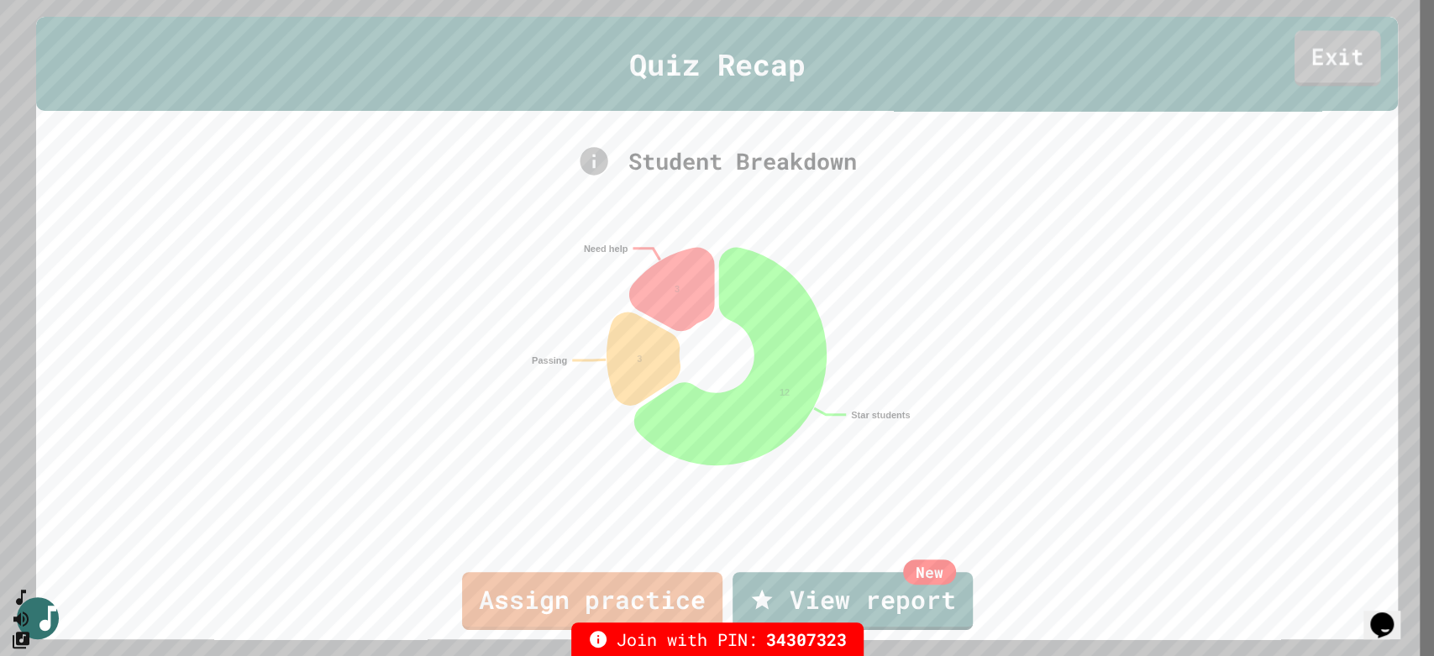
click at [1329, 62] on link "Exit" at bounding box center [1337, 57] width 87 height 55
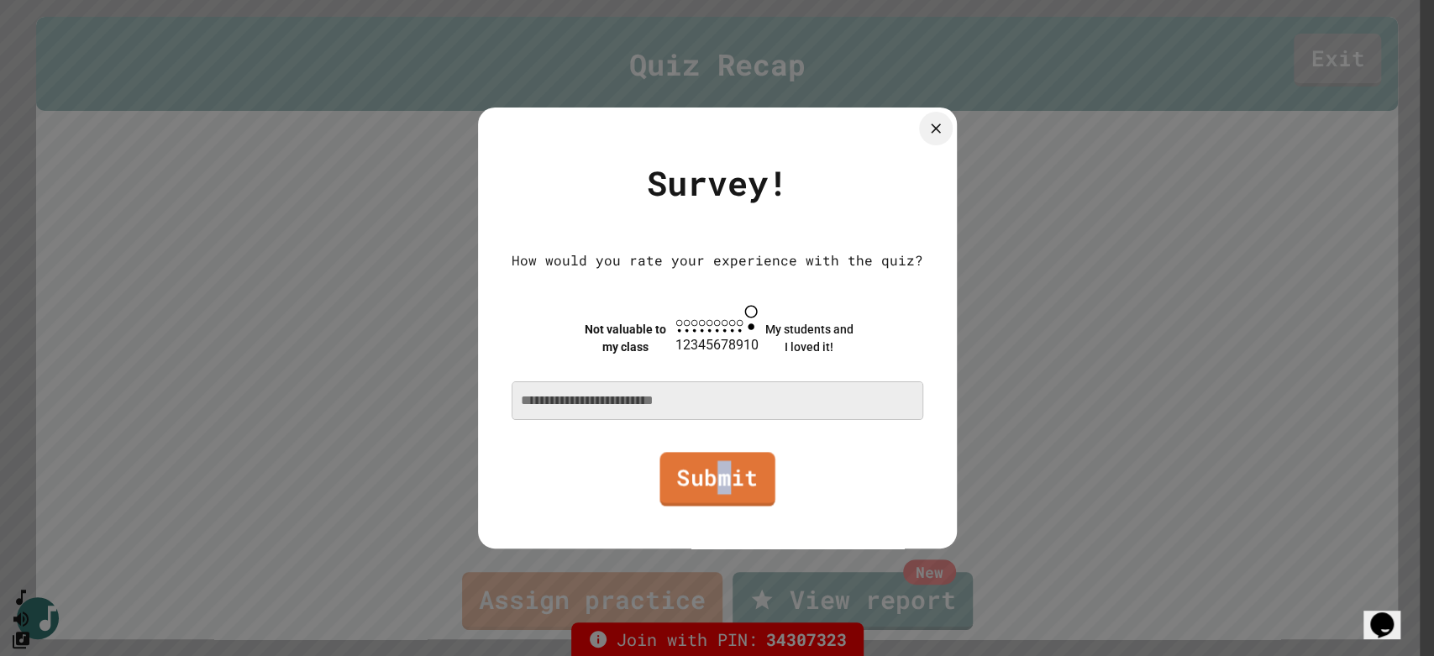
click at [724, 488] on link "Submit" at bounding box center [716, 479] width 115 height 55
type textarea "*"
